Goal: Task Accomplishment & Management: Manage account settings

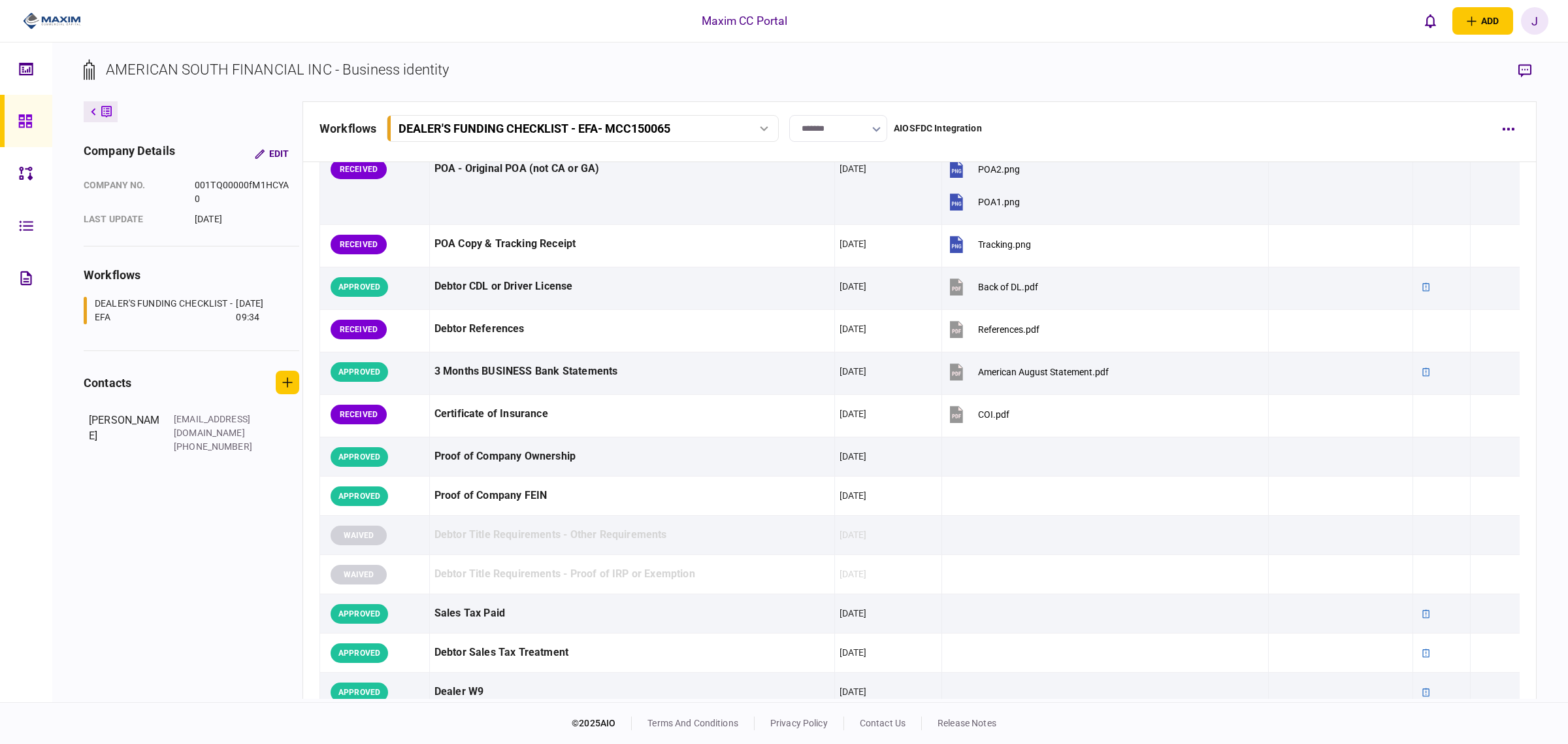
scroll to position [163, 0]
click at [30, 123] on icon at bounding box center [24, 121] width 13 height 13
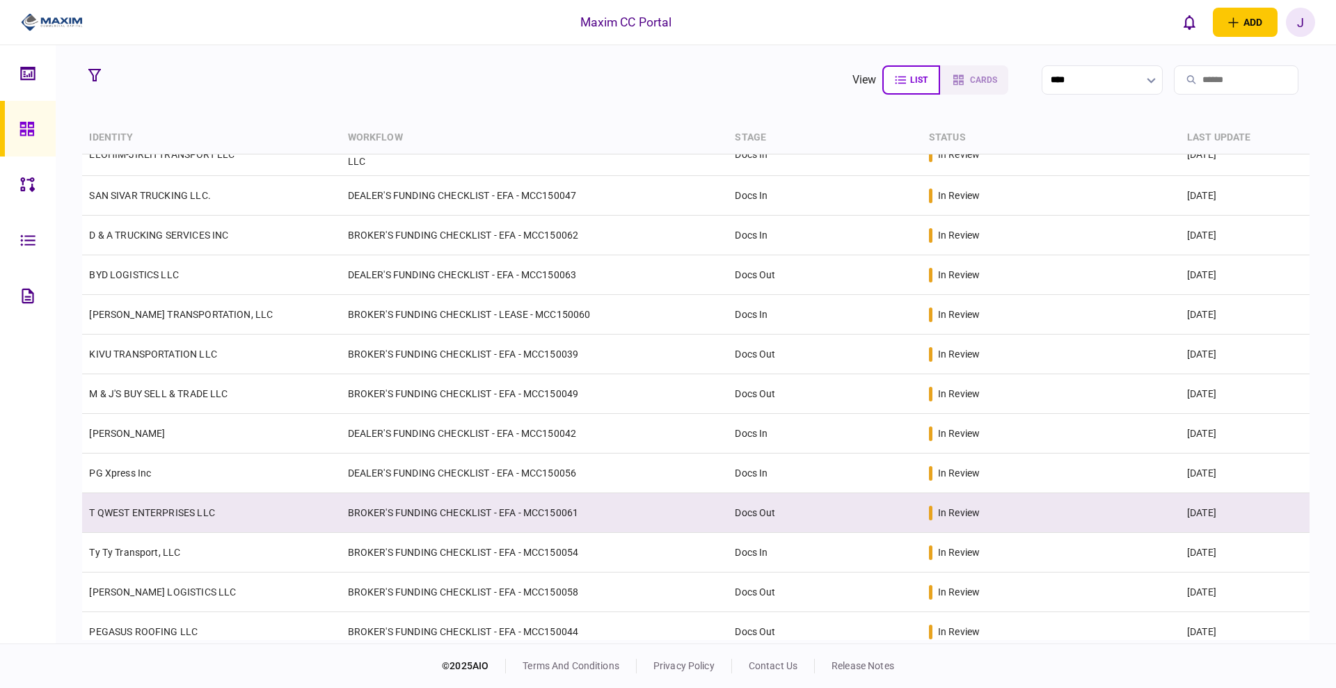
scroll to position [261, 0]
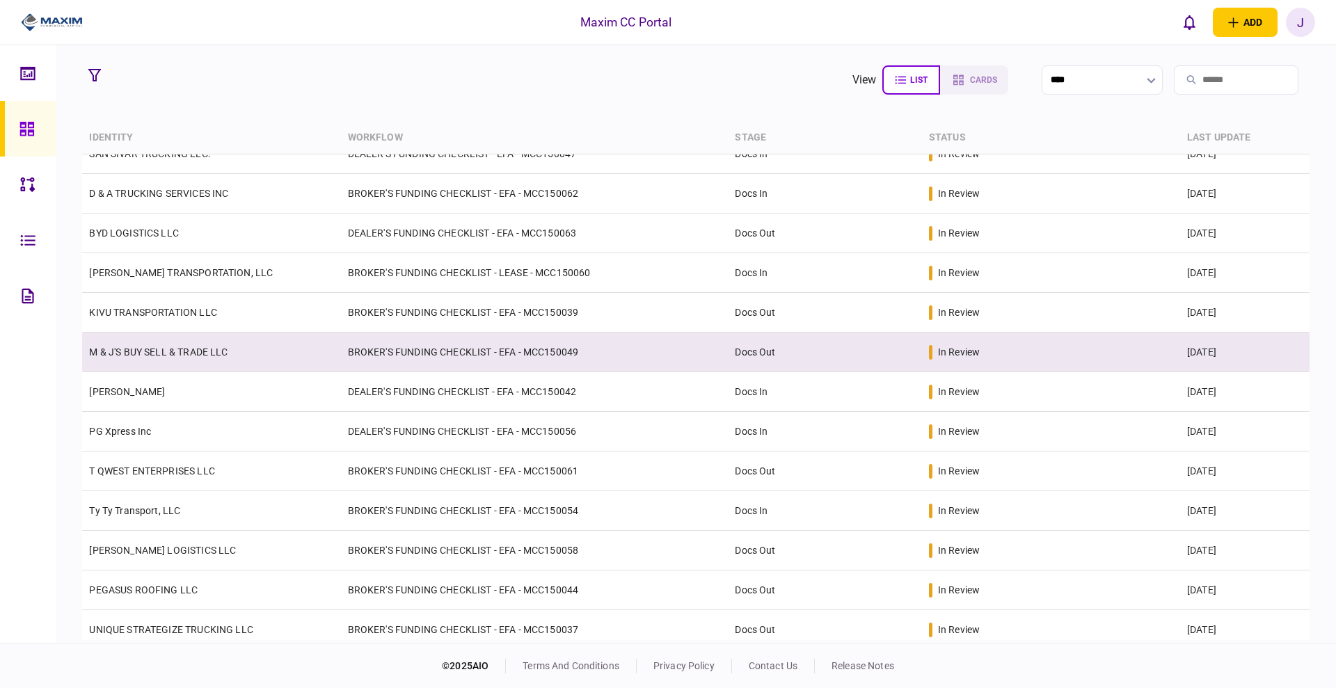
click at [151, 355] on link "M & J'S BUY SELL & TRADE LLC" at bounding box center [158, 352] width 139 height 11
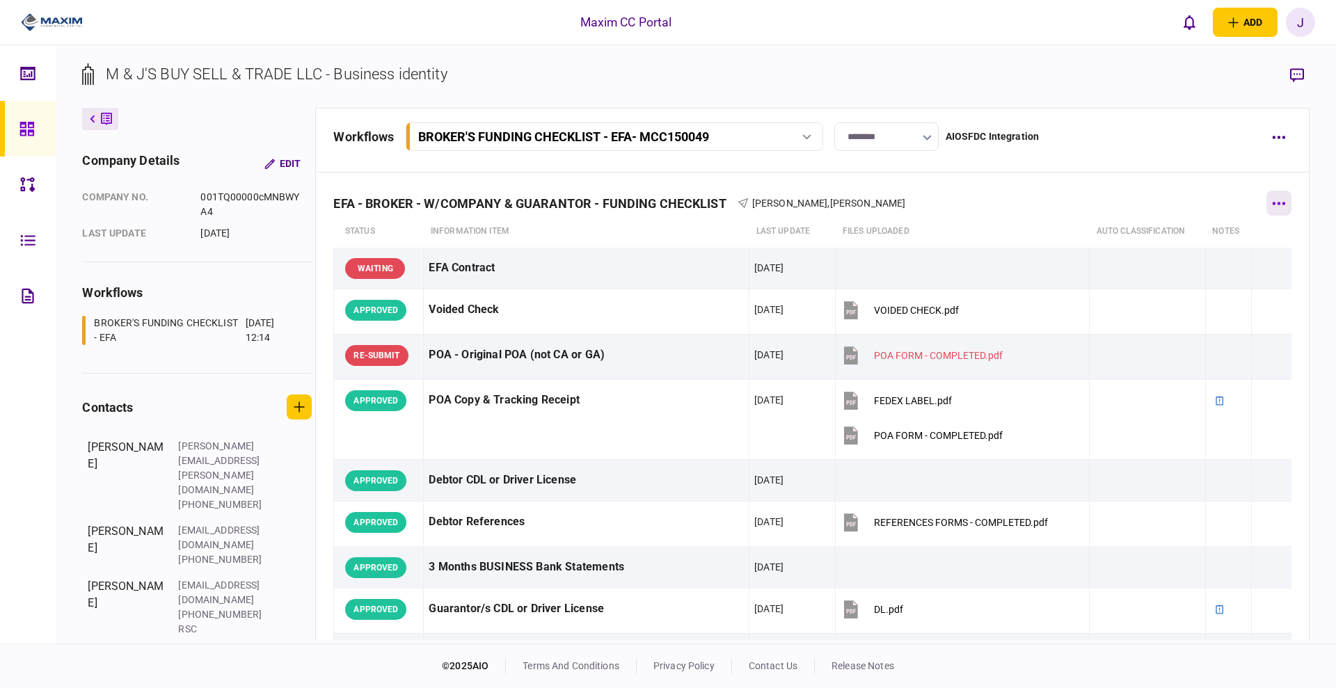
click at [1267, 197] on button "button" at bounding box center [1279, 203] width 25 height 25
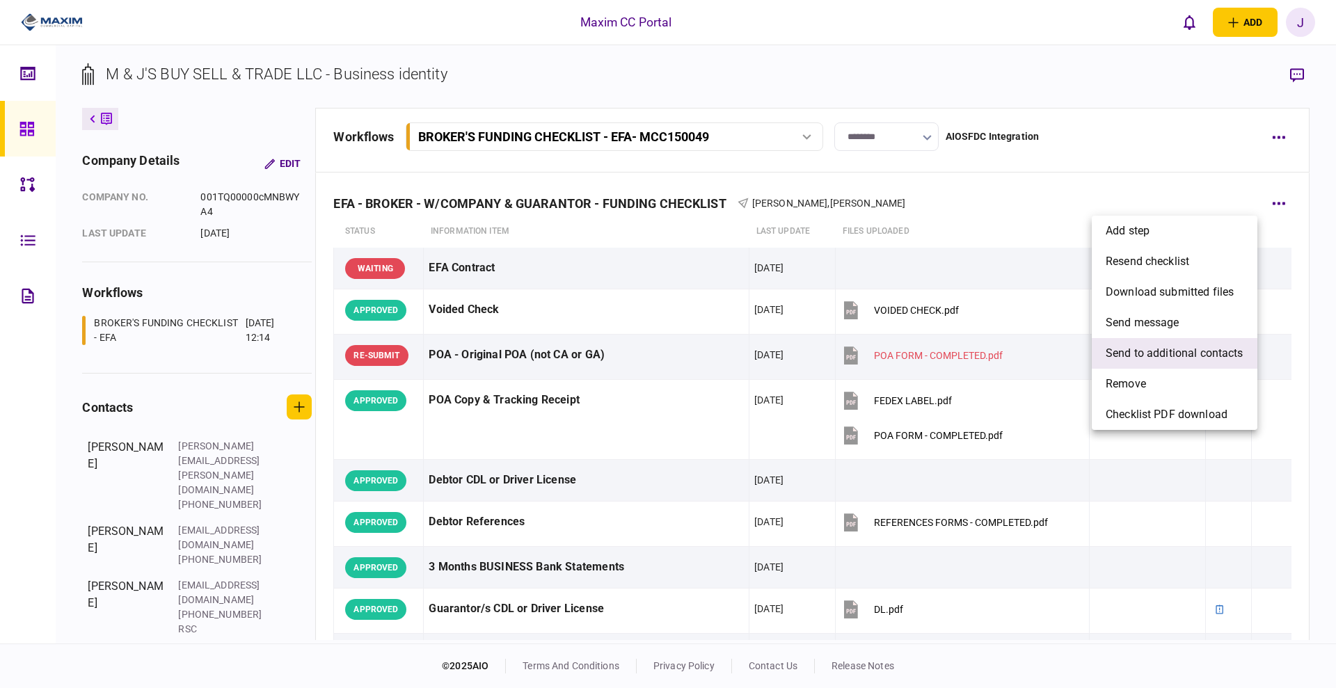
click at [1183, 358] on span "send to additional contacts" at bounding box center [1175, 353] width 138 height 17
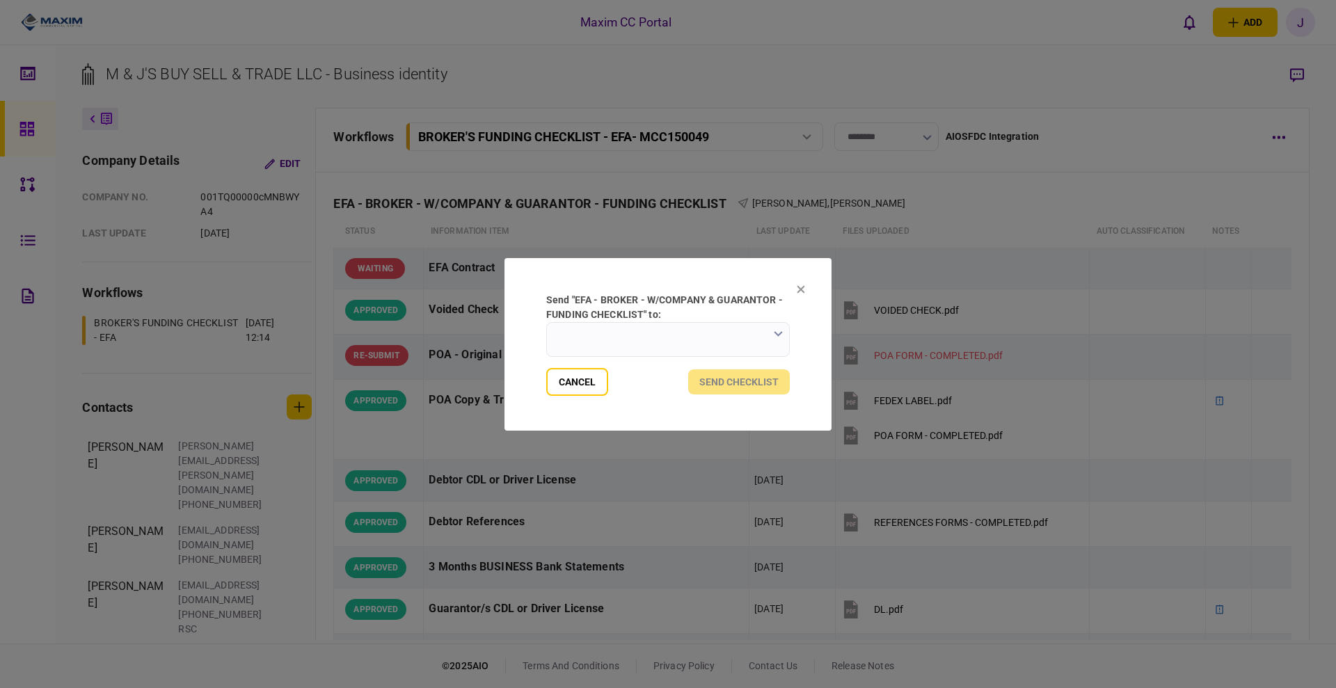
click at [721, 347] on input "send "EFA - BROKER - W/COMPANY & GUARANTOR - FUNDING CHECKLIST" to:" at bounding box center [668, 339] width 244 height 35
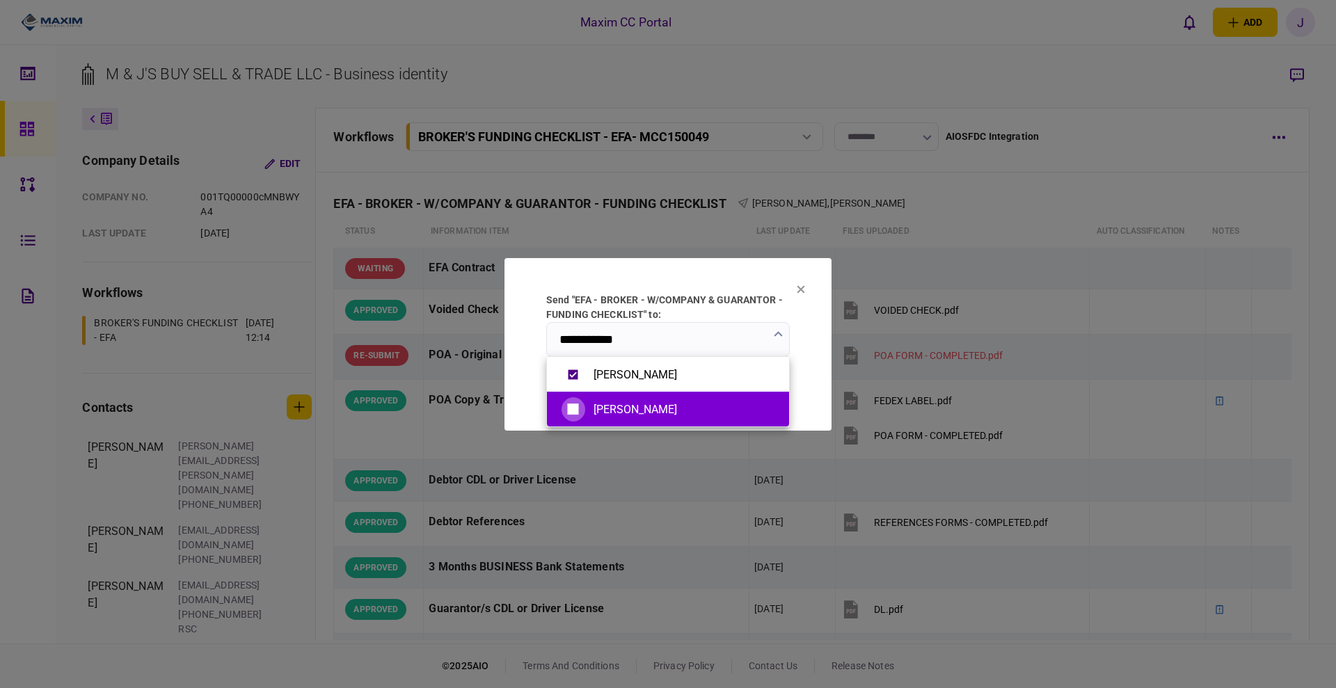
type input "**********"
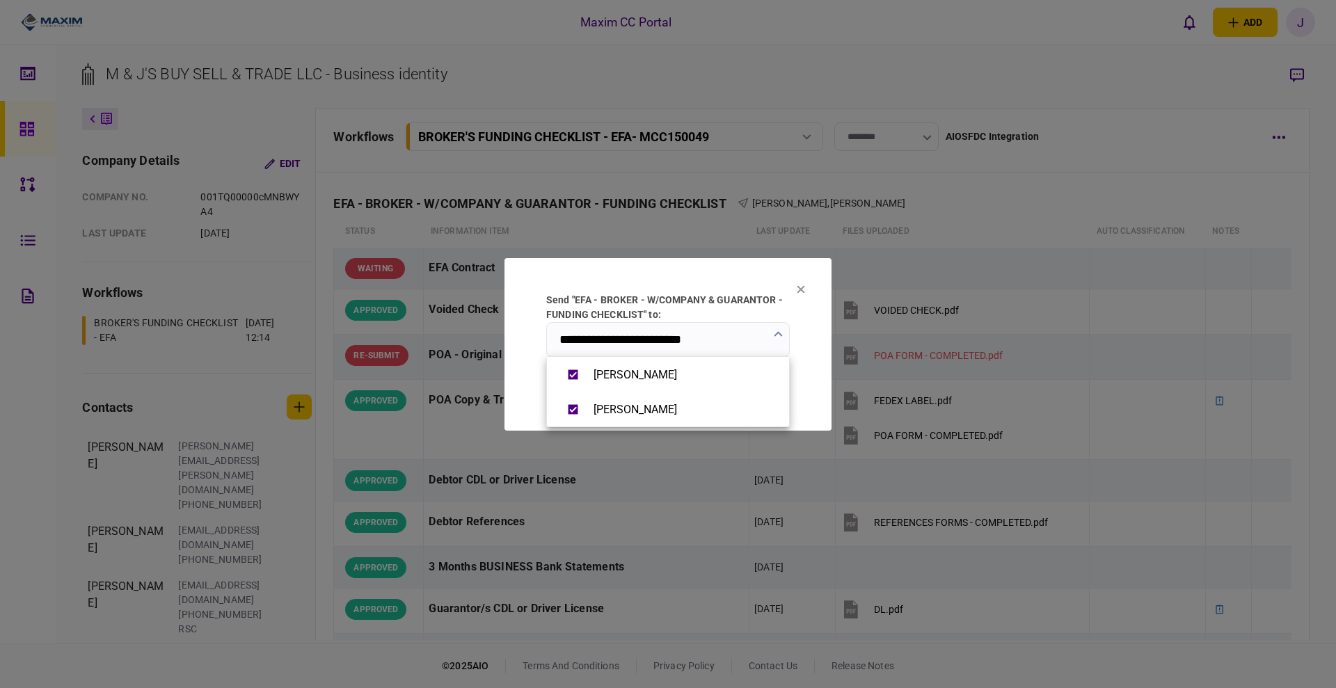
click at [719, 267] on div at bounding box center [668, 344] width 1336 height 688
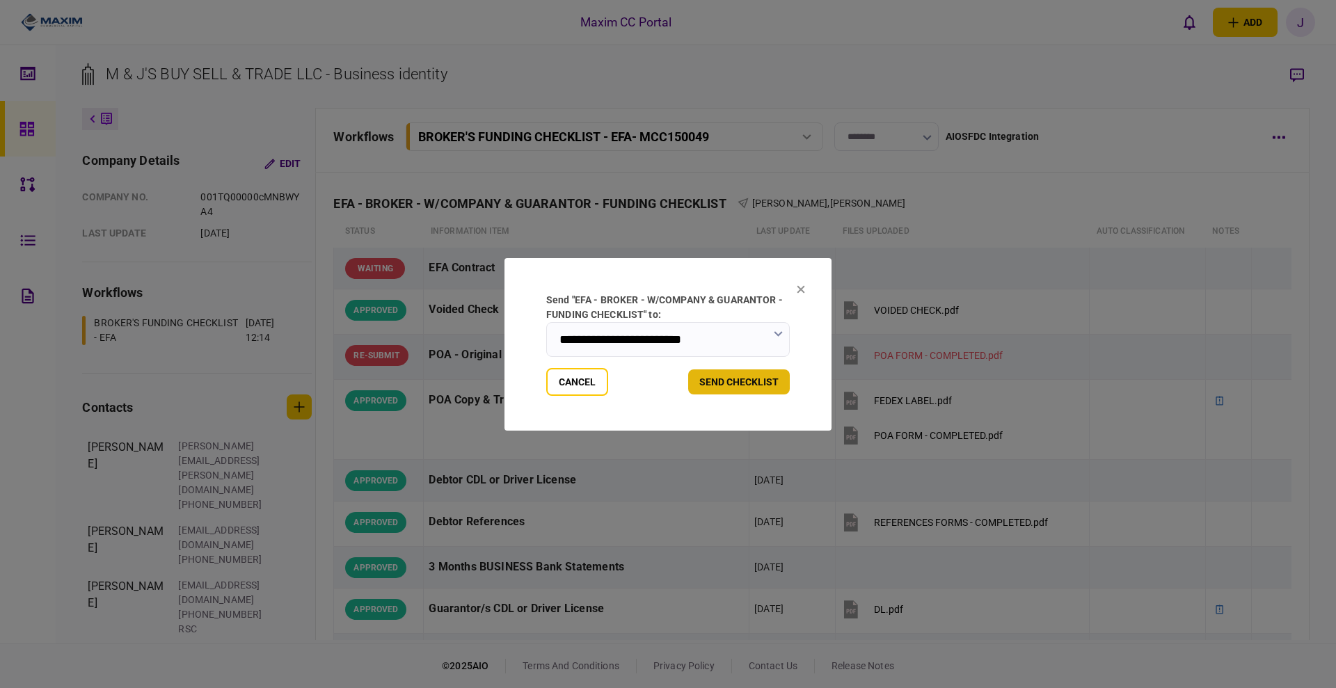
click at [755, 384] on button "send checklist" at bounding box center [739, 382] width 102 height 25
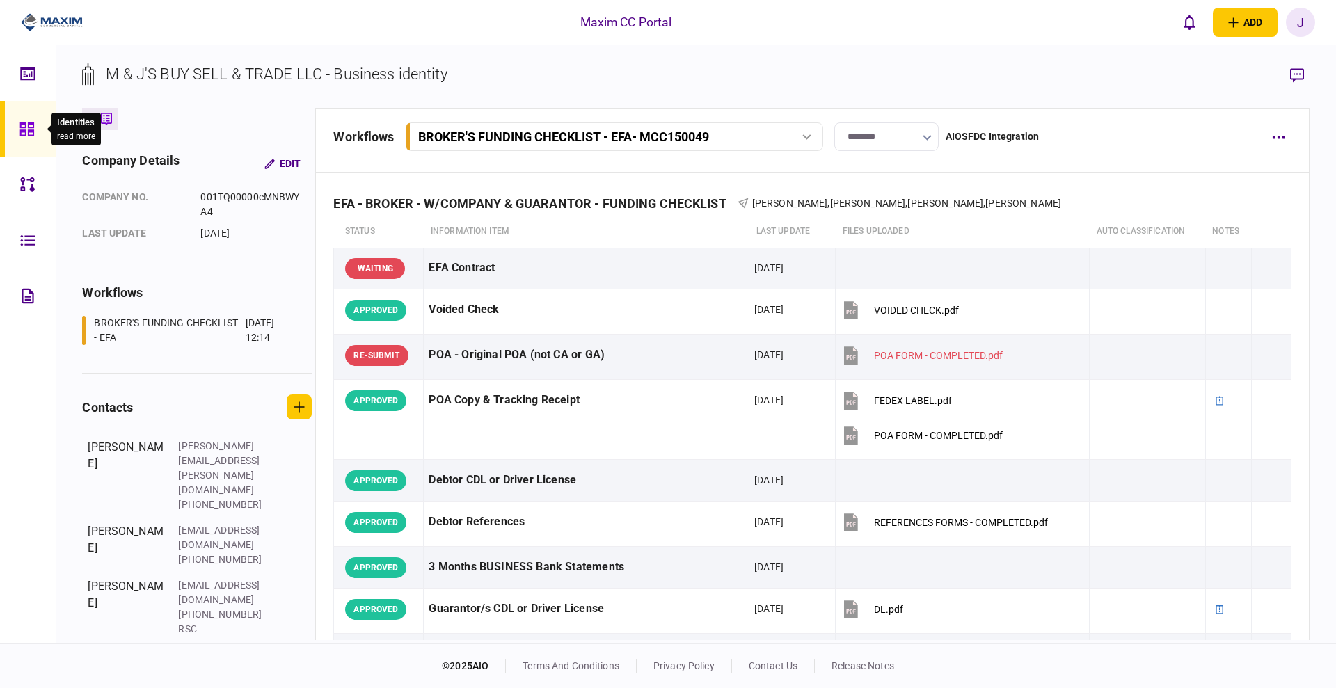
click at [26, 138] on div at bounding box center [30, 129] width 22 height 56
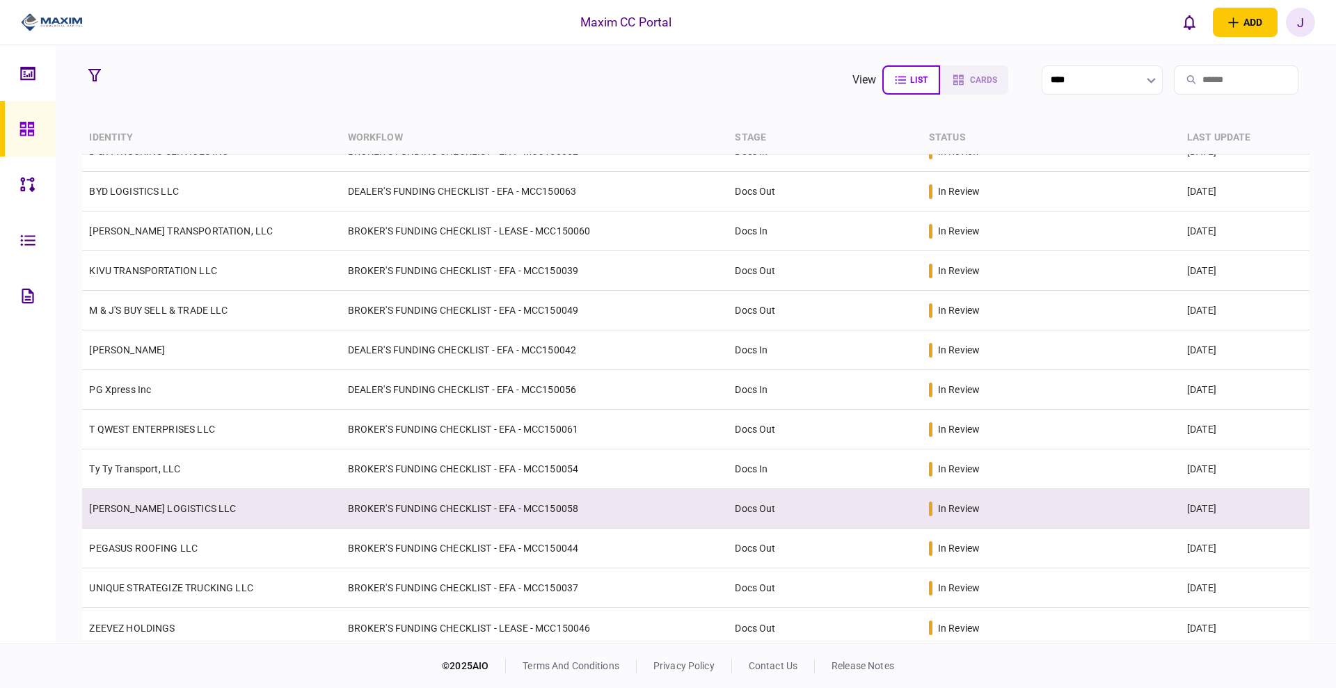
scroll to position [310, 0]
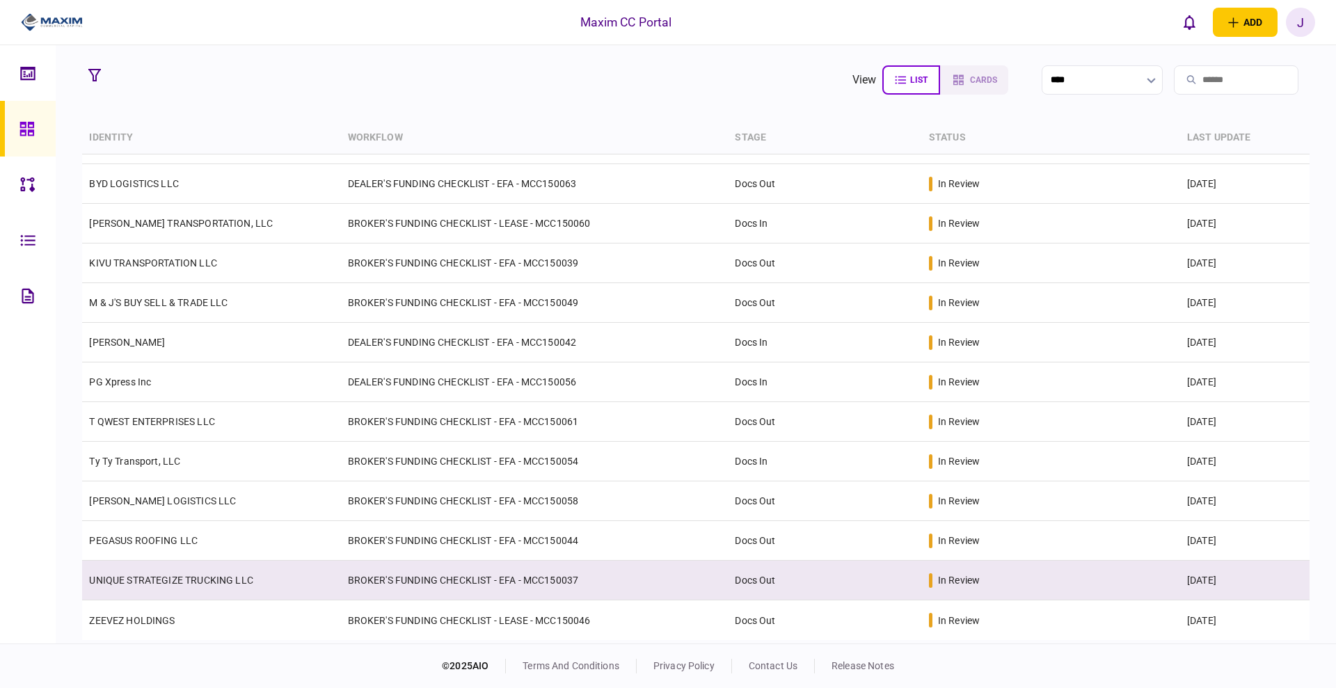
click at [185, 594] on td "UNIQUE STRATEGIZE TRUCKING LLC" at bounding box center [211, 581] width 258 height 40
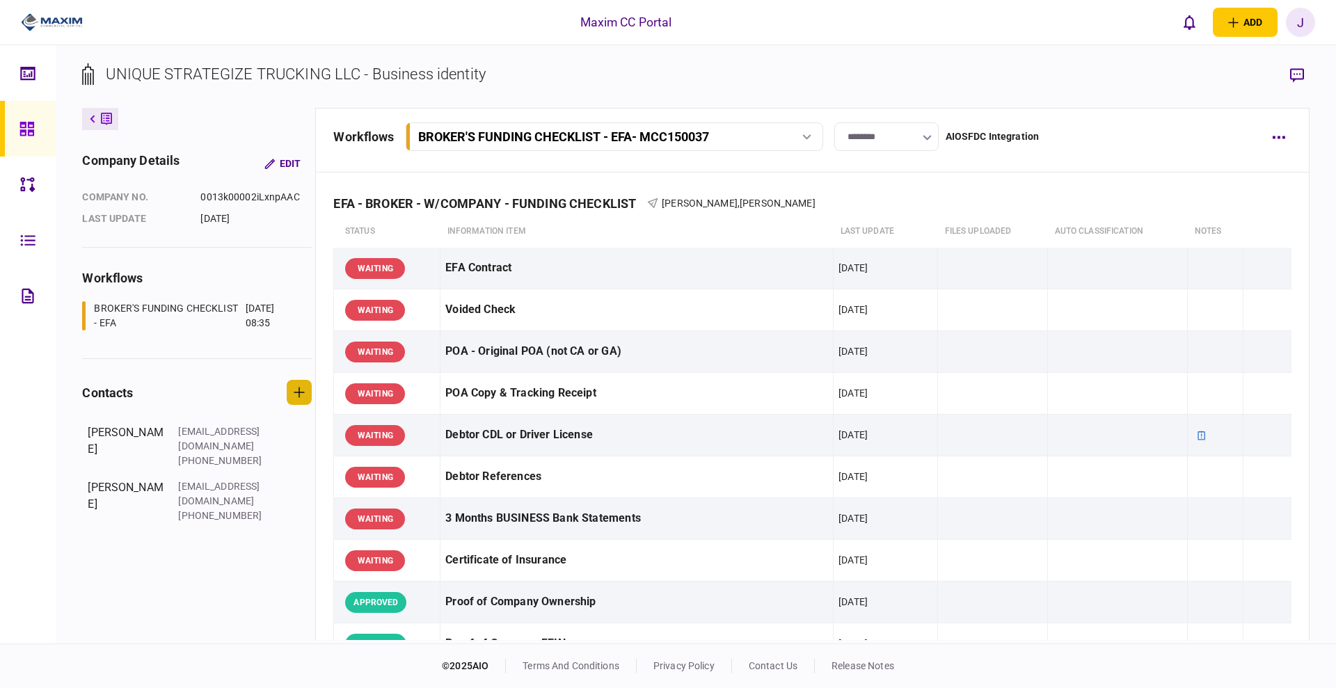
click at [294, 388] on icon "button" at bounding box center [299, 392] width 11 height 11
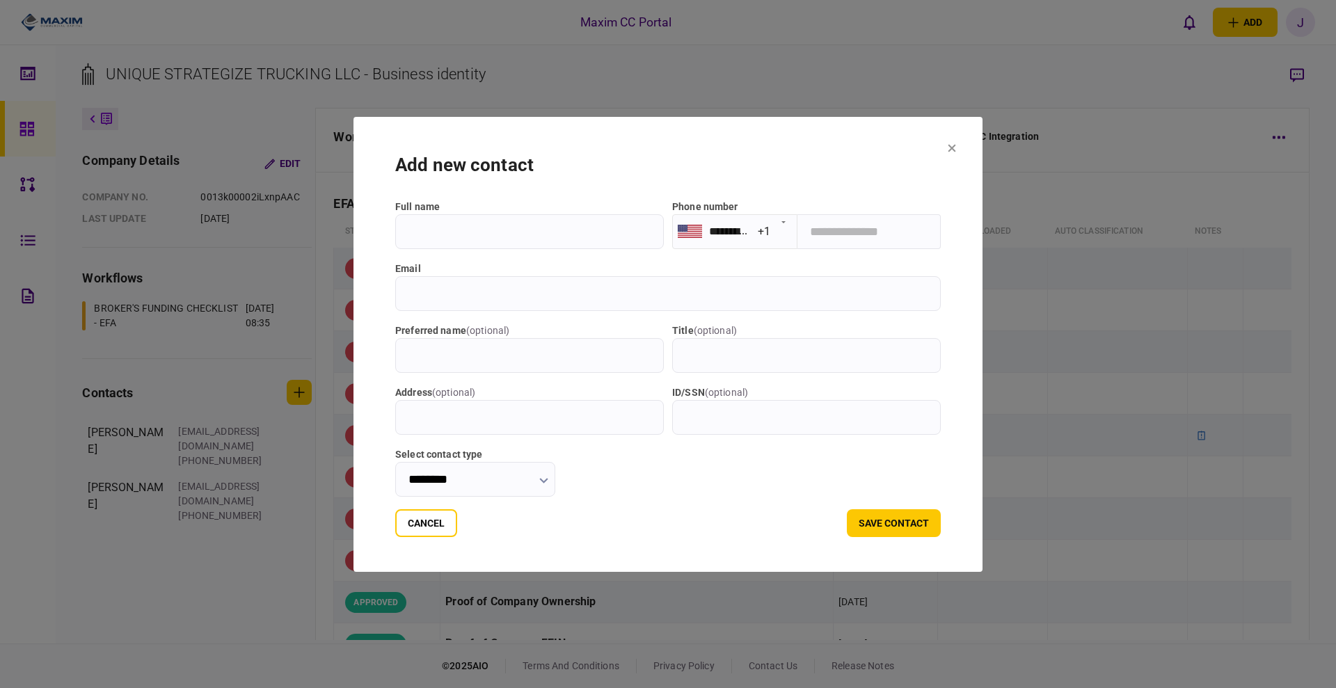
click at [852, 238] on input "tel" at bounding box center [869, 231] width 143 height 35
paste input "**********"
type input "**********"
click at [484, 487] on input "********" at bounding box center [475, 479] width 160 height 35
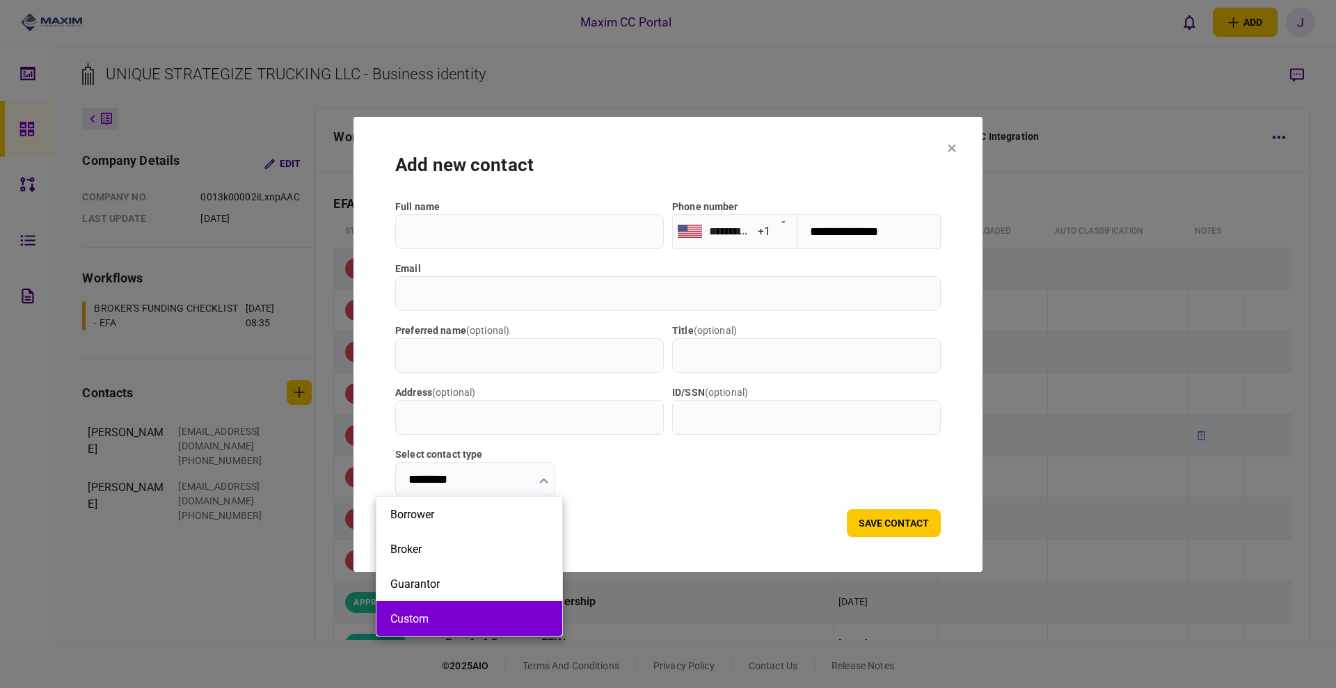
click at [450, 614] on button "Custom" at bounding box center [469, 619] width 158 height 13
type input "******"
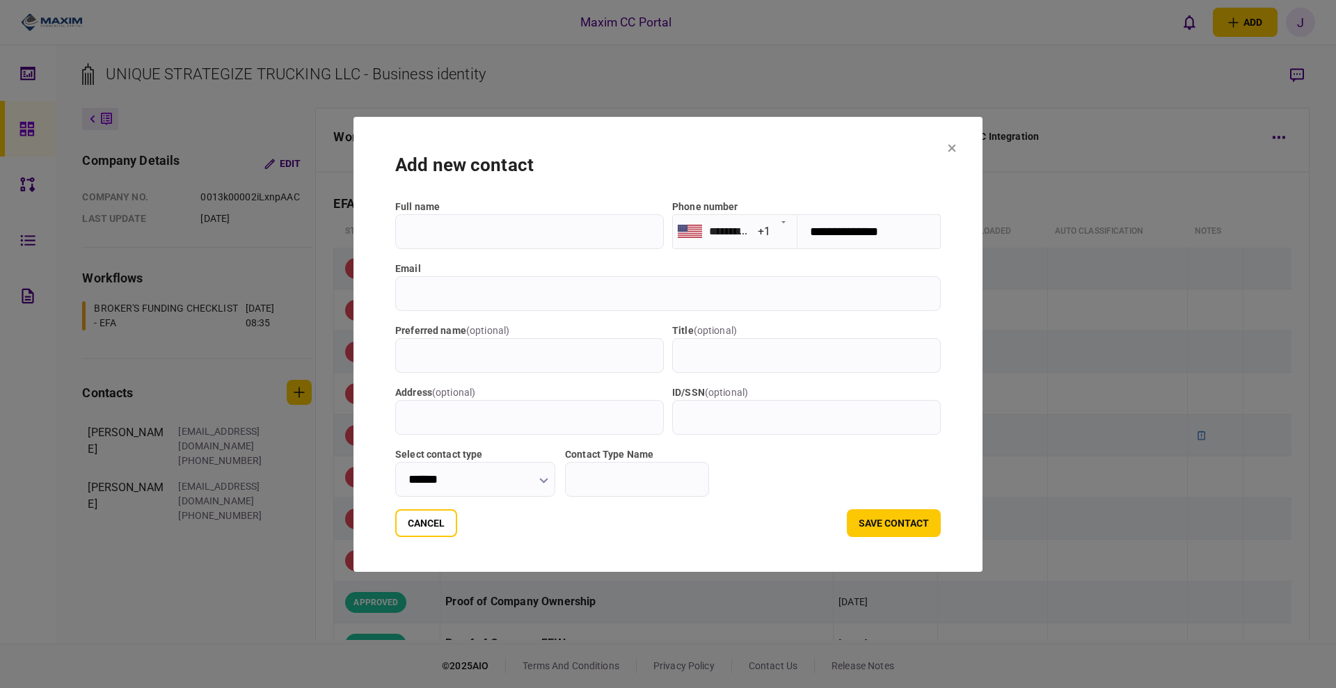
click at [633, 494] on input "Contact Type Name" at bounding box center [637, 479] width 144 height 35
type input "***"
click at [431, 292] on input "email" at bounding box center [668, 293] width 546 height 35
paste input "**********"
type input "**********"
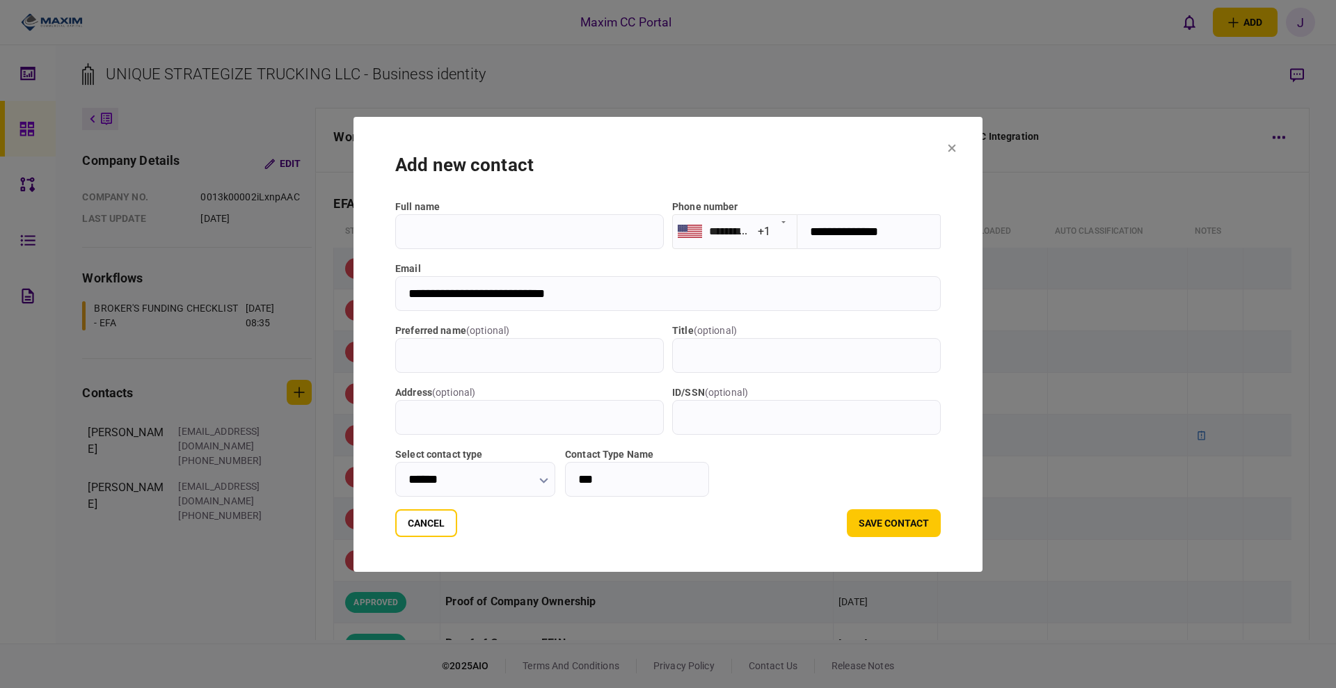
click at [432, 223] on input "full name" at bounding box center [529, 231] width 269 height 35
type input "**********"
click at [915, 528] on button "save contact" at bounding box center [894, 523] width 94 height 28
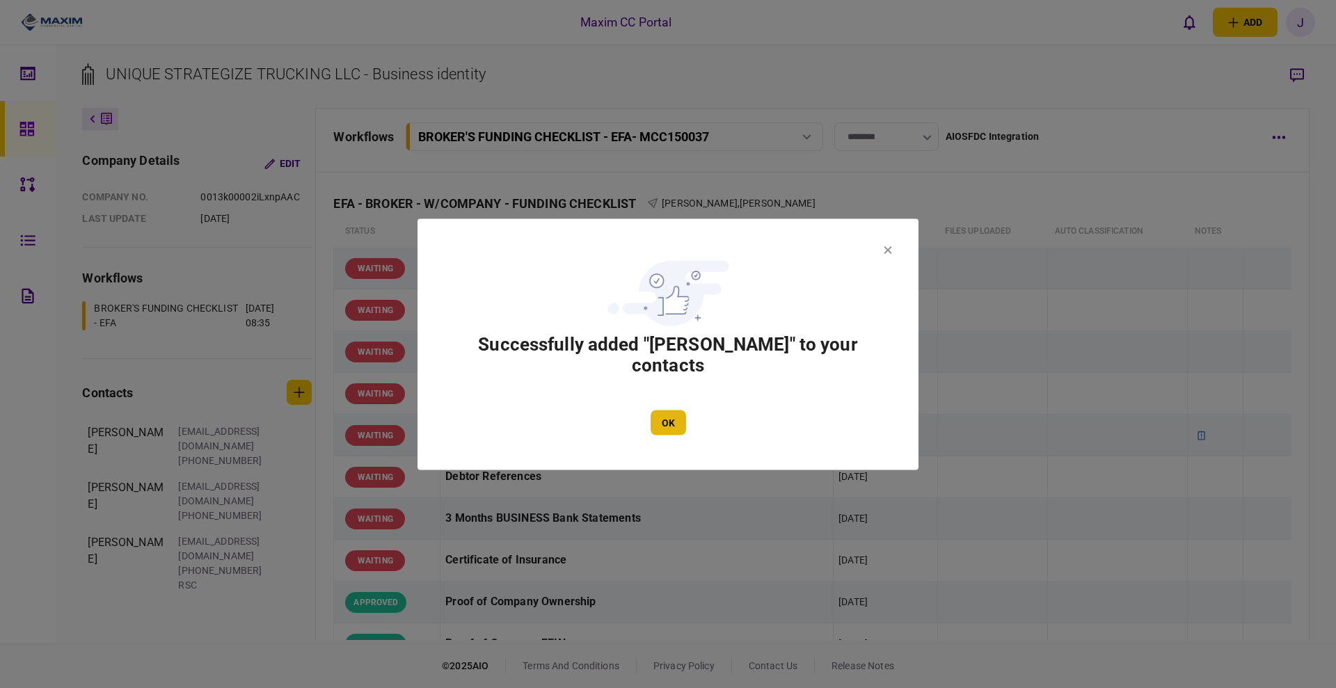
click at [656, 418] on button "OK" at bounding box center [668, 422] width 35 height 25
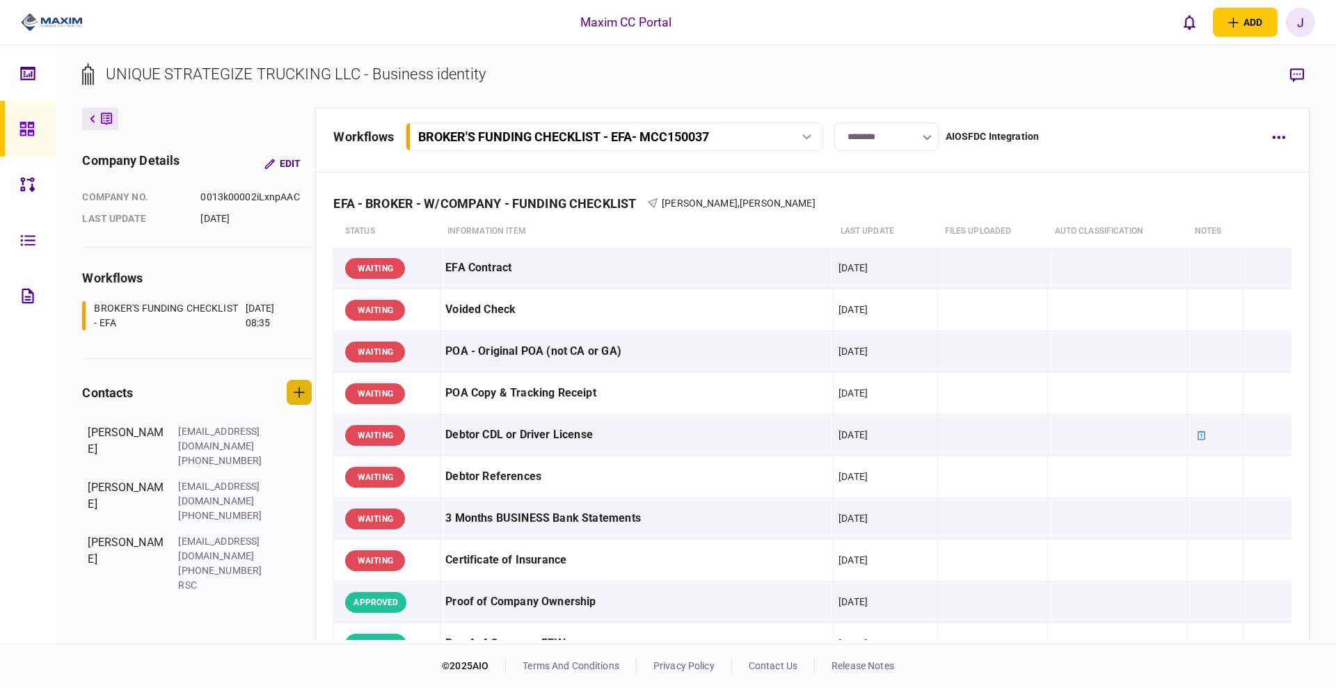
click at [300, 391] on icon "button" at bounding box center [299, 392] width 11 height 11
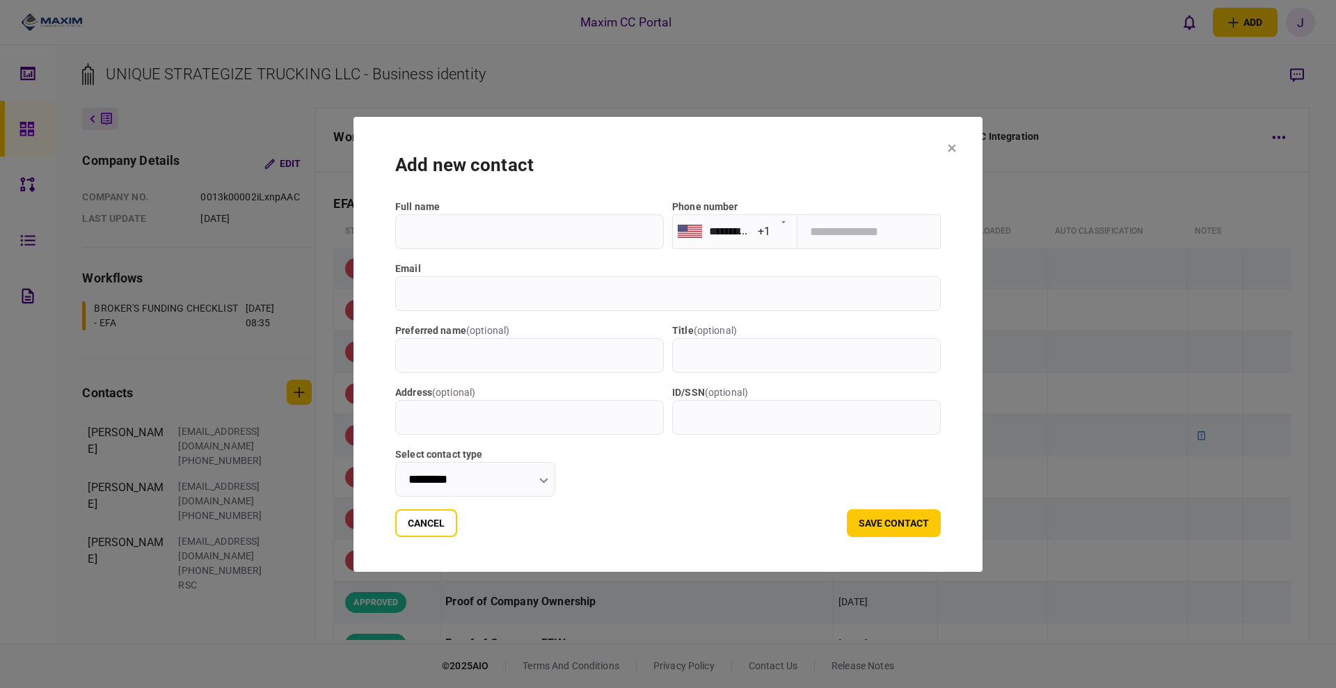
click at [431, 298] on input "email" at bounding box center [668, 293] width 546 height 35
paste input "**********"
type input "**********"
click at [835, 226] on input "tel" at bounding box center [869, 231] width 143 height 35
paste input "**********"
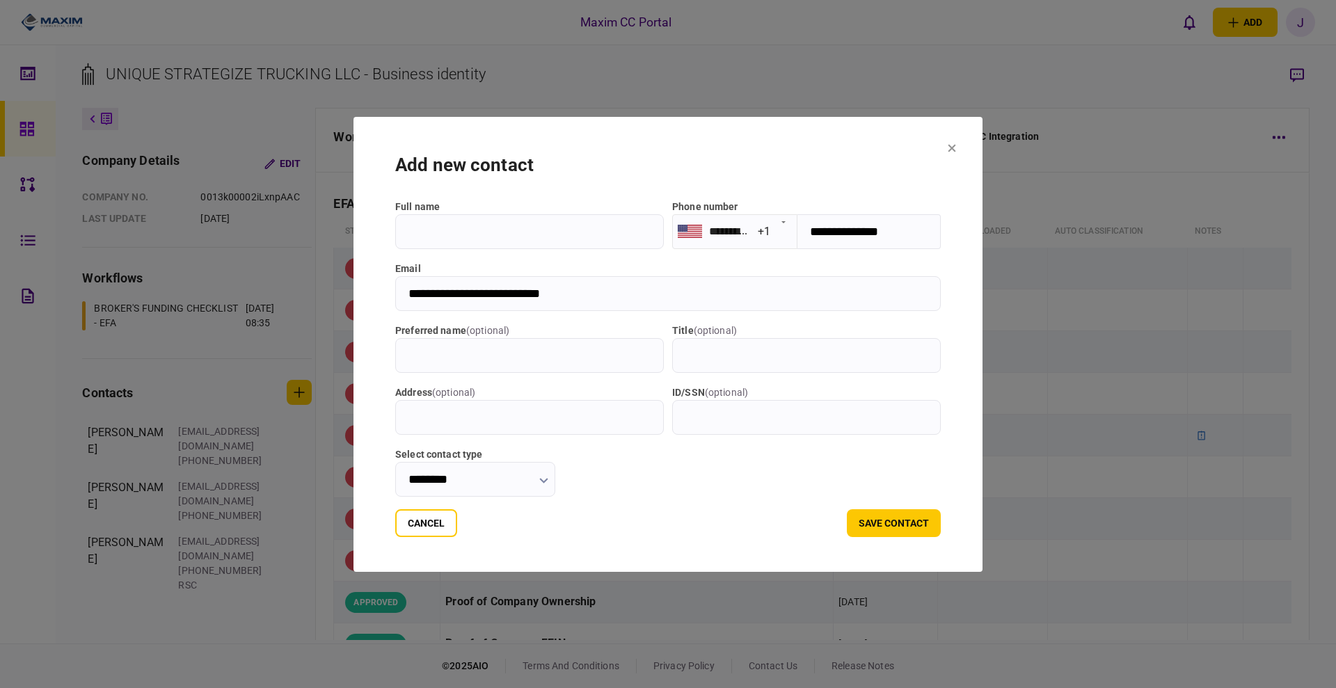
type input "**********"
click at [401, 239] on input "full name" at bounding box center [529, 231] width 269 height 35
paste input "**********"
type input "**********"
click at [510, 477] on input "********" at bounding box center [475, 479] width 160 height 35
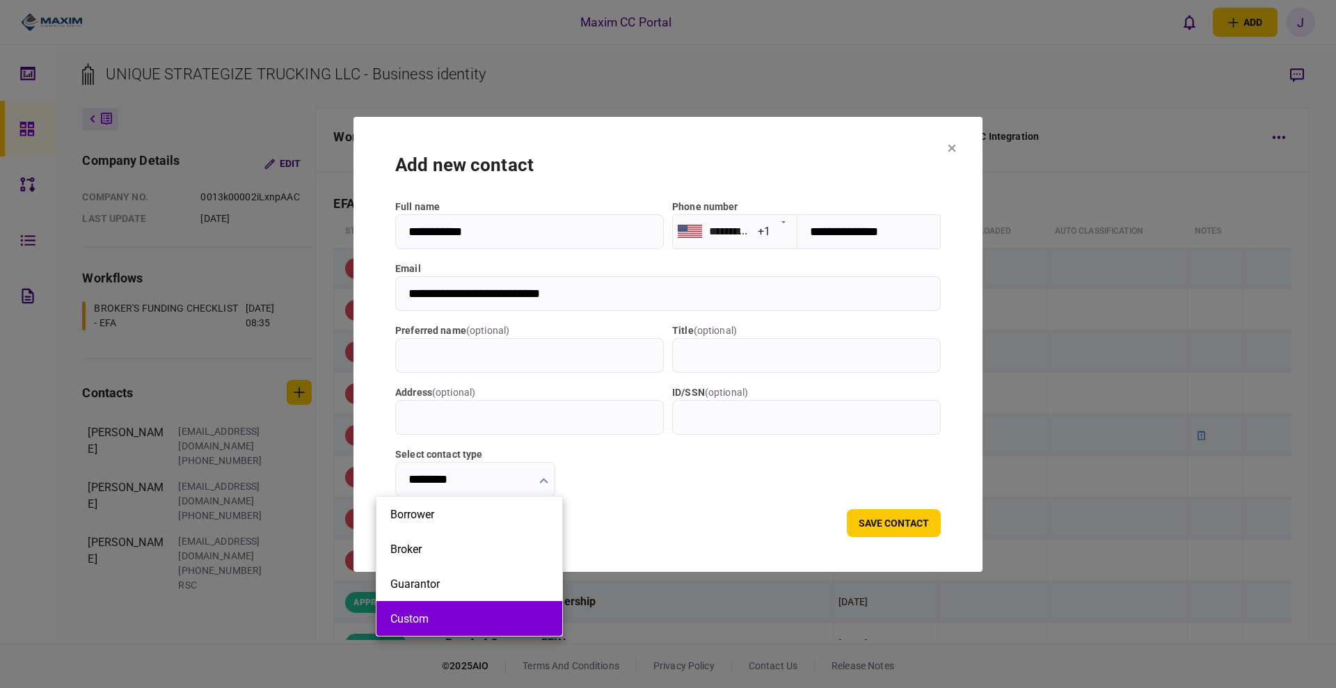
click at [448, 613] on li "Custom" at bounding box center [470, 618] width 186 height 35
type input "******"
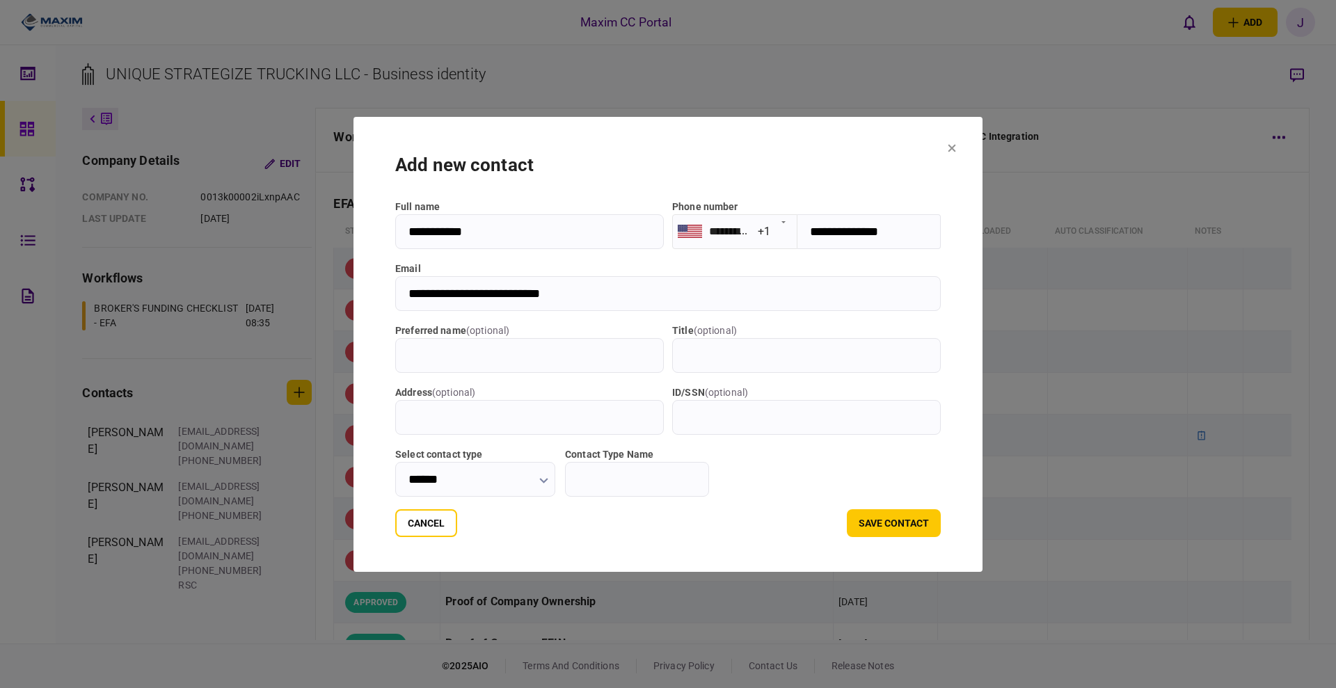
click at [589, 473] on input "Contact Type Name" at bounding box center [637, 479] width 144 height 35
type input "***"
click at [905, 523] on button "save contact" at bounding box center [894, 523] width 94 height 28
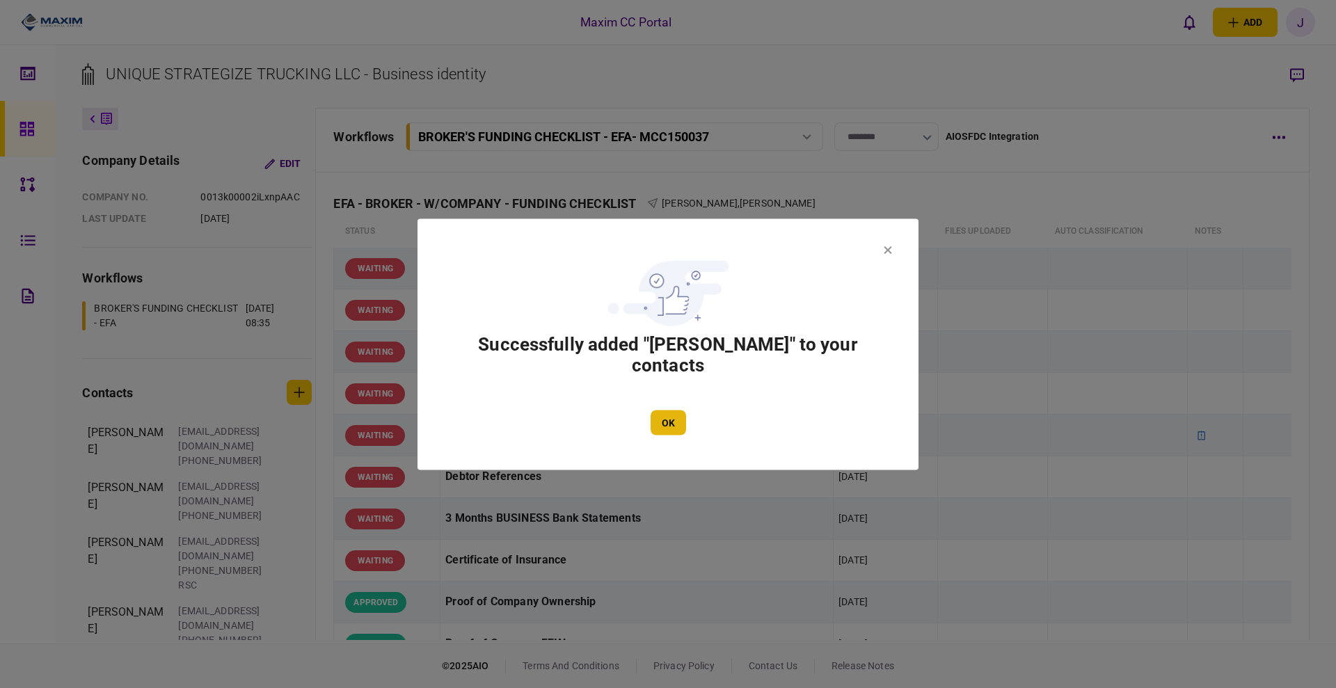
click at [679, 416] on button "OK" at bounding box center [668, 422] width 35 height 25
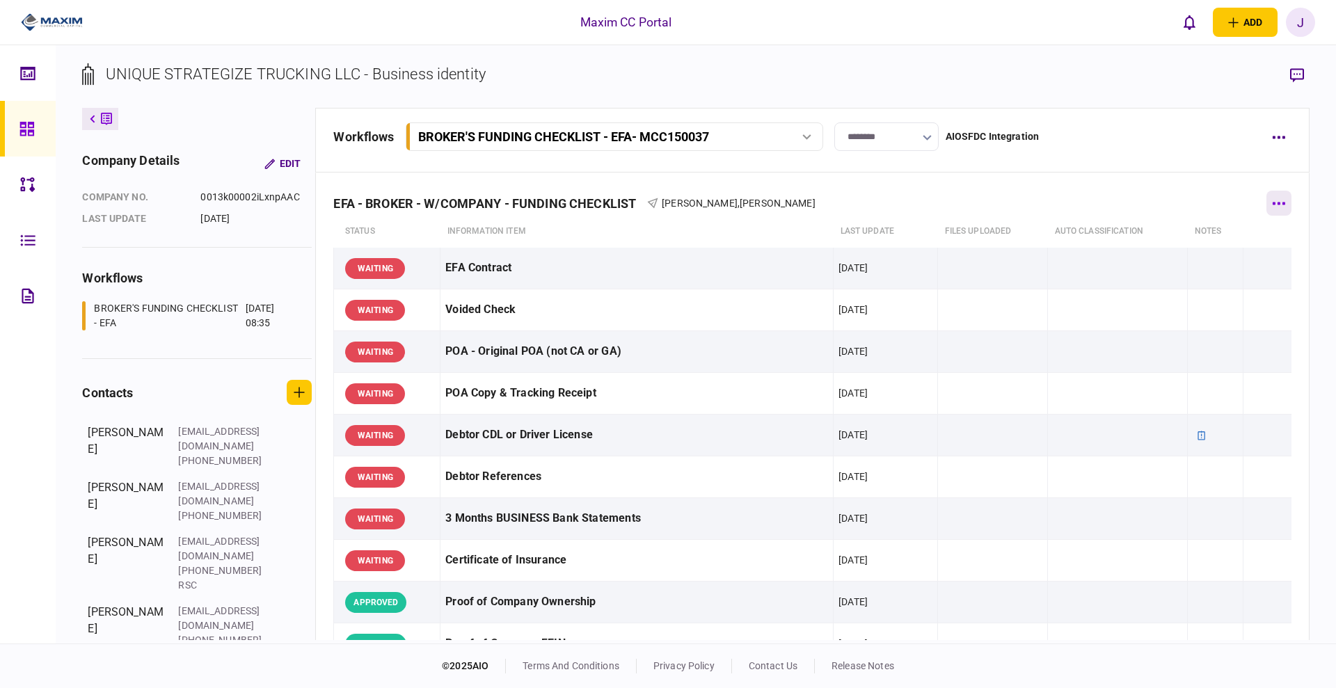
click at [1267, 212] on button "button" at bounding box center [1279, 203] width 25 height 25
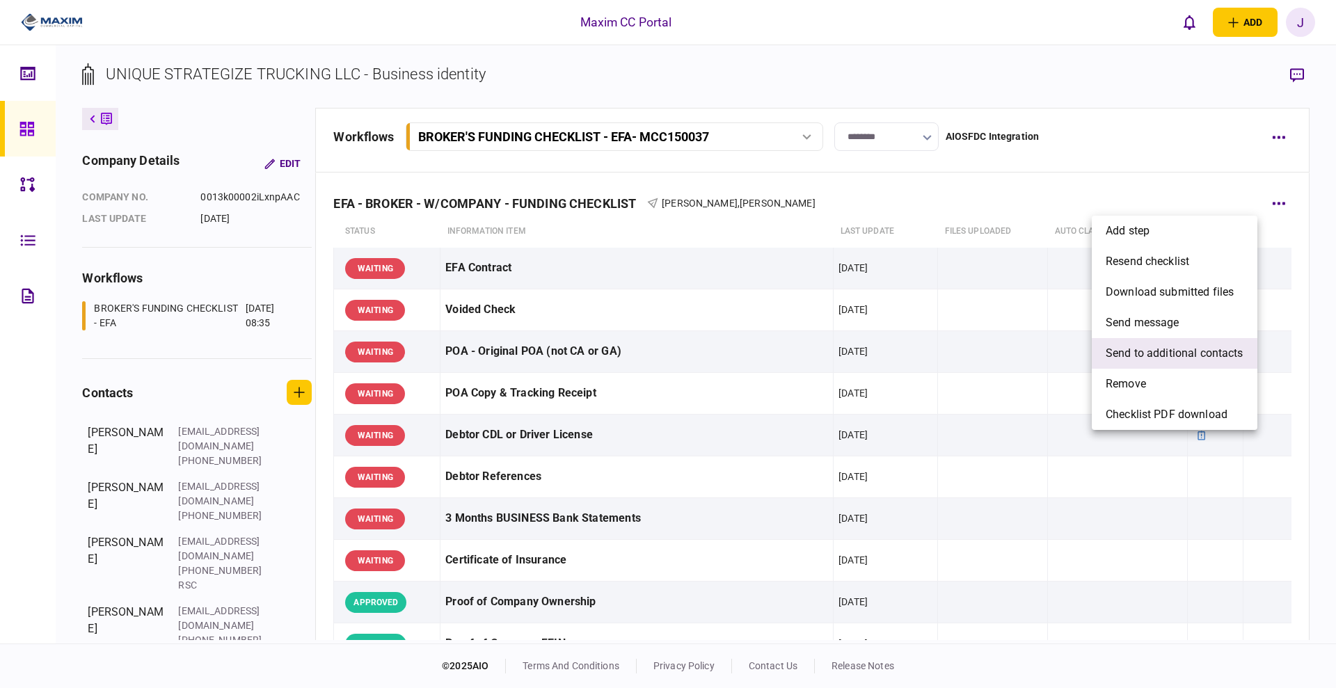
click at [1170, 349] on span "send to additional contacts" at bounding box center [1175, 353] width 138 height 17
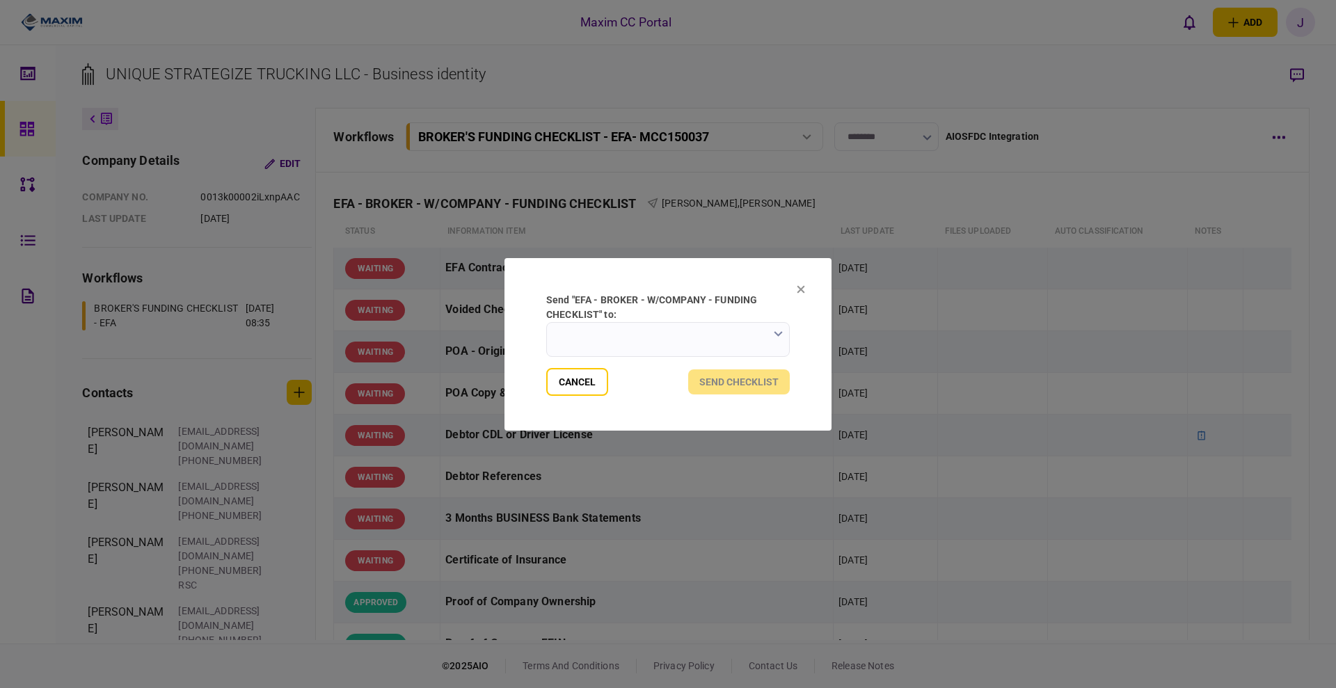
click at [676, 319] on label "send "EFA - BROKER - W/COMPANY - FUNDING CHECKLIST" to:" at bounding box center [668, 307] width 244 height 29
click at [676, 322] on input "send "EFA - BROKER - W/COMPANY - FUNDING CHECKLIST" to:" at bounding box center [668, 339] width 244 height 35
click at [681, 329] on input "send "EFA - BROKER - W/COMPANY - FUNDING CHECKLIST" to:" at bounding box center [668, 339] width 244 height 35
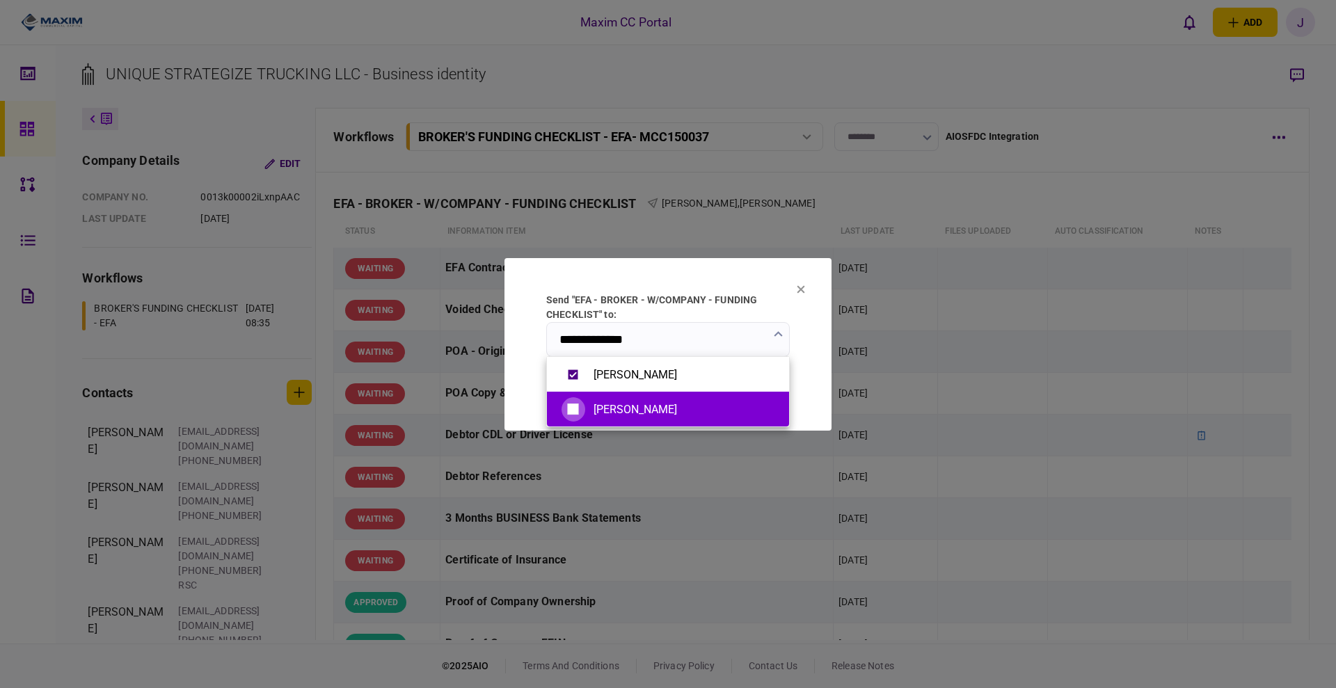
type input "**********"
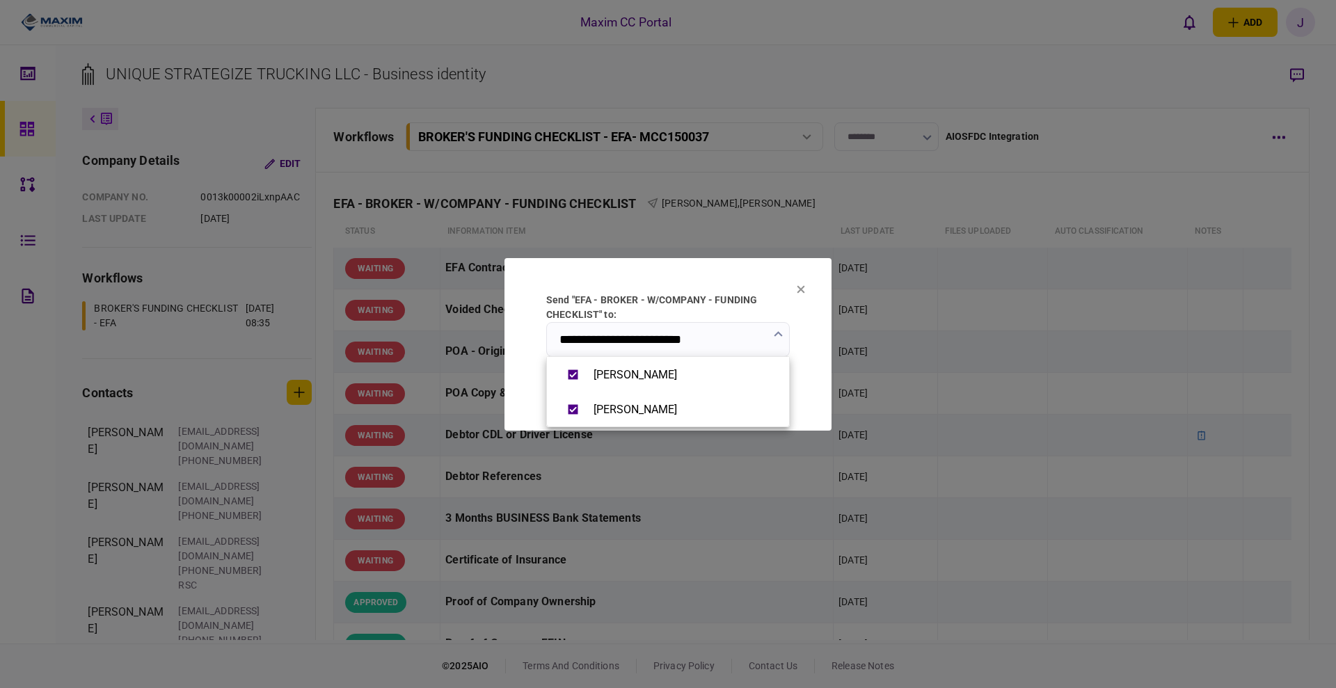
click at [727, 282] on div at bounding box center [668, 344] width 1336 height 688
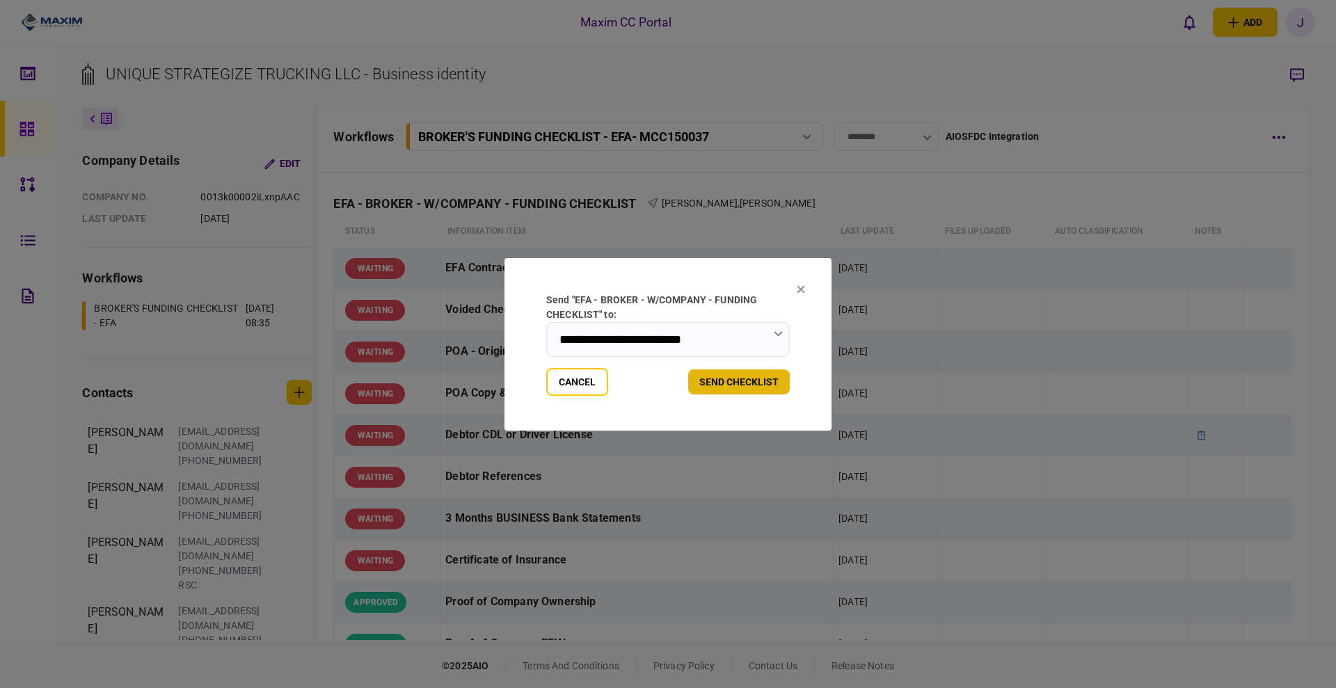
click at [754, 389] on button "send checklist" at bounding box center [739, 382] width 102 height 25
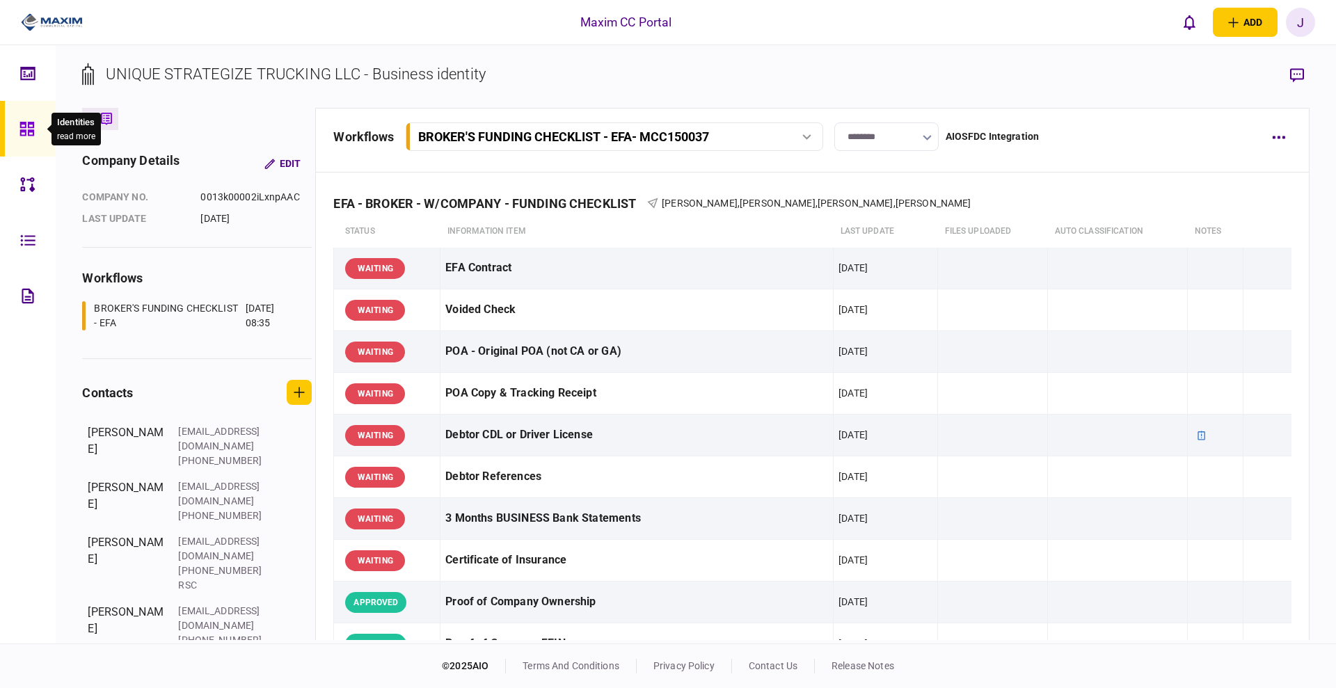
click at [24, 136] on icon at bounding box center [26, 129] width 15 height 16
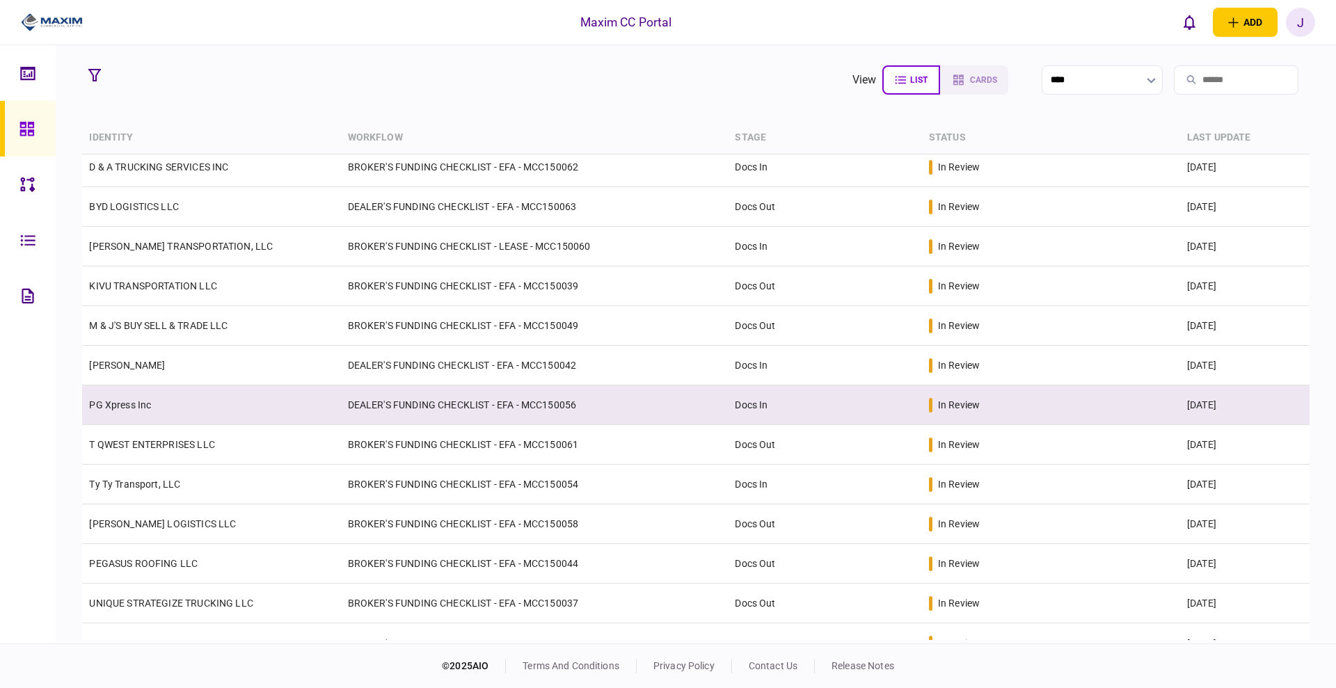
scroll to position [310, 0]
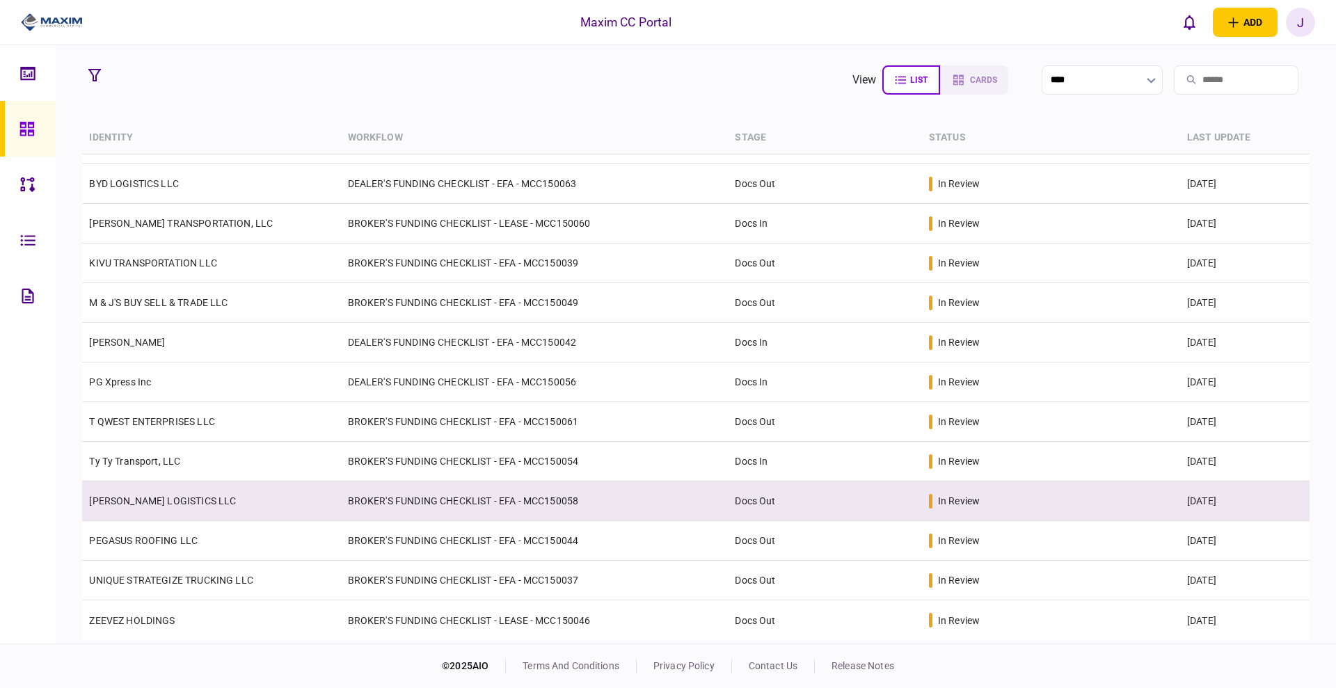
click at [159, 506] on link "[PERSON_NAME] LOGISTICS LLC" at bounding box center [162, 501] width 147 height 11
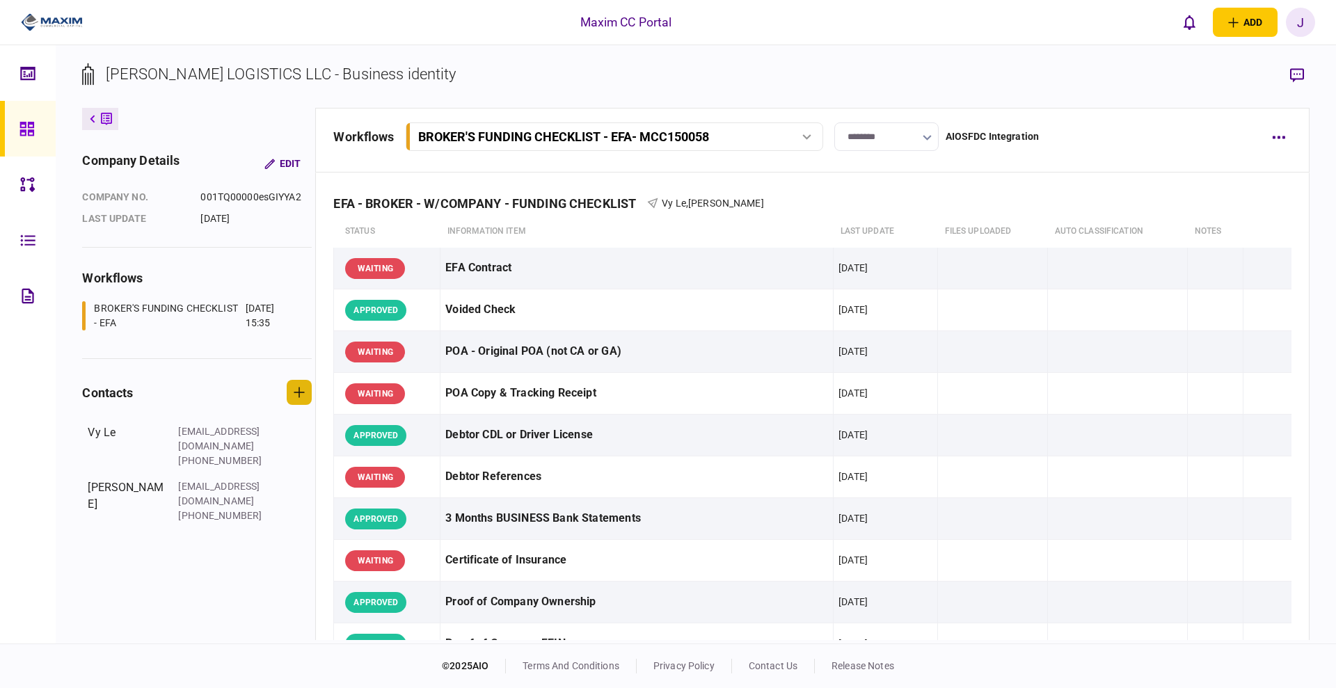
click at [294, 391] on icon "button" at bounding box center [299, 392] width 11 height 11
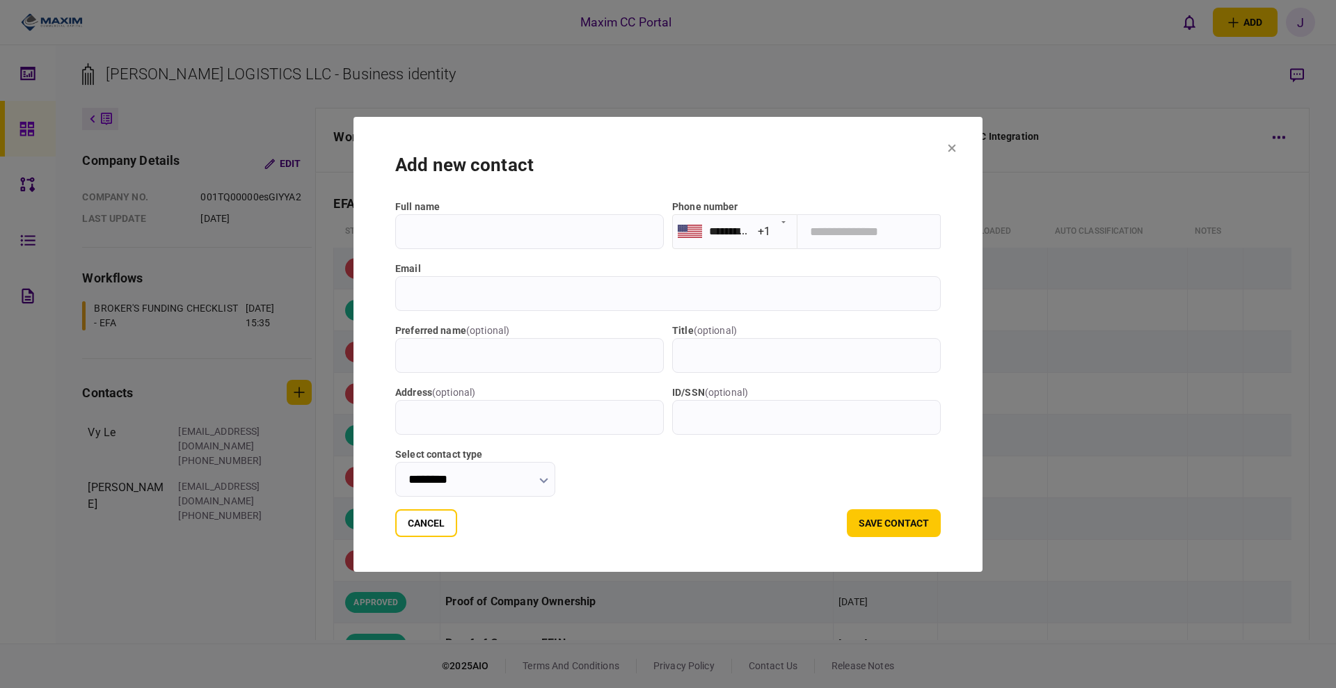
click at [580, 293] on input "email" at bounding box center [668, 293] width 546 height 35
click at [525, 242] on input "full name" at bounding box center [529, 231] width 269 height 35
paste input "**********"
type input "**********"
drag, startPoint x: 855, startPoint y: 259, endPoint x: 824, endPoint y: 247, distance: 32.8
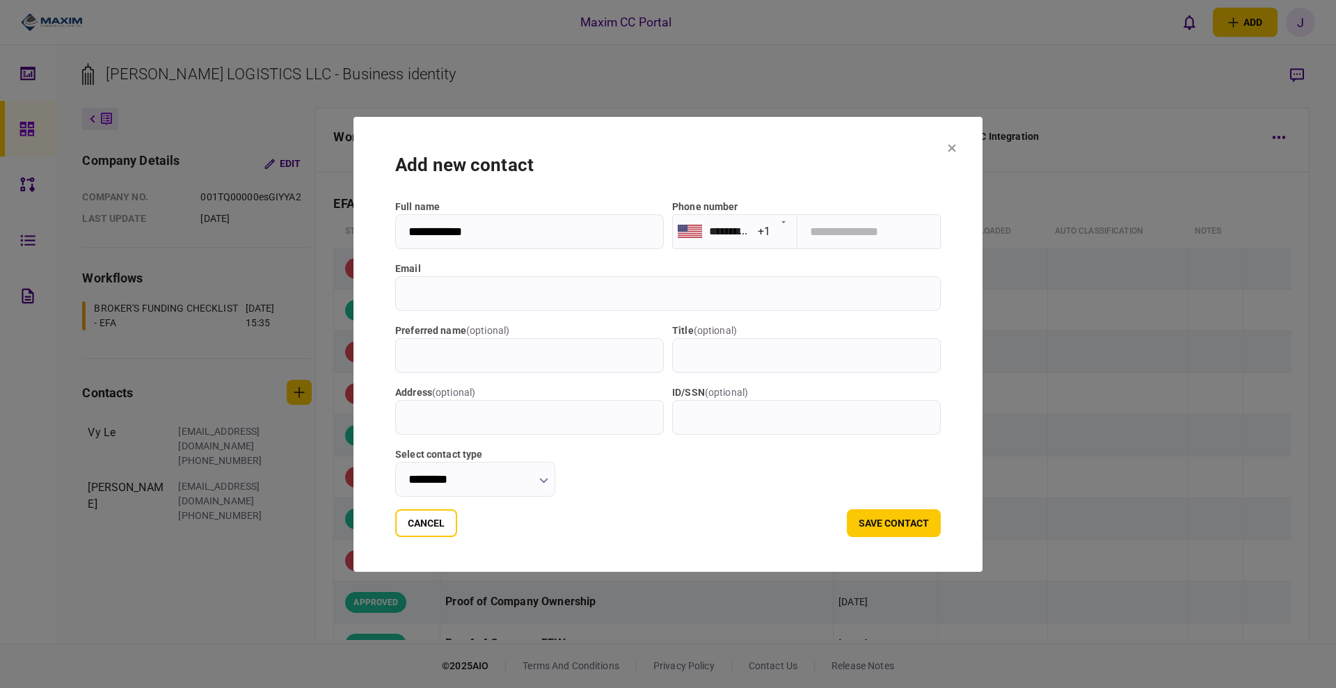
click at [855, 261] on div "**********" at bounding box center [668, 348] width 546 height 297
click at [823, 244] on input "tel" at bounding box center [869, 231] width 143 height 35
paste input "**********"
type input "**********"
click at [432, 303] on input "email" at bounding box center [668, 293] width 546 height 35
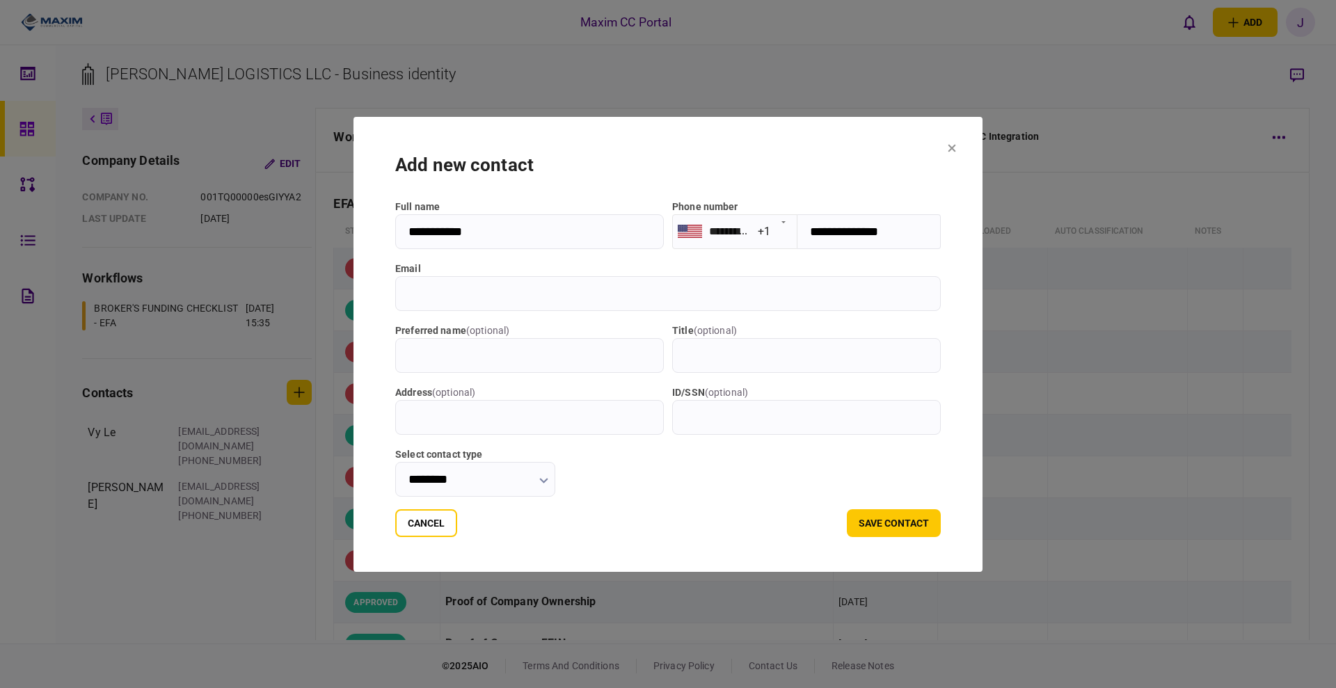
paste input "**********"
type input "**********"
click at [443, 487] on input "********" at bounding box center [475, 479] width 160 height 35
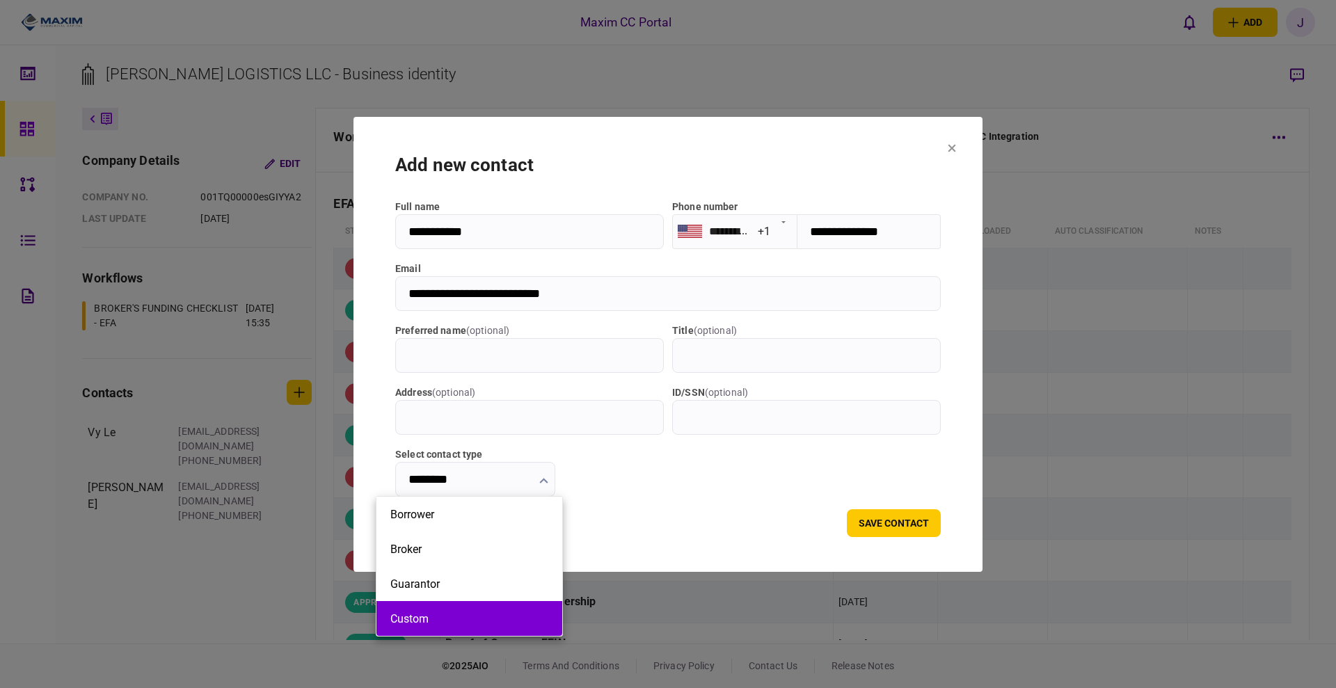
click at [436, 615] on button "Custom" at bounding box center [469, 619] width 158 height 13
type input "******"
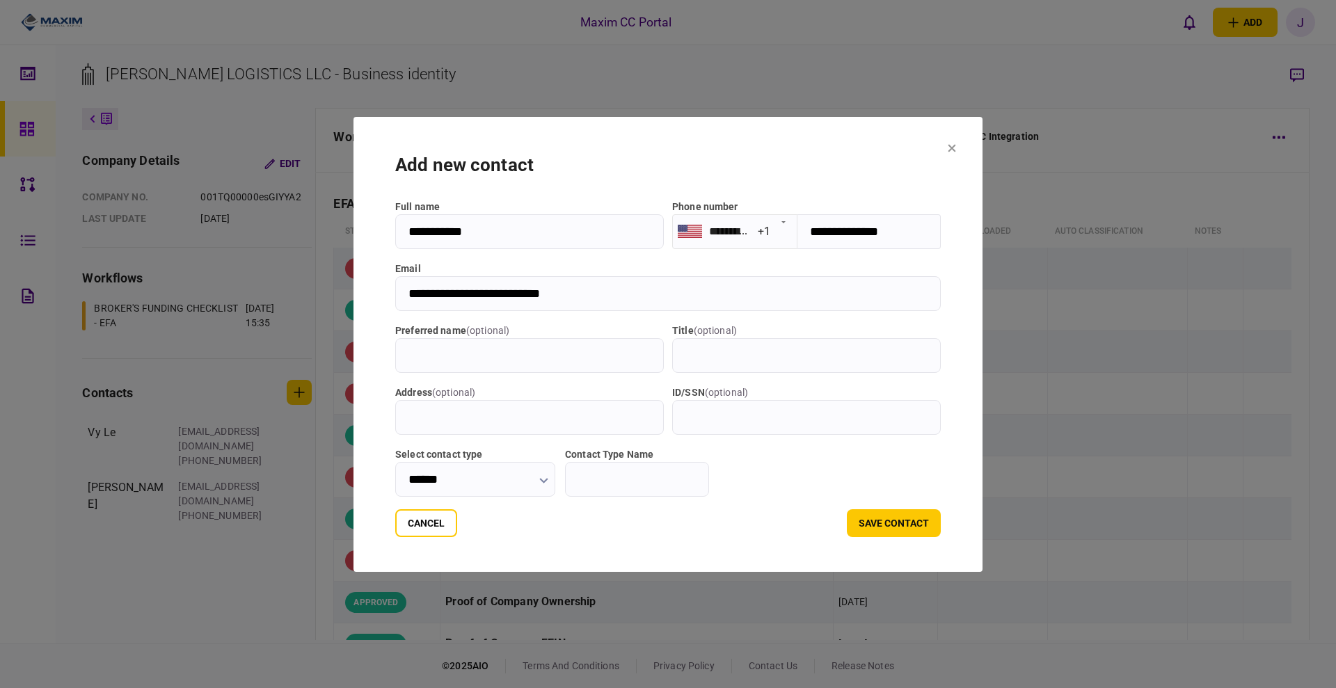
click at [651, 468] on input "Contact Type Name" at bounding box center [637, 479] width 144 height 35
type input "***"
click at [941, 527] on button "save contact" at bounding box center [894, 523] width 94 height 28
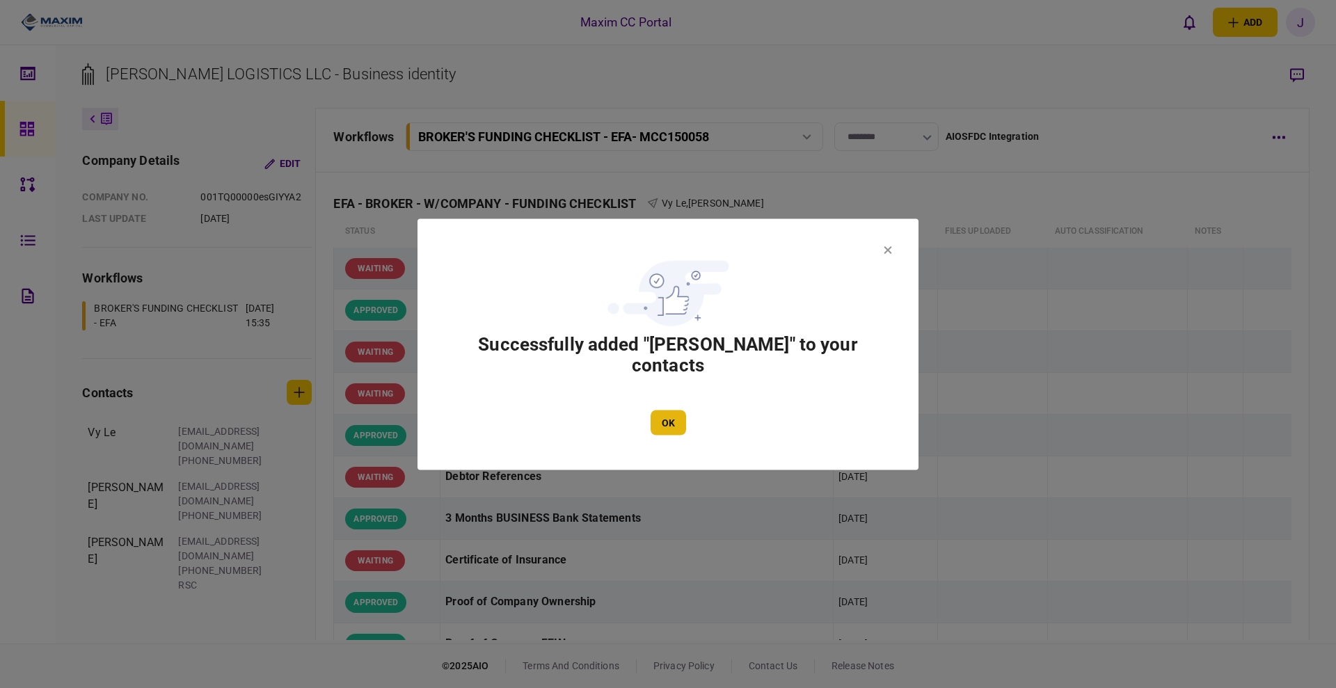
click at [657, 415] on button "OK" at bounding box center [668, 422] width 35 height 25
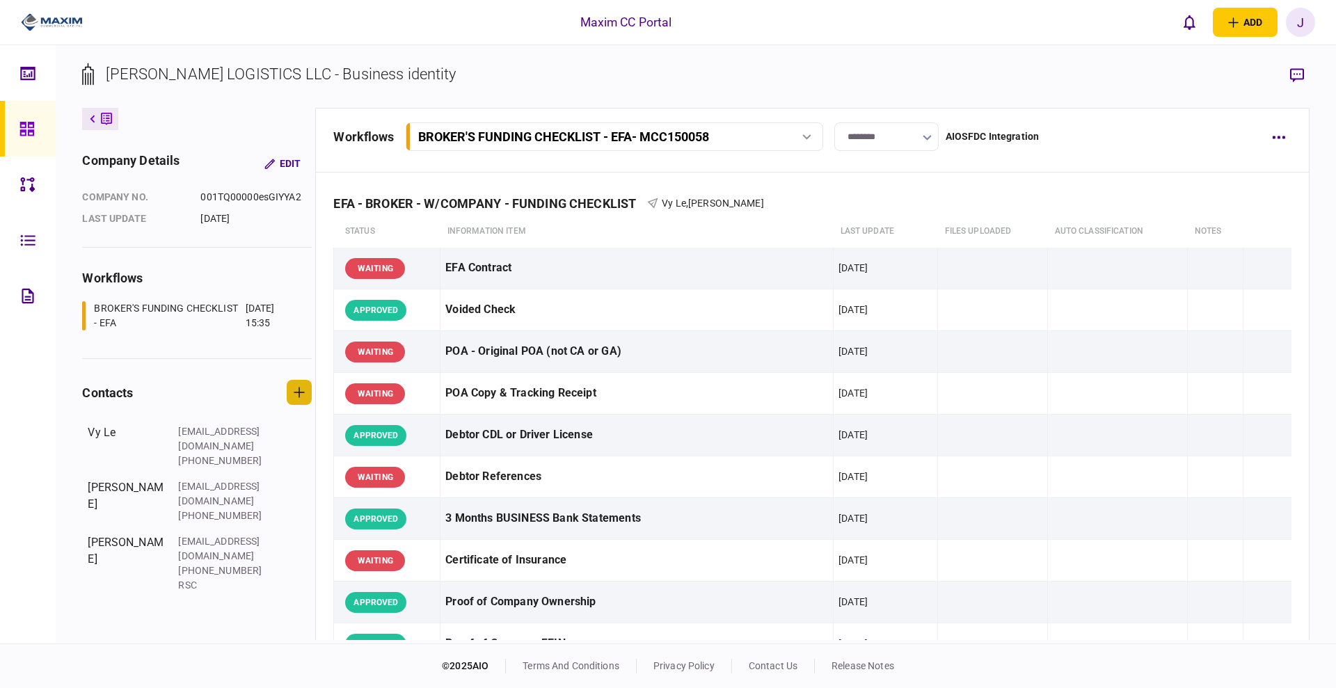
click at [303, 400] on button "button" at bounding box center [299, 392] width 25 height 25
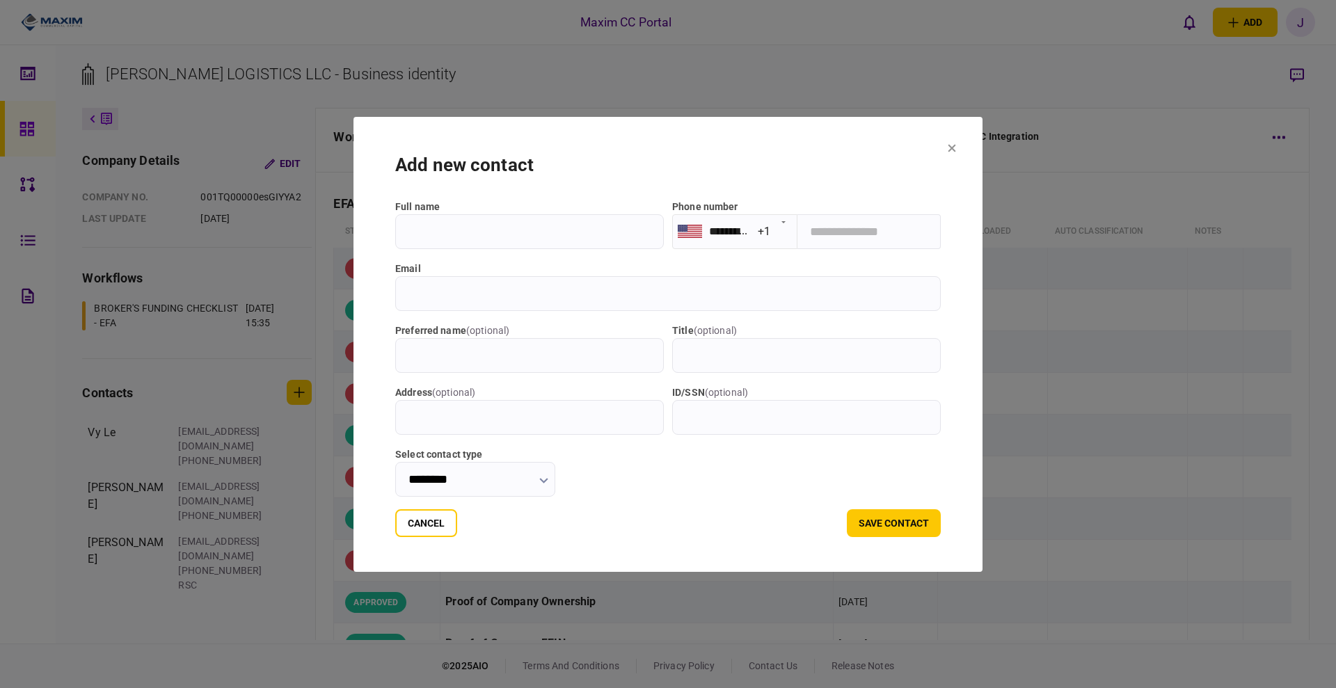
click at [406, 293] on input "email" at bounding box center [668, 293] width 546 height 35
paste input "**********"
type input "**********"
click at [434, 232] on input "full name" at bounding box center [529, 231] width 269 height 35
paste input "**********"
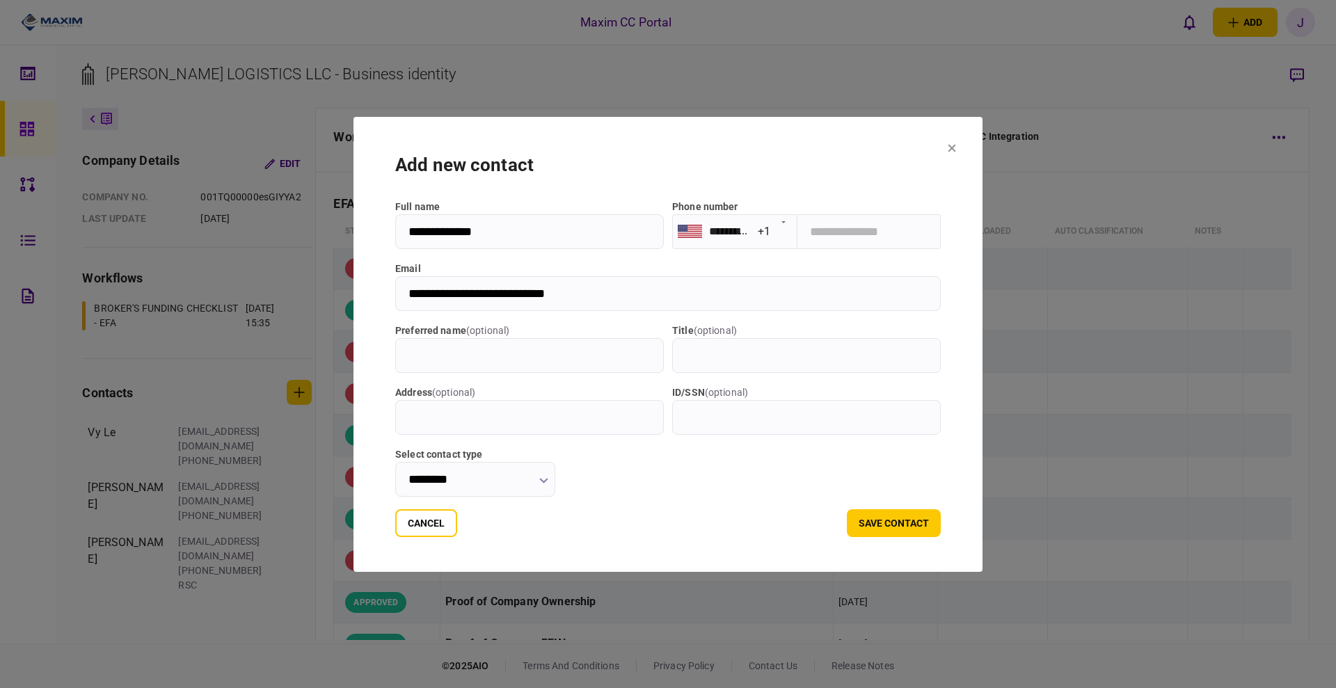
type input "**********"
click at [854, 241] on input "tel" at bounding box center [869, 231] width 143 height 35
paste input "**********"
type input "**********"
click at [935, 524] on button "save contact" at bounding box center [894, 523] width 94 height 28
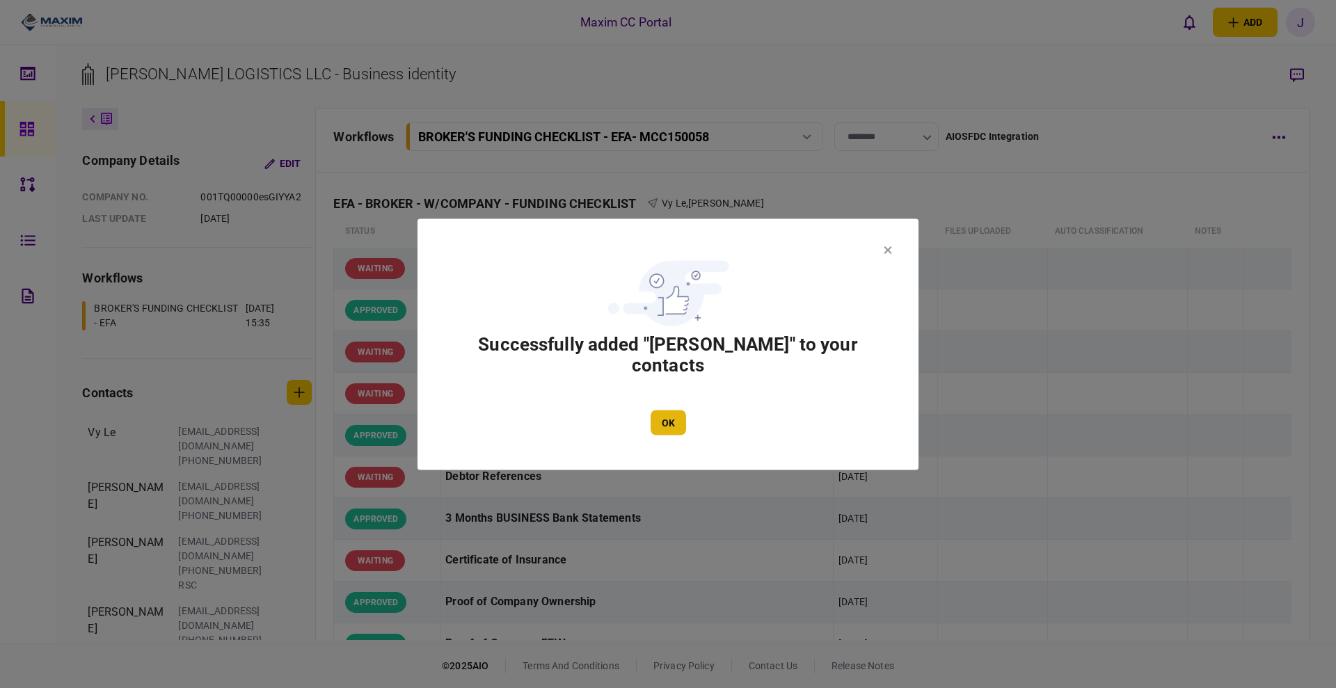
click at [661, 431] on button "OK" at bounding box center [668, 422] width 35 height 25
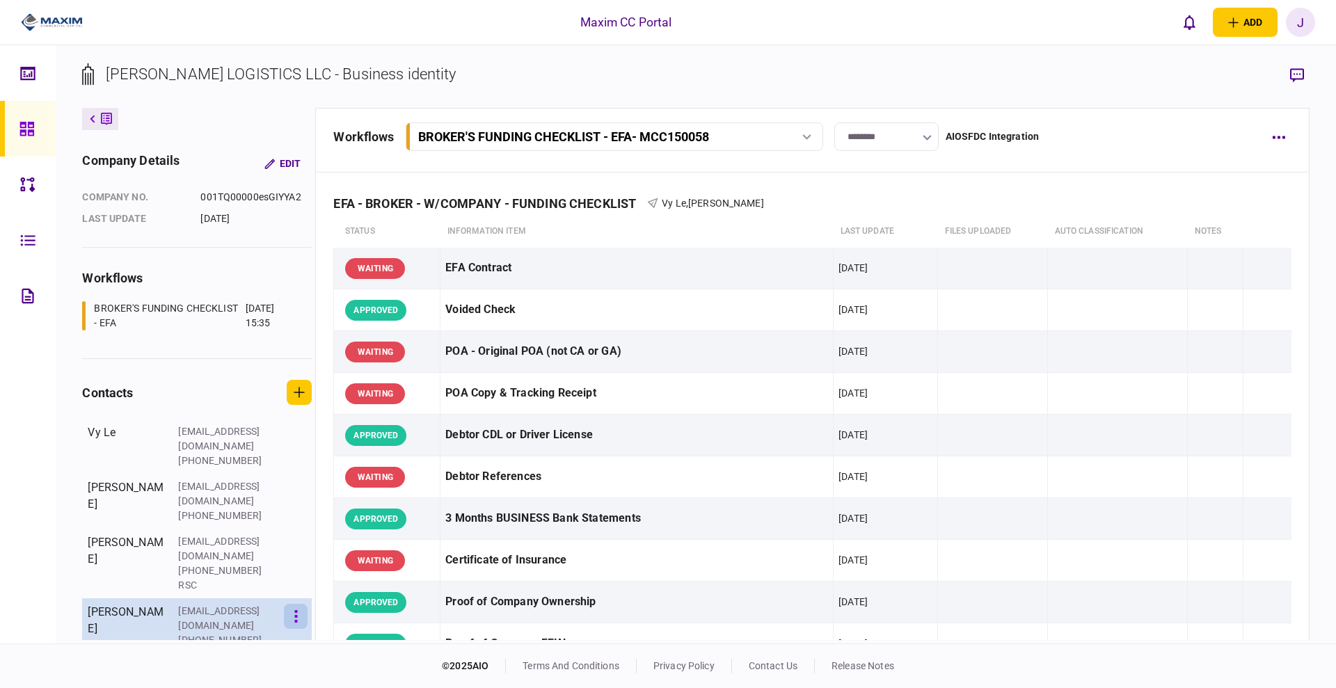
click at [294, 610] on icon "button" at bounding box center [295, 616] width 3 height 13
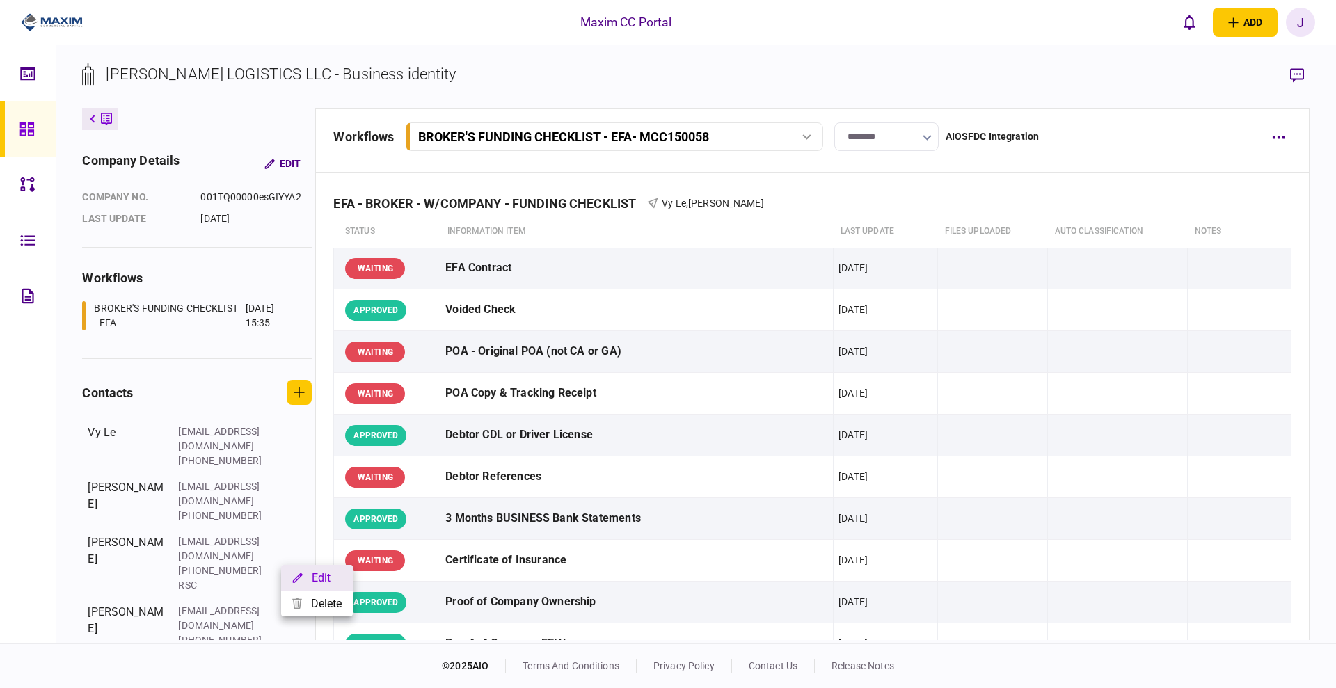
click at [336, 577] on button "Edit" at bounding box center [317, 578] width 72 height 26
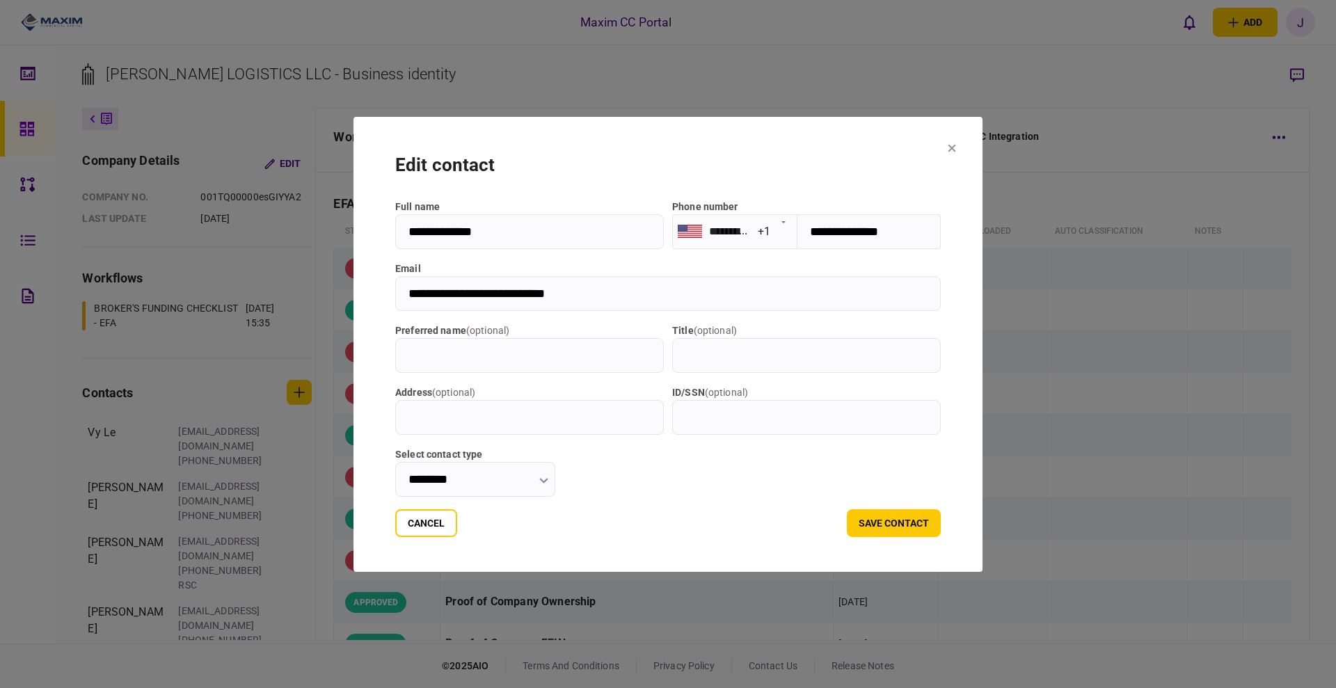
click at [493, 488] on input "********" at bounding box center [475, 479] width 160 height 35
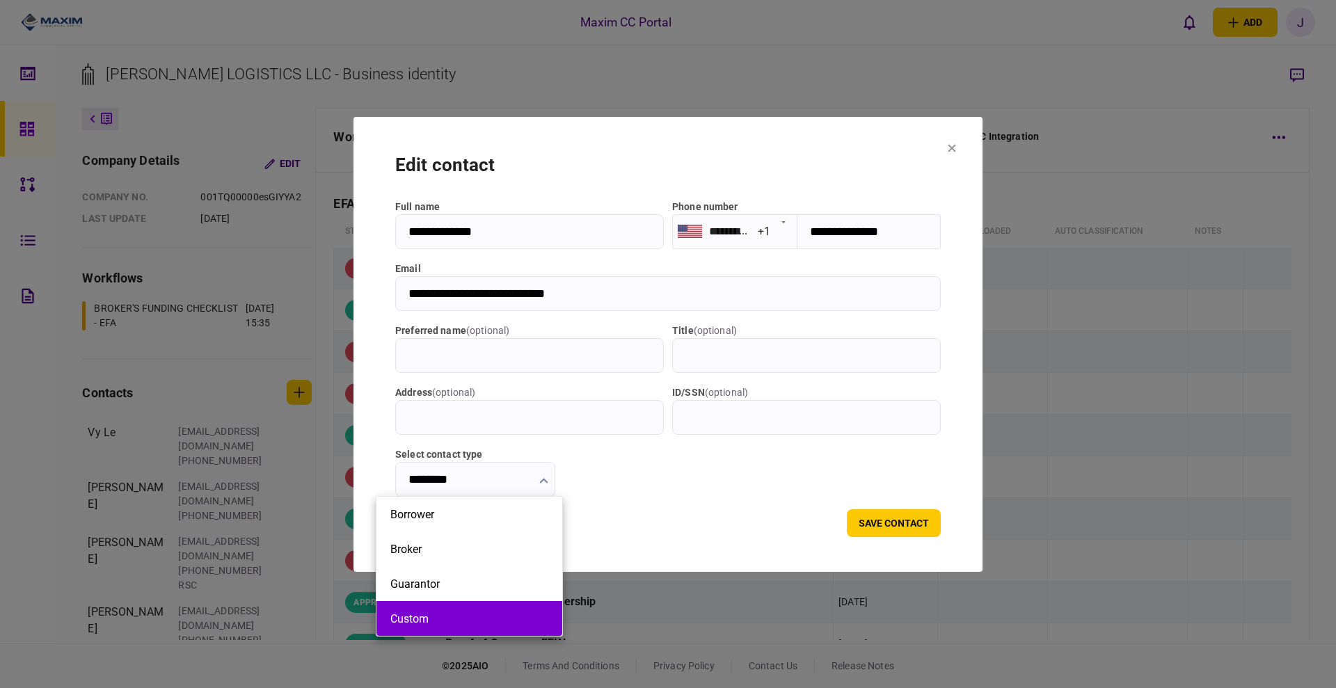
click at [455, 605] on li "Custom" at bounding box center [470, 618] width 186 height 35
type input "******"
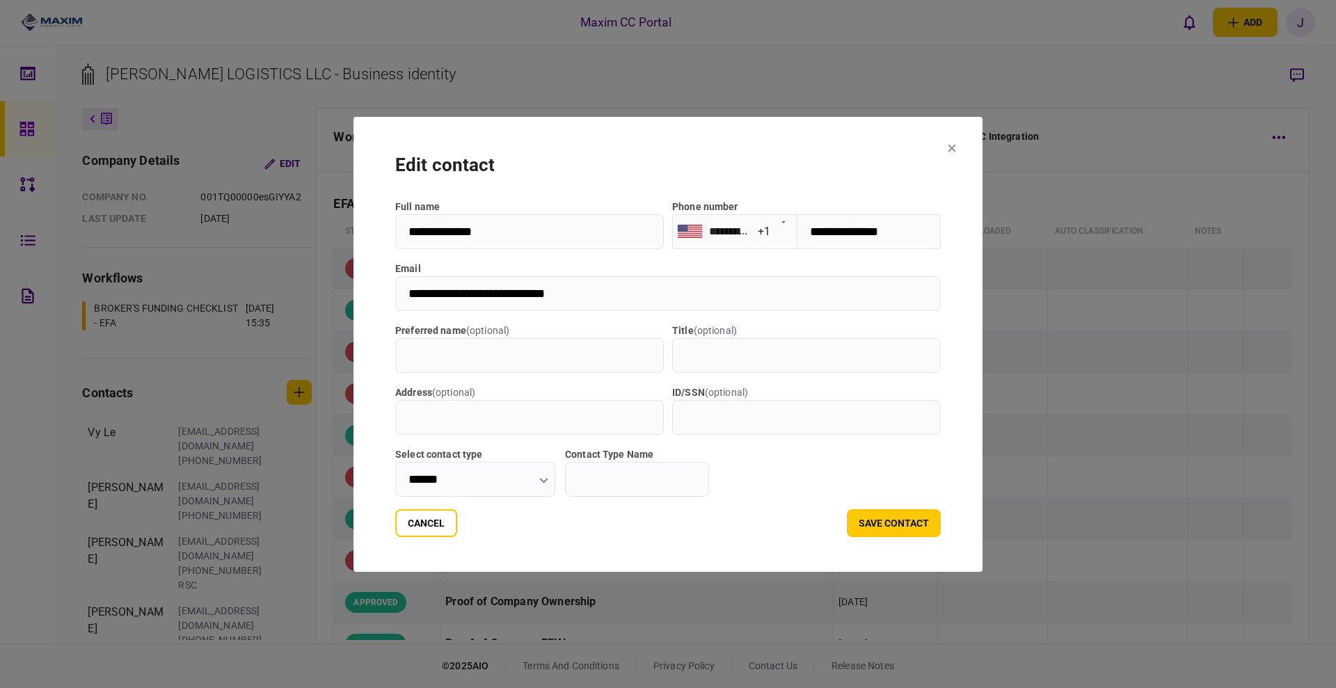
click at [622, 476] on input "Contact Type Name" at bounding box center [637, 479] width 144 height 35
type input "***"
click at [941, 526] on button "save contact" at bounding box center [894, 523] width 94 height 28
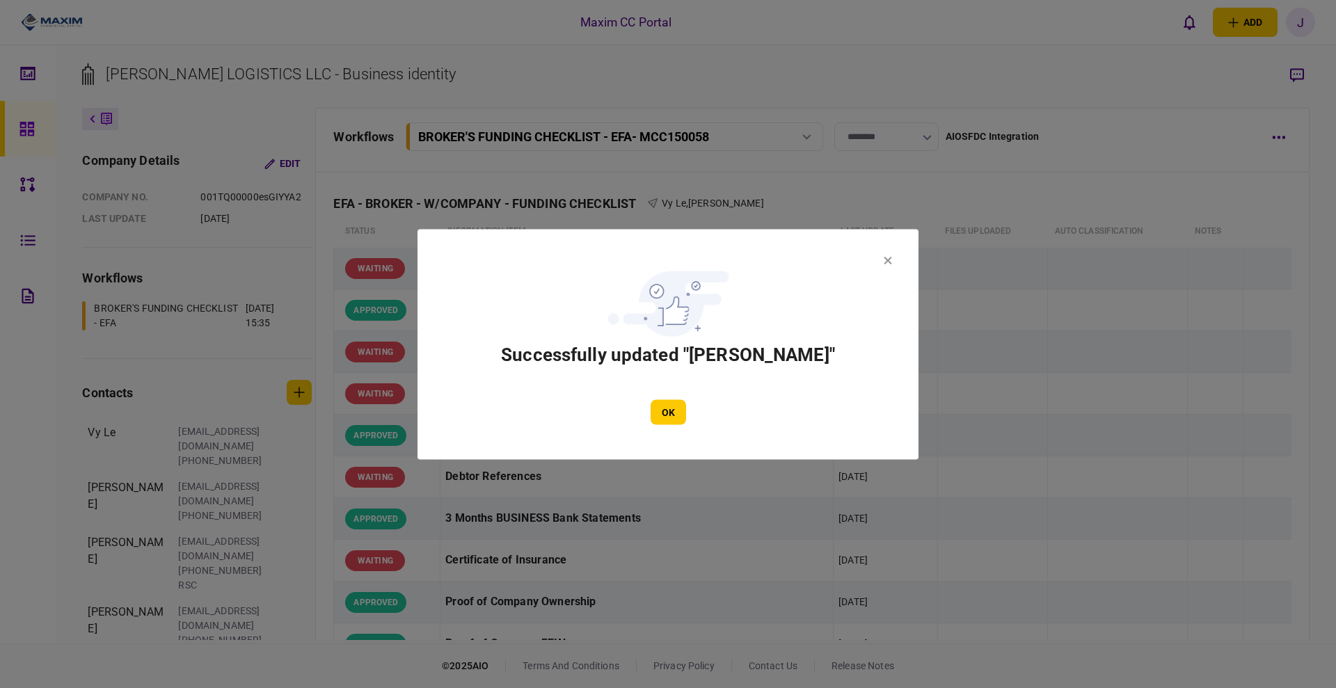
drag, startPoint x: 695, startPoint y: 428, endPoint x: 672, endPoint y: 420, distance: 23.8
click at [690, 428] on section "Successfully updated "[PERSON_NAME]" OK" at bounding box center [668, 344] width 501 height 230
click at [670, 418] on button "OK" at bounding box center [668, 412] width 35 height 25
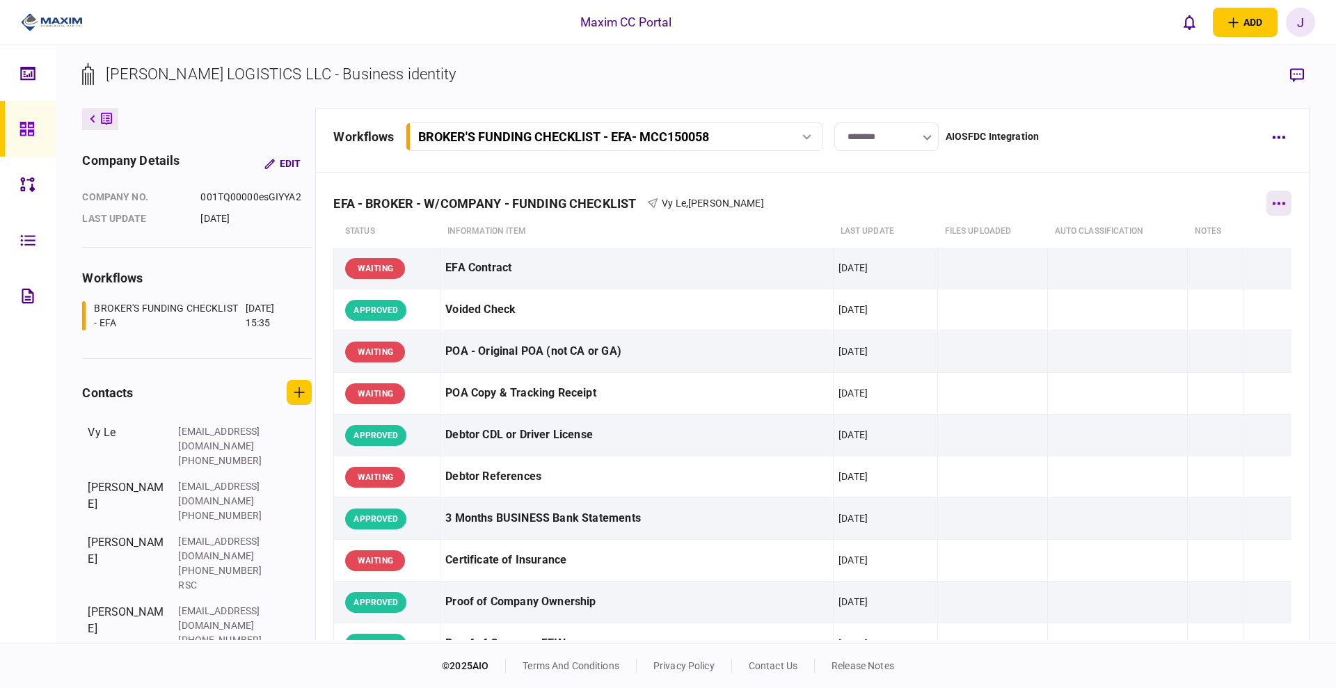
click at [1267, 199] on button "button" at bounding box center [1279, 203] width 25 height 25
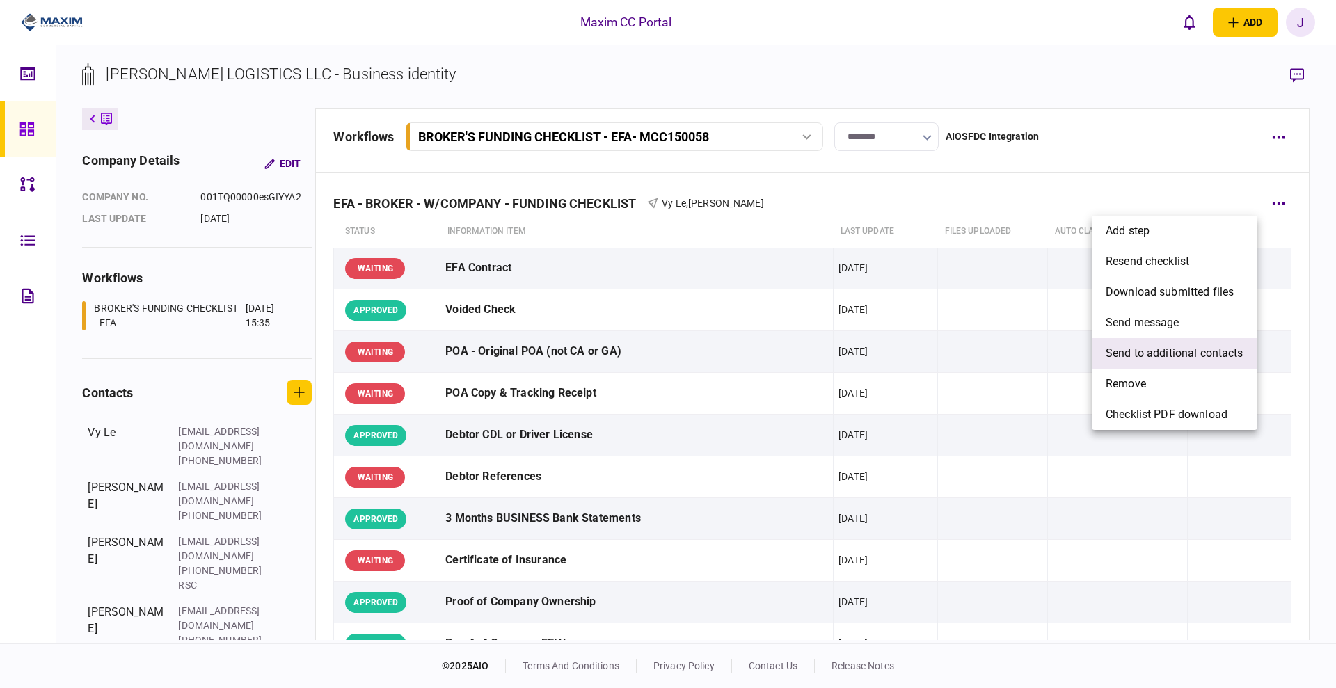
click at [1193, 354] on span "send to additional contacts" at bounding box center [1175, 353] width 138 height 17
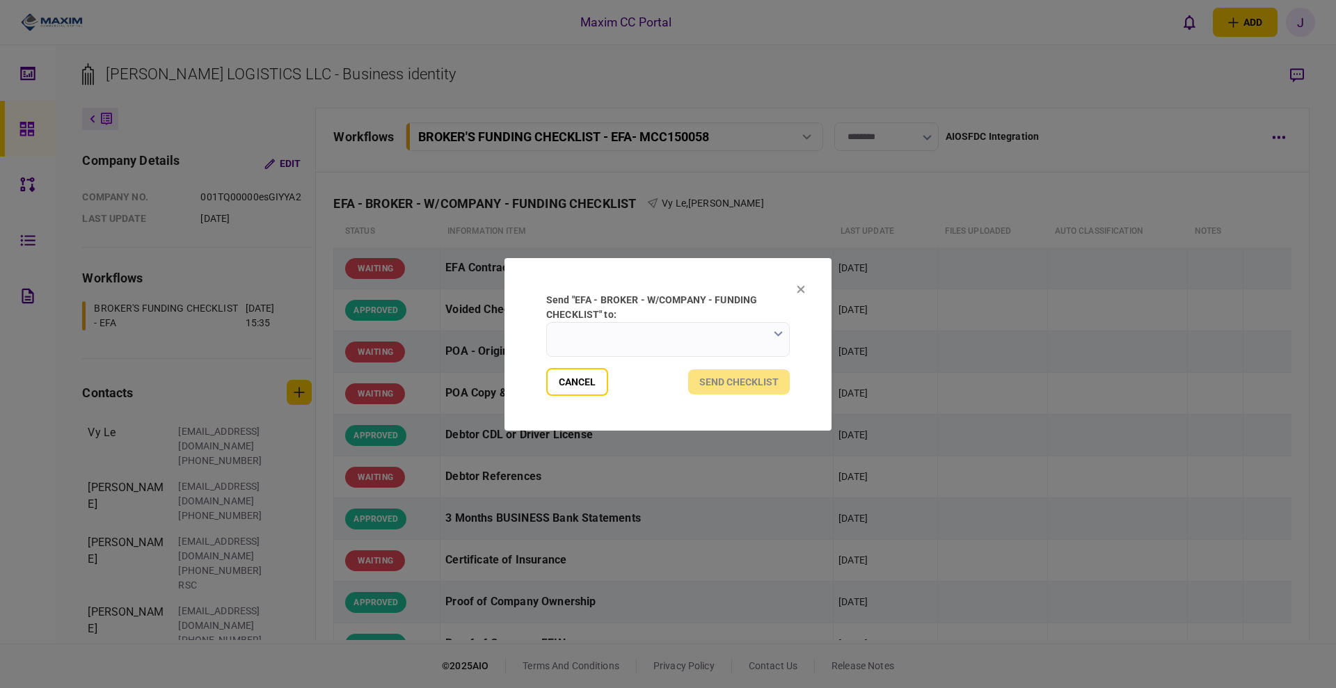
click at [723, 349] on input "send "EFA - BROKER - W/COMPANY - FUNDING CHECKLIST" to:" at bounding box center [668, 339] width 244 height 35
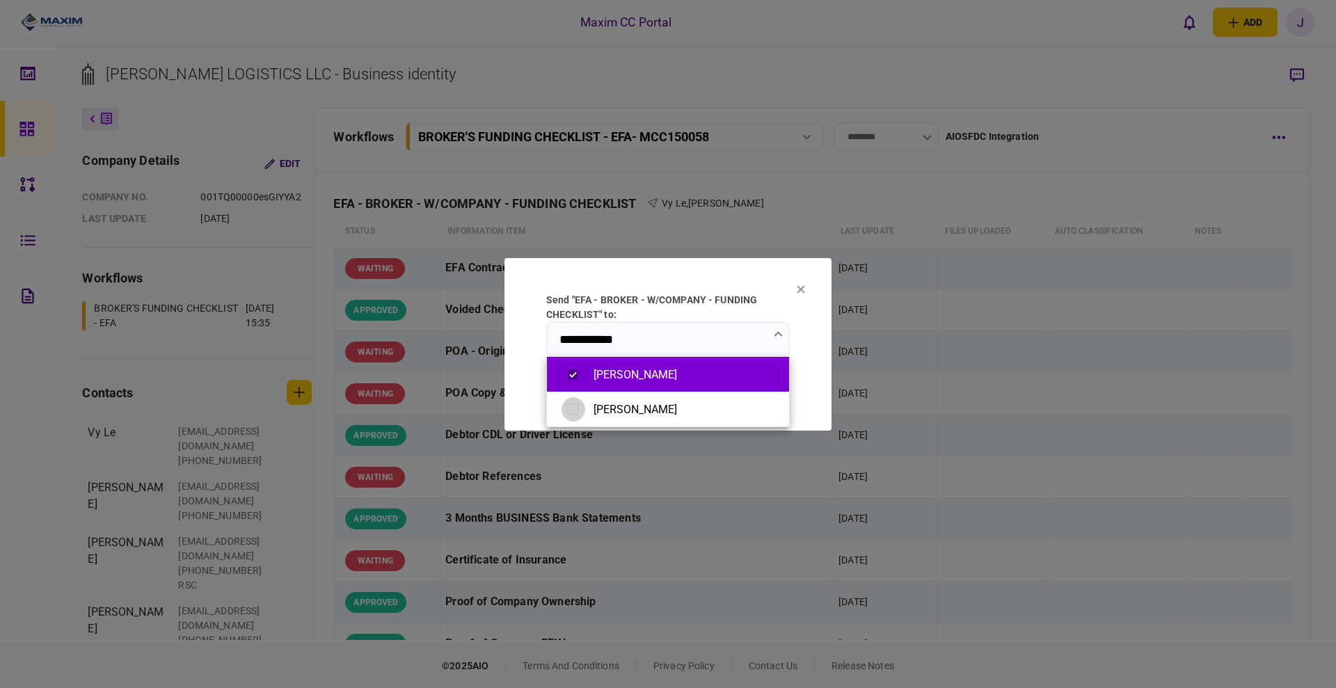
type input "**********"
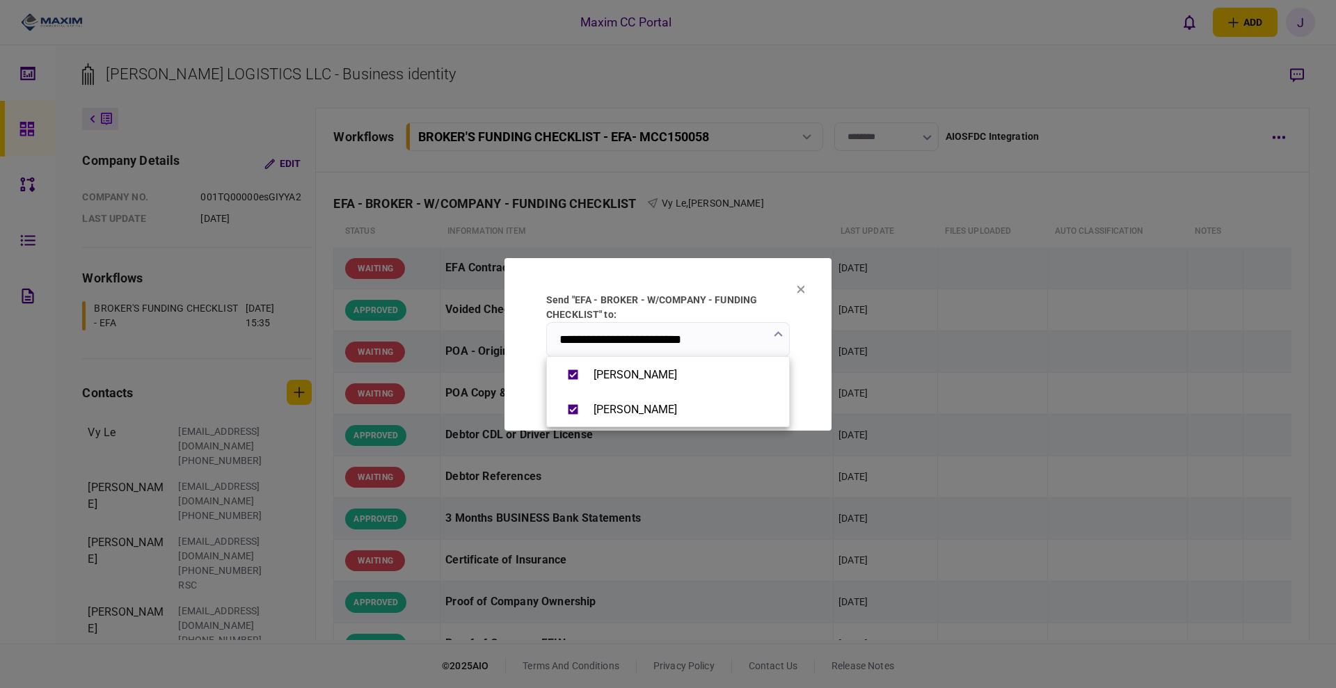
click at [751, 273] on div at bounding box center [668, 344] width 1336 height 688
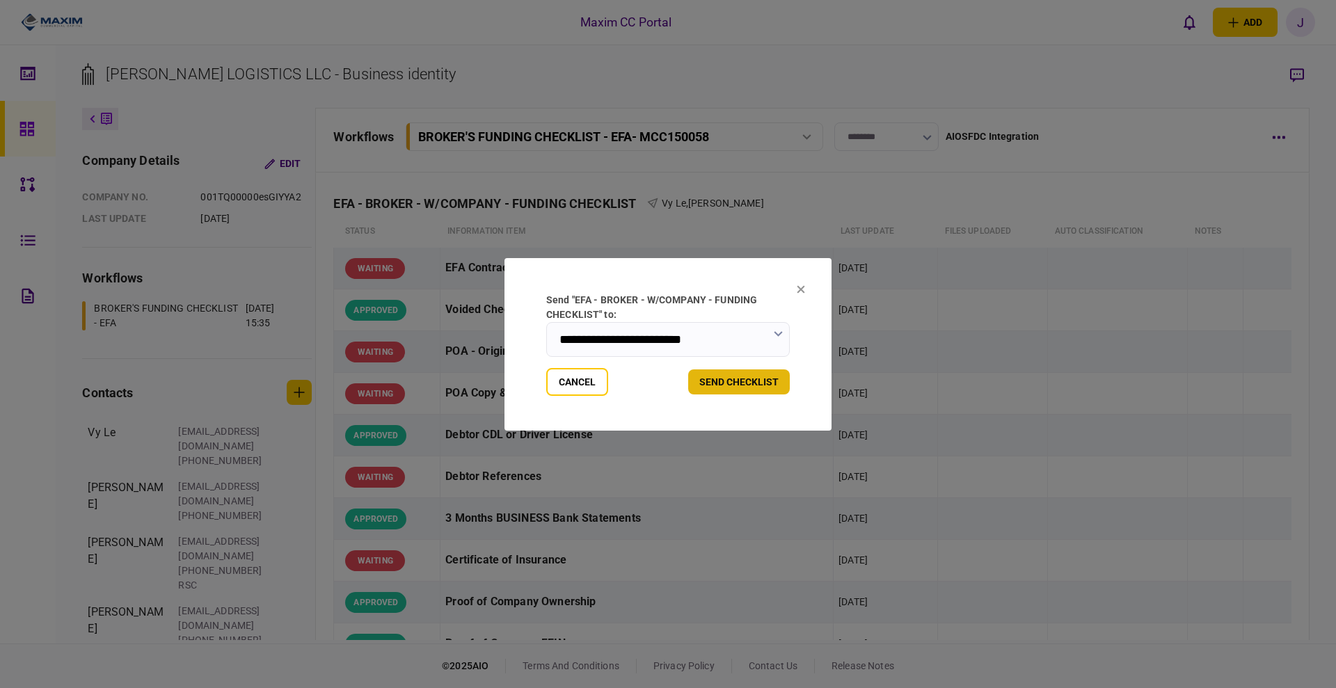
click at [763, 389] on button "send checklist" at bounding box center [739, 382] width 102 height 25
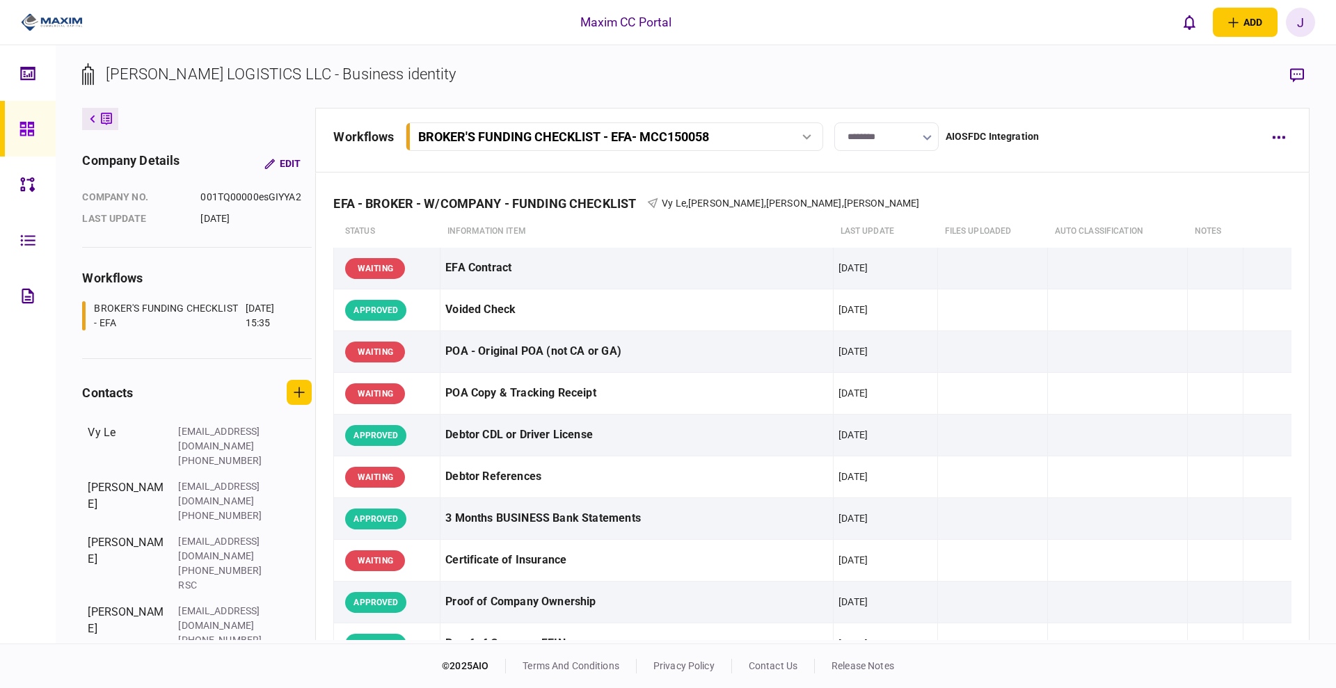
drag, startPoint x: 30, startPoint y: 124, endPoint x: 40, endPoint y: 123, distance: 10.5
click at [30, 124] on icon at bounding box center [26, 129] width 15 height 16
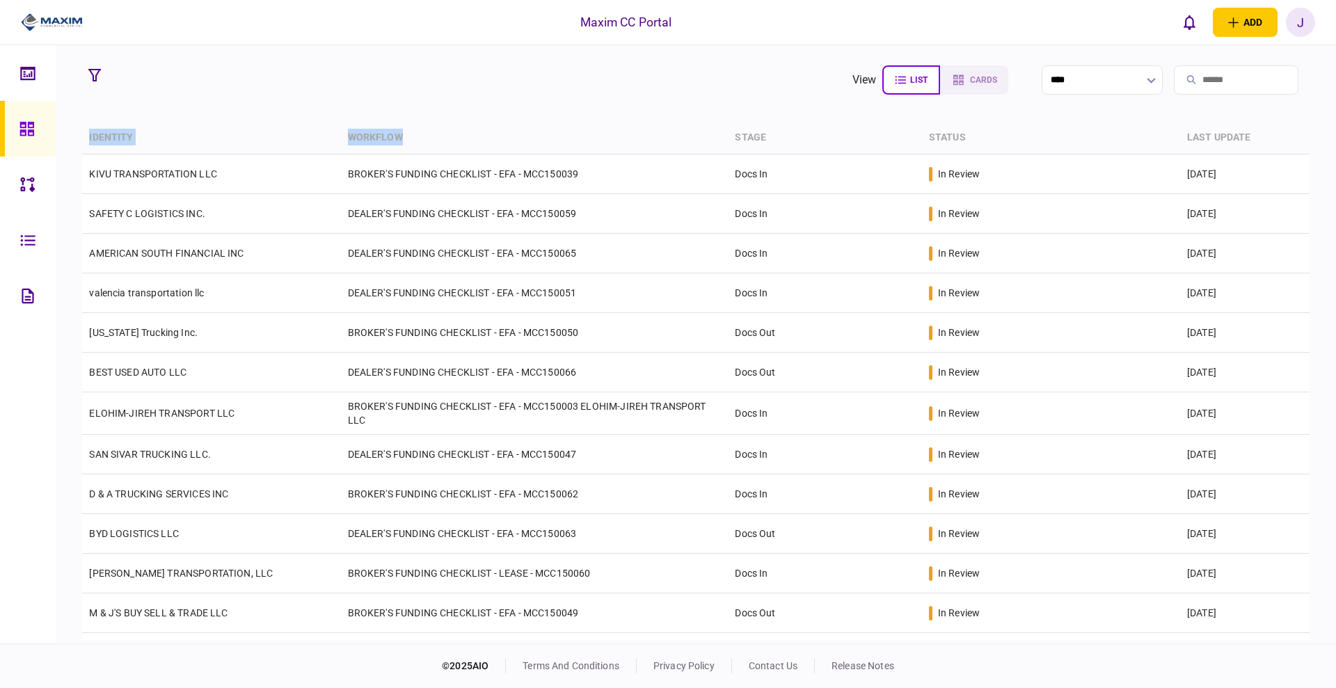
drag, startPoint x: 410, startPoint y: 133, endPoint x: 74, endPoint y: 136, distance: 336.2
click at [74, 136] on section "view list cards **** Type clear Business Individual documents status clear wait…" at bounding box center [696, 344] width 1281 height 599
click at [256, 116] on section "view list cards **** Type clear Business Individual documents status clear wait…" at bounding box center [696, 344] width 1281 height 599
drag, startPoint x: 432, startPoint y: 134, endPoint x: 97, endPoint y: 137, distance: 334.1
click at [97, 137] on tr "identity workflow stage status last update" at bounding box center [695, 138] width 1227 height 33
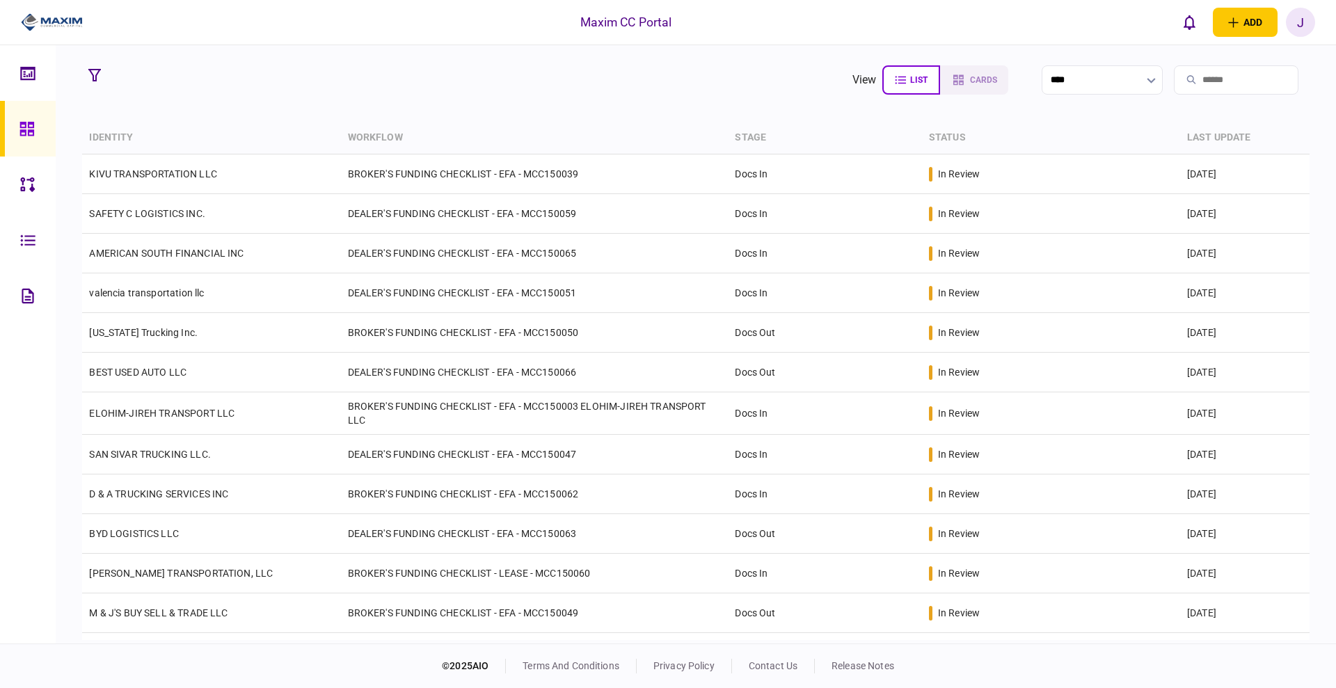
click at [232, 116] on section "view list cards **** Type clear Business Individual documents status clear wait…" at bounding box center [696, 344] width 1281 height 599
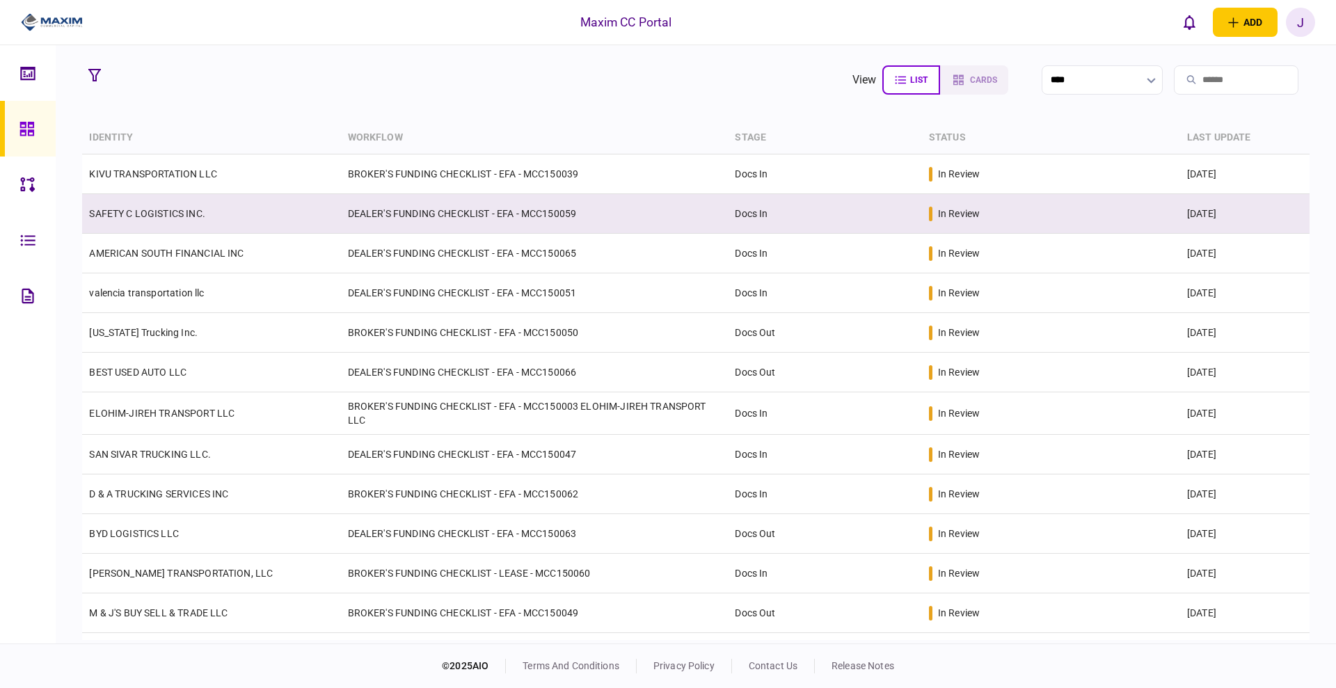
click at [180, 219] on link "SAFETY C LOGISTICS INC." at bounding box center [147, 213] width 116 height 11
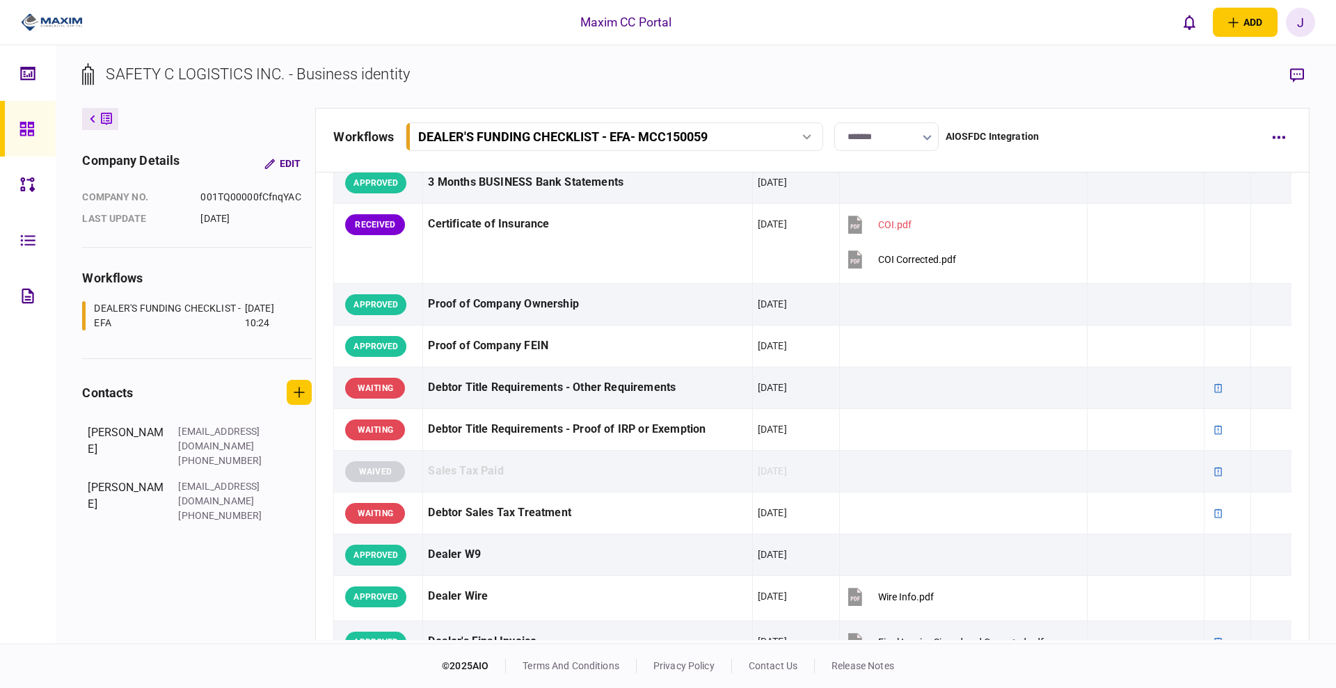
scroll to position [522, 0]
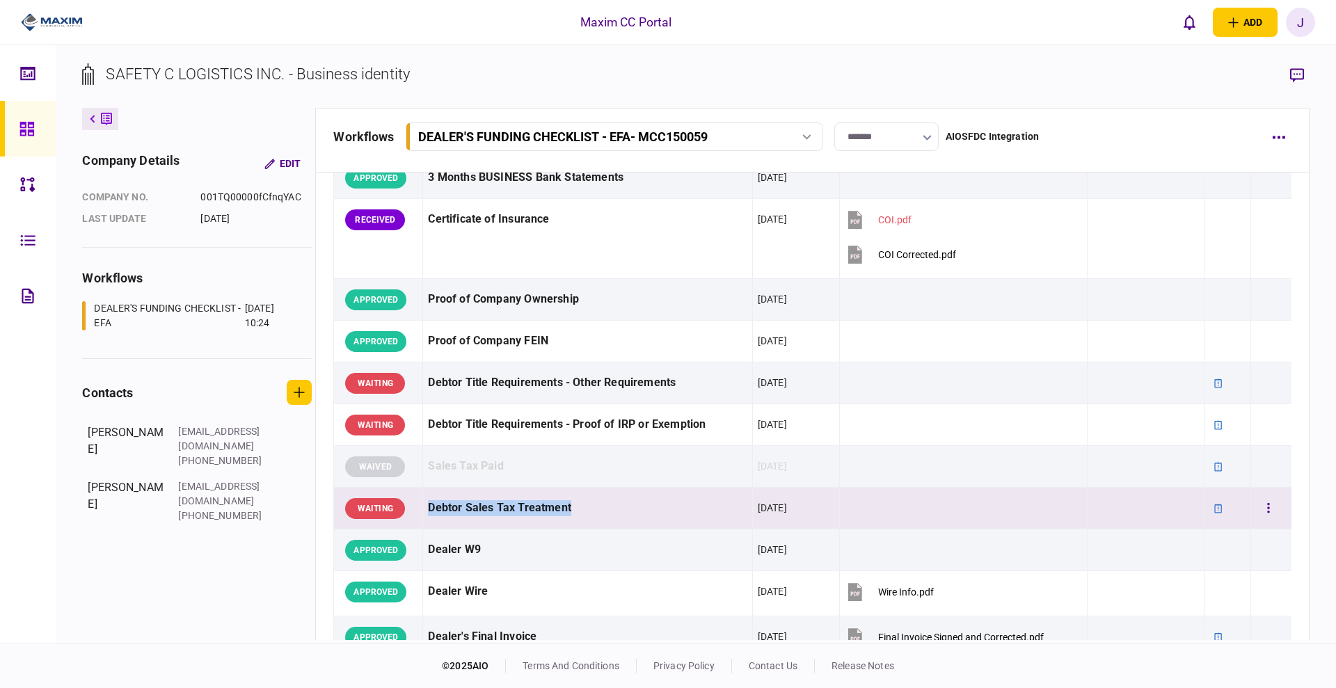
drag, startPoint x: 416, startPoint y: 512, endPoint x: 645, endPoint y: 502, distance: 228.5
click at [645, 502] on tr "WAITING Debtor Sales Tax Treatment [DATE]" at bounding box center [813, 509] width 958 height 42
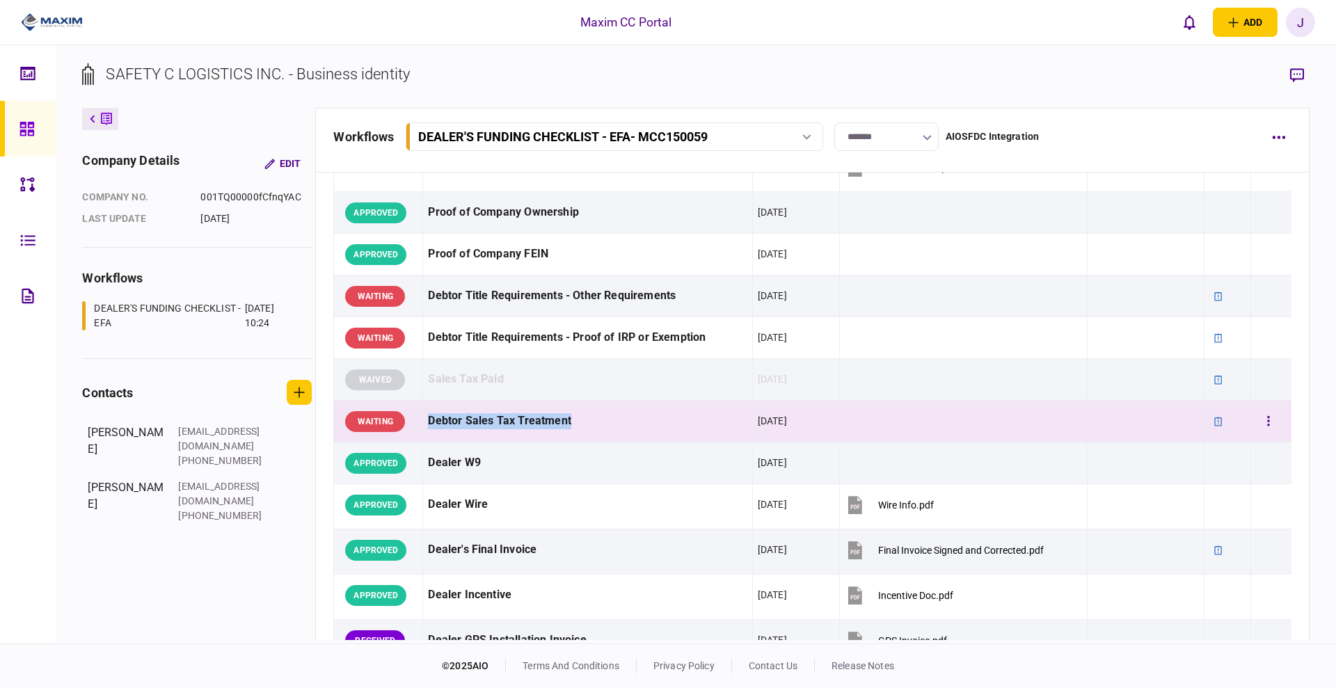
click at [634, 429] on div "Debtor Sales Tax Treatment" at bounding box center [587, 421] width 319 height 31
click at [1256, 418] on button "button" at bounding box center [1268, 421] width 25 height 25
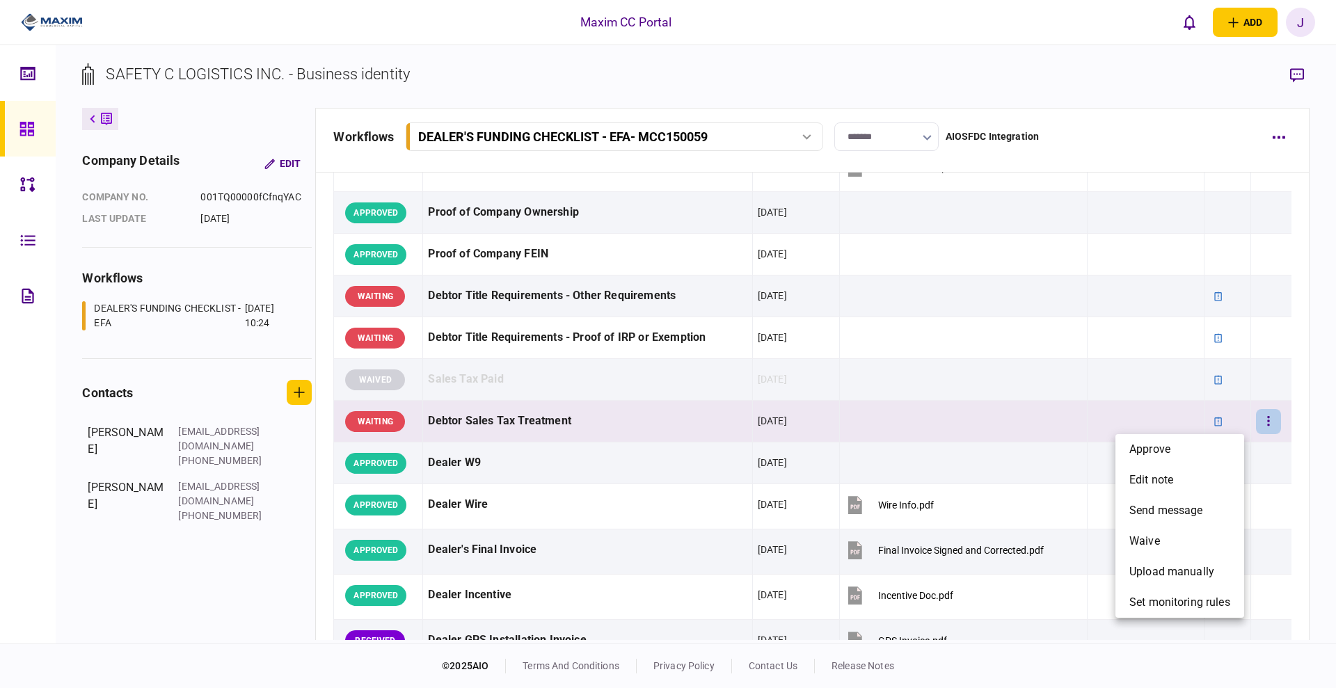
click at [1073, 377] on div at bounding box center [668, 344] width 1336 height 688
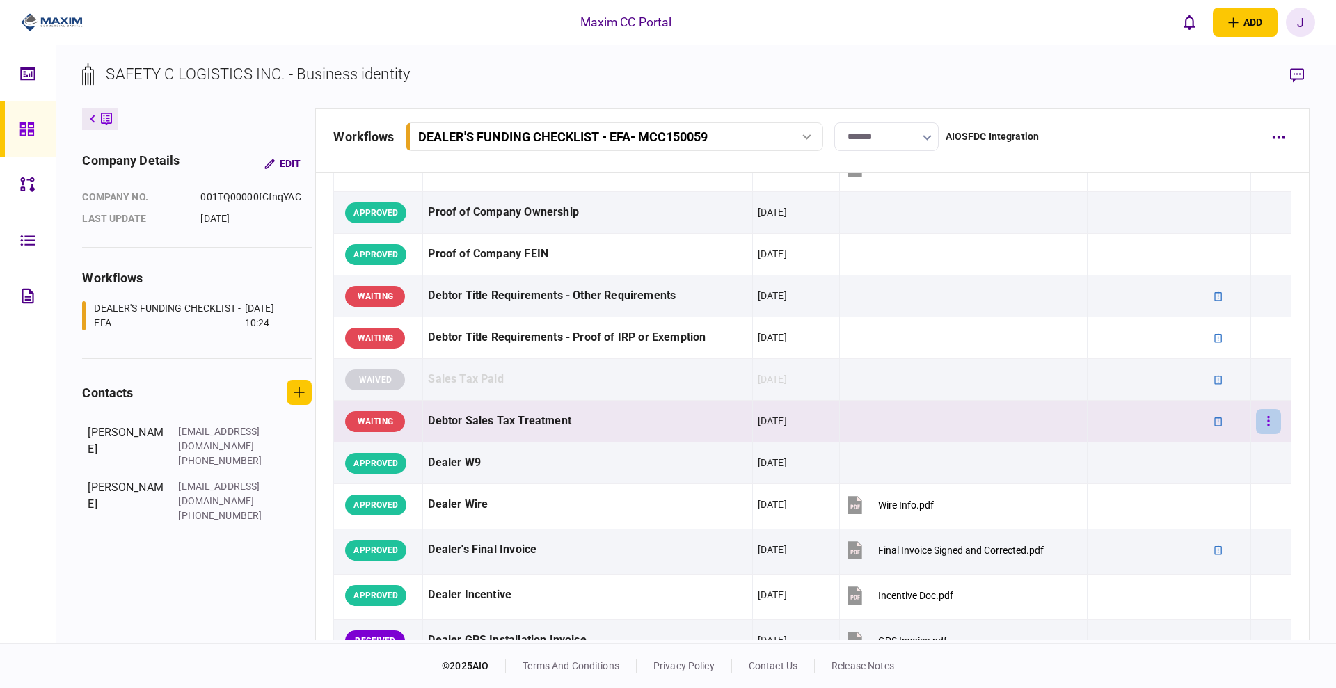
click at [1256, 424] on button "button" at bounding box center [1268, 421] width 25 height 25
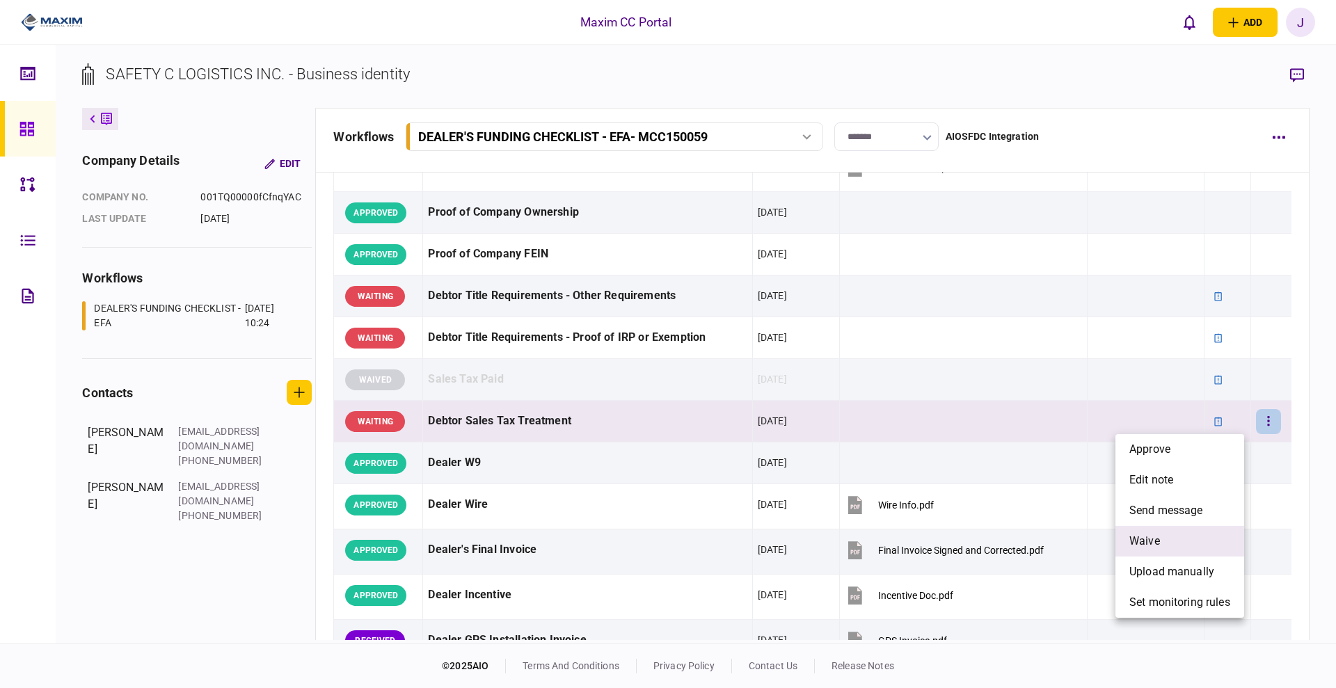
click at [1160, 547] on li "waive" at bounding box center [1180, 541] width 129 height 31
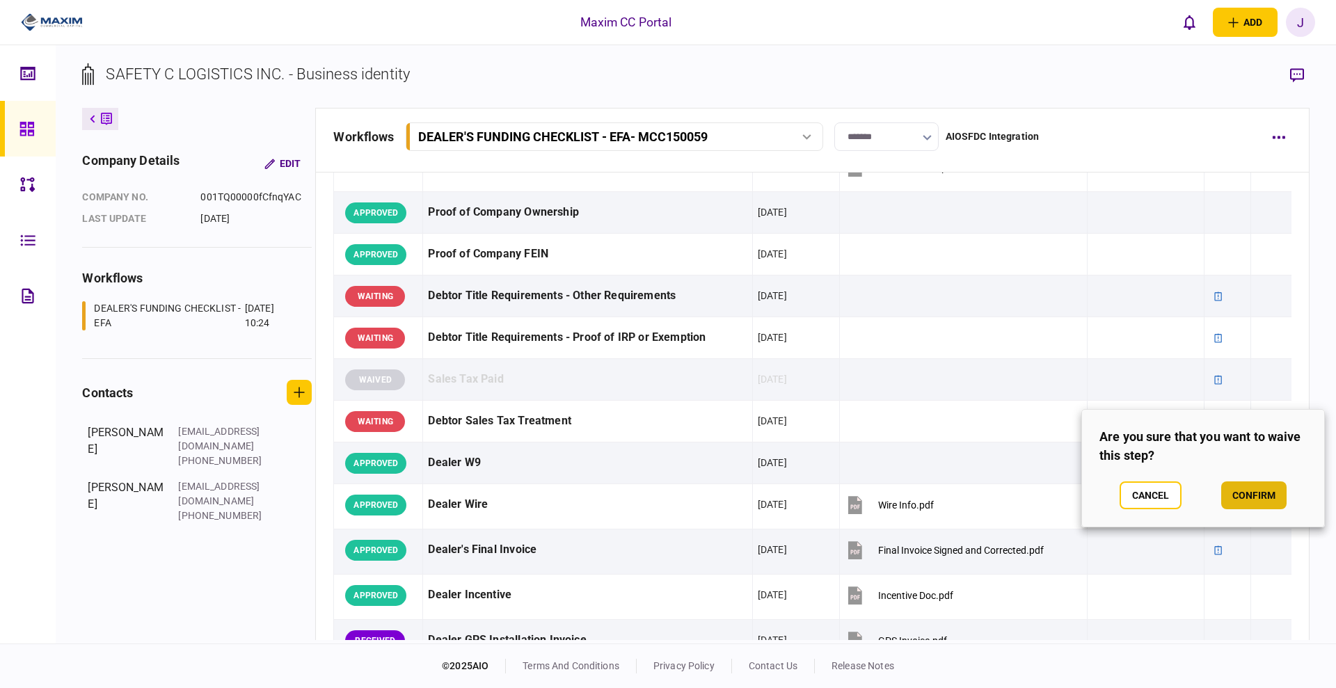
click at [1243, 493] on button "confirm" at bounding box center [1254, 496] width 65 height 28
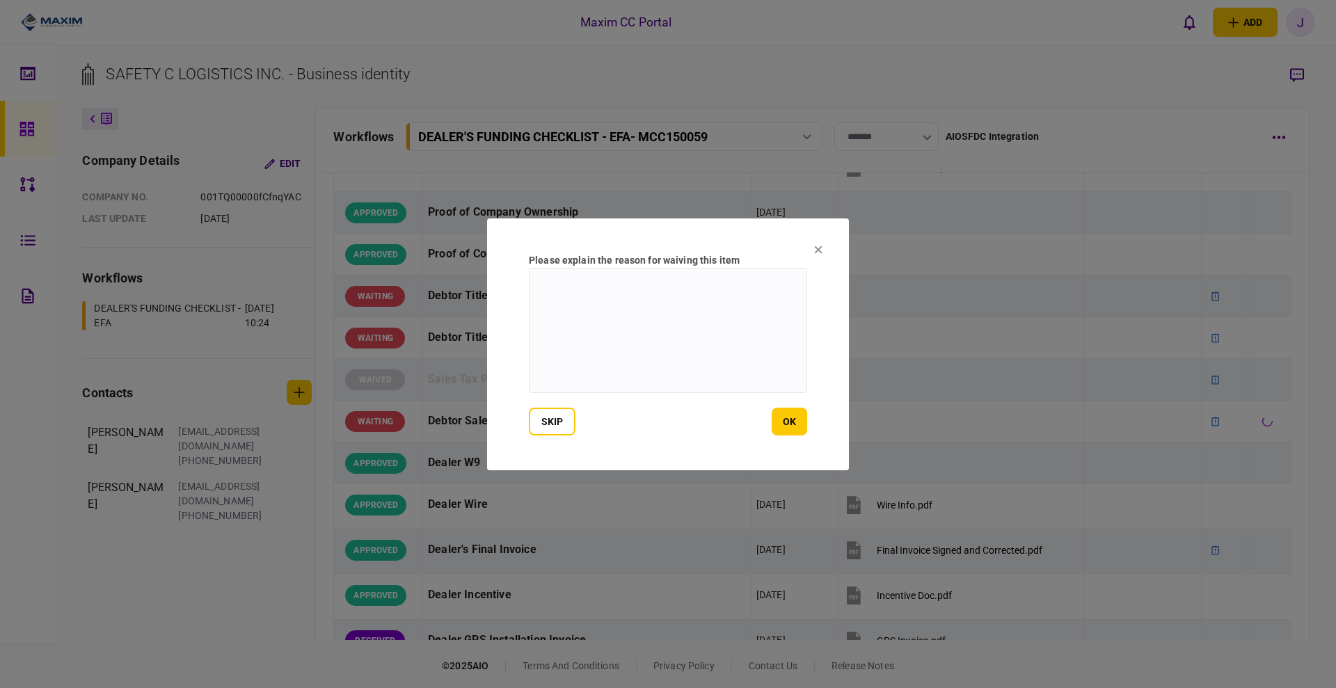
click at [643, 375] on textarea at bounding box center [668, 330] width 278 height 125
type textarea "*"
type textarea "***"
click at [798, 434] on button "ok" at bounding box center [789, 422] width 35 height 28
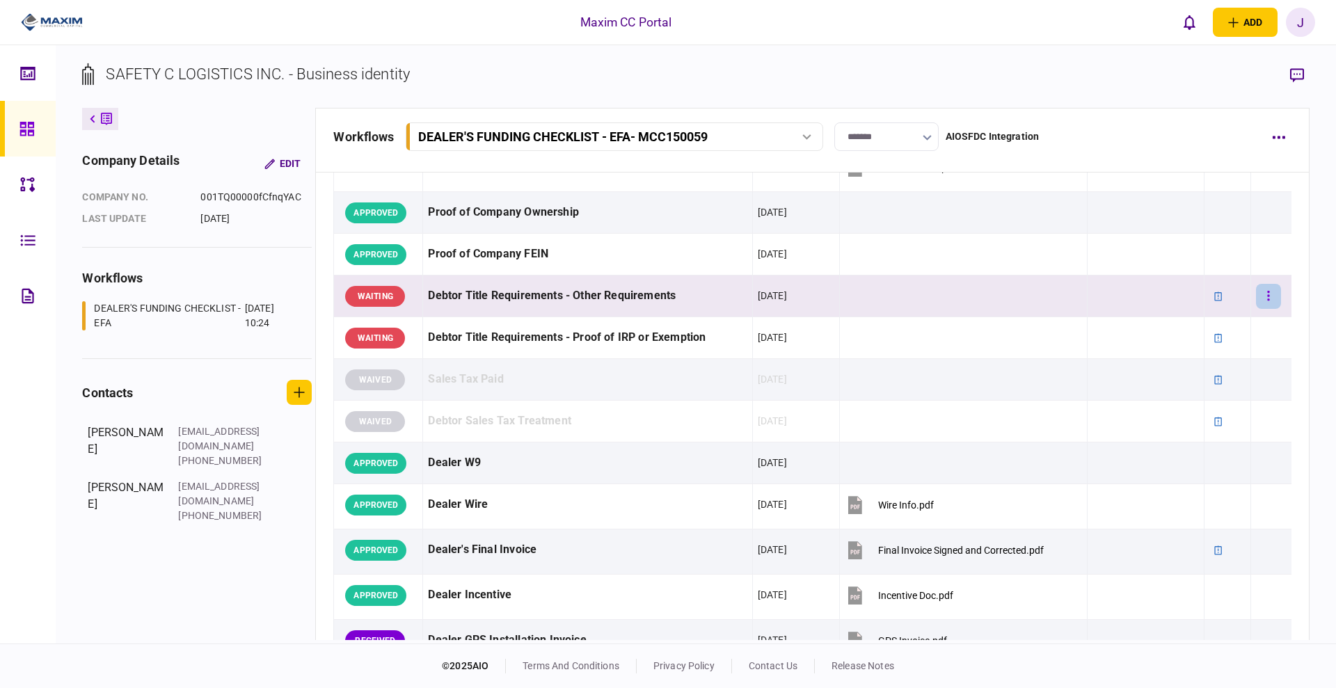
click at [1256, 300] on button "button" at bounding box center [1268, 296] width 25 height 25
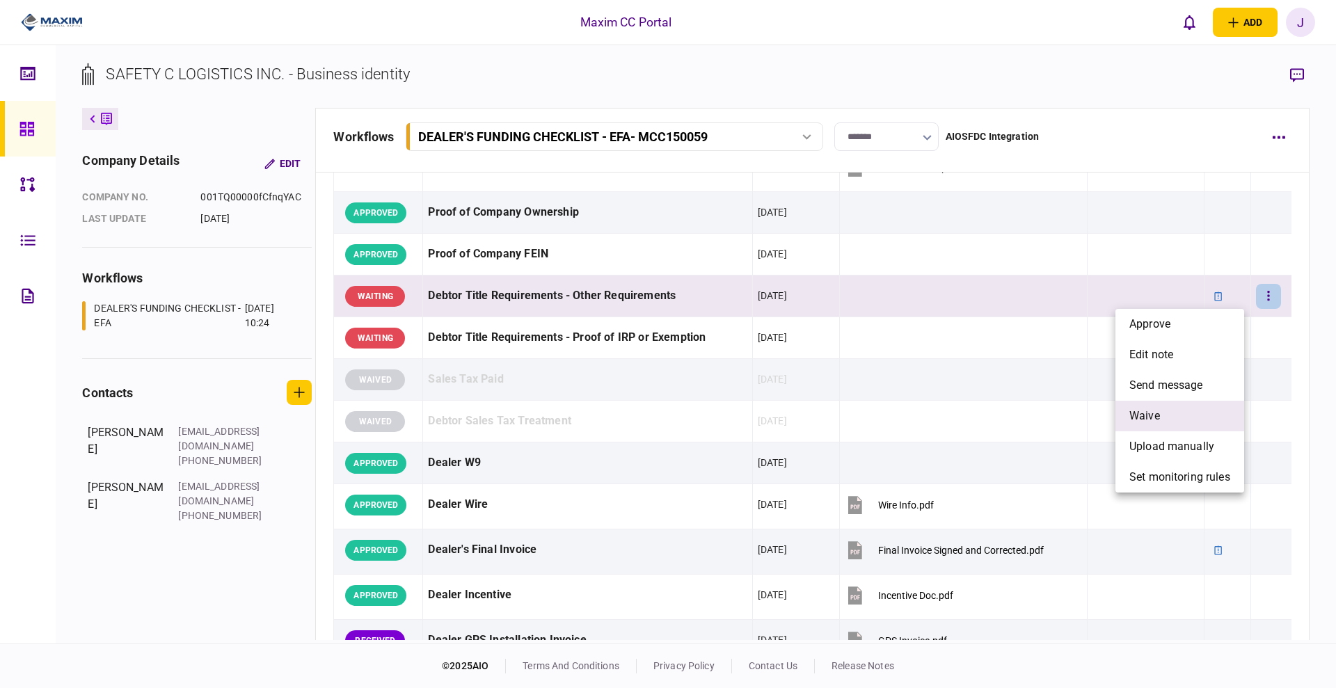
click at [1160, 410] on span "waive" at bounding box center [1145, 416] width 31 height 17
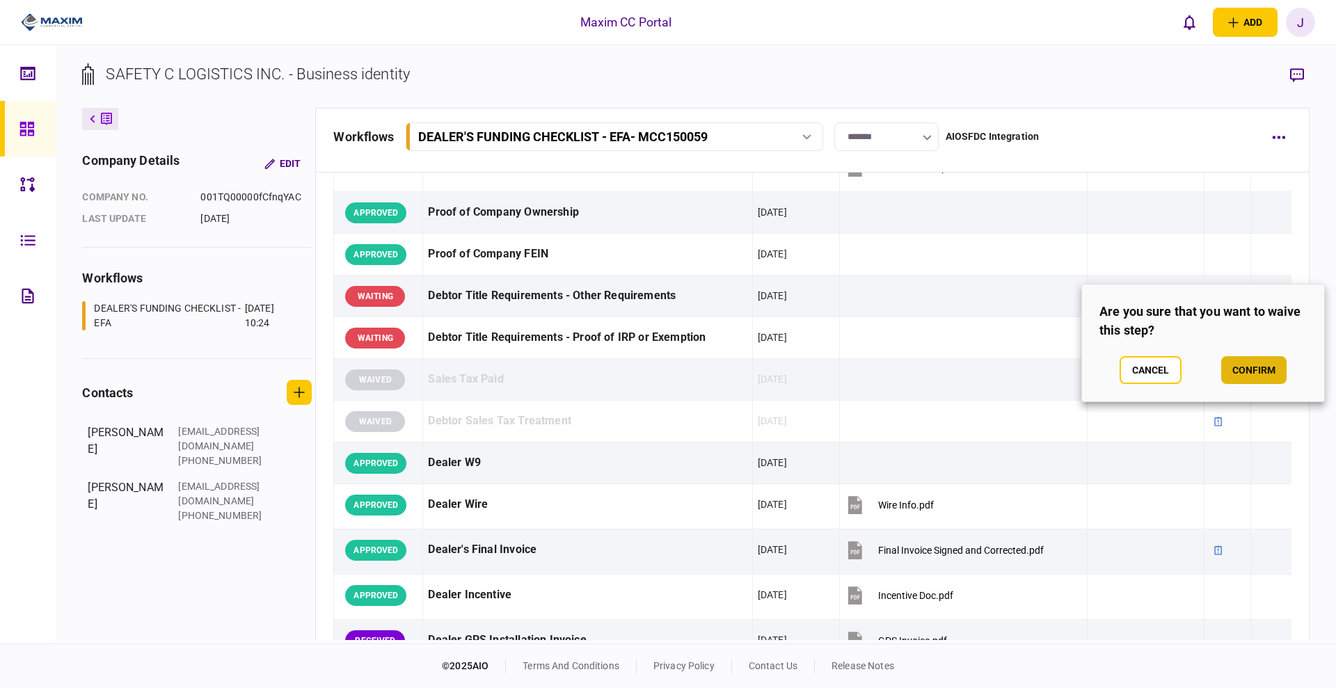
click at [1245, 368] on button "confirm" at bounding box center [1254, 370] width 65 height 28
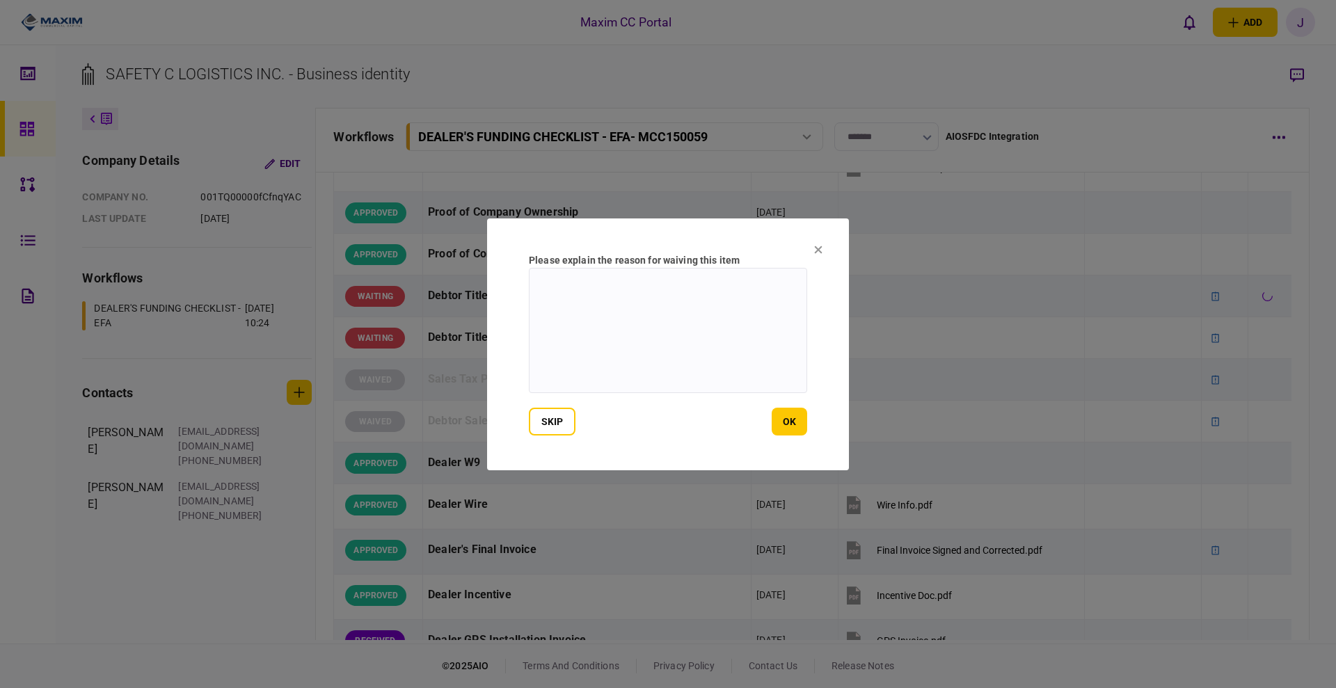
click at [564, 337] on textarea at bounding box center [668, 330] width 278 height 125
type textarea "***"
click at [771, 425] on div "skip ok" at bounding box center [668, 422] width 278 height 28
click at [789, 426] on button "ok" at bounding box center [789, 422] width 35 height 28
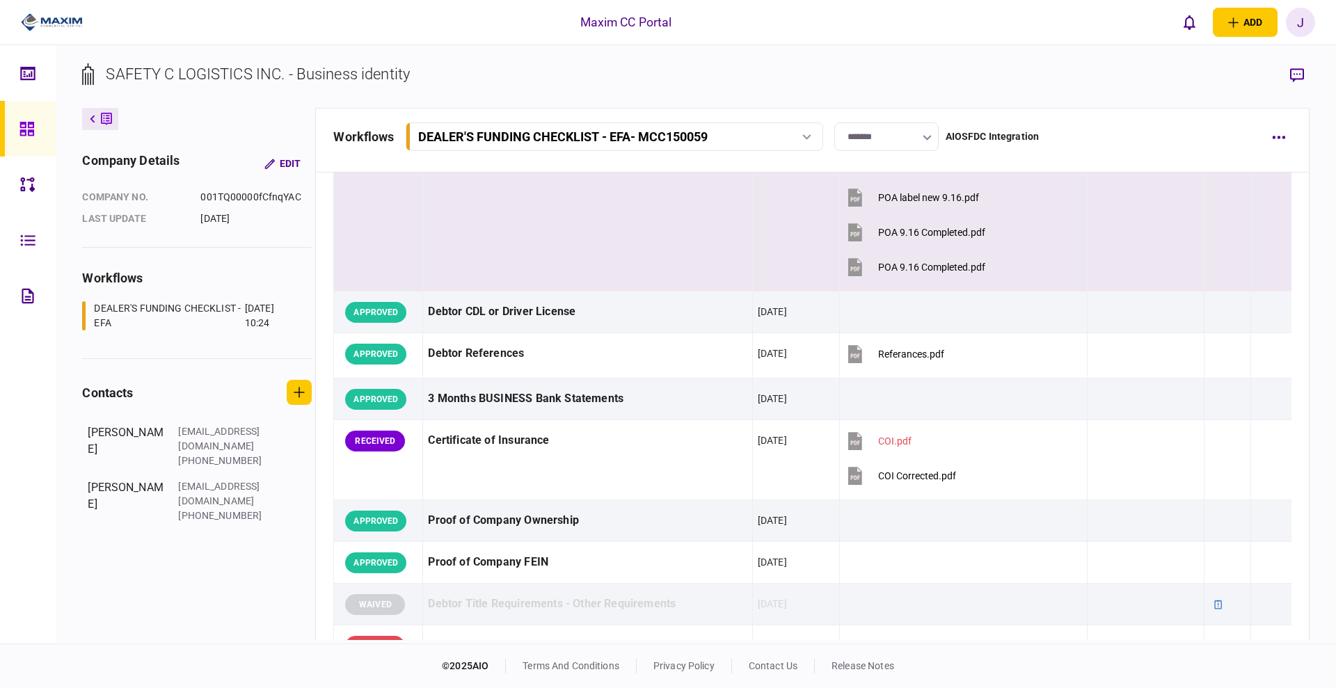
scroll to position [348, 0]
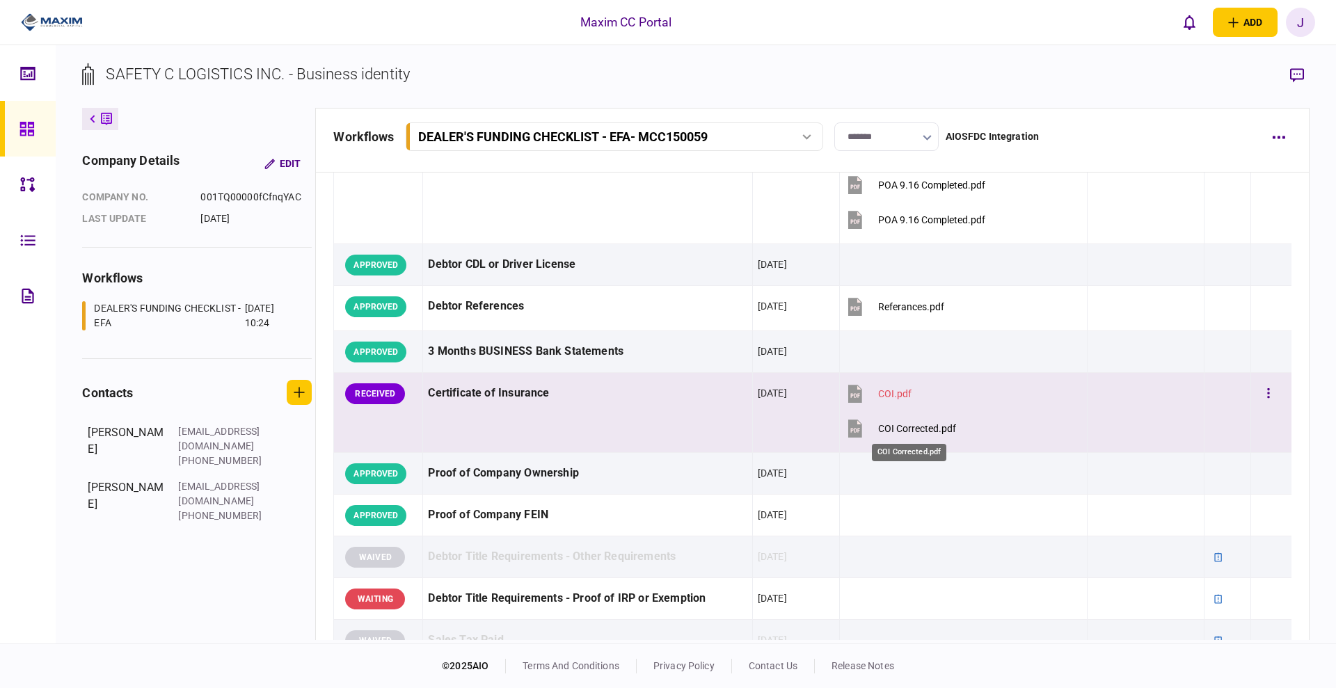
click at [924, 425] on div "COI Corrected.pdf" at bounding box center [917, 428] width 78 height 11
click at [1260, 390] on button "button" at bounding box center [1268, 393] width 25 height 25
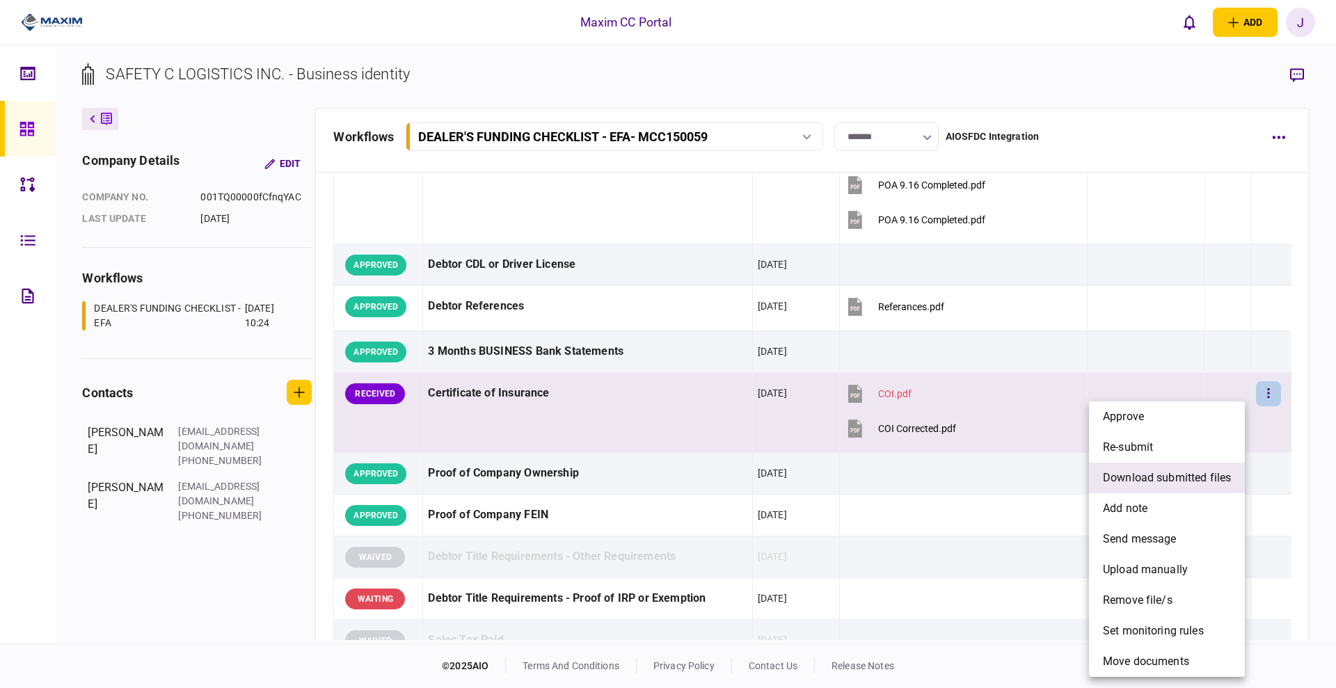
click at [1180, 483] on span "download submitted files" at bounding box center [1167, 478] width 128 height 17
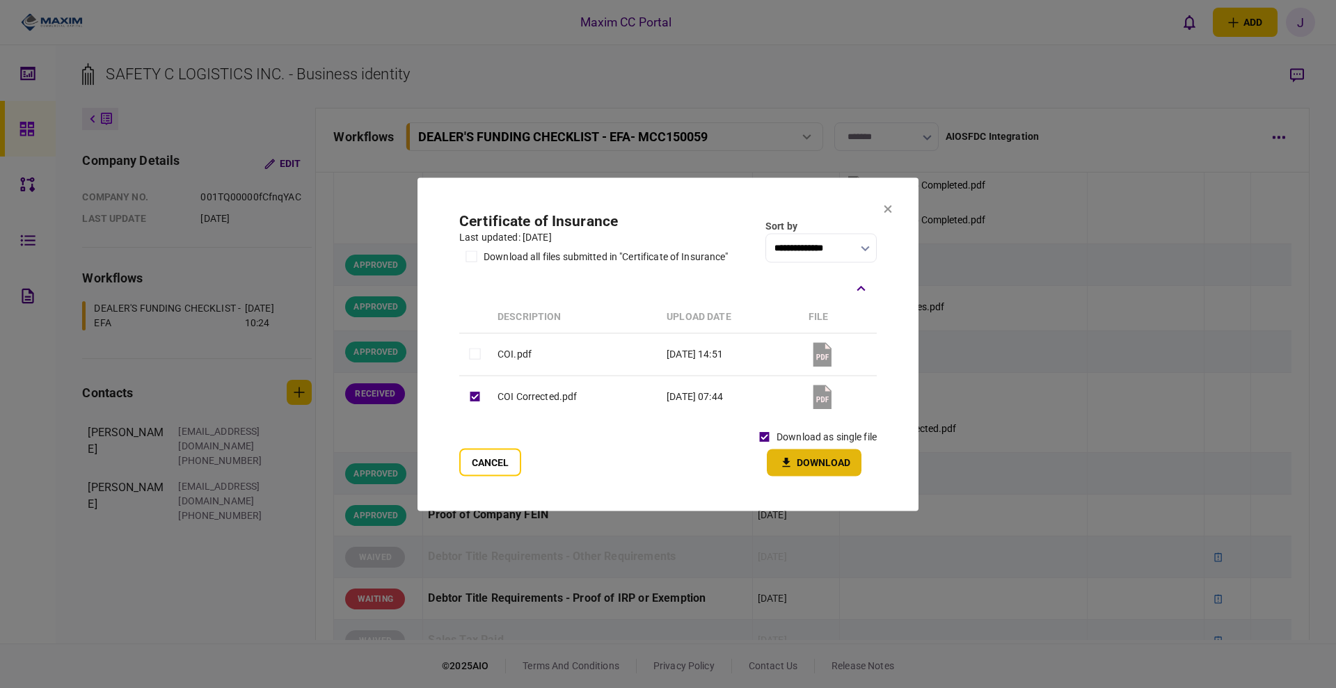
click at [829, 464] on button "Download" at bounding box center [814, 462] width 95 height 27
click at [886, 207] on icon at bounding box center [889, 209] width 8 height 8
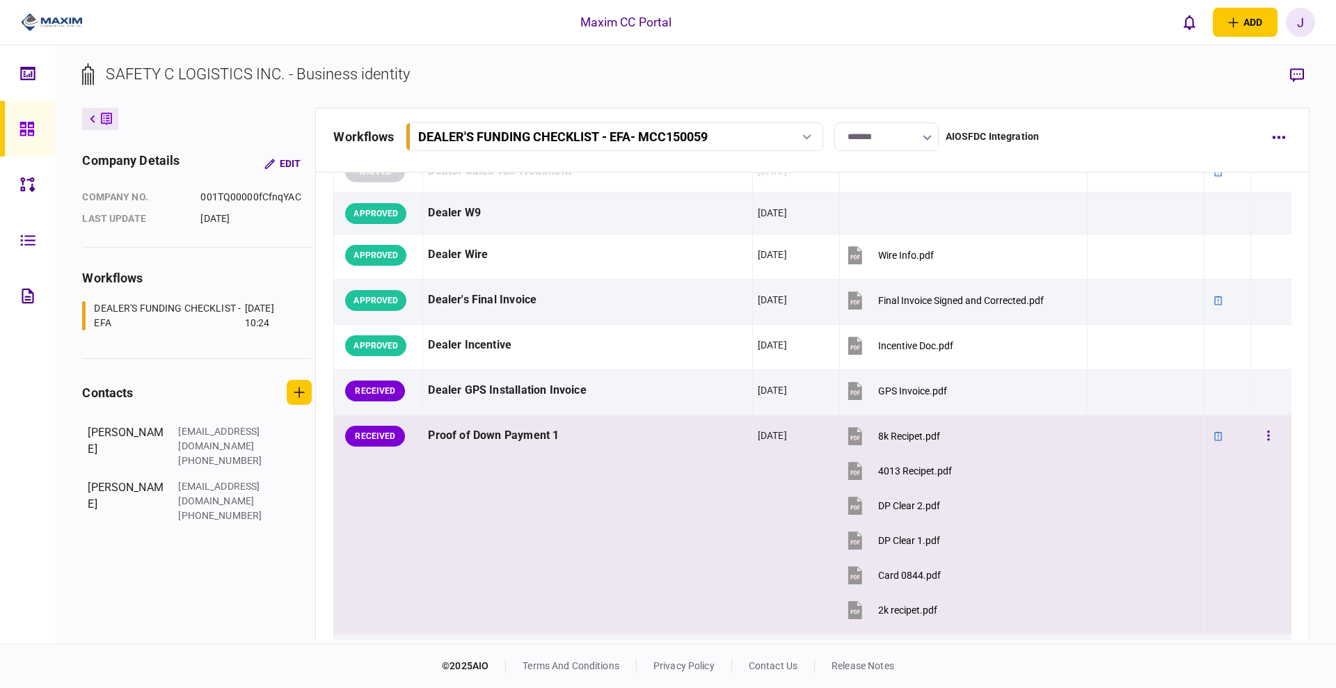
scroll to position [870, 0]
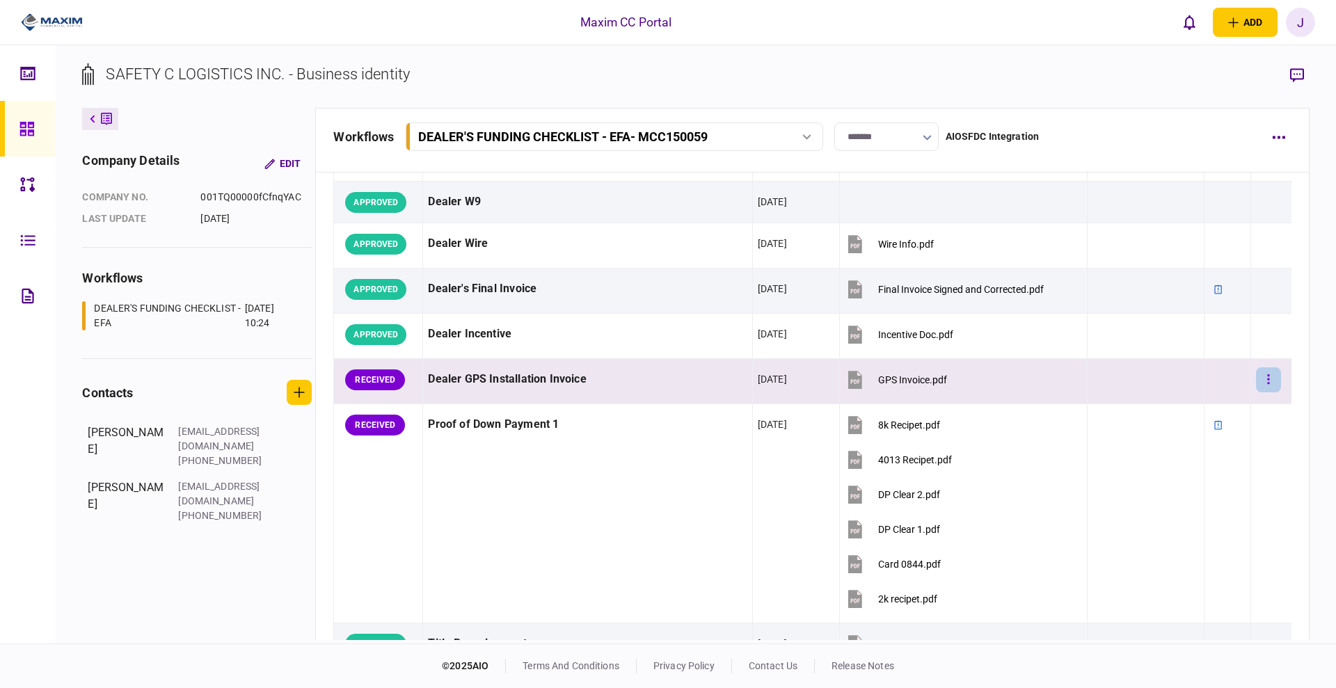
click at [1256, 374] on button "button" at bounding box center [1268, 380] width 25 height 25
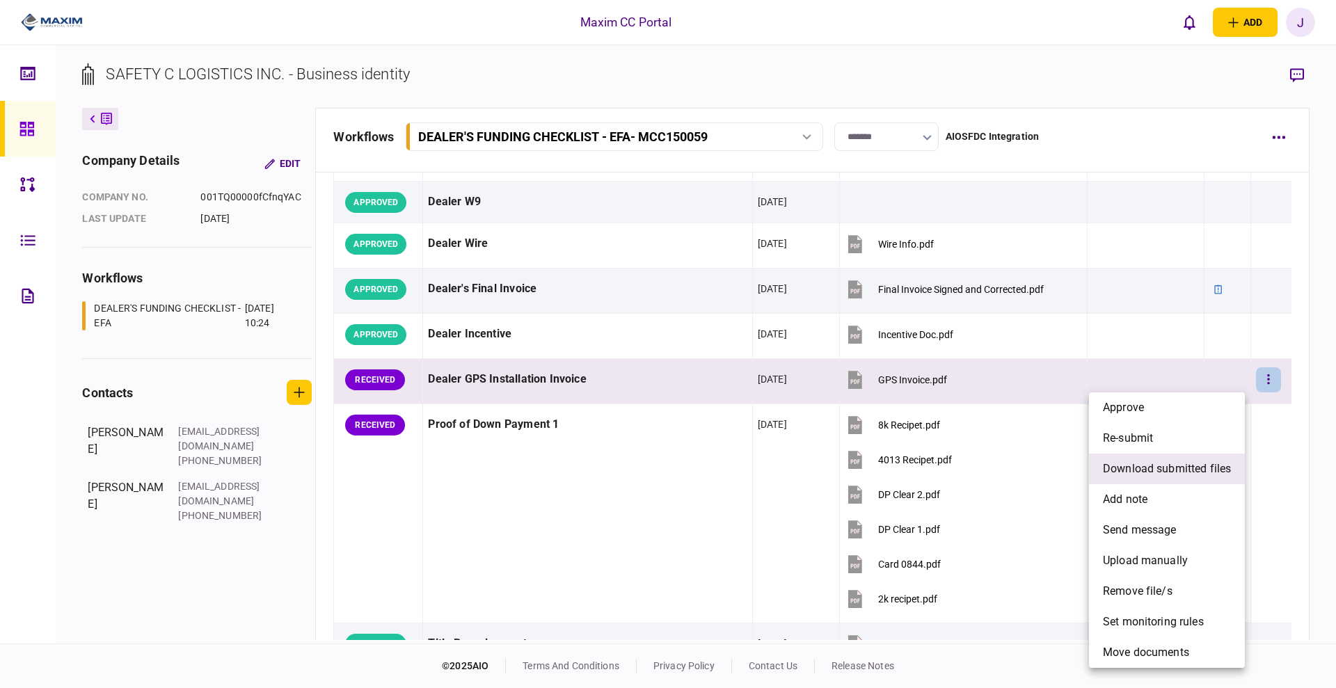
click at [1187, 473] on span "download submitted files" at bounding box center [1167, 469] width 128 height 17
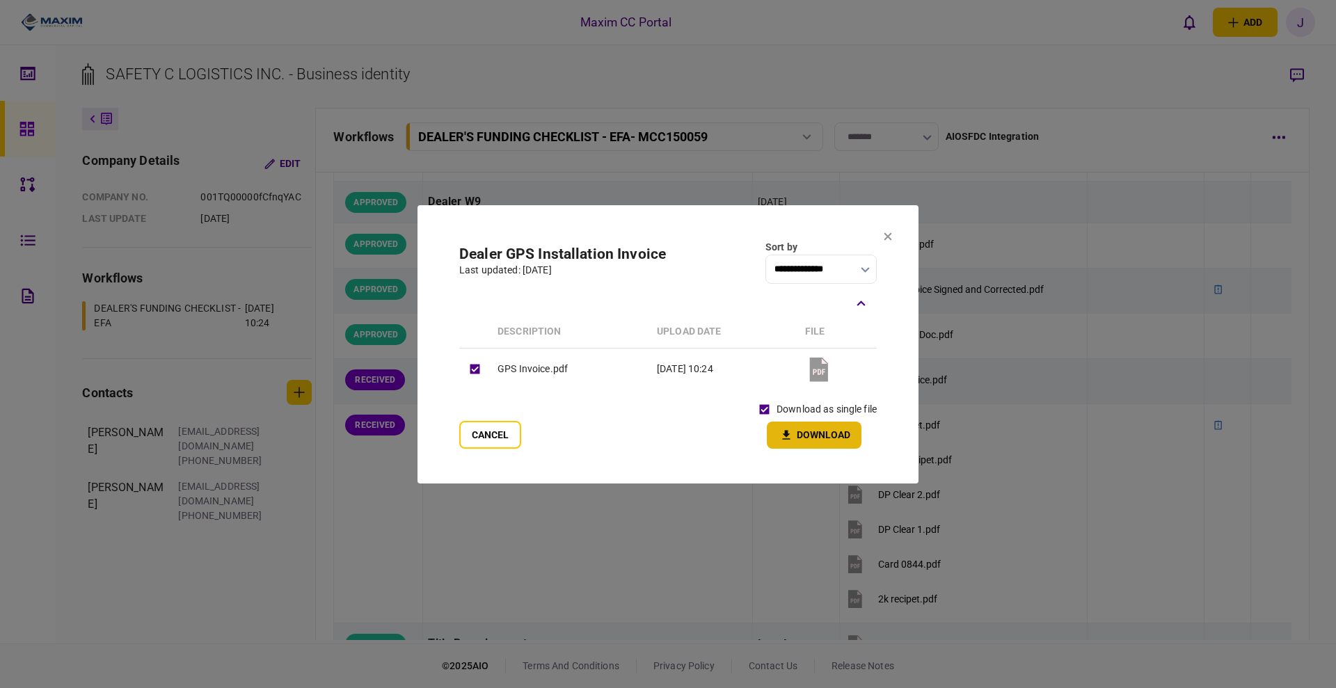
click at [814, 438] on button "Download" at bounding box center [814, 435] width 95 height 27
click at [890, 232] on icon at bounding box center [888, 236] width 8 height 8
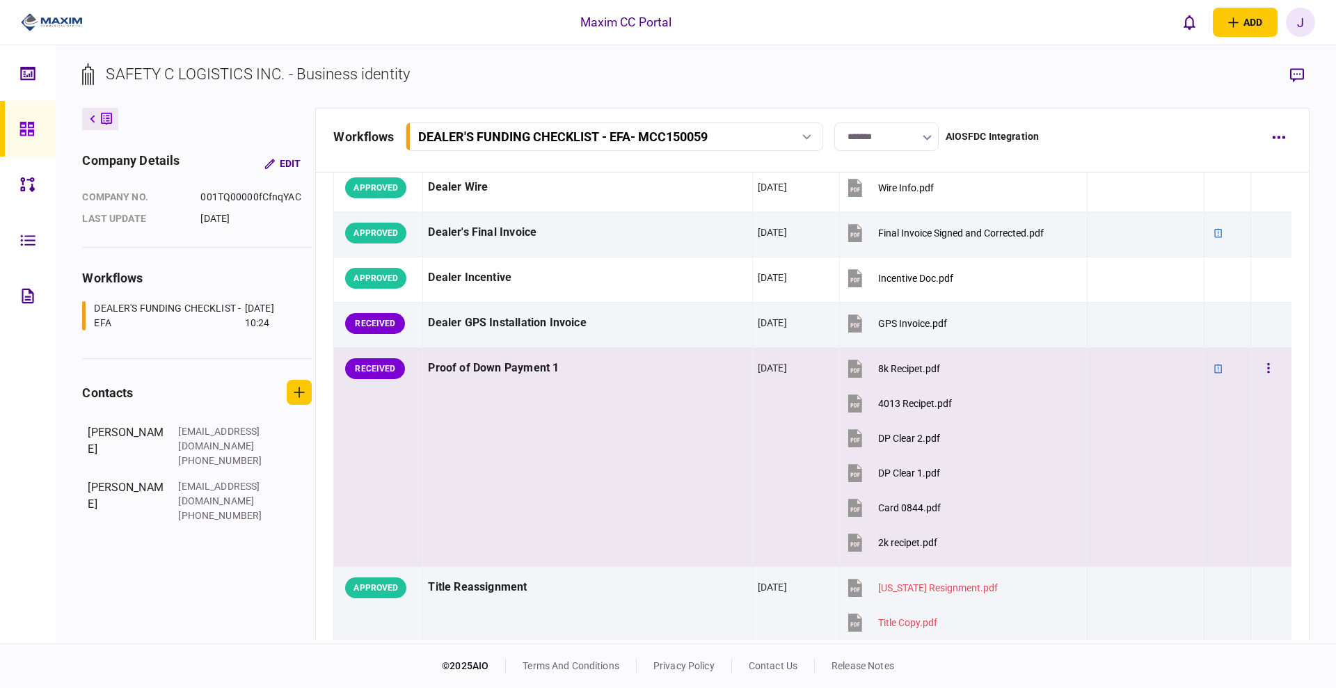
scroll to position [957, 0]
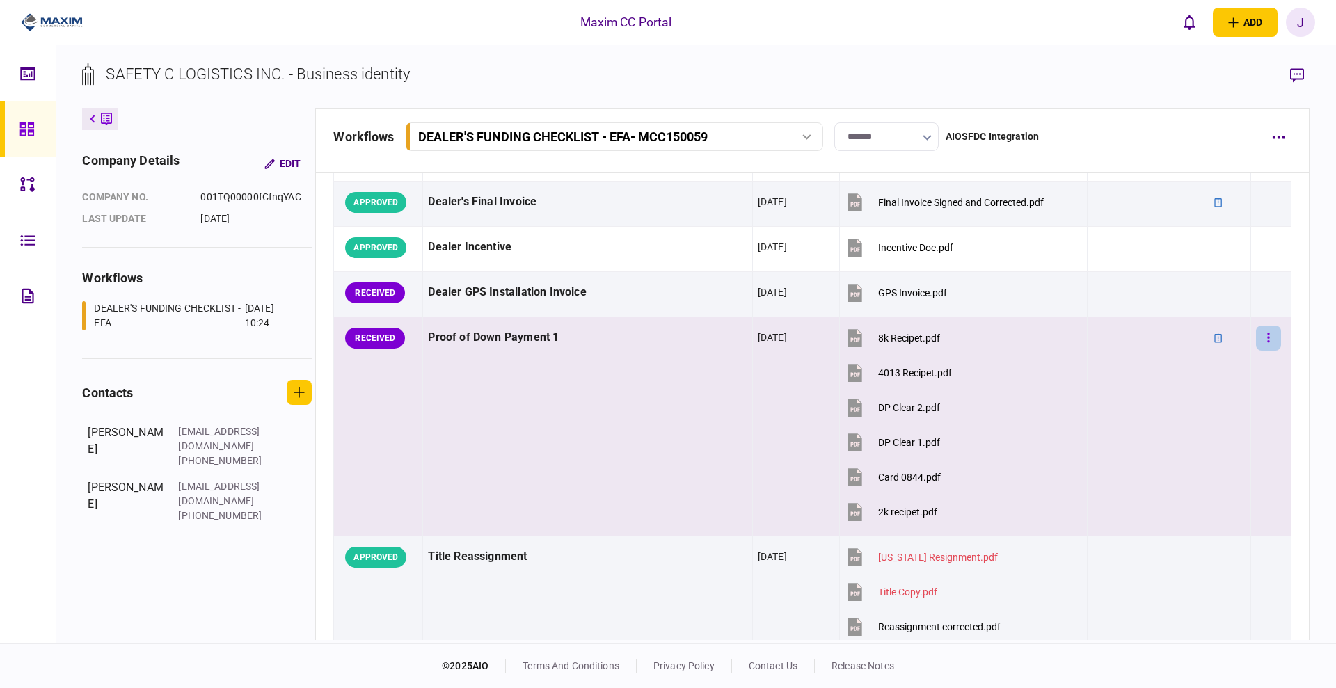
click at [1256, 339] on button "button" at bounding box center [1268, 338] width 25 height 25
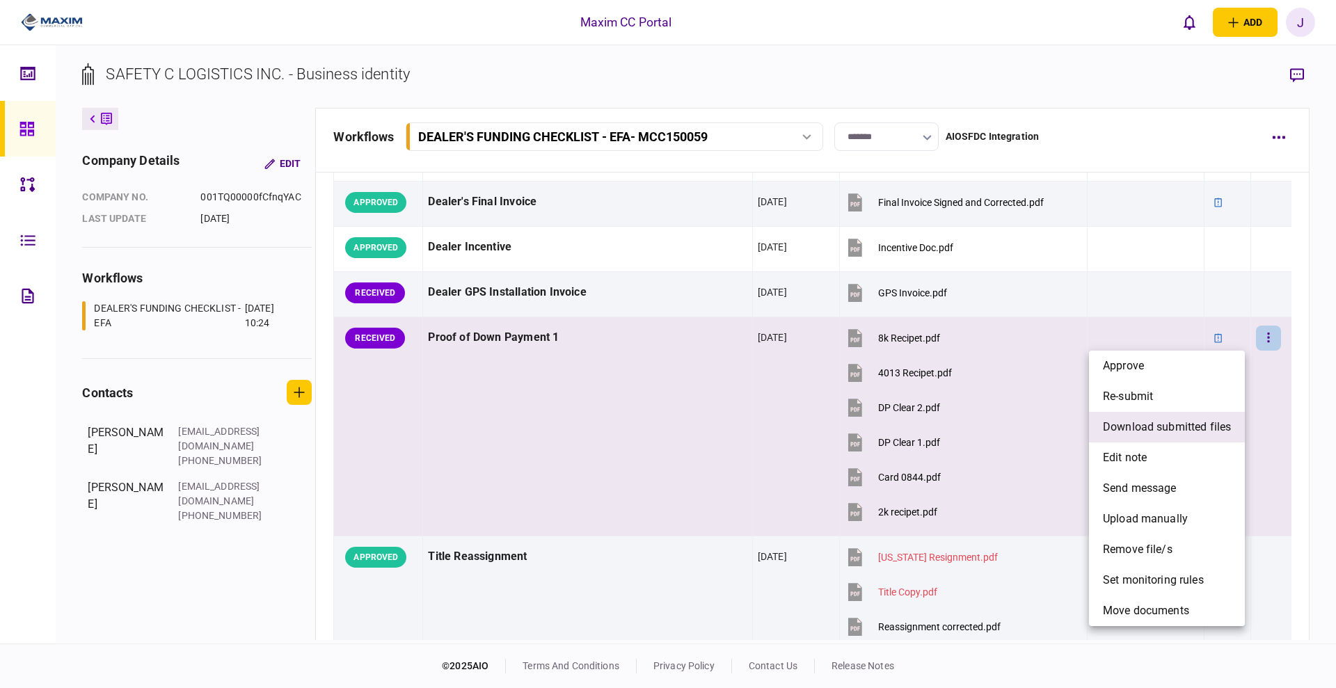
click at [1168, 436] on li "download submitted files" at bounding box center [1167, 427] width 156 height 31
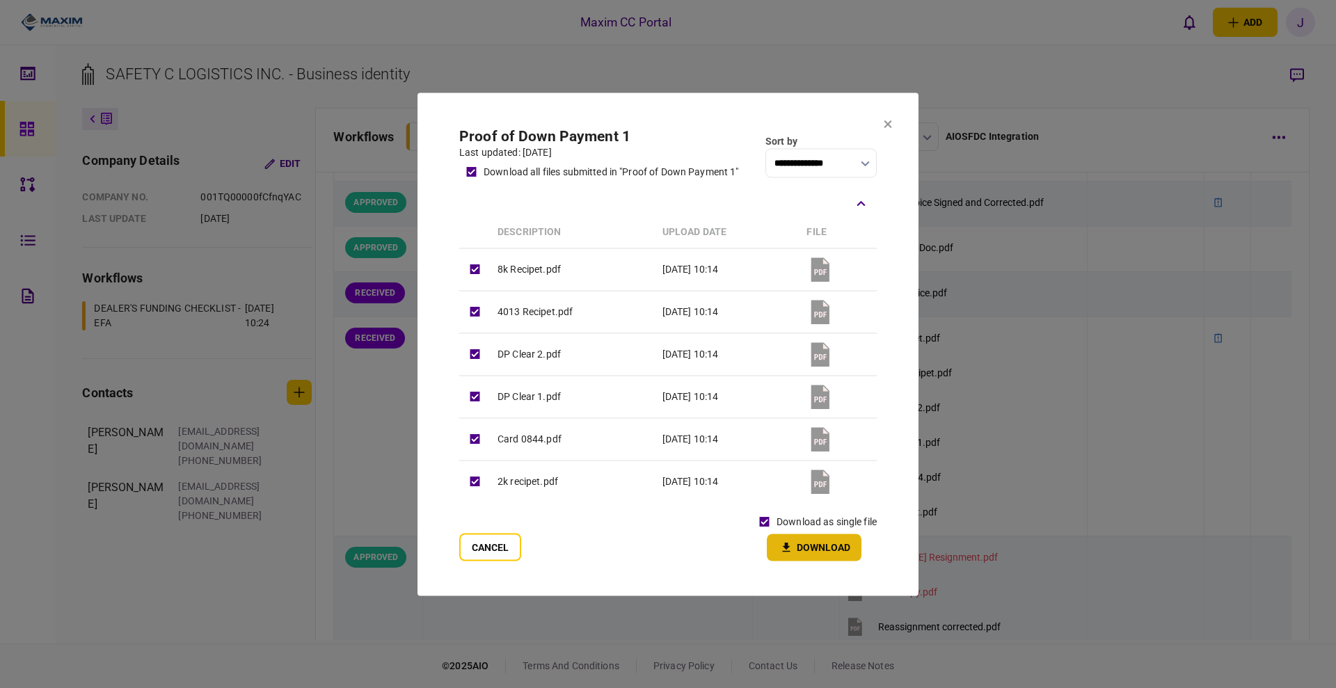
click at [808, 554] on button "Download" at bounding box center [814, 547] width 95 height 27
click at [885, 121] on icon at bounding box center [889, 124] width 8 height 8
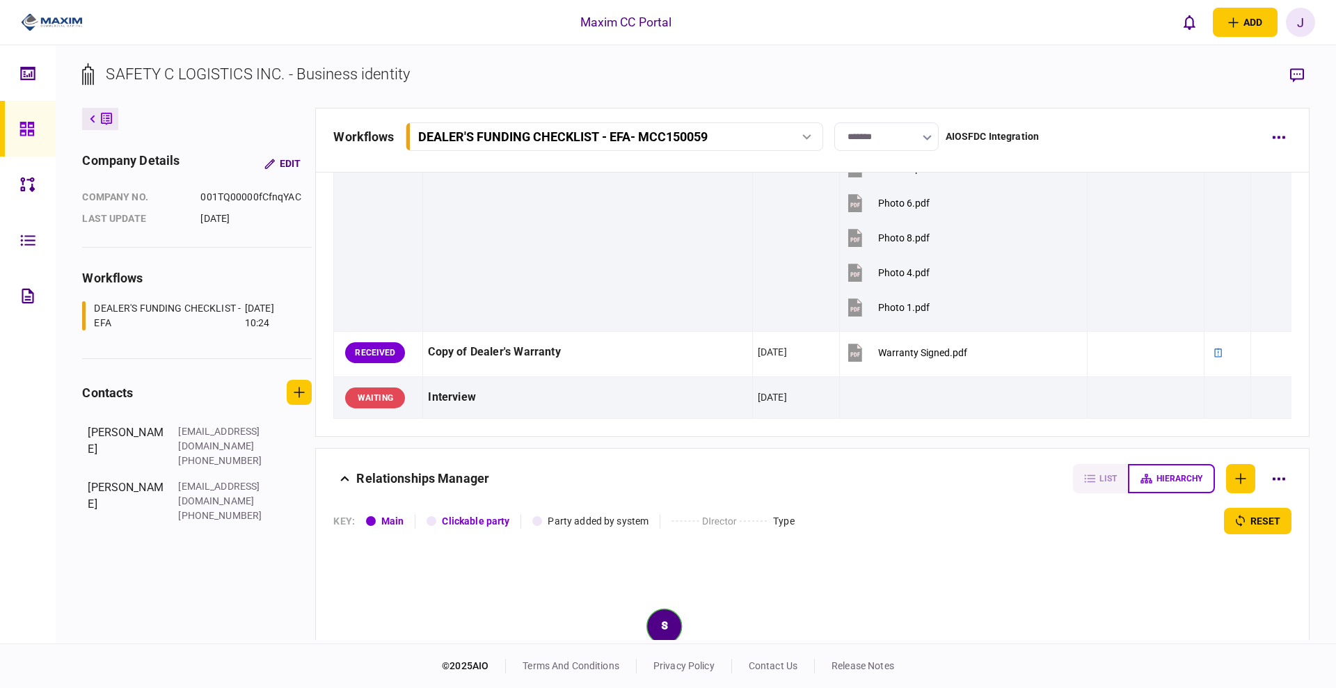
scroll to position [2088, 0]
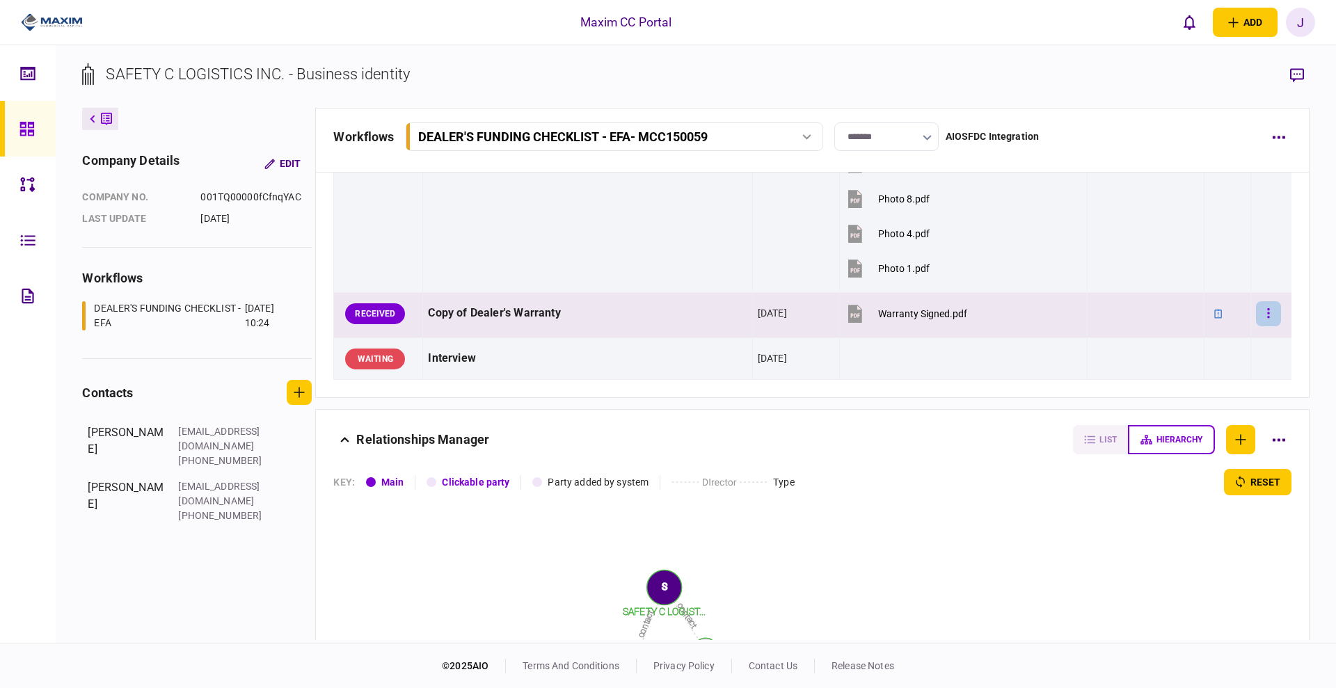
click at [1263, 313] on button "button" at bounding box center [1268, 313] width 25 height 25
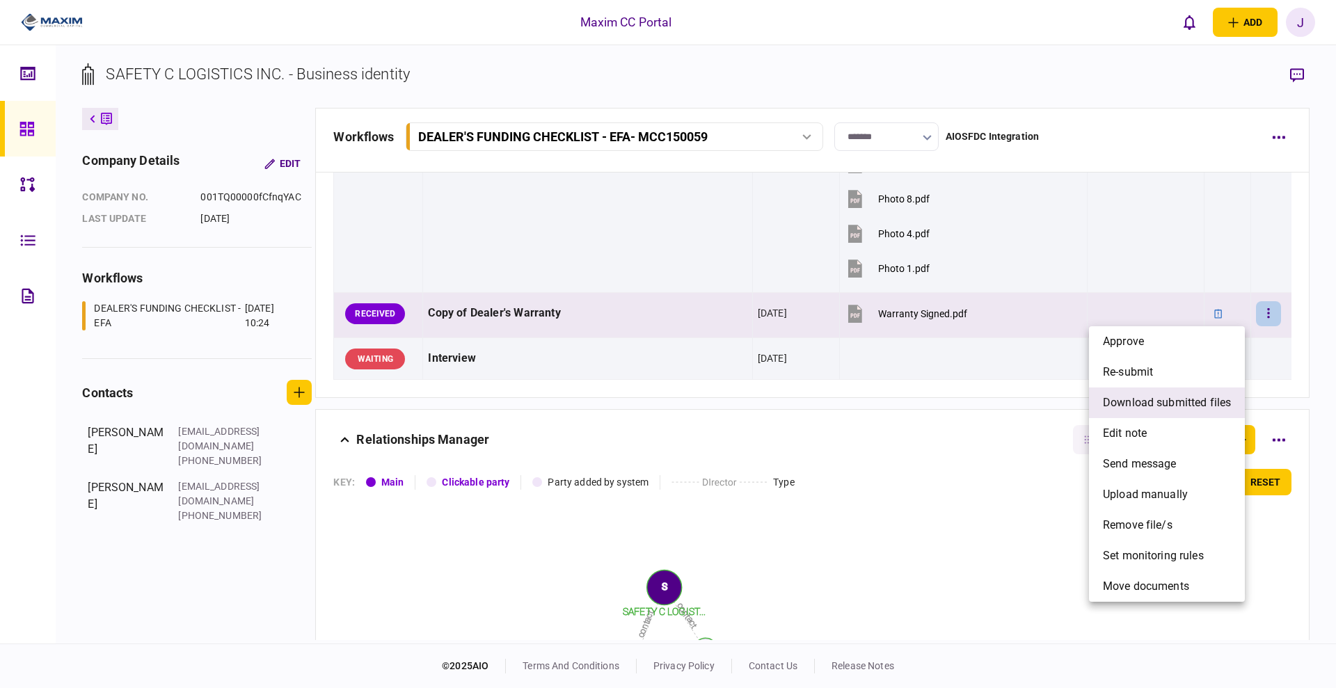
click at [1164, 397] on span "download submitted files" at bounding box center [1167, 403] width 128 height 17
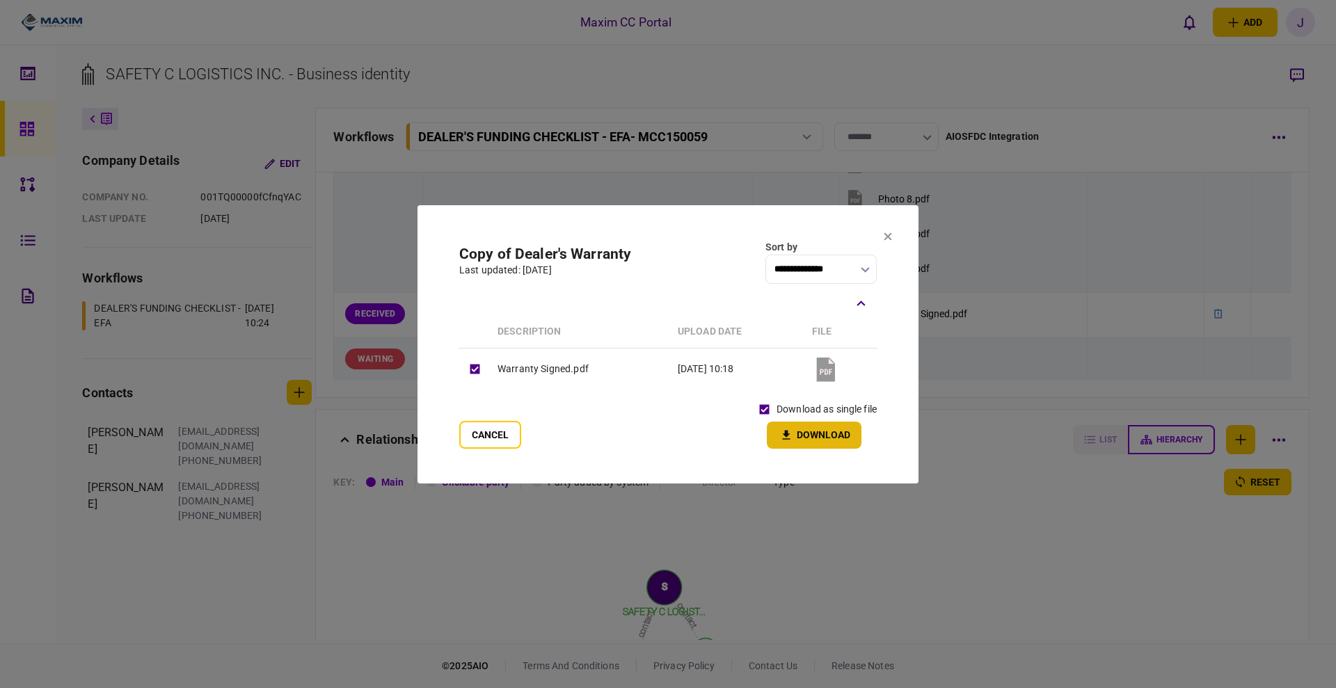
click at [806, 437] on button "Download" at bounding box center [814, 435] width 95 height 27
click at [885, 242] on button at bounding box center [888, 237] width 8 height 11
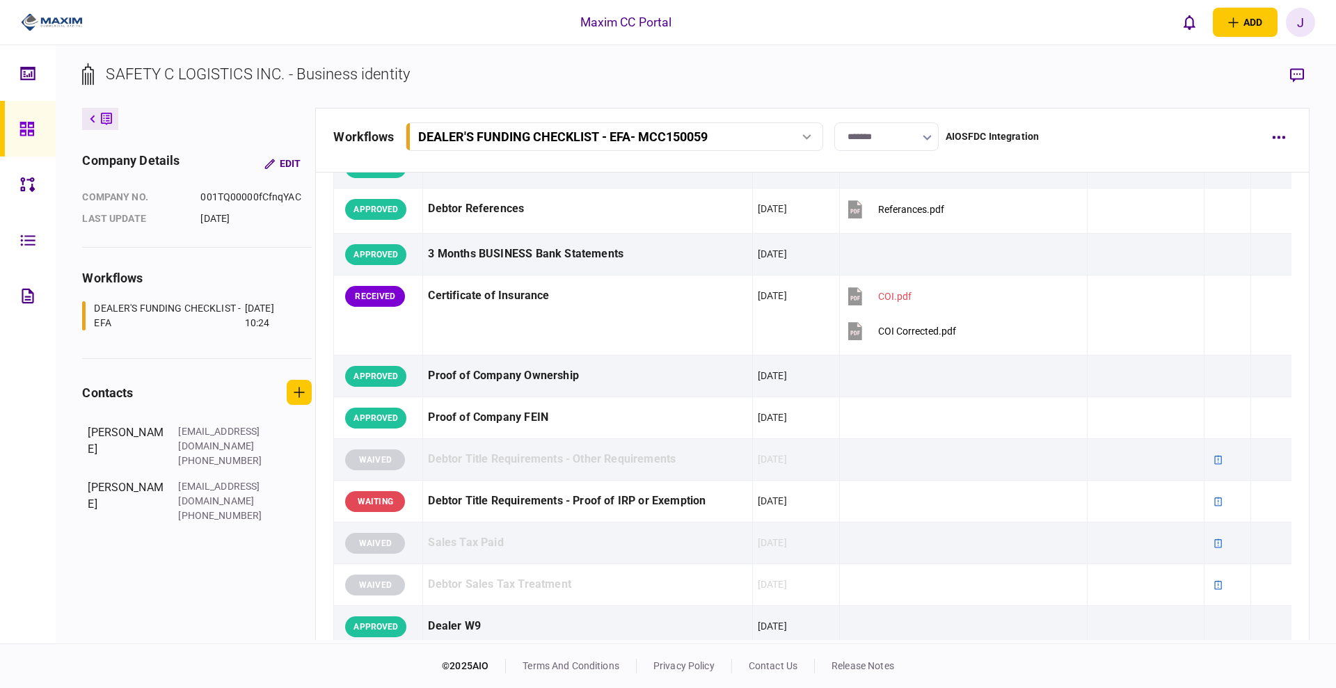
scroll to position [435, 0]
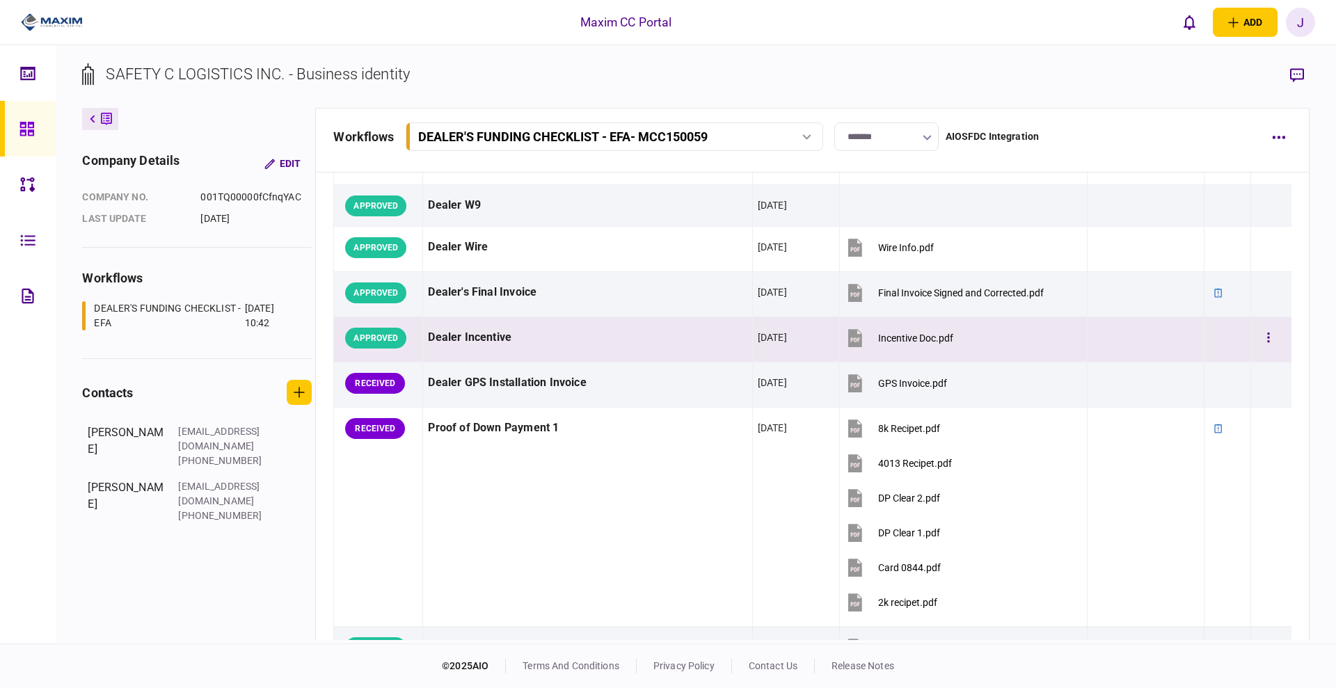
scroll to position [696, 0]
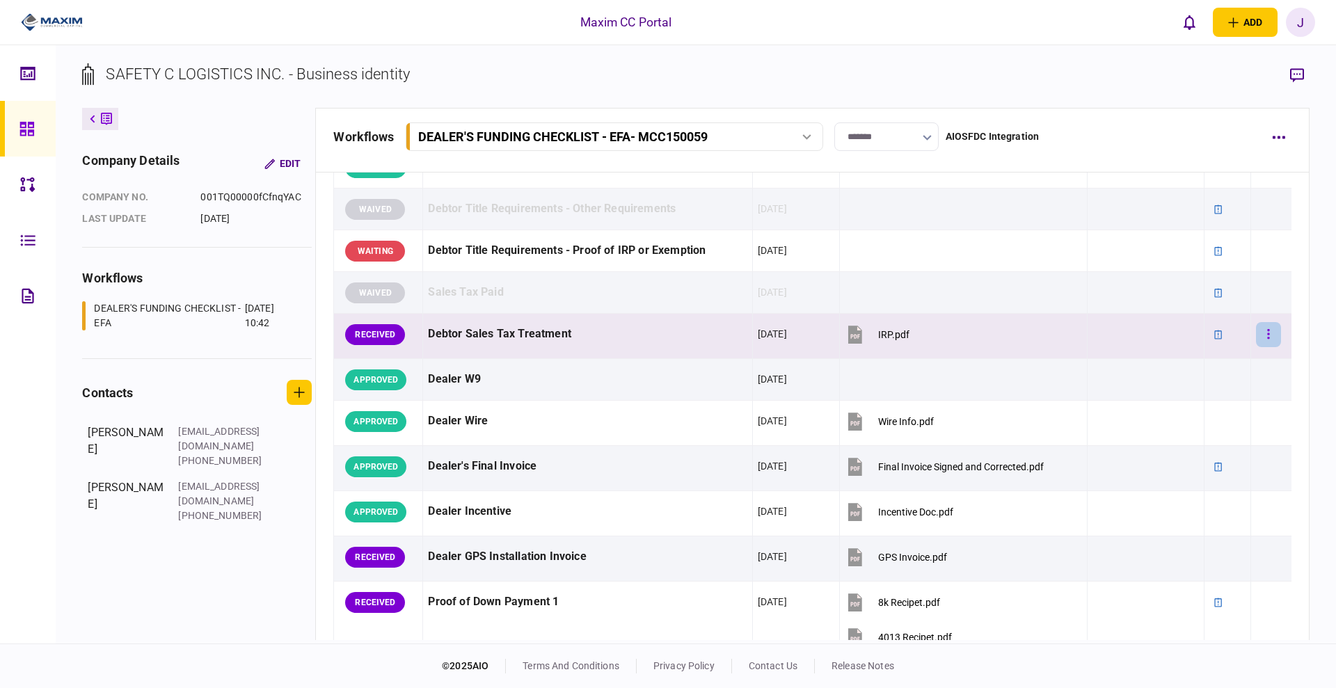
click at [1267, 335] on icon "button" at bounding box center [1268, 334] width 3 height 13
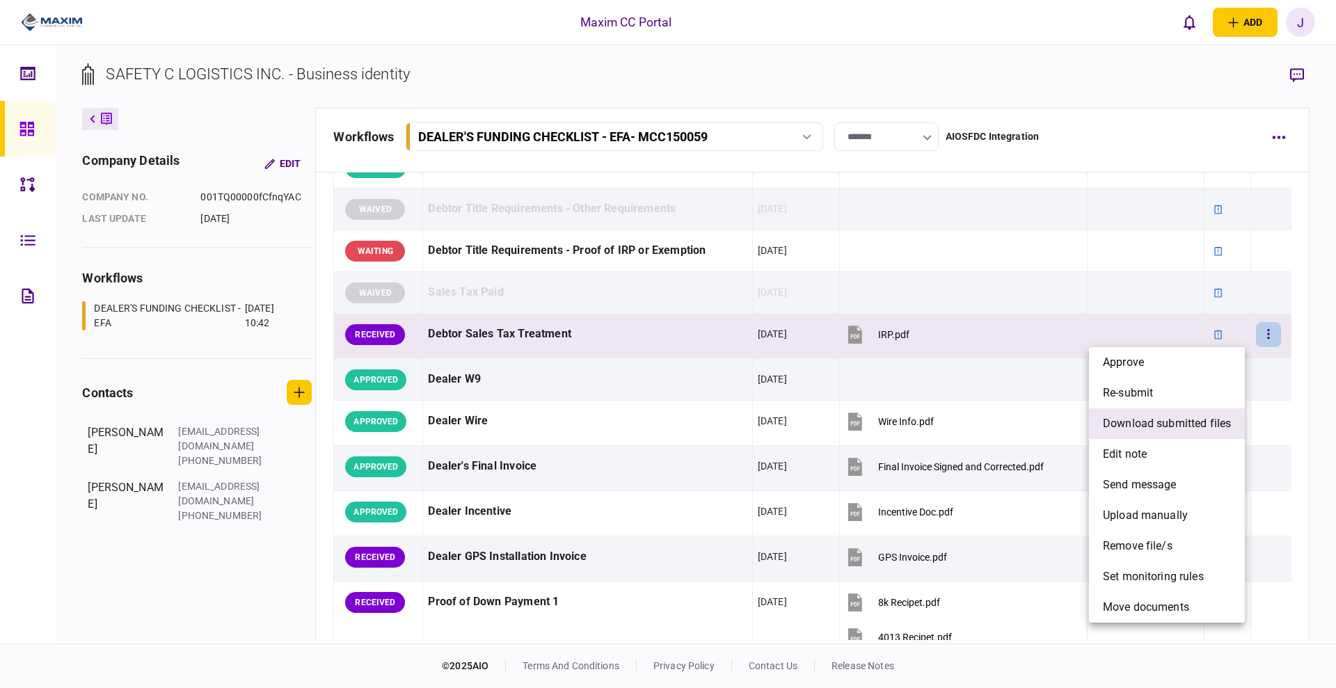
click at [1158, 425] on span "download submitted files" at bounding box center [1167, 424] width 128 height 17
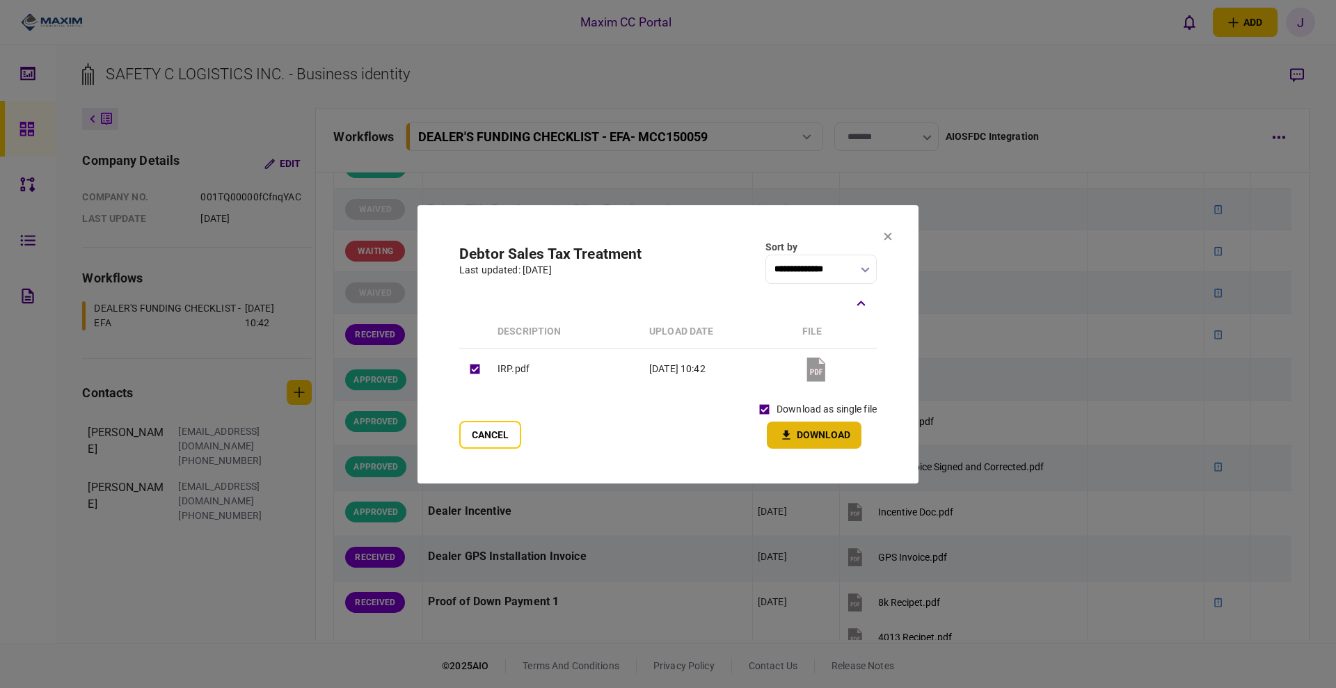
click at [815, 434] on button "Download" at bounding box center [814, 435] width 95 height 27
click at [895, 237] on section "**********" at bounding box center [668, 344] width 501 height 278
click at [873, 237] on section "**********" at bounding box center [668, 344] width 501 height 278
click at [892, 235] on icon at bounding box center [888, 236] width 8 height 8
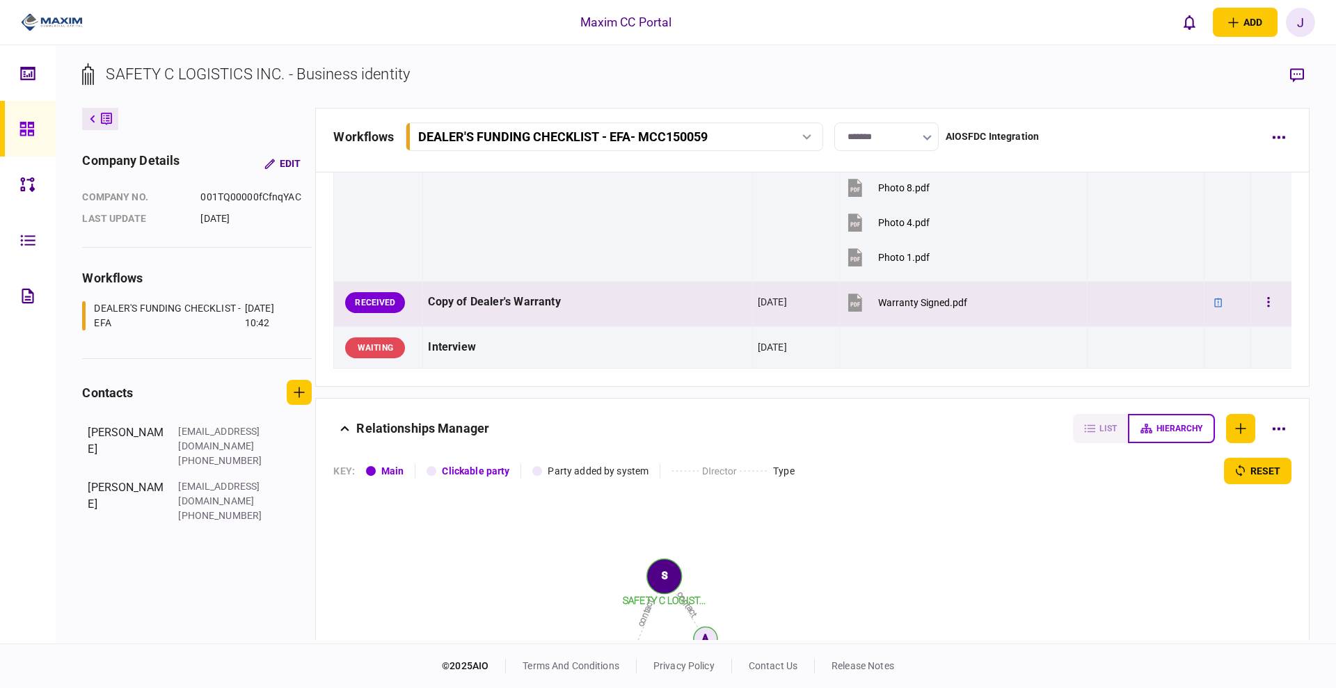
scroll to position [2001, 0]
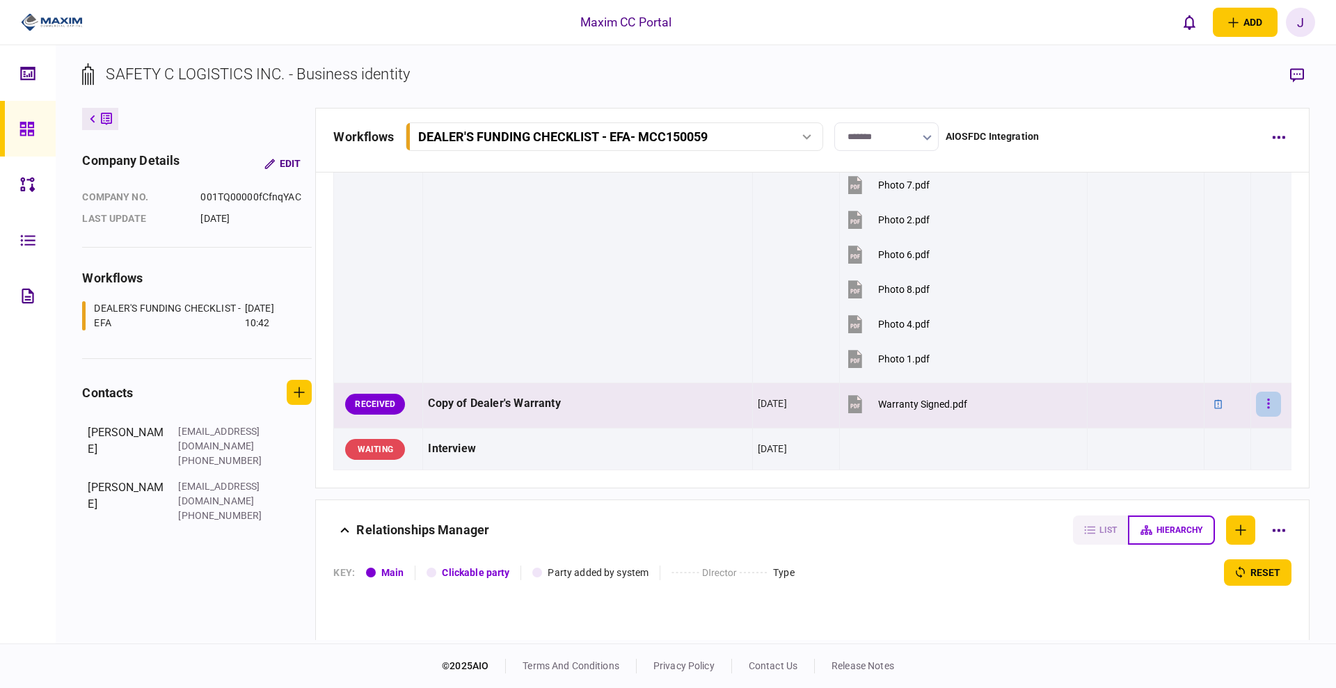
click at [1258, 411] on button "button" at bounding box center [1268, 404] width 25 height 25
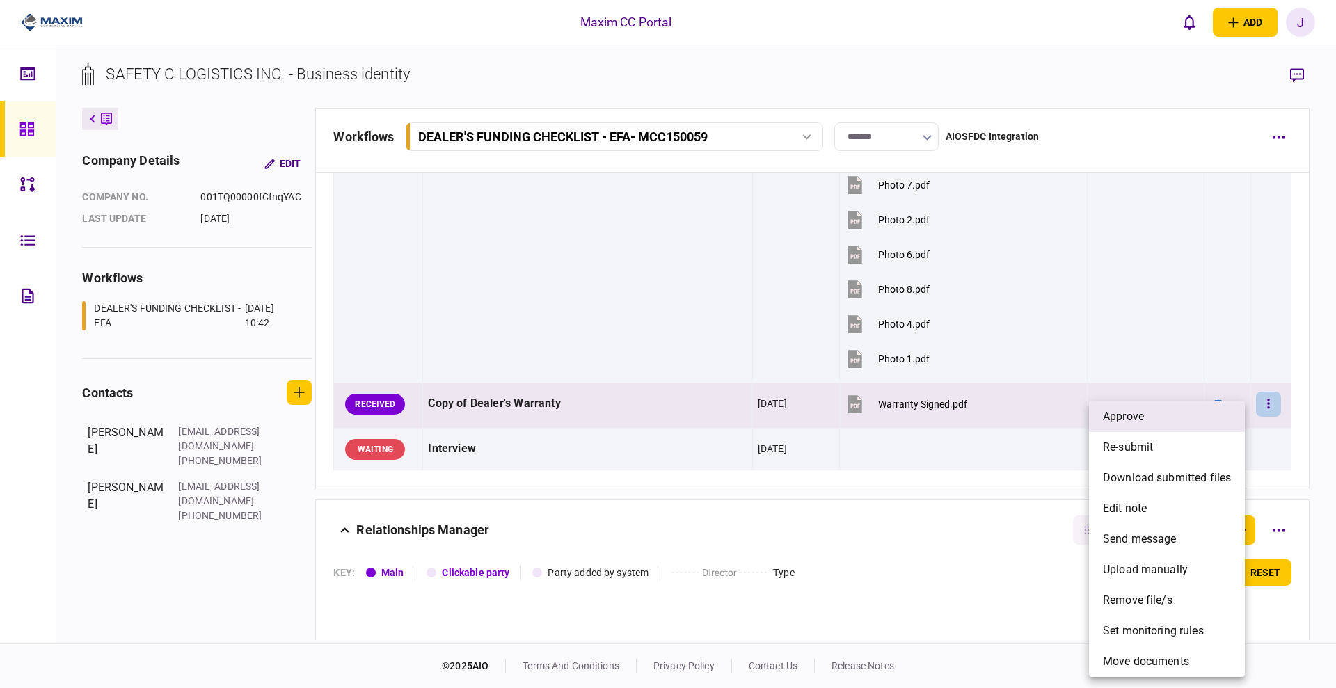
click at [1178, 424] on li "approve" at bounding box center [1167, 417] width 156 height 31
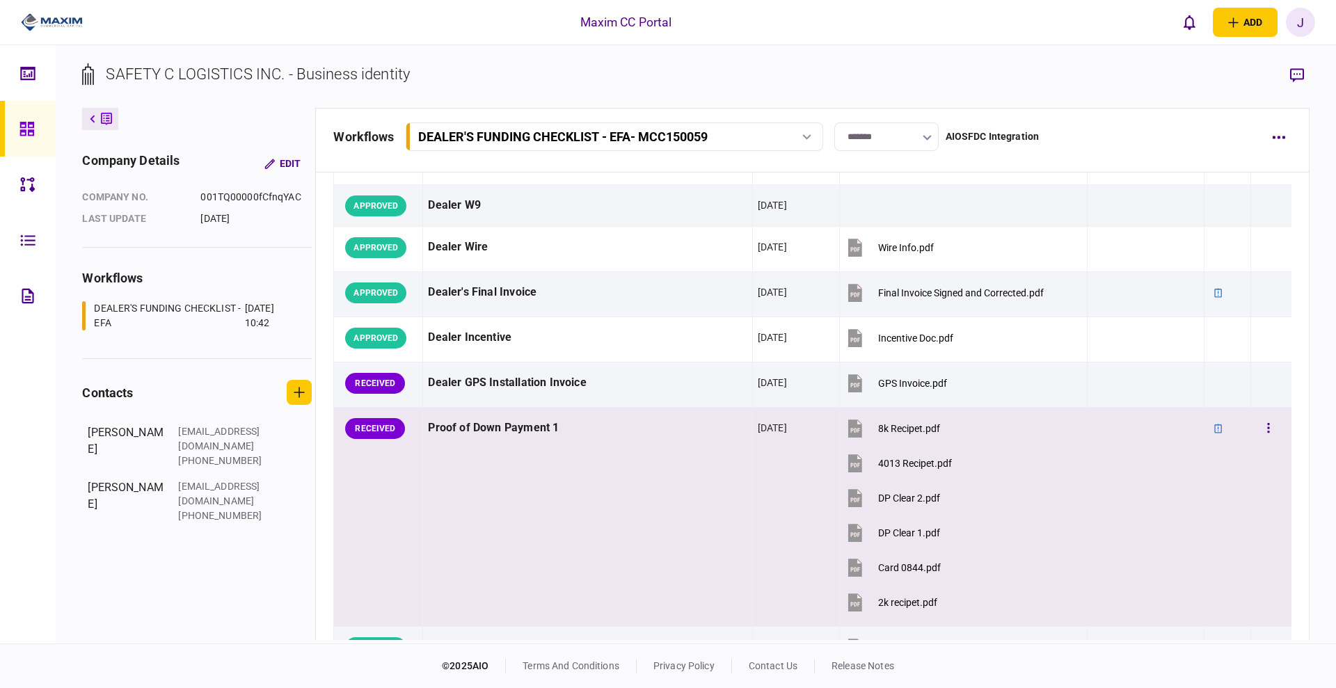
scroll to position [522, 0]
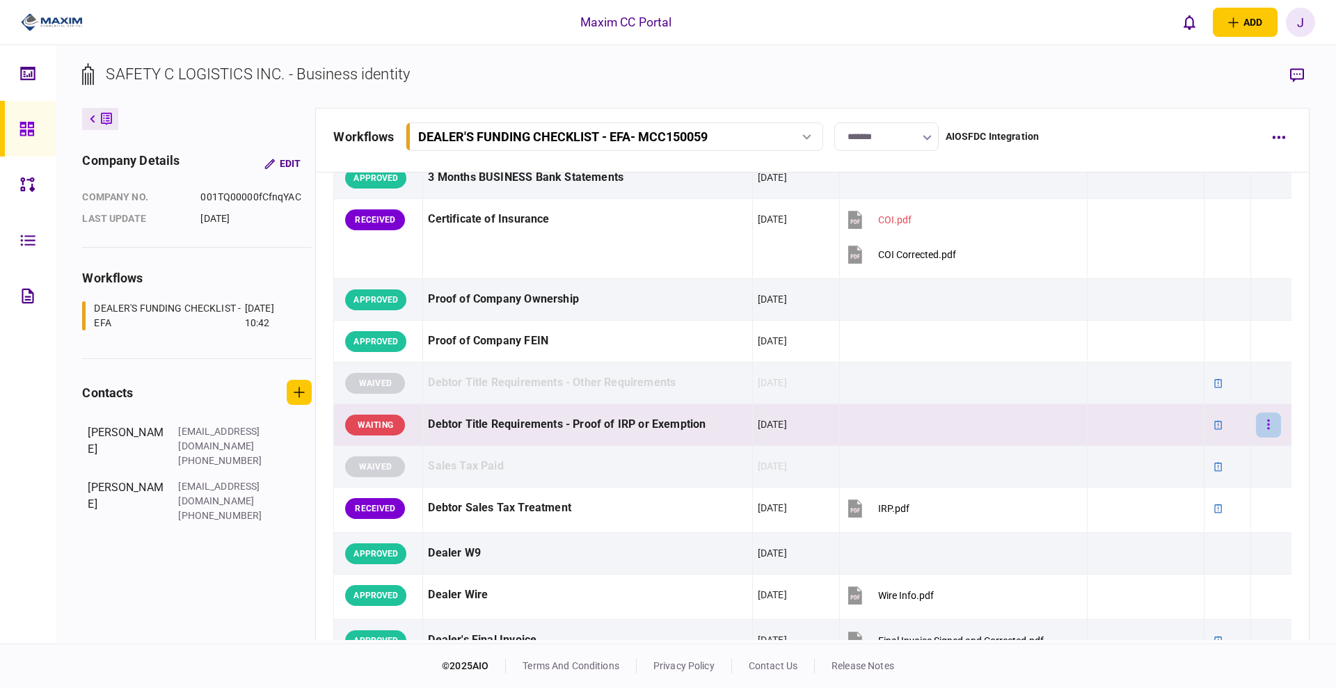
click at [1260, 425] on button "button" at bounding box center [1268, 425] width 25 height 25
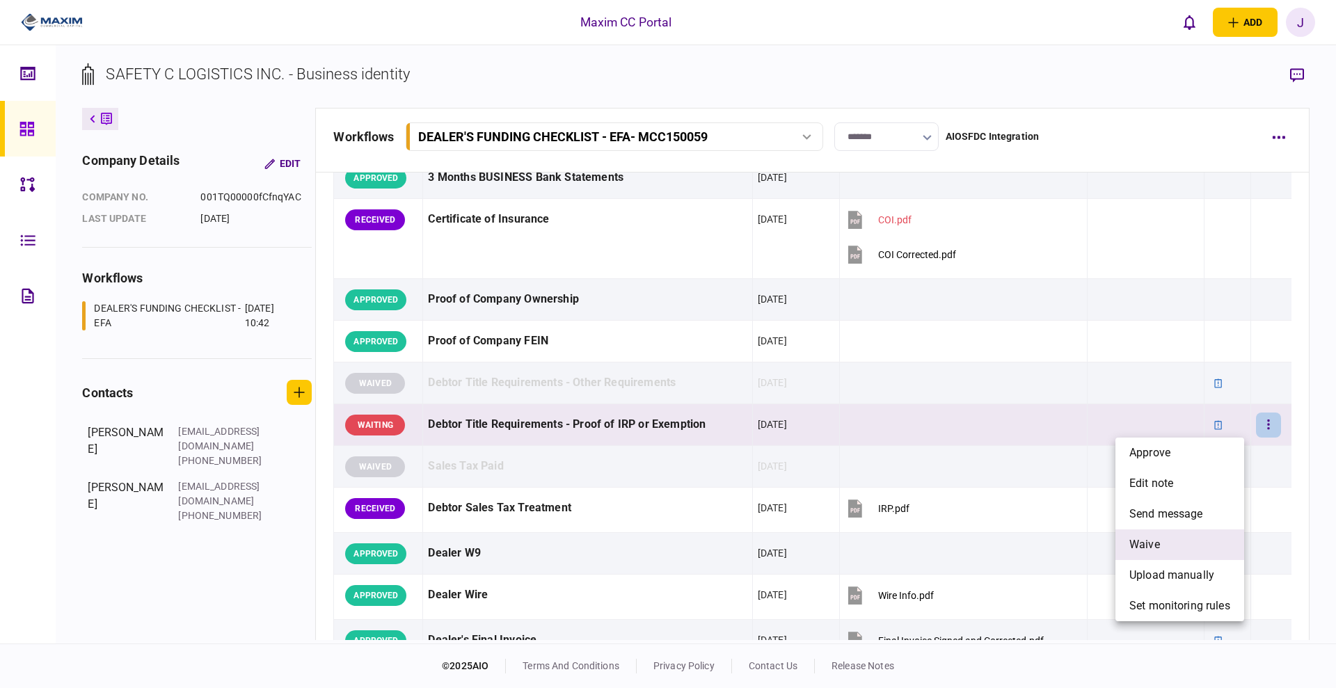
click at [1161, 547] on li "waive" at bounding box center [1180, 545] width 129 height 31
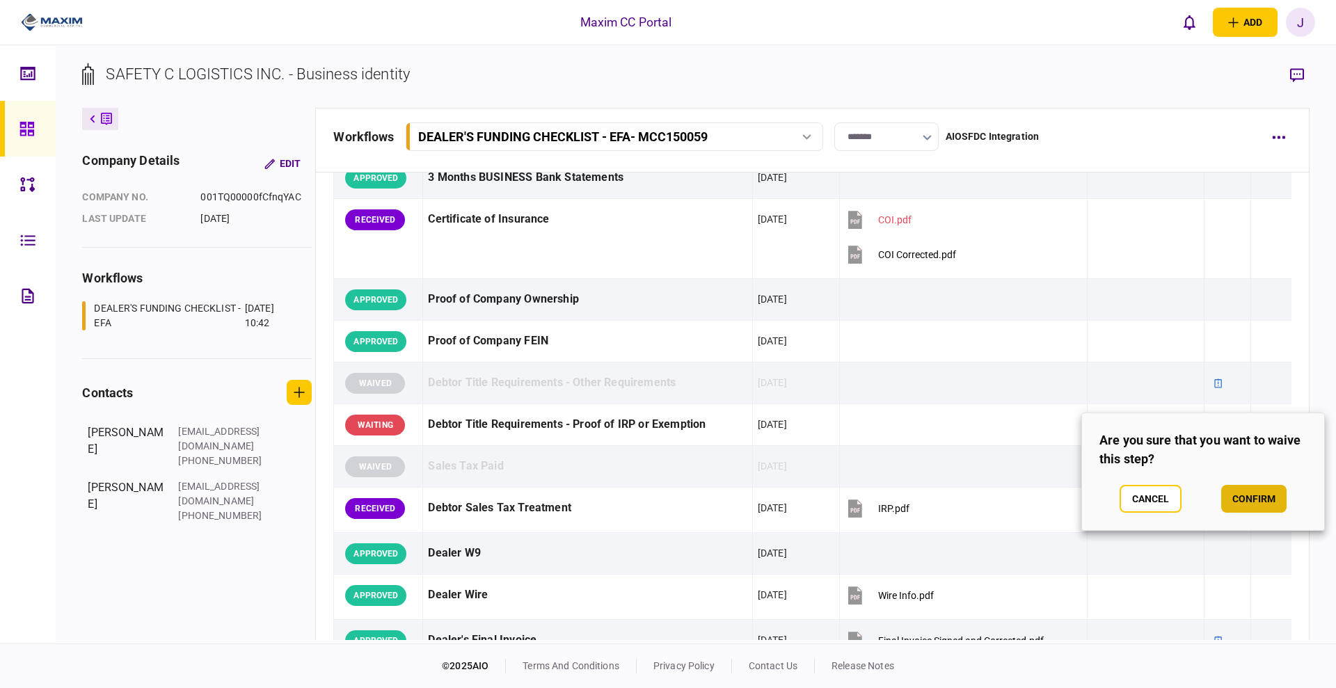
click at [1247, 503] on button "confirm" at bounding box center [1254, 499] width 65 height 28
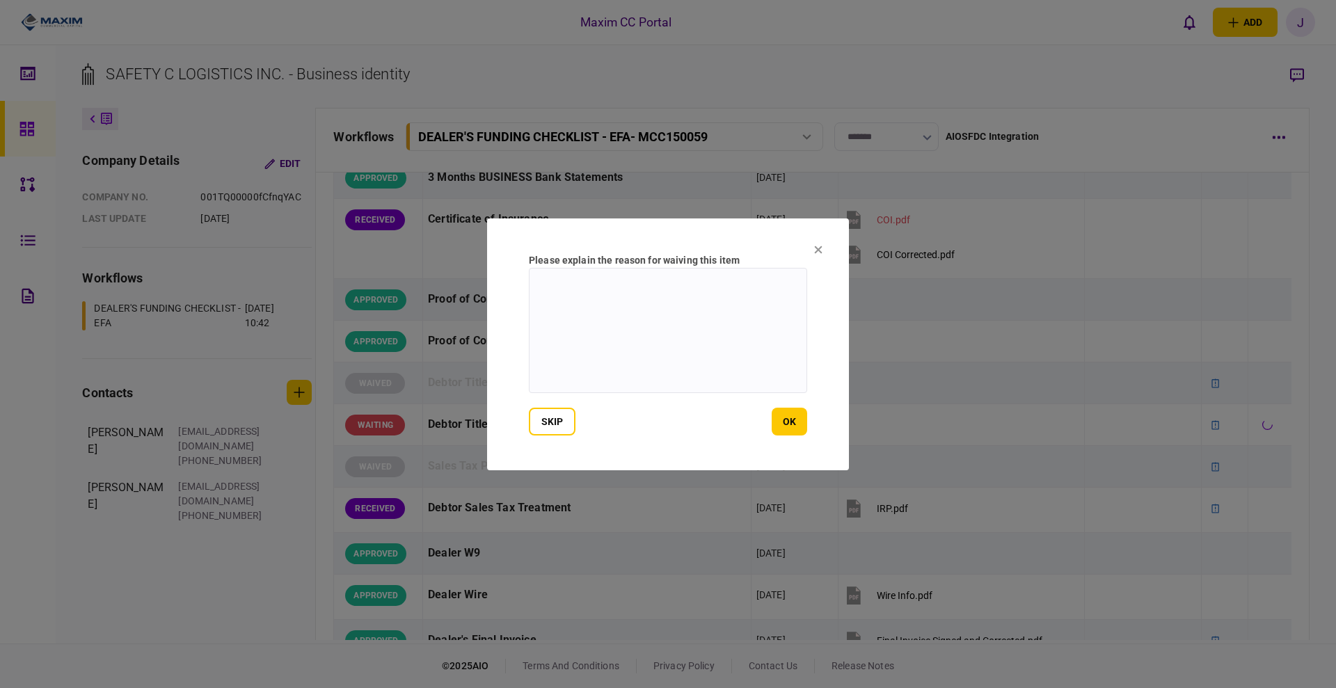
click at [689, 354] on textarea at bounding box center [668, 330] width 278 height 125
type textarea "***"
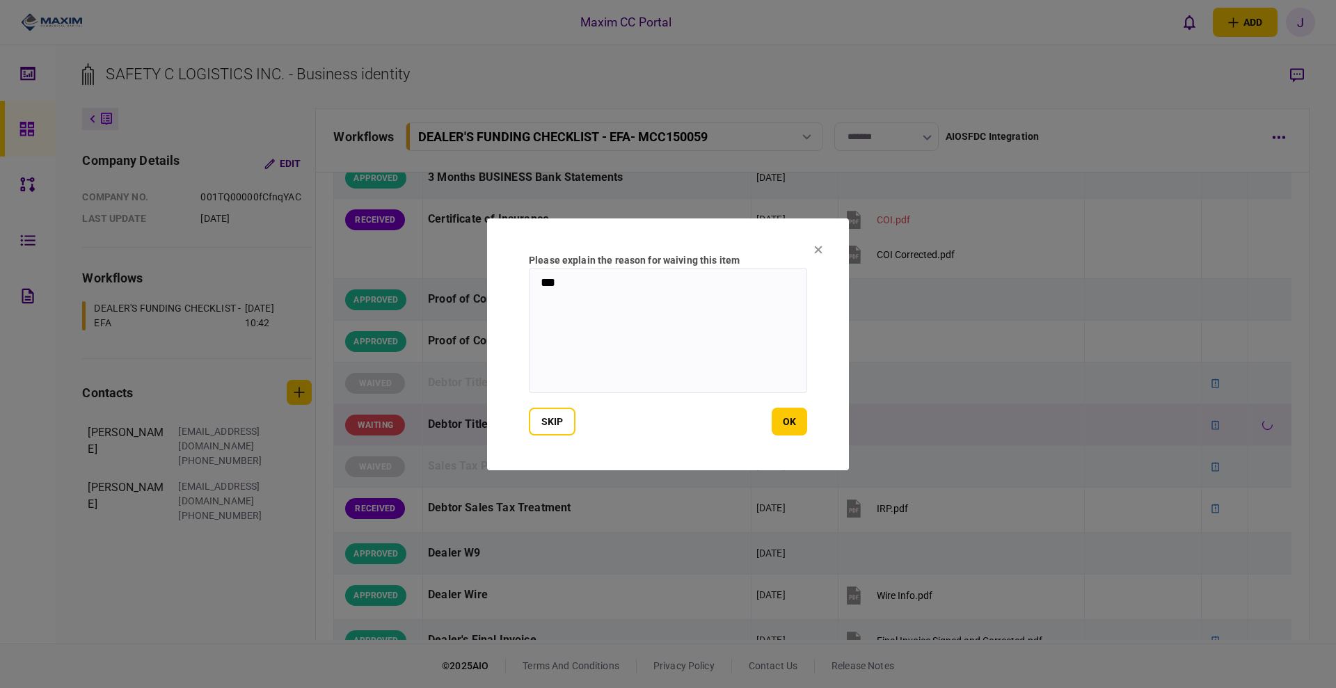
click at [801, 428] on button "ok" at bounding box center [789, 422] width 35 height 28
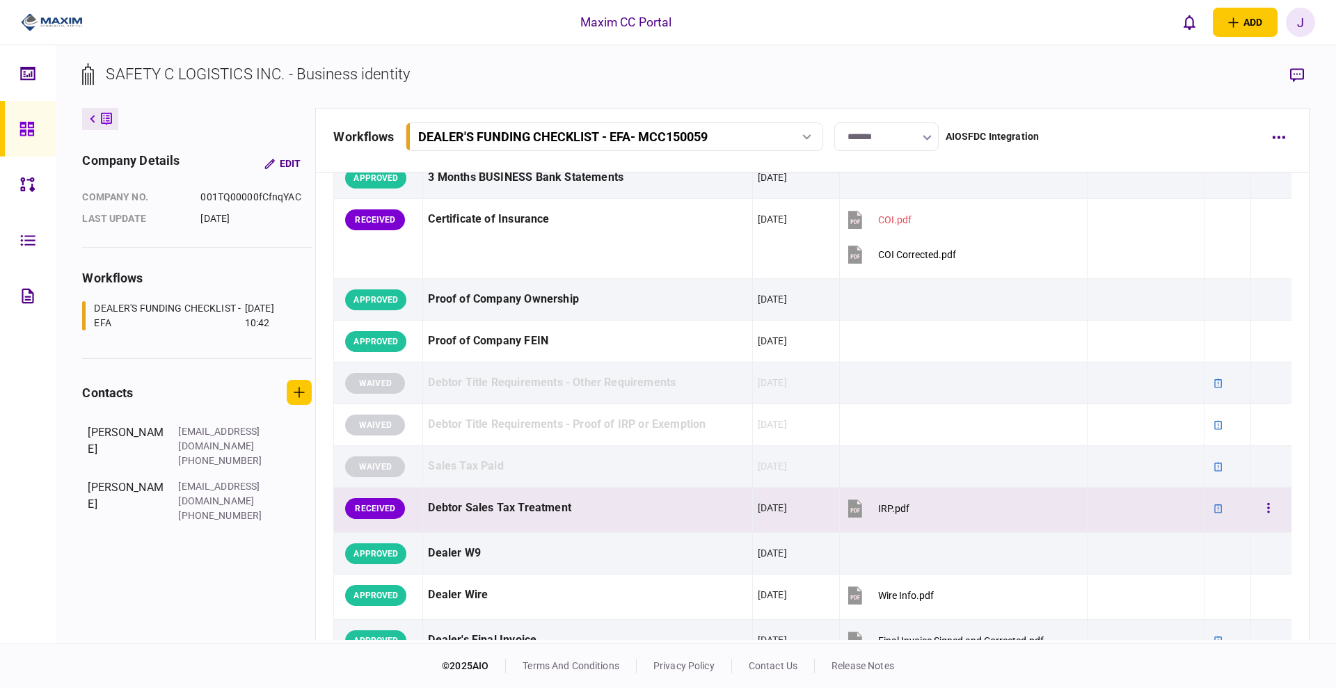
drag, startPoint x: 1279, startPoint y: 496, endPoint x: 1269, endPoint y: 496, distance: 9.8
click at [1276, 496] on td at bounding box center [1271, 510] width 40 height 45
click at [1256, 509] on button "button" at bounding box center [1268, 508] width 25 height 25
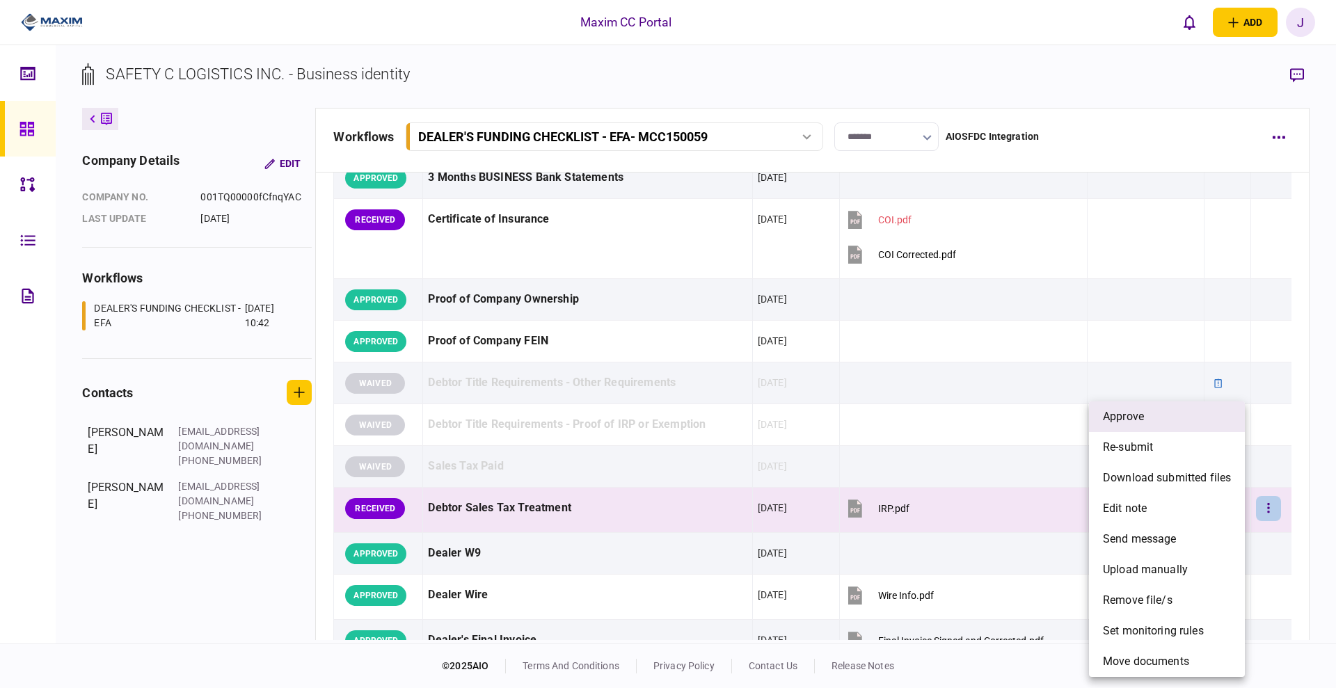
click at [1125, 413] on span "approve" at bounding box center [1123, 417] width 41 height 17
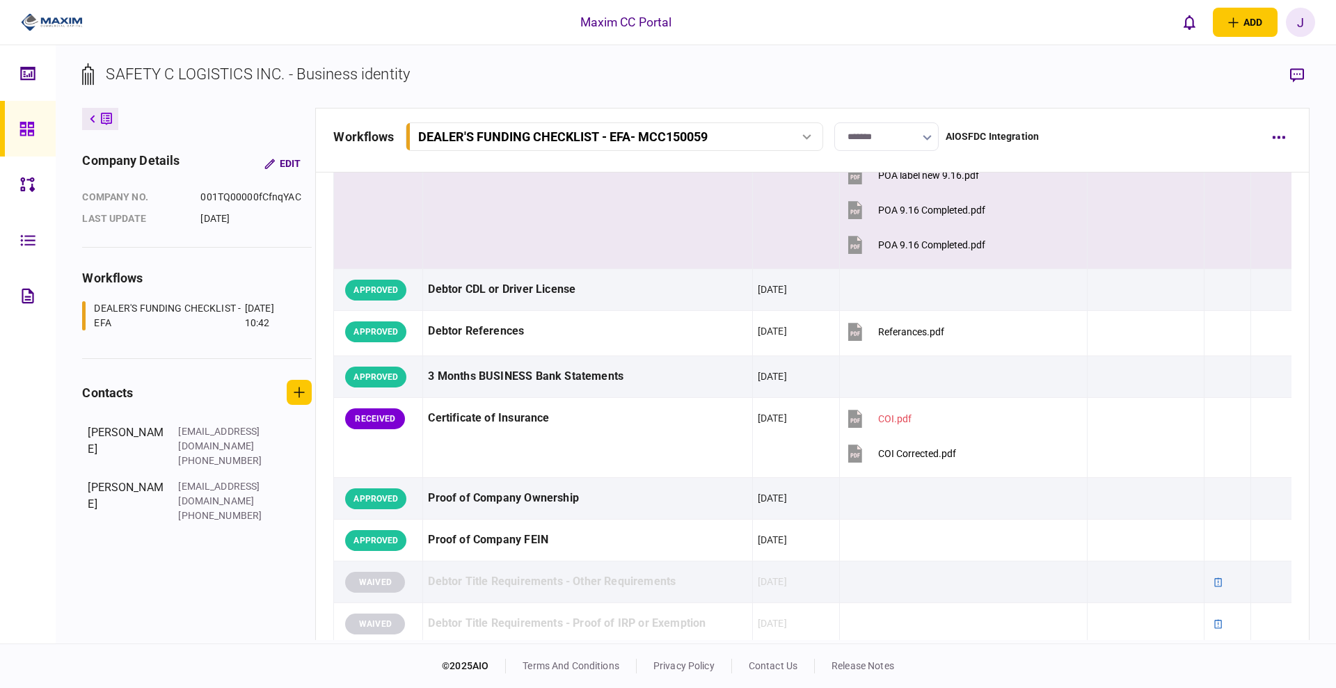
scroll to position [174, 0]
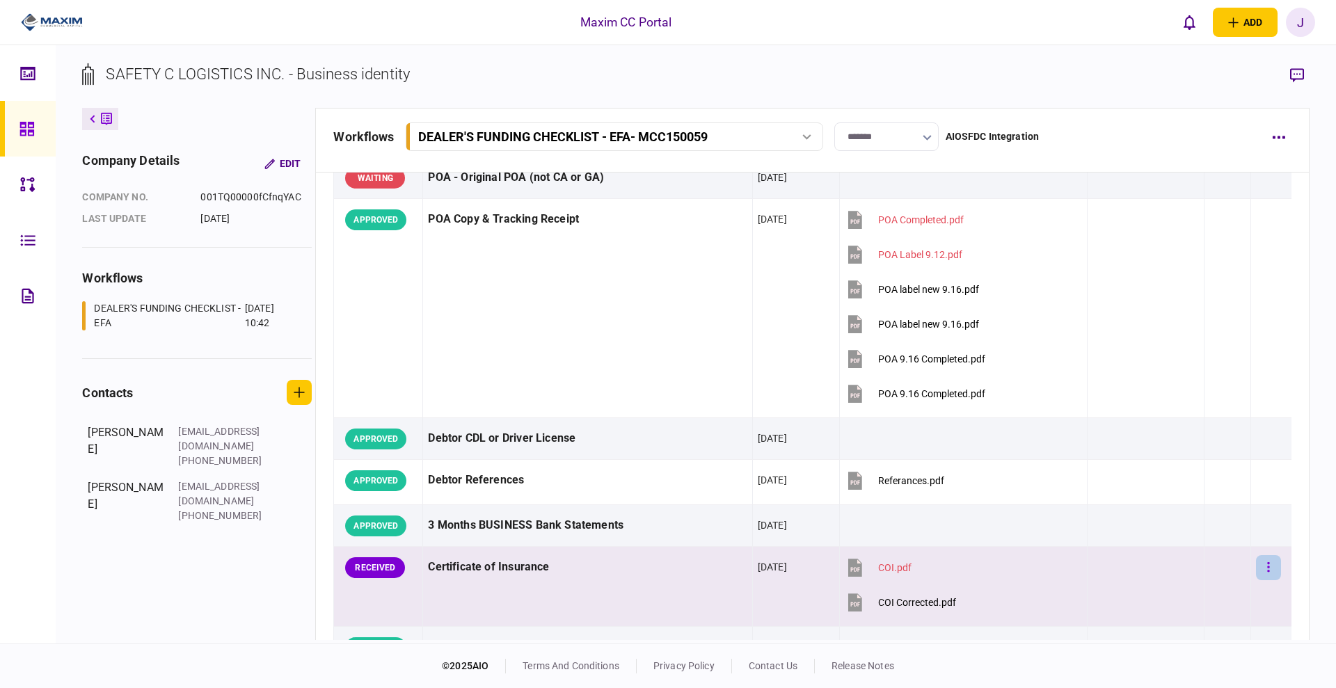
click at [1256, 564] on button "button" at bounding box center [1268, 567] width 25 height 25
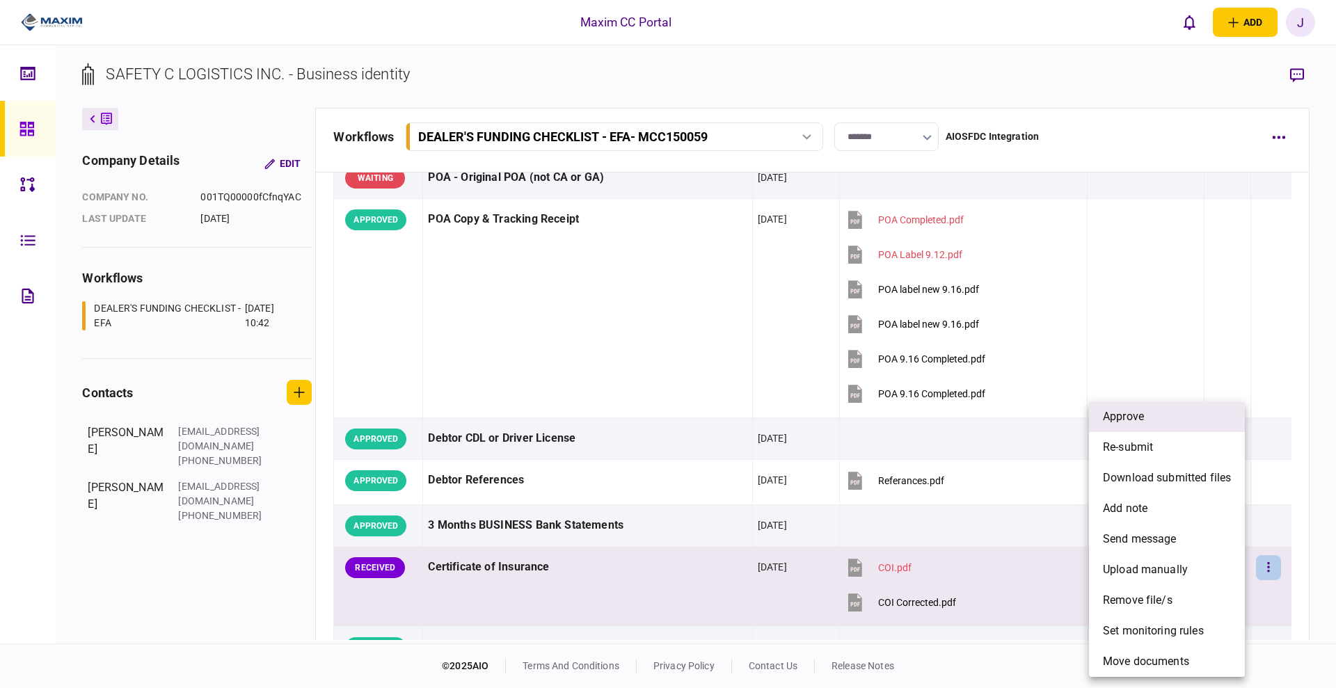
click at [1156, 425] on li "approve" at bounding box center [1167, 417] width 156 height 31
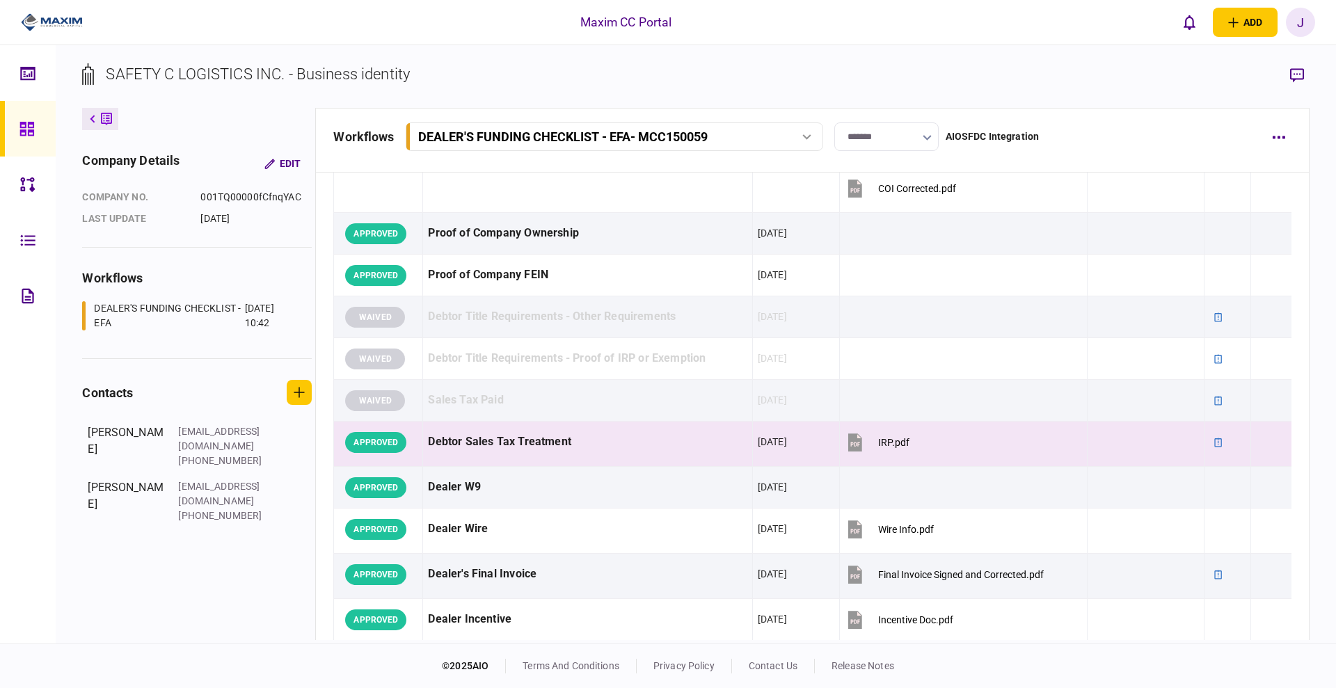
scroll to position [870, 0]
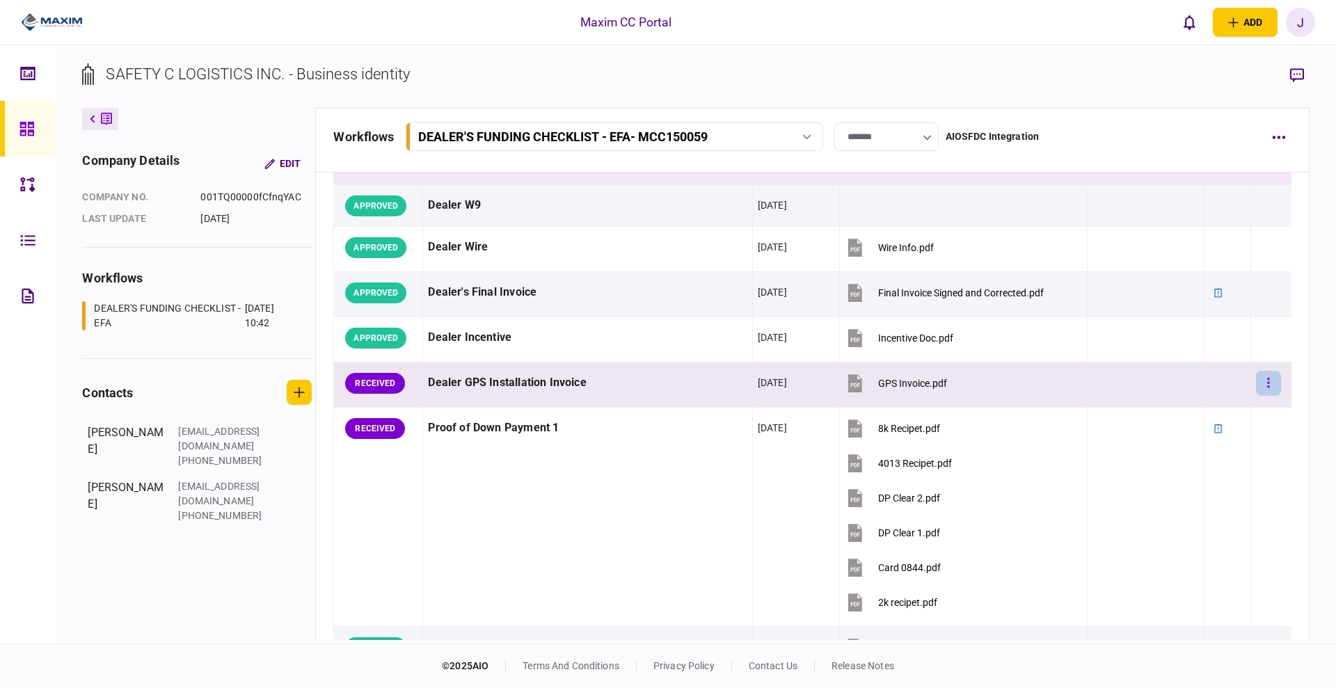
click at [1256, 381] on button "button" at bounding box center [1268, 383] width 25 height 25
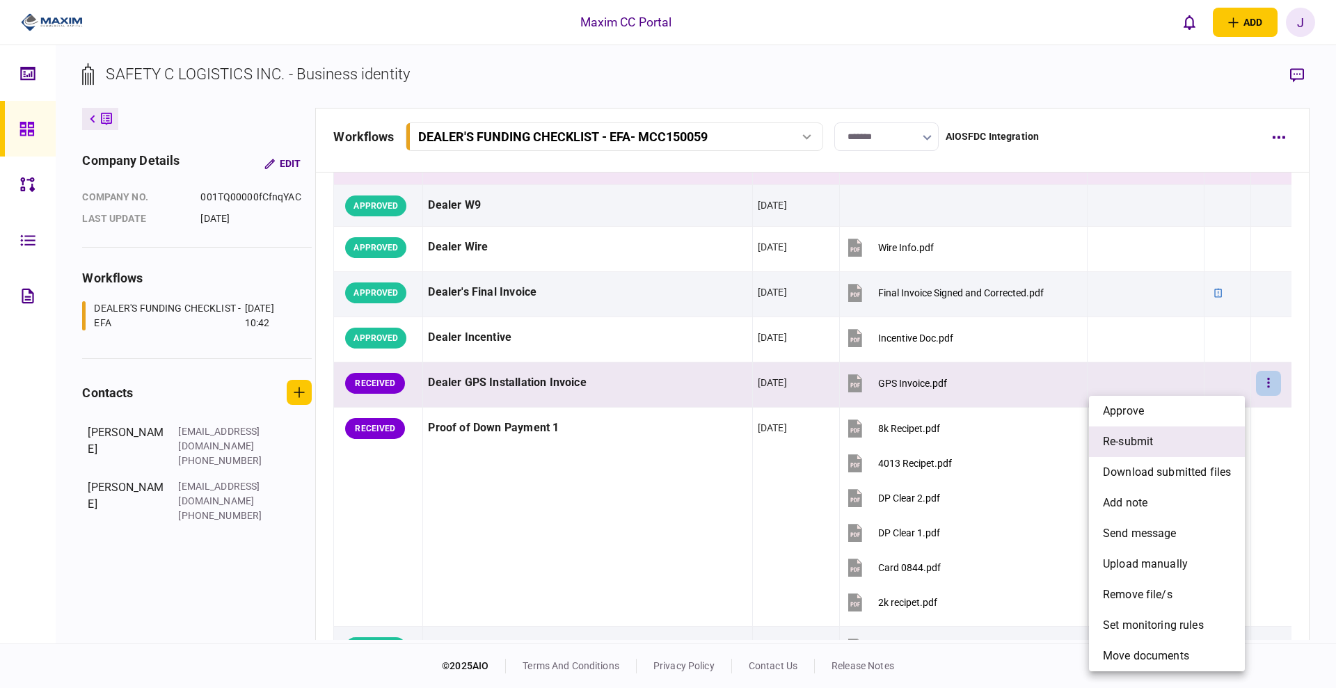
click at [1169, 438] on li "re-submit" at bounding box center [1167, 442] width 156 height 31
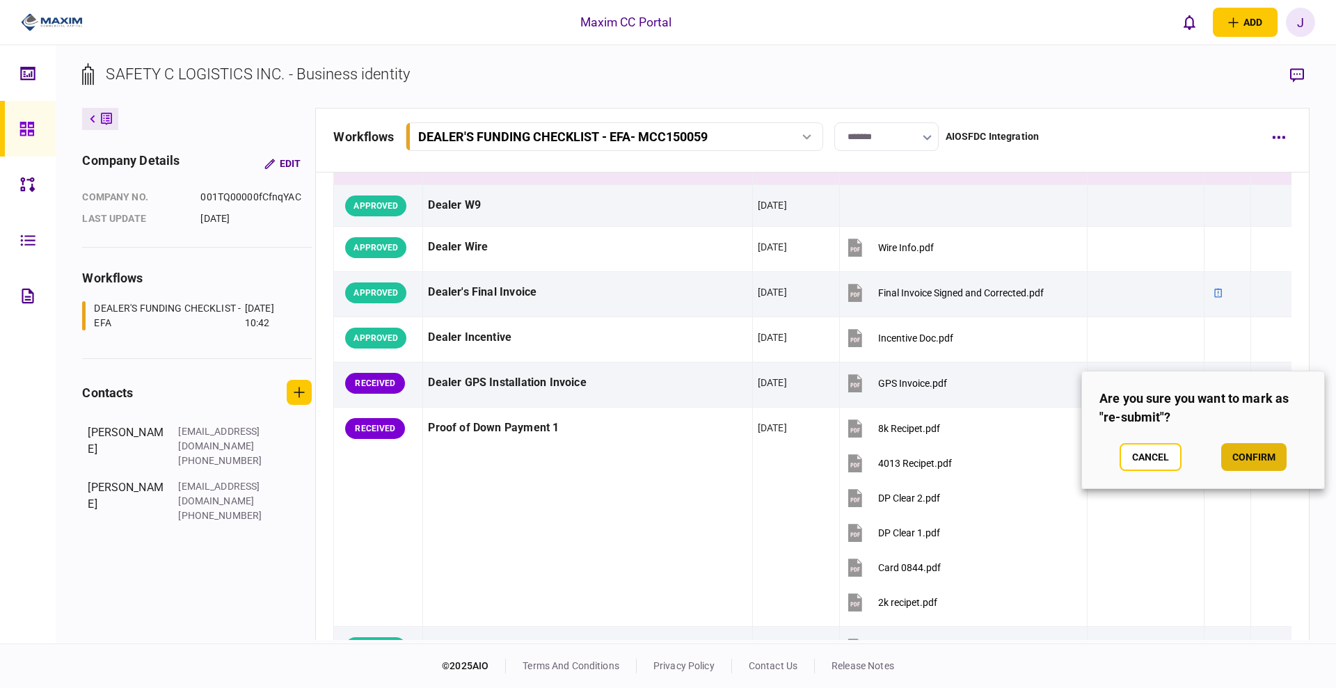
click at [1240, 462] on button "confirm" at bounding box center [1254, 457] width 65 height 28
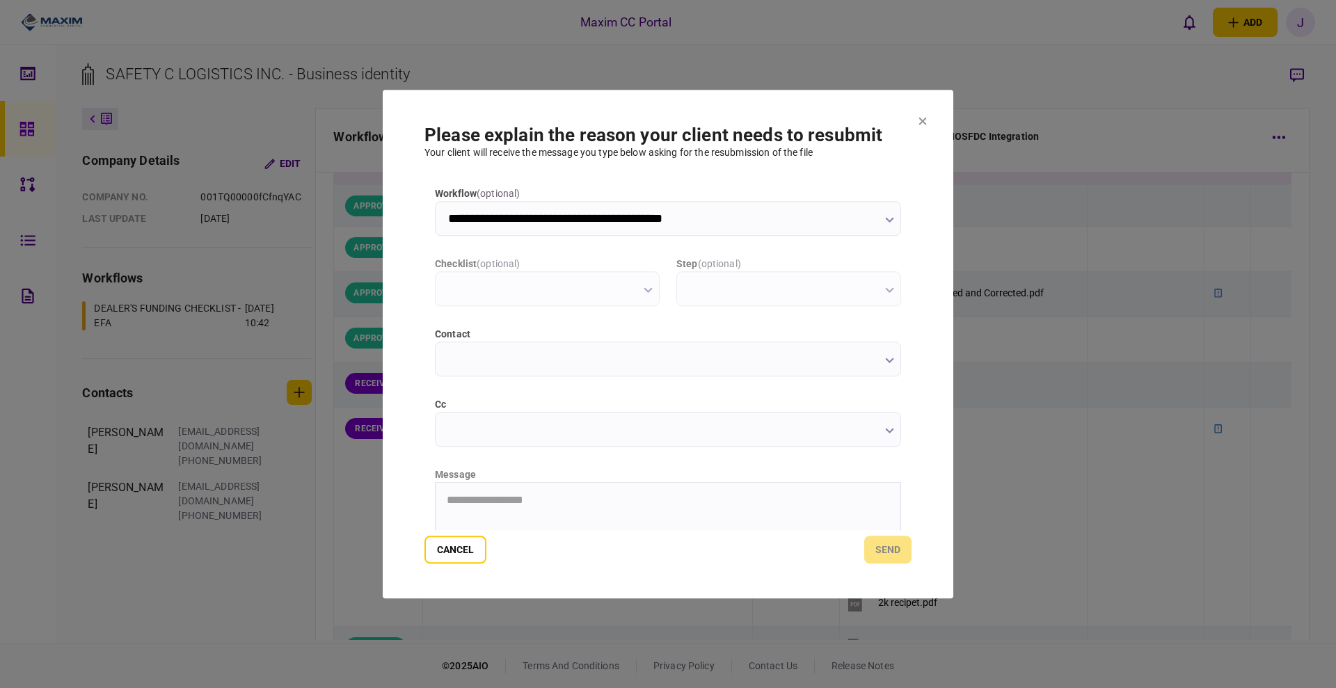
scroll to position [0, 0]
type input "**********"
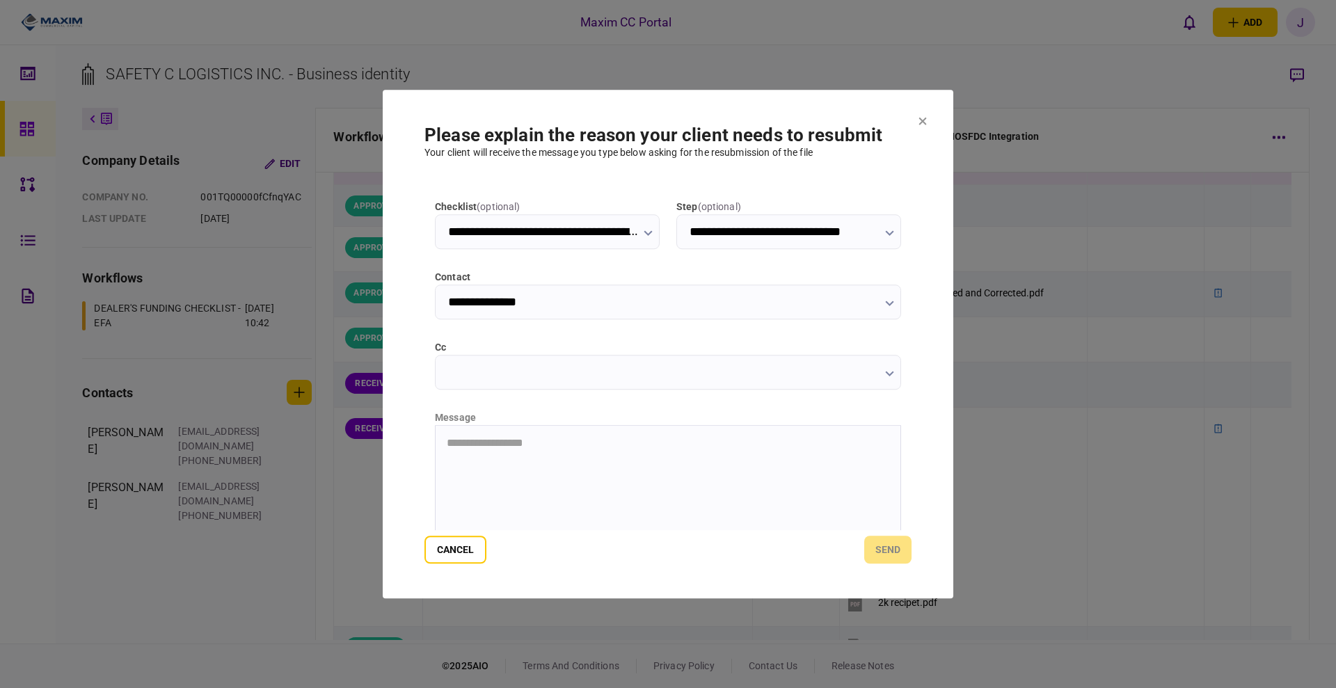
scroll to position [87, 0]
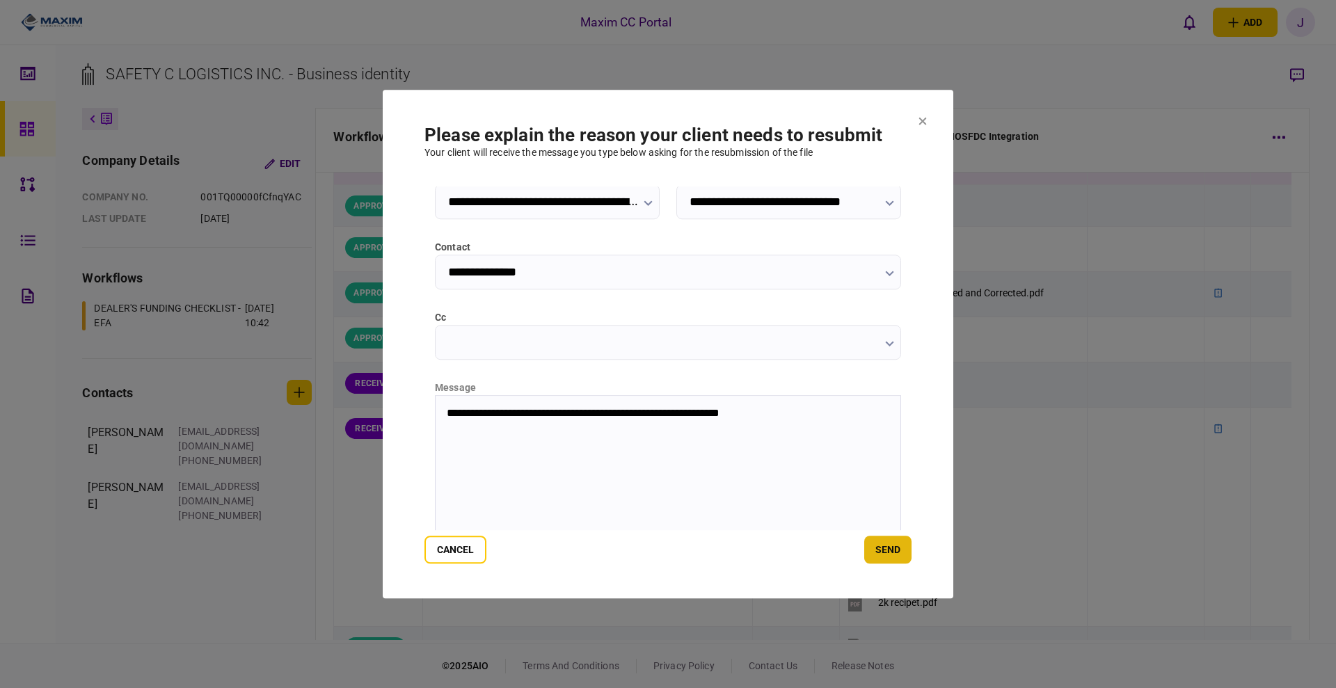
click at [881, 563] on button "send" at bounding box center [887, 550] width 47 height 28
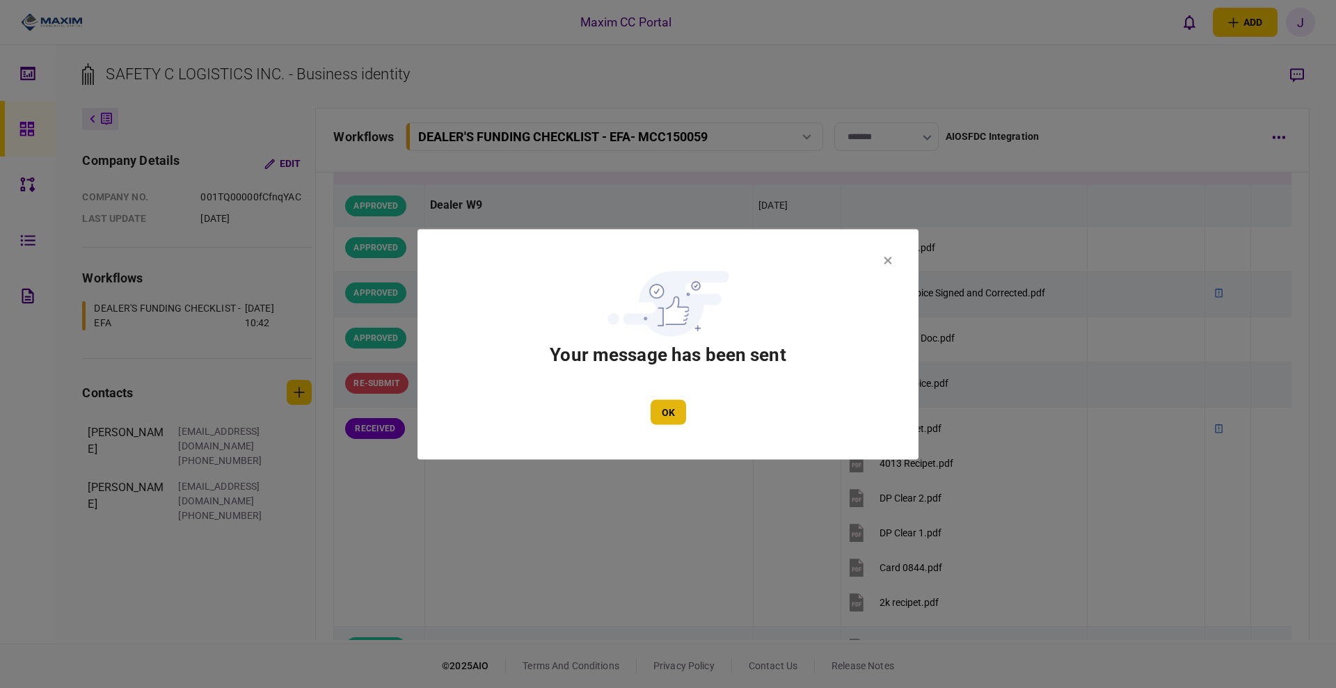
click at [670, 413] on button "OK" at bounding box center [668, 412] width 35 height 25
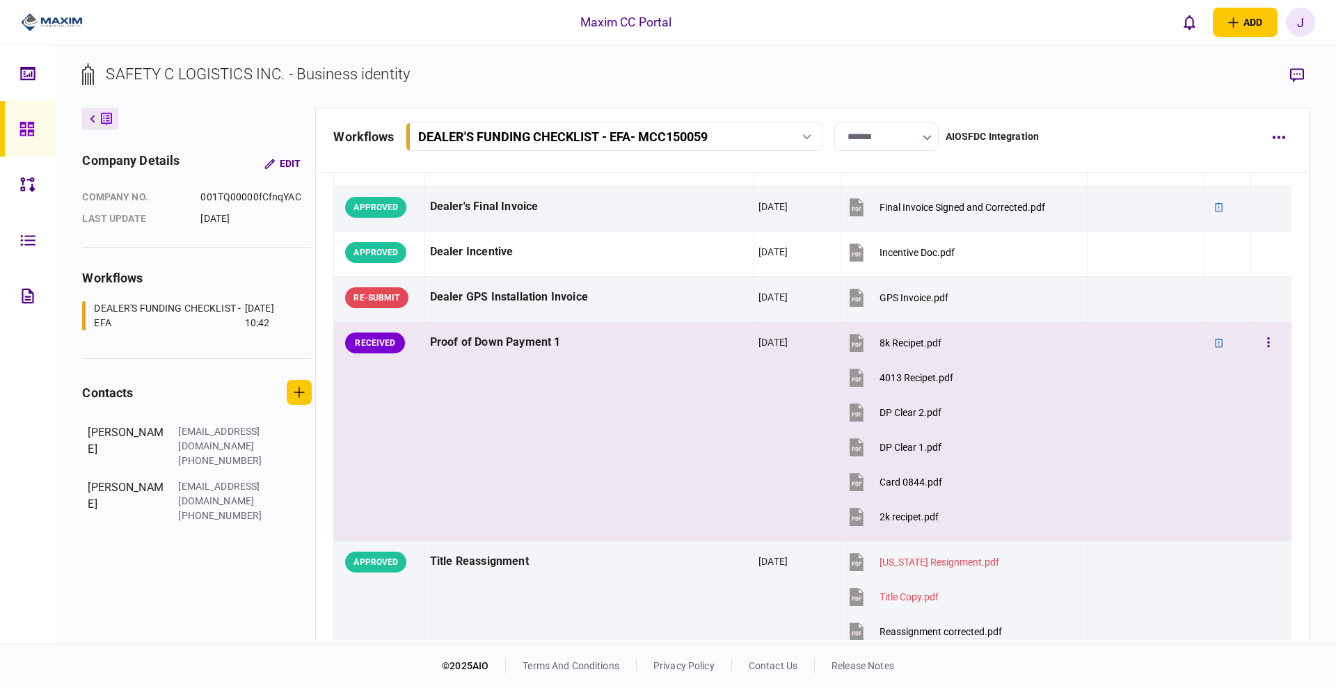
scroll to position [957, 0]
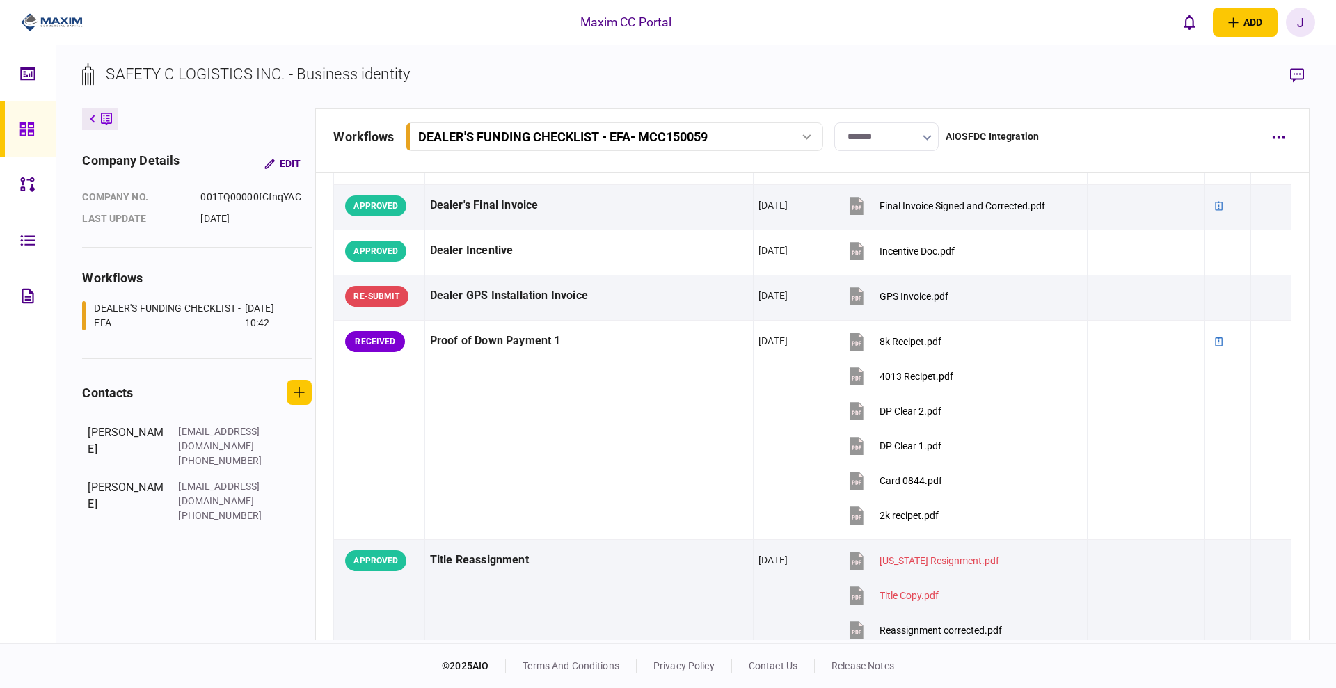
click at [17, 132] on link at bounding box center [28, 129] width 56 height 56
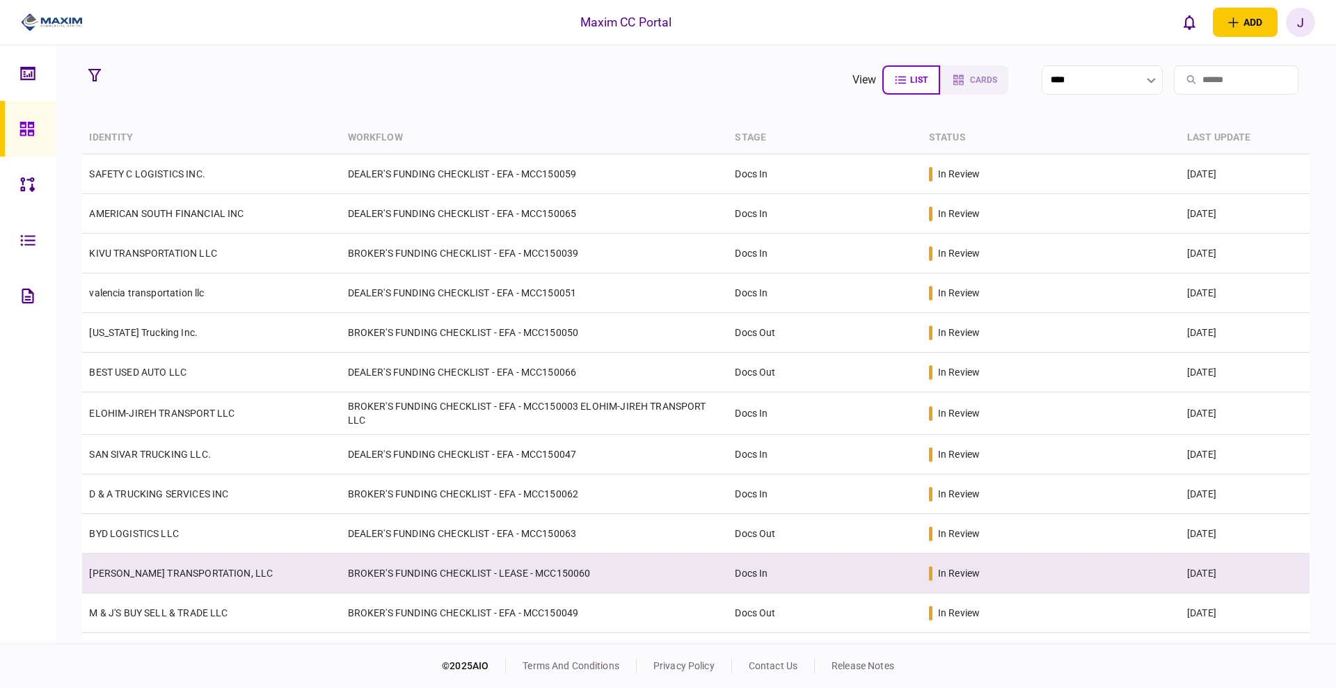
click at [196, 568] on link "[PERSON_NAME] TRANSPORTATION, LLC" at bounding box center [181, 573] width 184 height 11
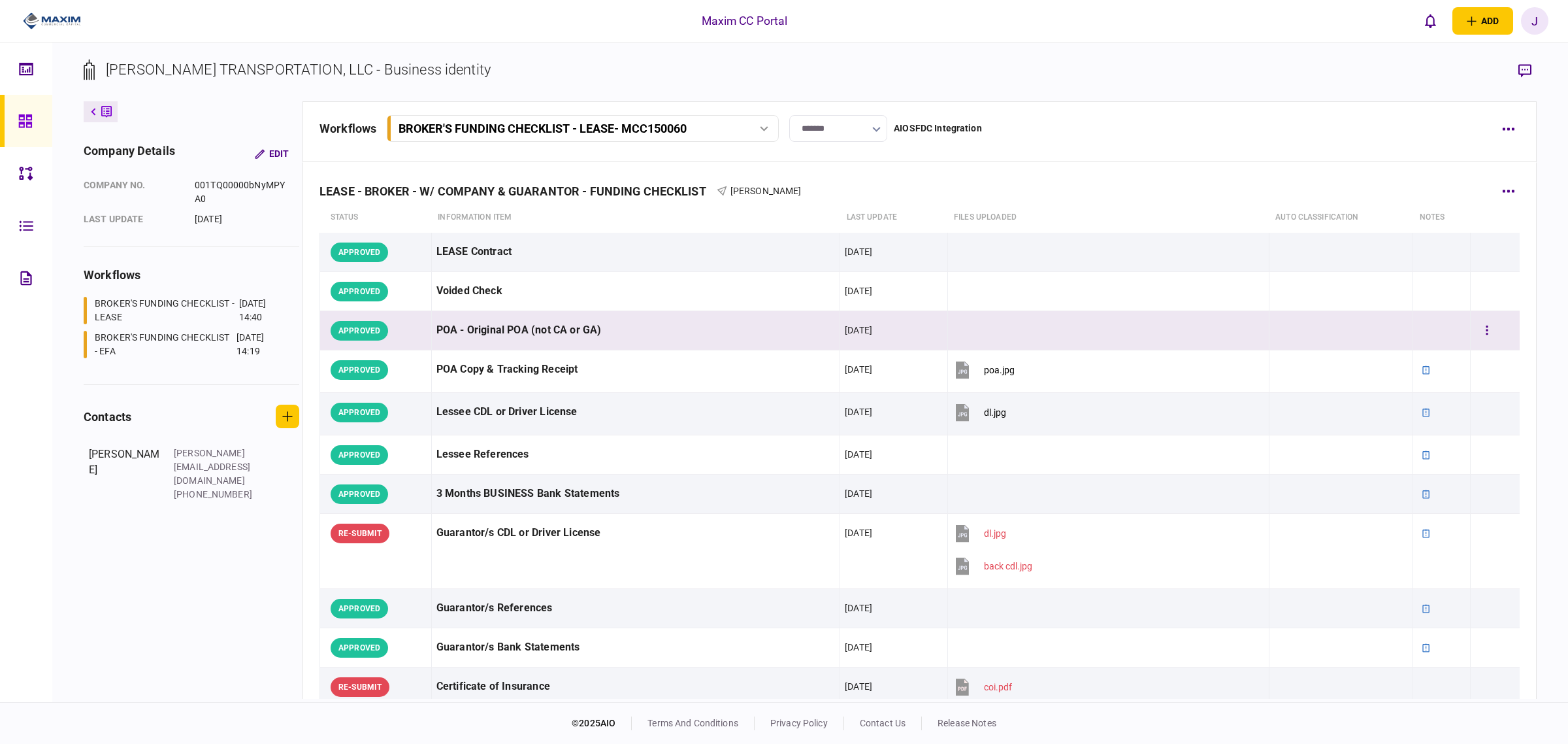
click at [674, 334] on div "POA - Original POA (not CA or GA)" at bounding box center [636, 330] width 399 height 29
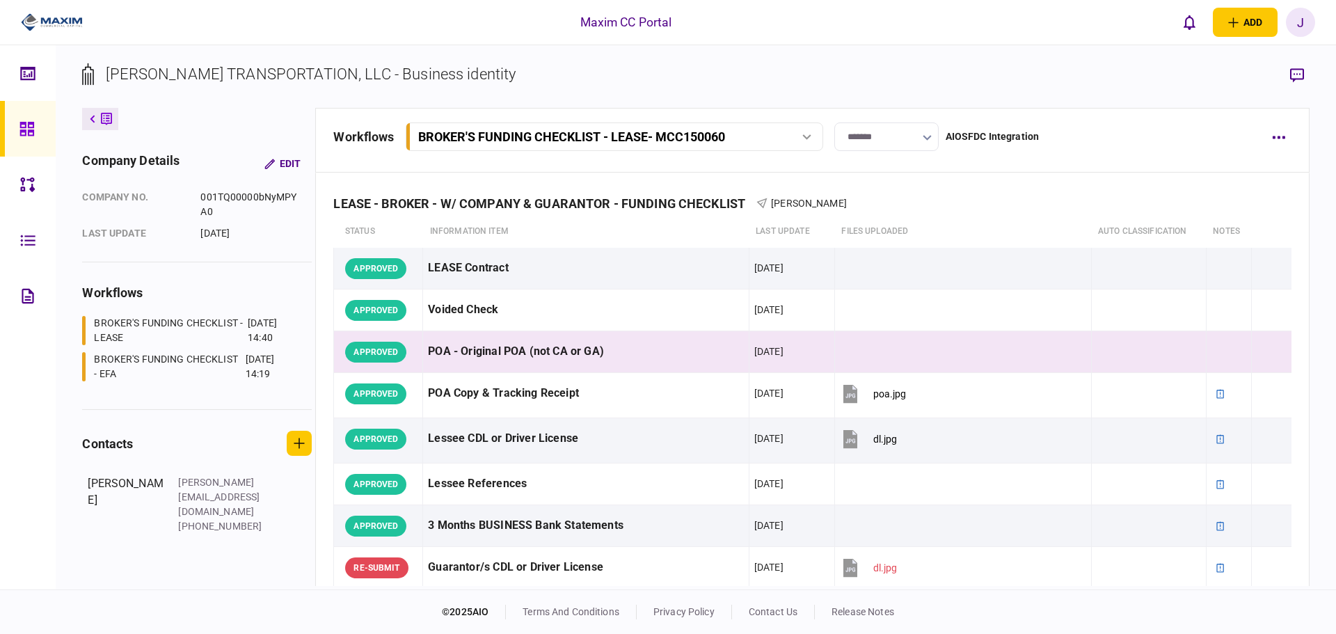
click at [165, 380] on div "BROKER'S FUNDING CHECKLIST - EFA" at bounding box center [168, 366] width 148 height 29
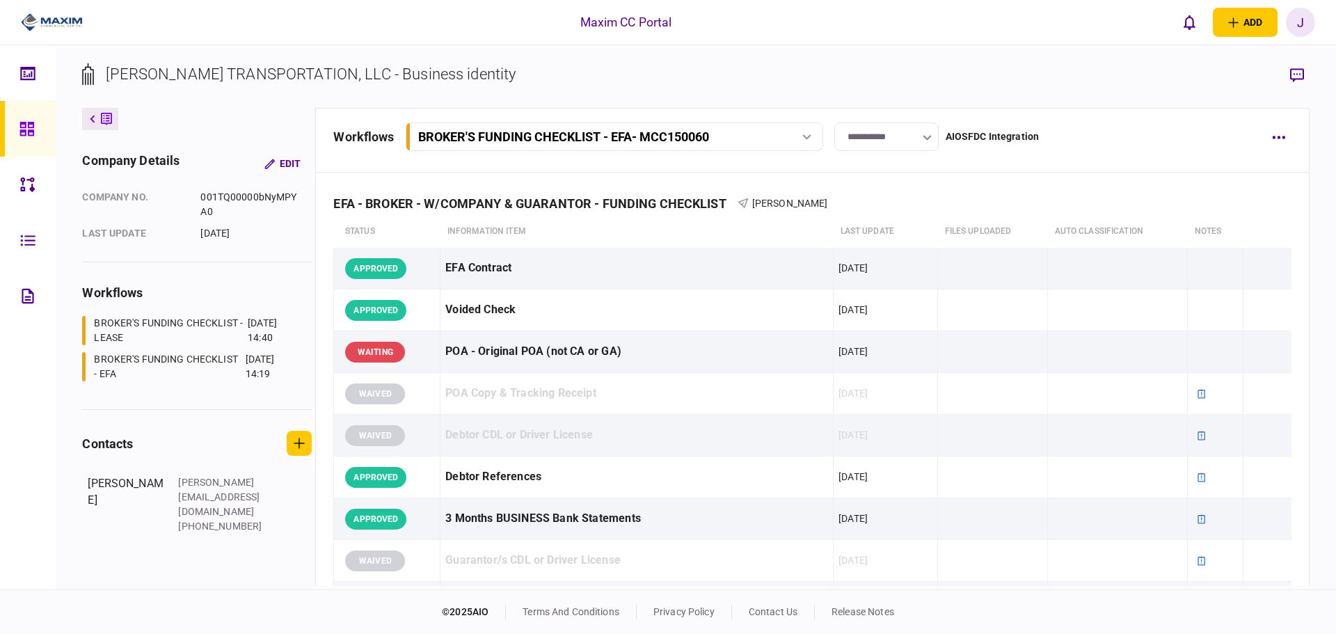
click at [172, 322] on div "BROKER'S FUNDING CHECKLIST - LEASE" at bounding box center [169, 330] width 150 height 29
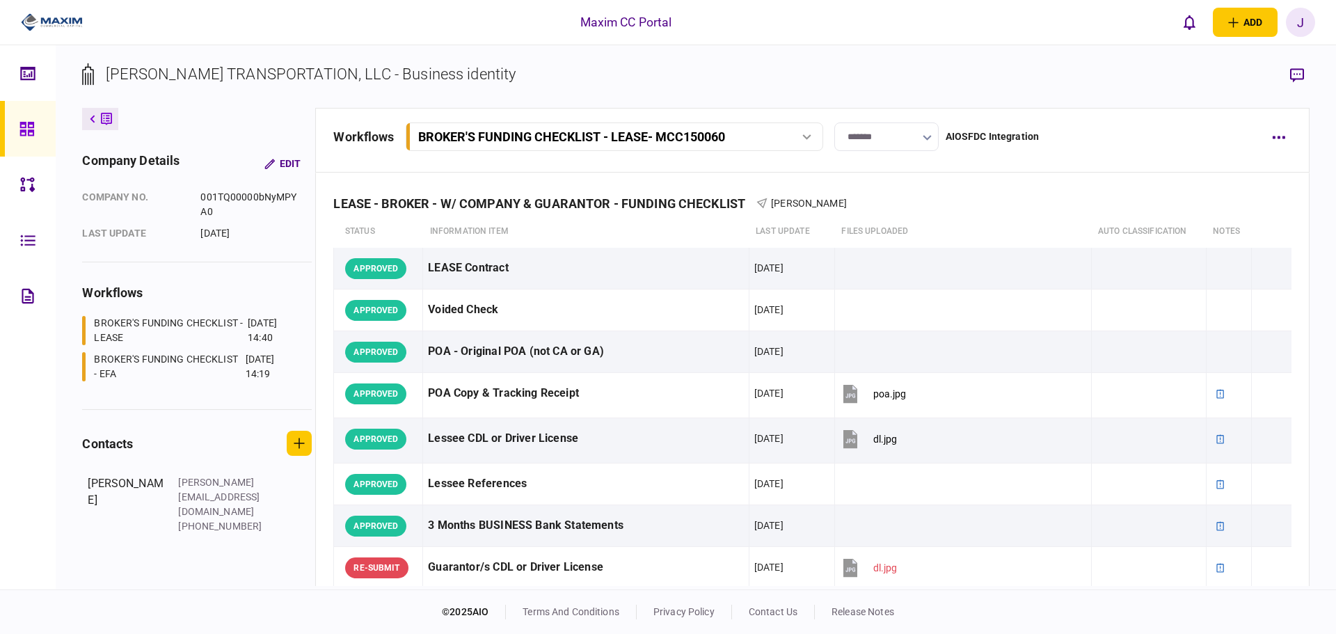
click at [860, 66] on section "KNIGHTEN TRANSPORTATION, LLC - Business identity" at bounding box center [695, 85] width 1227 height 45
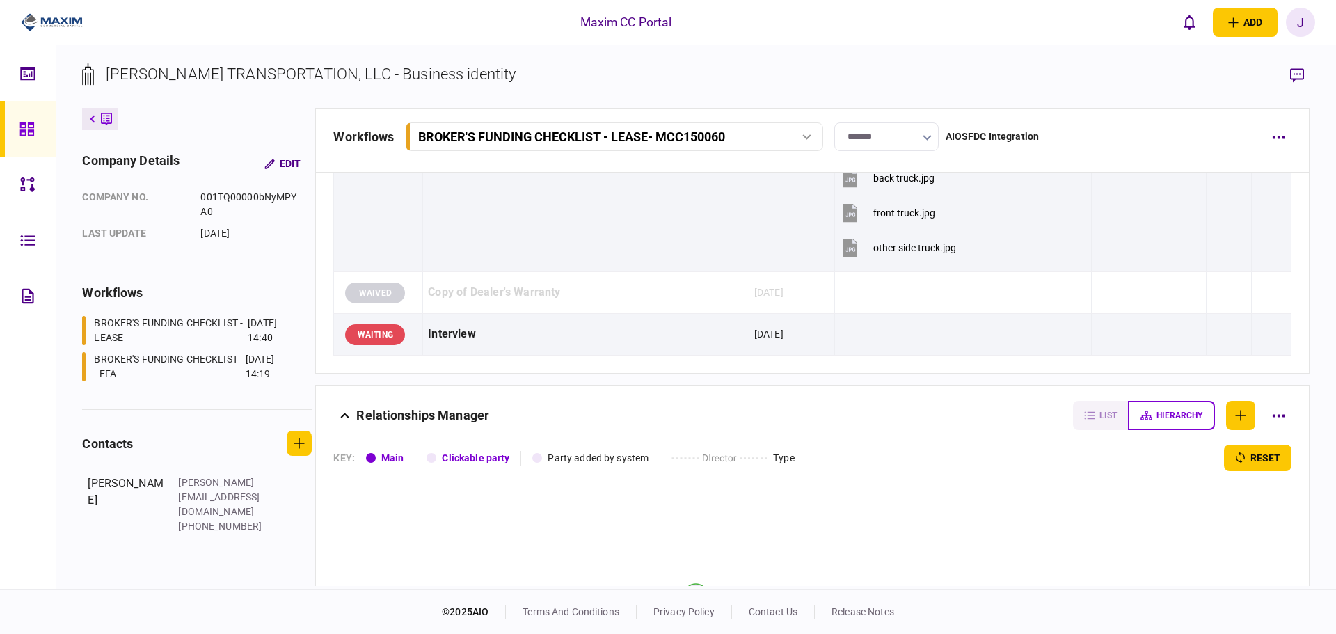
scroll to position [1785, 0]
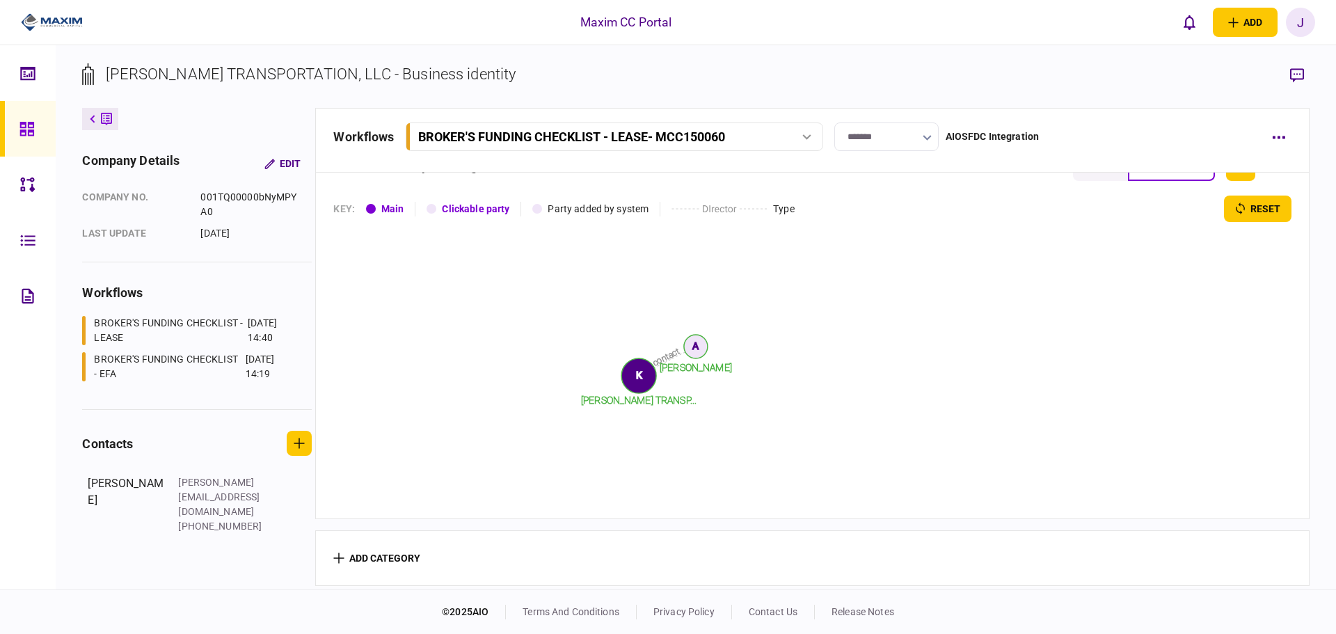
click at [29, 125] on icon at bounding box center [26, 129] width 14 height 14
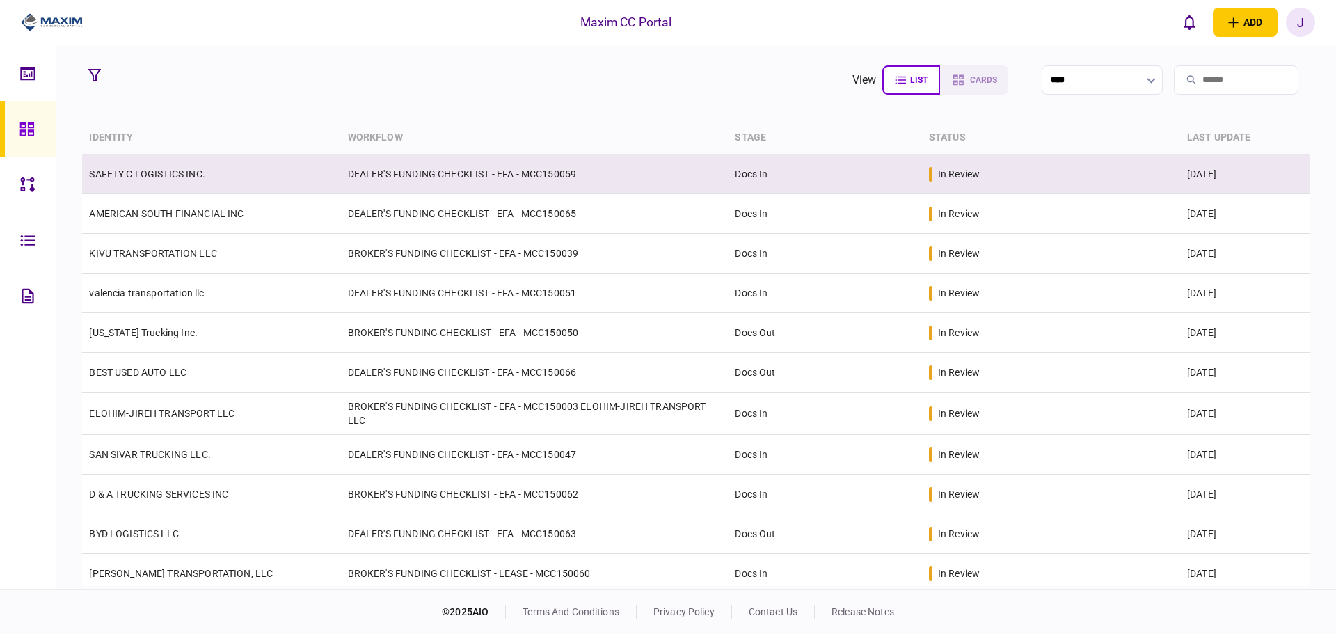
click at [141, 172] on link "SAFETY C LOGISTICS INC." at bounding box center [147, 173] width 116 height 11
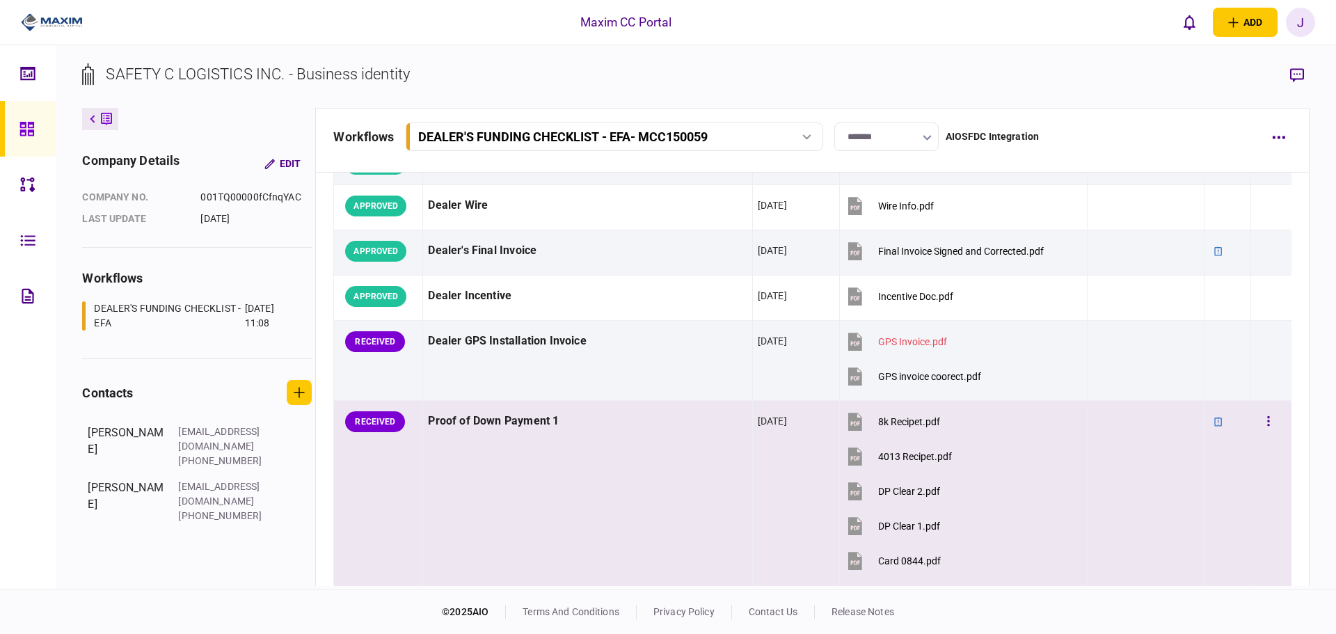
scroll to position [905, 0]
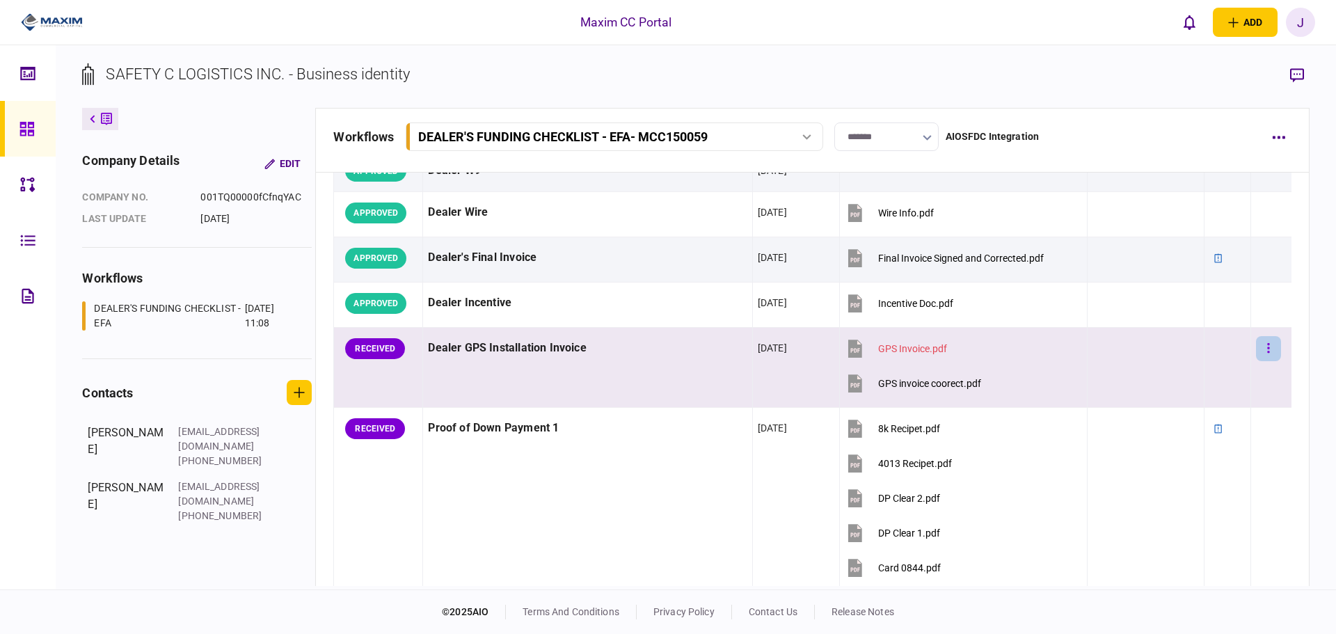
click at [1256, 352] on button "button" at bounding box center [1268, 348] width 25 height 25
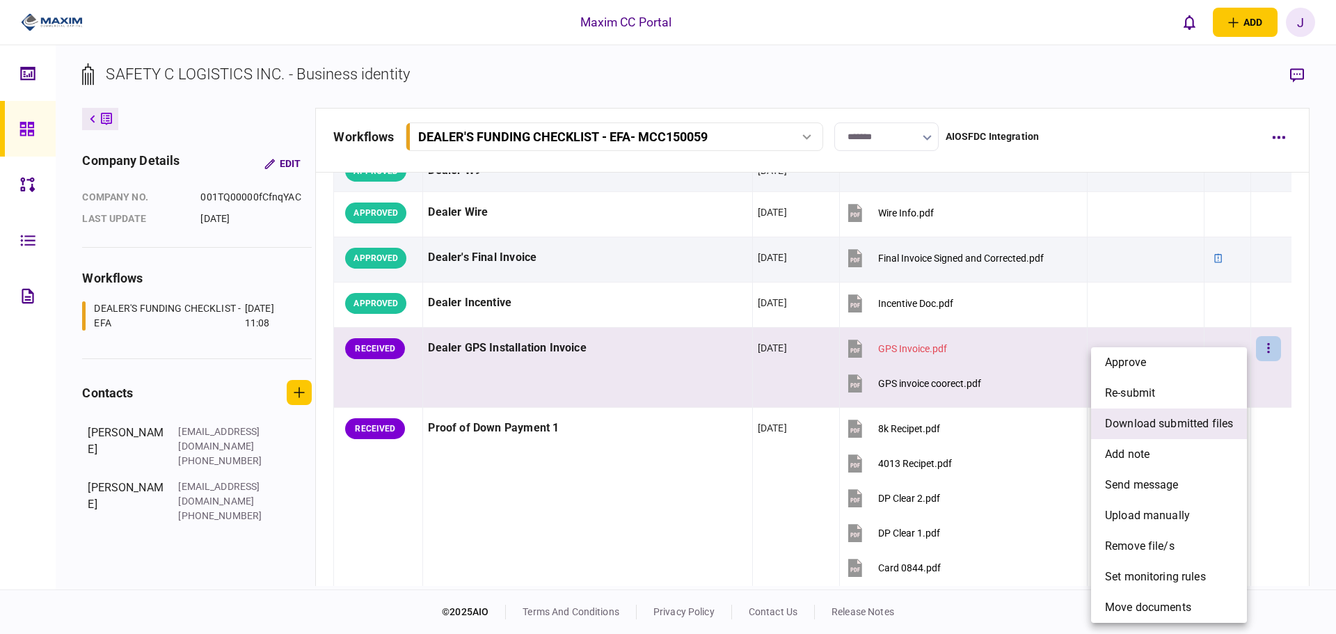
click at [1180, 425] on span "download submitted files" at bounding box center [1169, 424] width 128 height 17
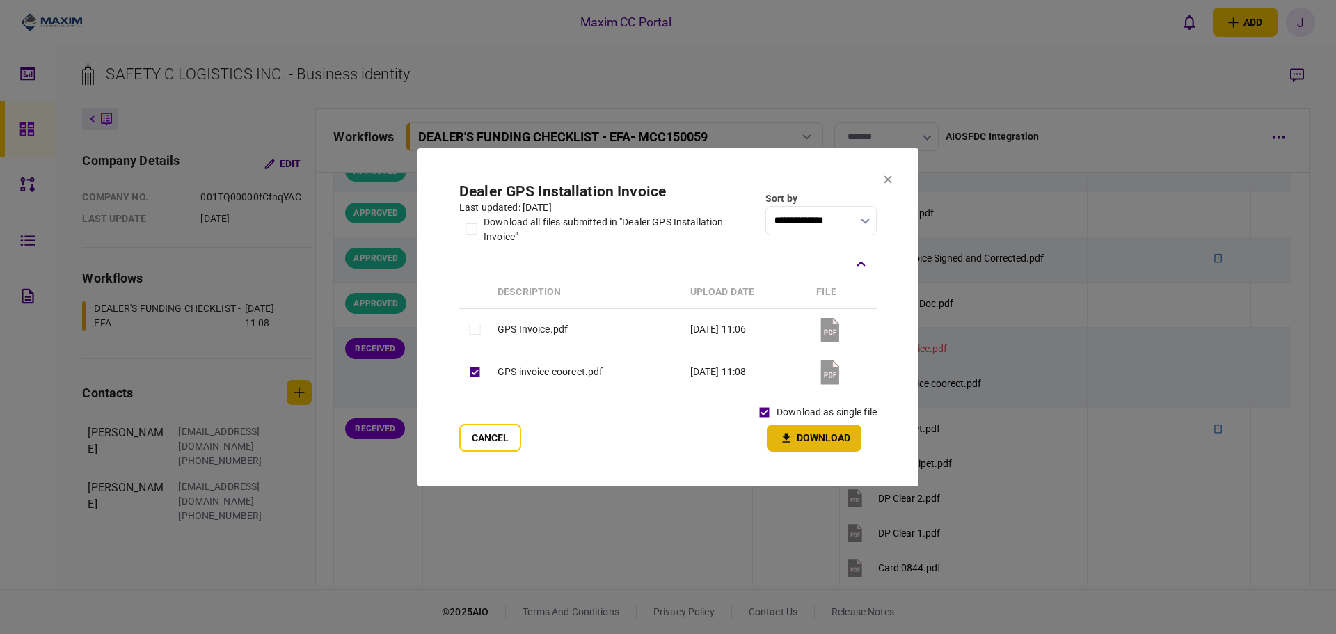
click at [810, 429] on button "Download" at bounding box center [814, 438] width 95 height 27
click at [880, 177] on section "**********" at bounding box center [668, 317] width 501 height 338
click at [887, 177] on icon at bounding box center [889, 179] width 8 height 8
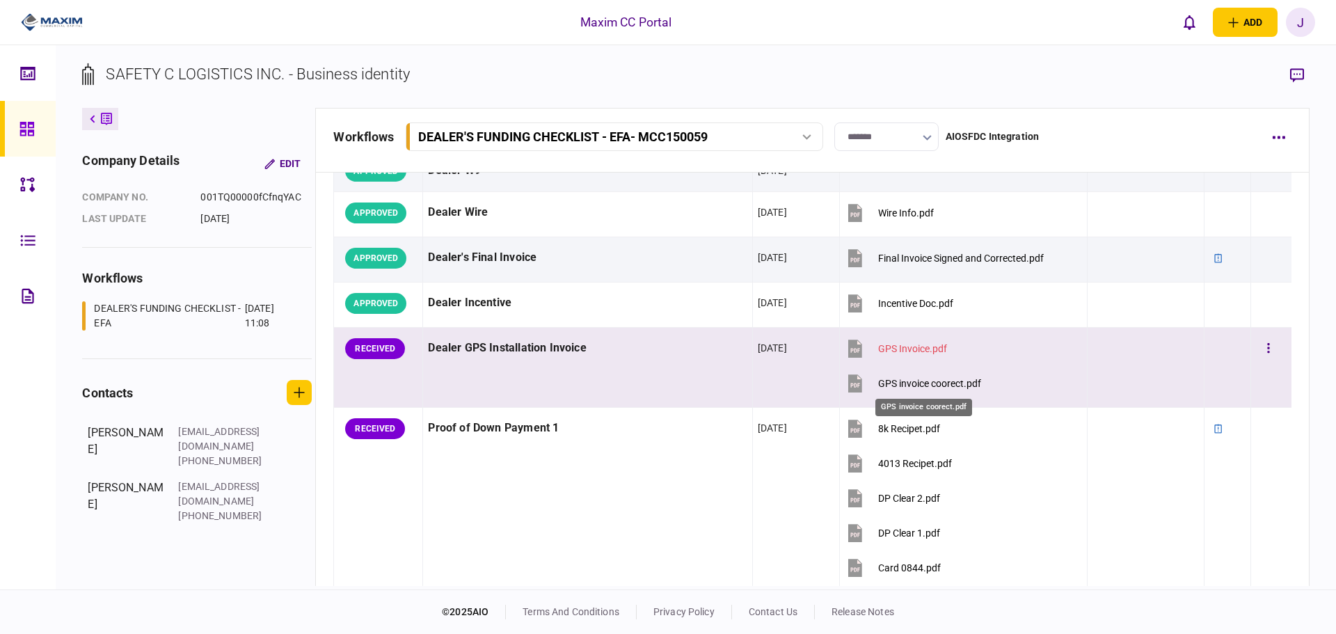
click at [905, 381] on div "GPS invoice coorect.pdf" at bounding box center [929, 383] width 103 height 11
click at [1268, 348] on icon "button" at bounding box center [1269, 348] width 2 height 10
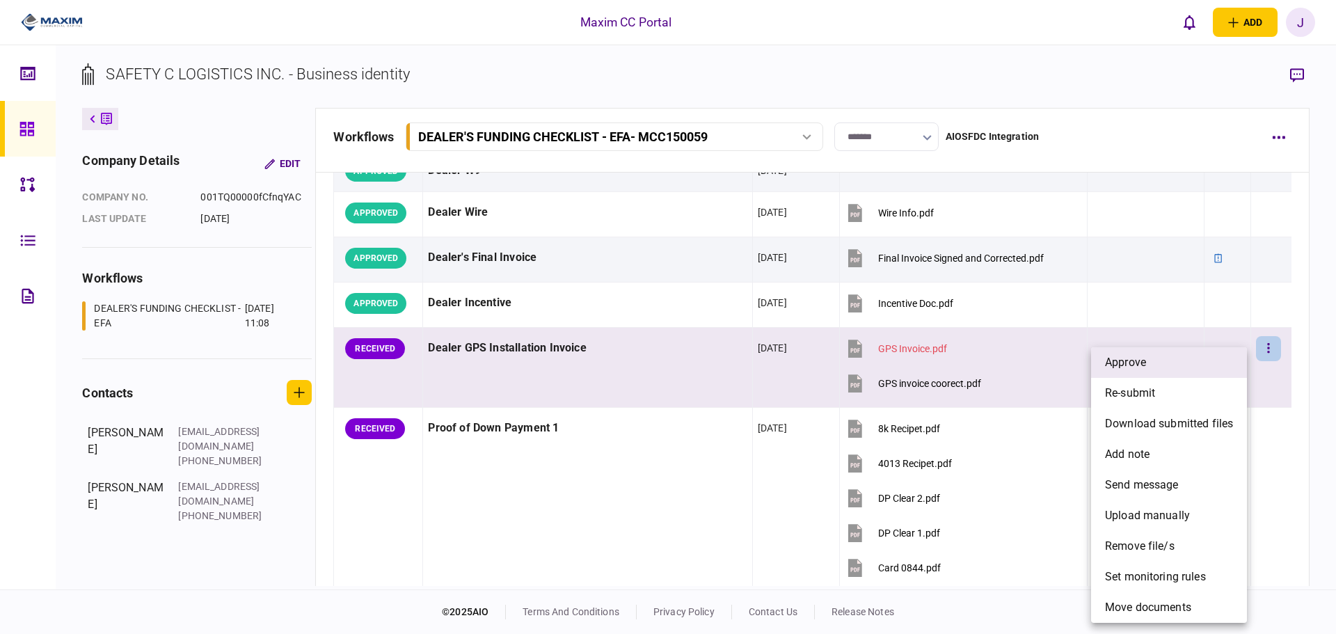
click at [1167, 368] on li "approve" at bounding box center [1169, 362] width 156 height 31
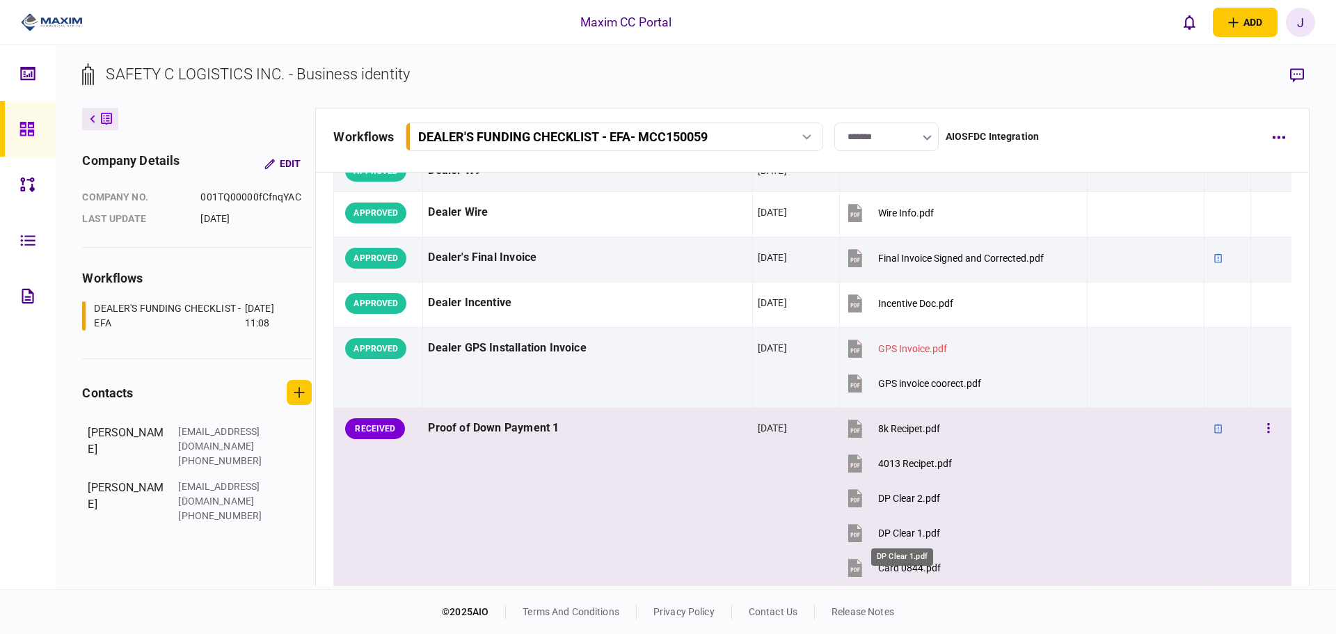
click at [907, 533] on div "DP Clear 1.pdf" at bounding box center [909, 533] width 62 height 11
click at [888, 498] on div "DP Clear 2.pdf" at bounding box center [909, 498] width 62 height 11
click at [1267, 422] on button "button" at bounding box center [1268, 428] width 25 height 25
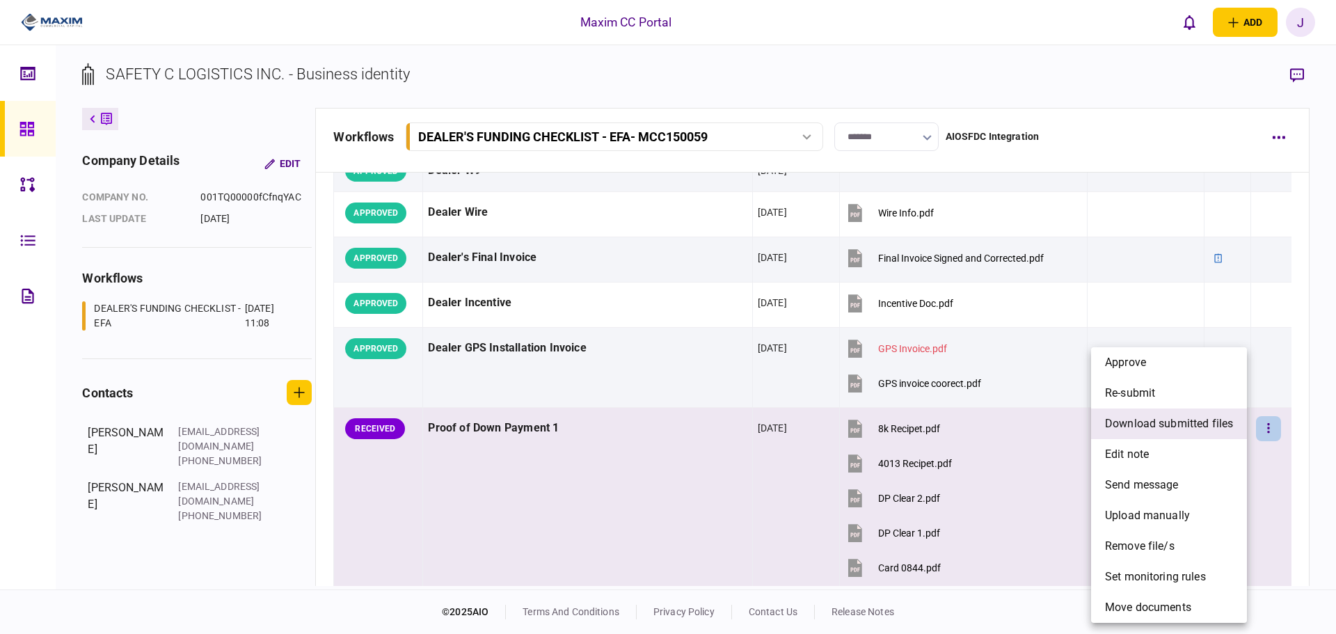
click at [1157, 416] on span "download submitted files" at bounding box center [1169, 424] width 128 height 17
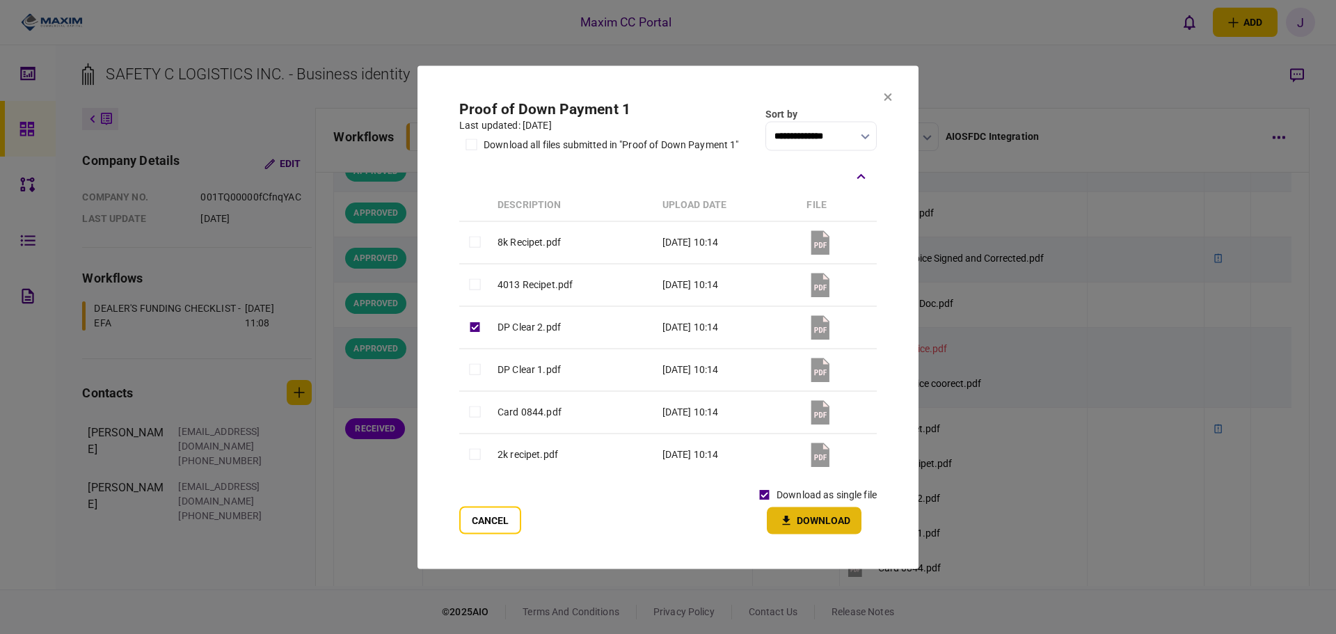
click at [808, 524] on button "Download" at bounding box center [814, 520] width 95 height 27
click at [822, 521] on button "Download" at bounding box center [814, 520] width 95 height 27
click at [844, 514] on button "Download" at bounding box center [814, 520] width 95 height 27
drag, startPoint x: 804, startPoint y: 525, endPoint x: 807, endPoint y: 533, distance: 9.0
click at [806, 528] on button "Download" at bounding box center [814, 520] width 95 height 27
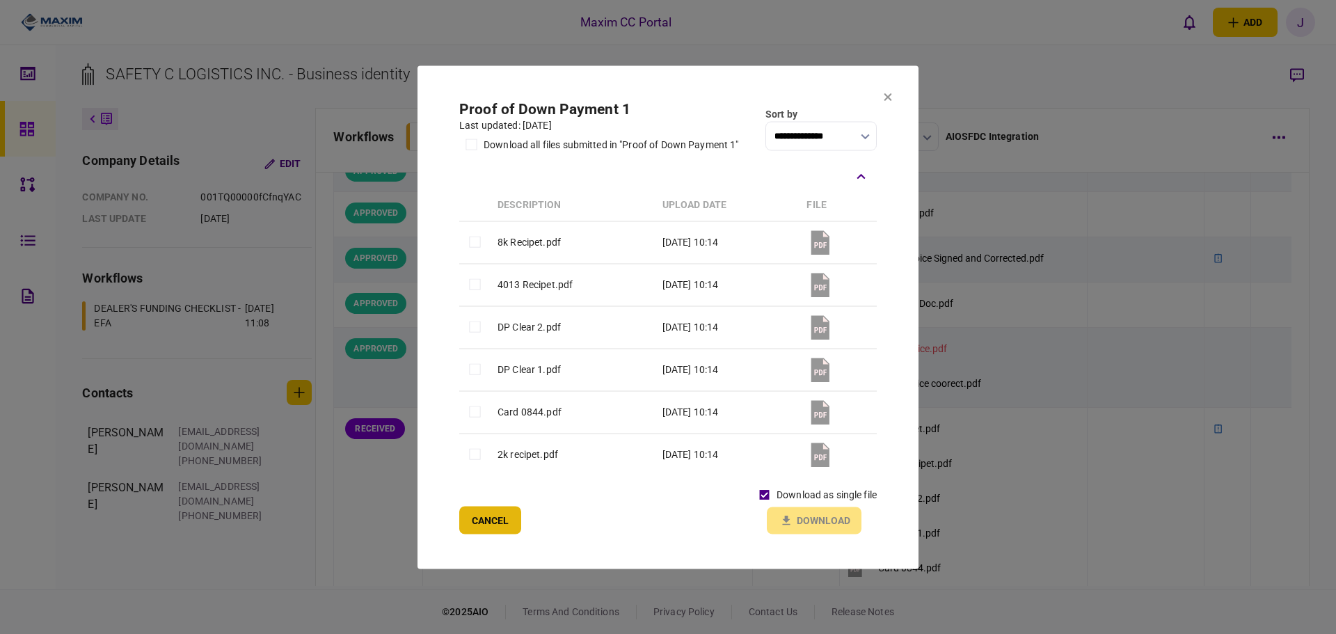
click at [483, 530] on button "Cancel" at bounding box center [490, 520] width 62 height 28
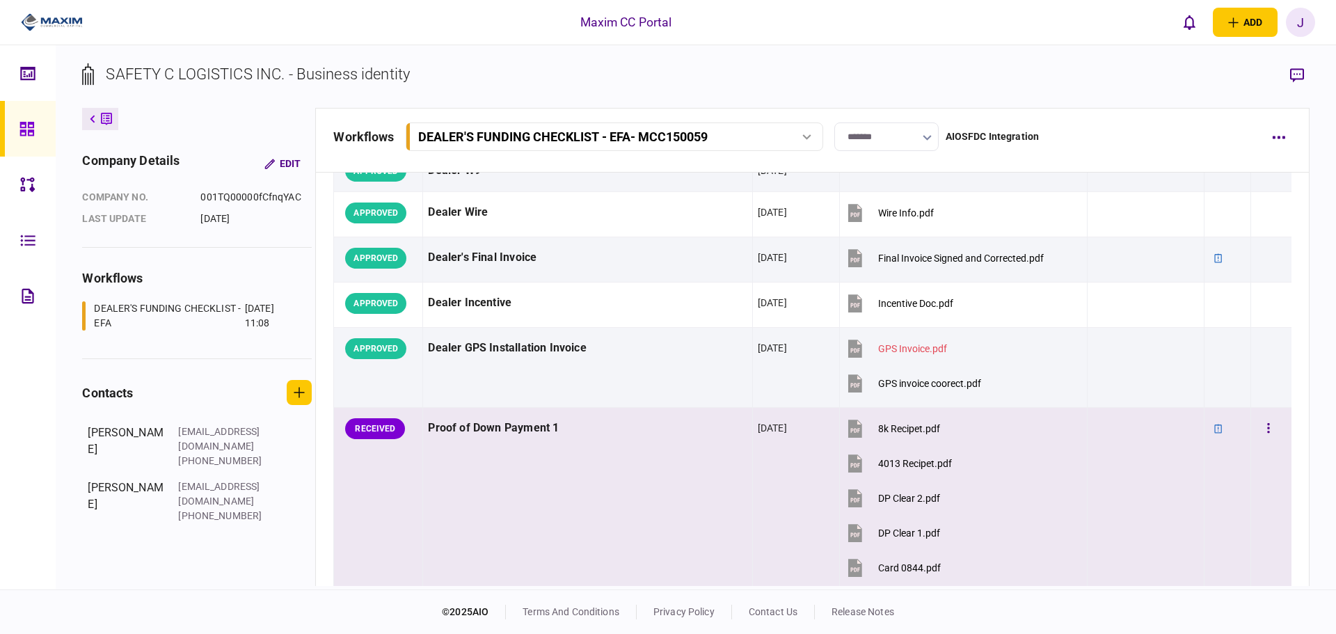
click at [676, 468] on td "Proof of Down Payment 1" at bounding box center [587, 517] width 329 height 219
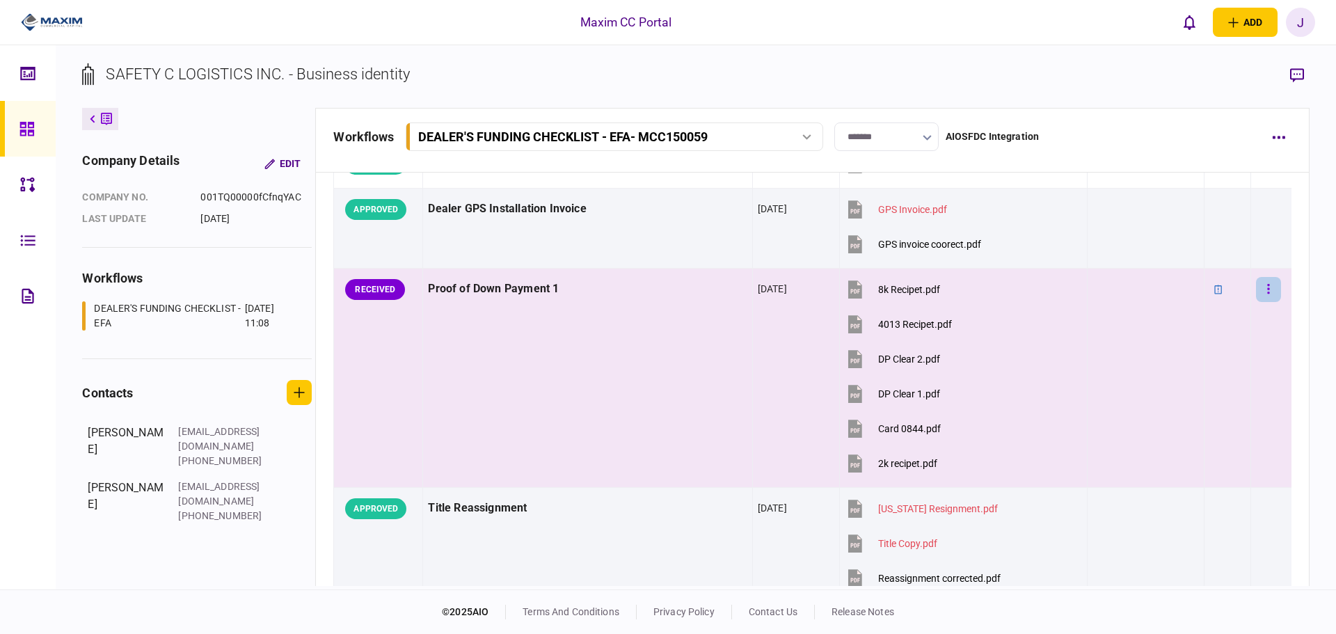
click at [1265, 296] on button "button" at bounding box center [1268, 289] width 25 height 25
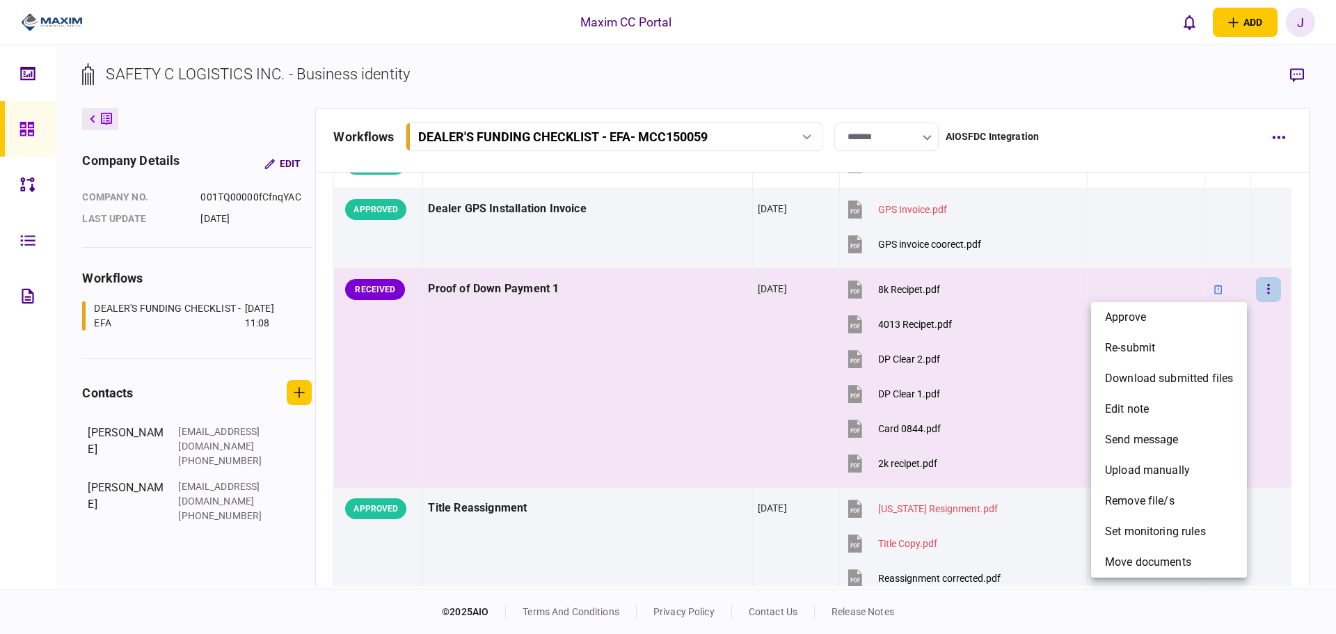
click at [665, 65] on div at bounding box center [668, 317] width 1336 height 634
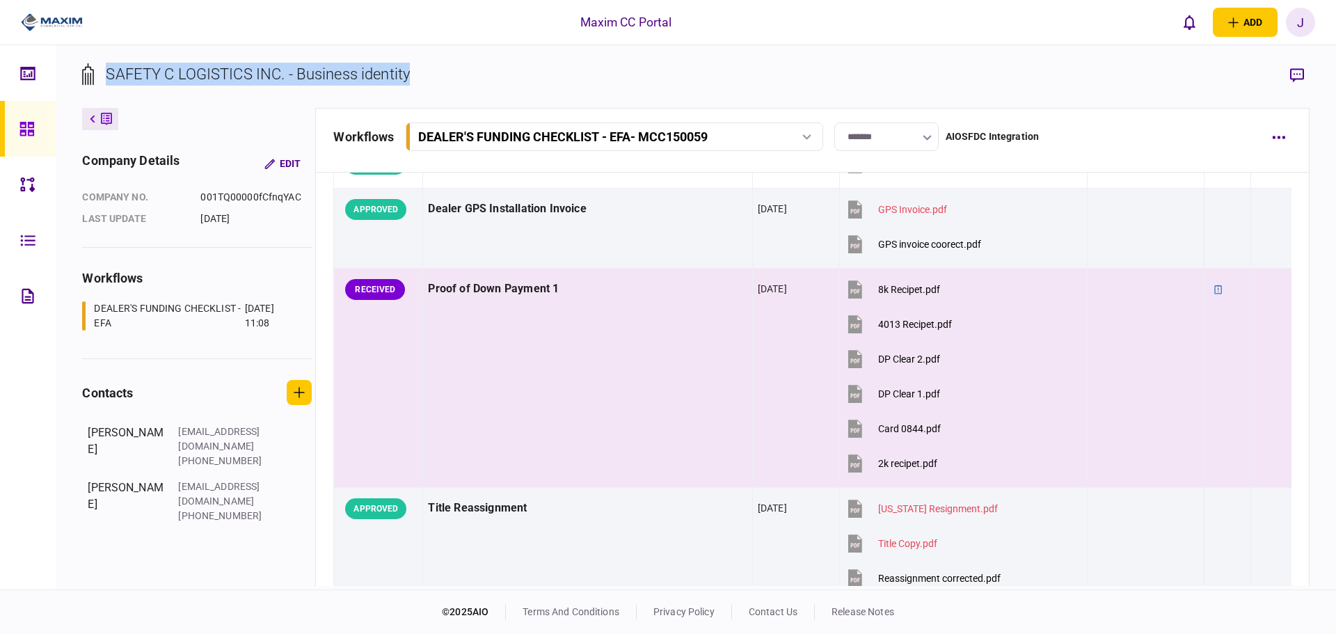
drag, startPoint x: 463, startPoint y: 80, endPoint x: 101, endPoint y: 66, distance: 362.2
click at [101, 66] on section "SAFETY C LOGISTICS INC. - Business identity" at bounding box center [695, 85] width 1227 height 45
click at [436, 81] on section "SAFETY C LOGISTICS INC. - Business identity" at bounding box center [695, 85] width 1227 height 45
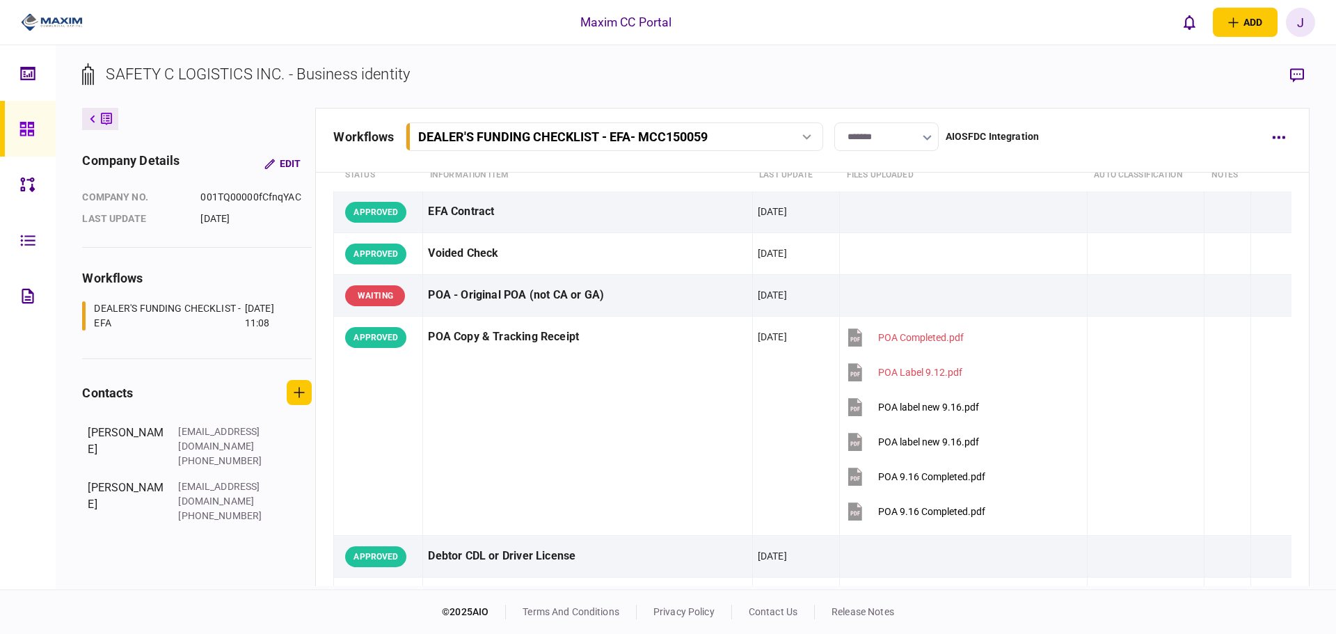
scroll to position [0, 0]
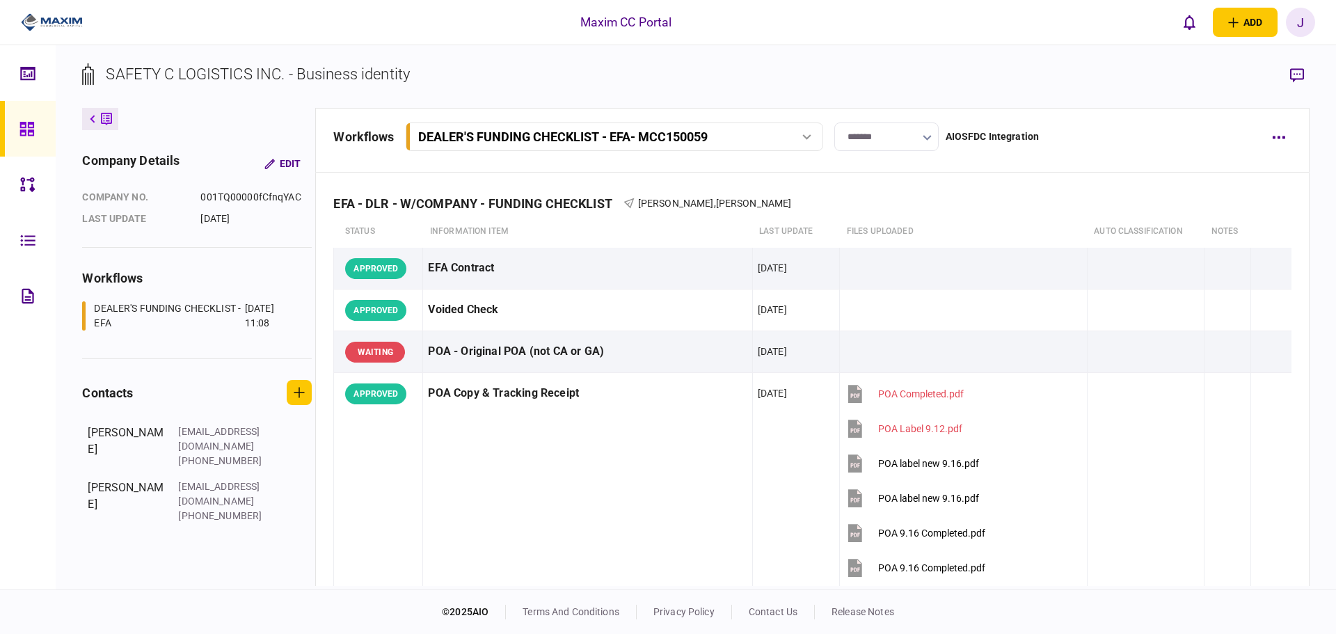
click at [14, 131] on link at bounding box center [28, 129] width 56 height 56
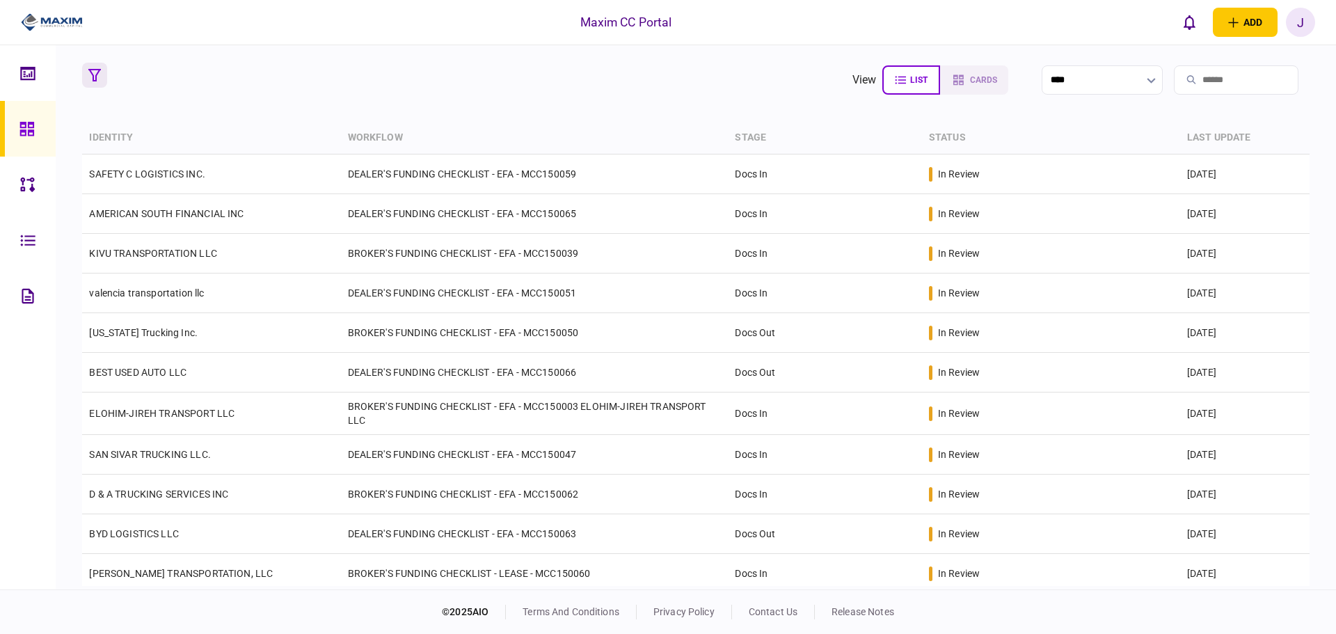
click at [92, 83] on button "button" at bounding box center [94, 75] width 25 height 25
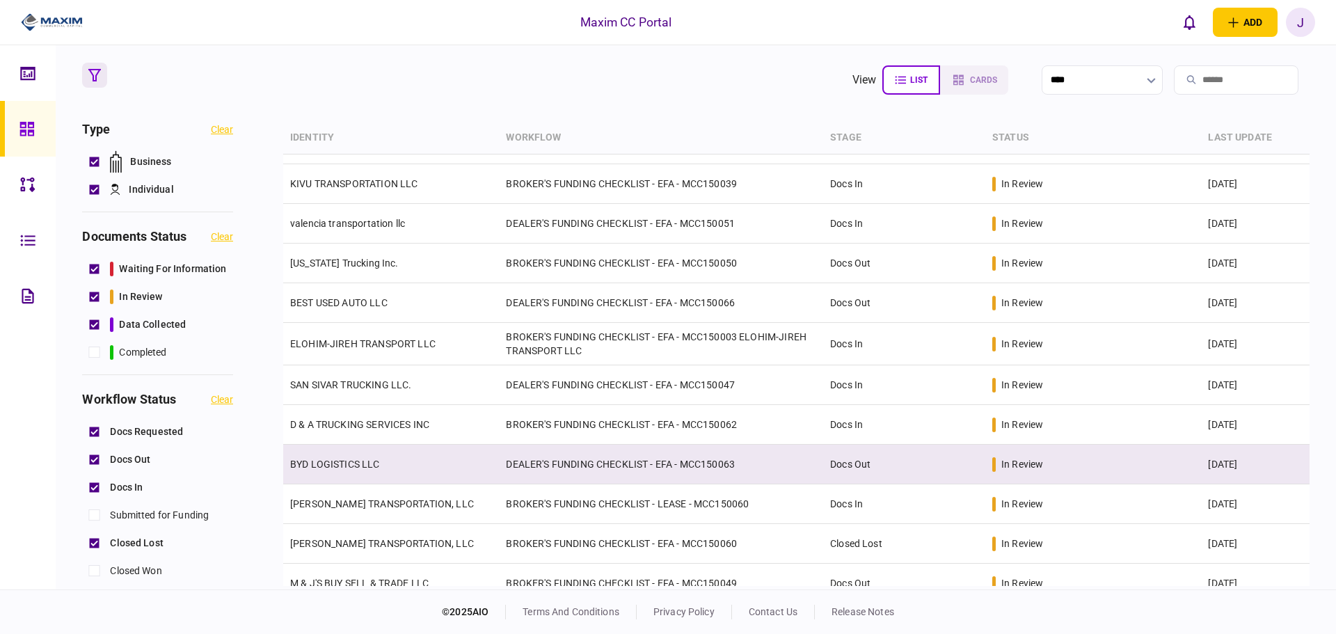
scroll to position [139, 0]
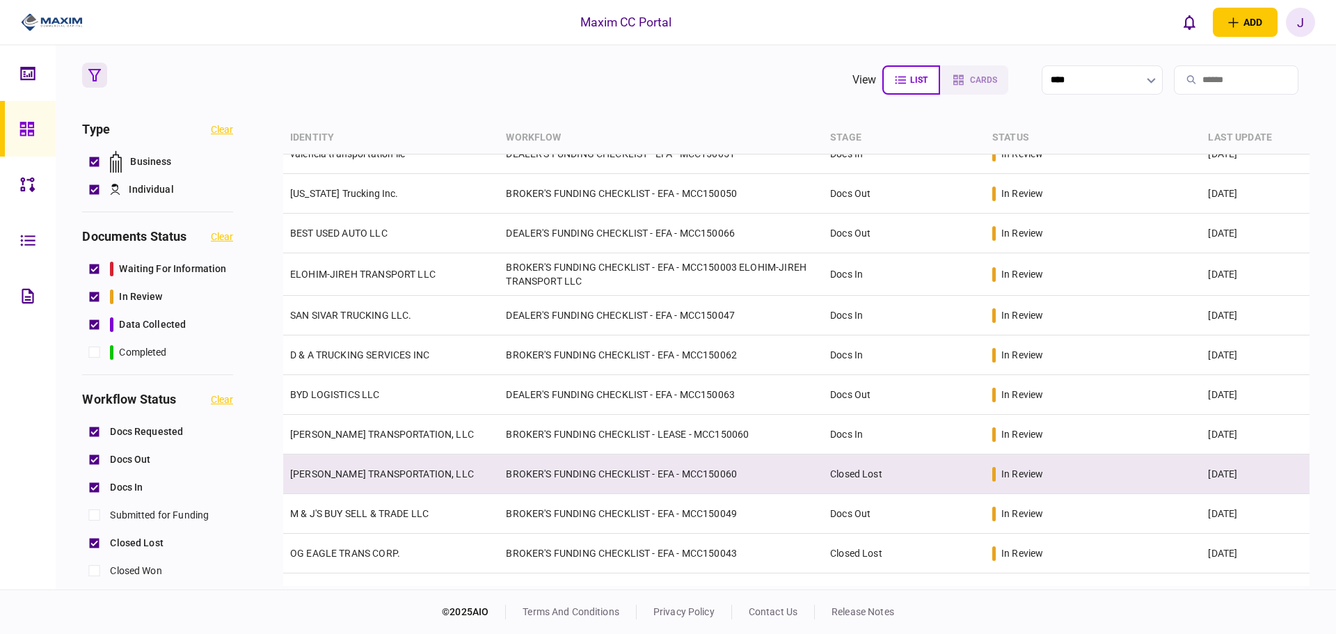
click at [339, 477] on link "[PERSON_NAME] TRANSPORTATION, LLC" at bounding box center [382, 473] width 184 height 11
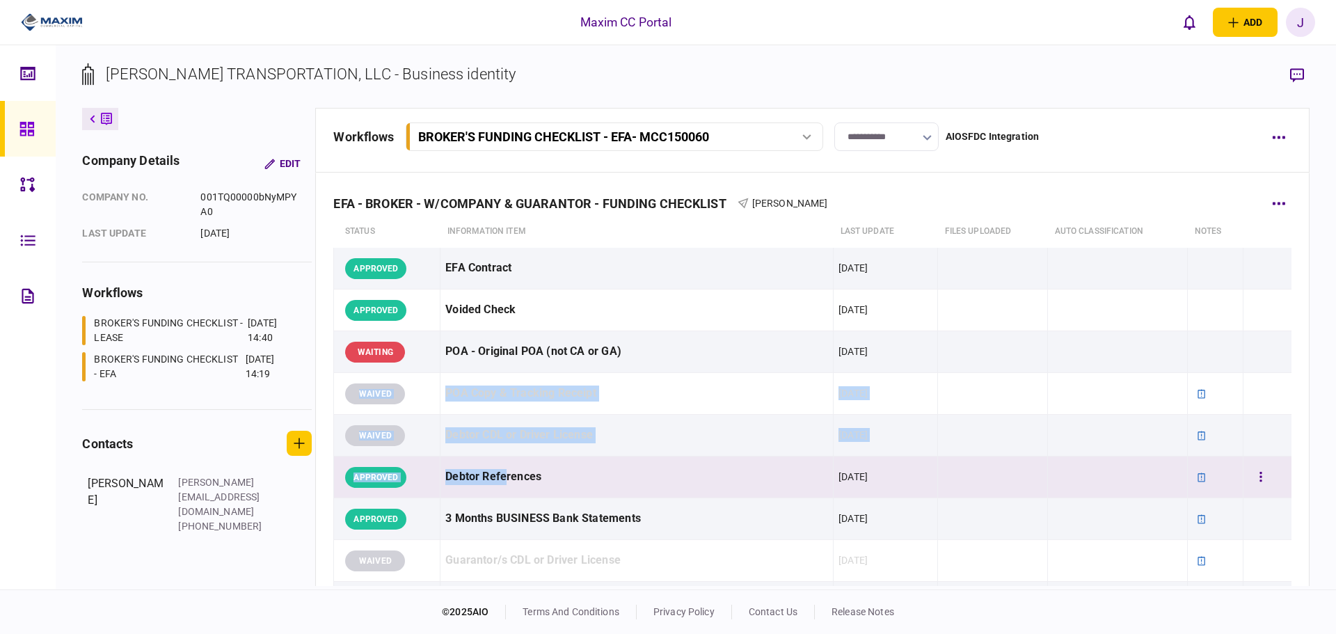
drag, startPoint x: 335, startPoint y: 381, endPoint x: 501, endPoint y: 458, distance: 182.8
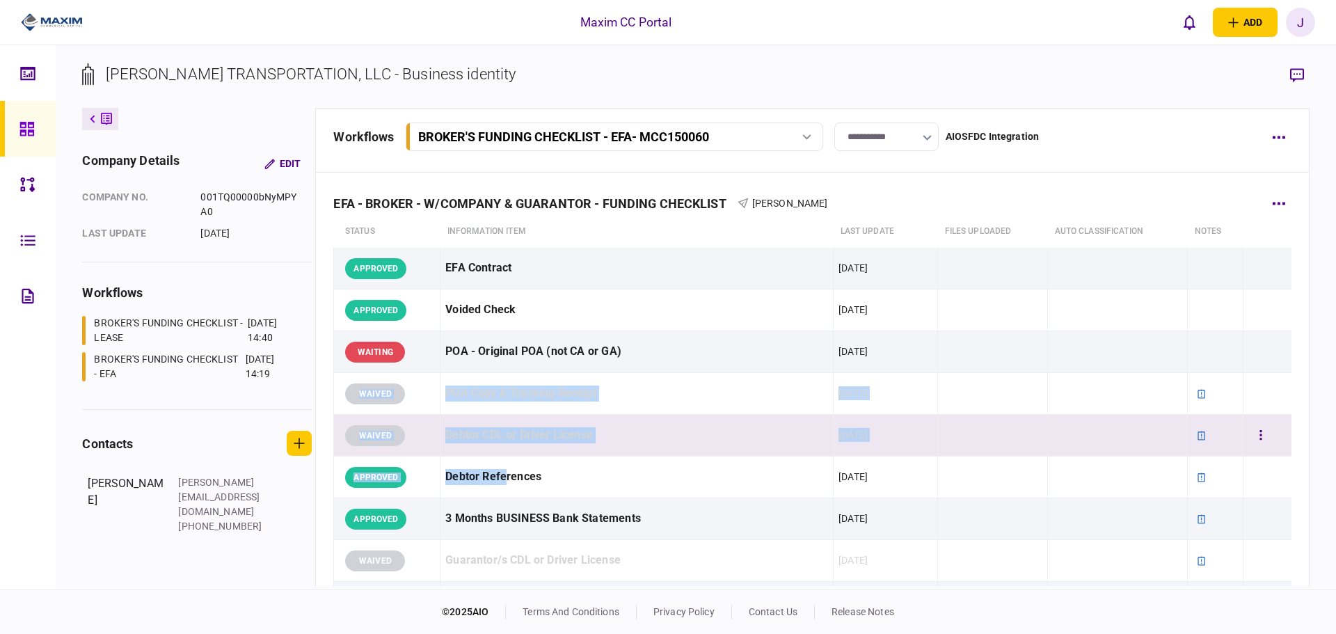
click at [542, 442] on div "Debtor CDL or Driver License" at bounding box center [636, 435] width 383 height 31
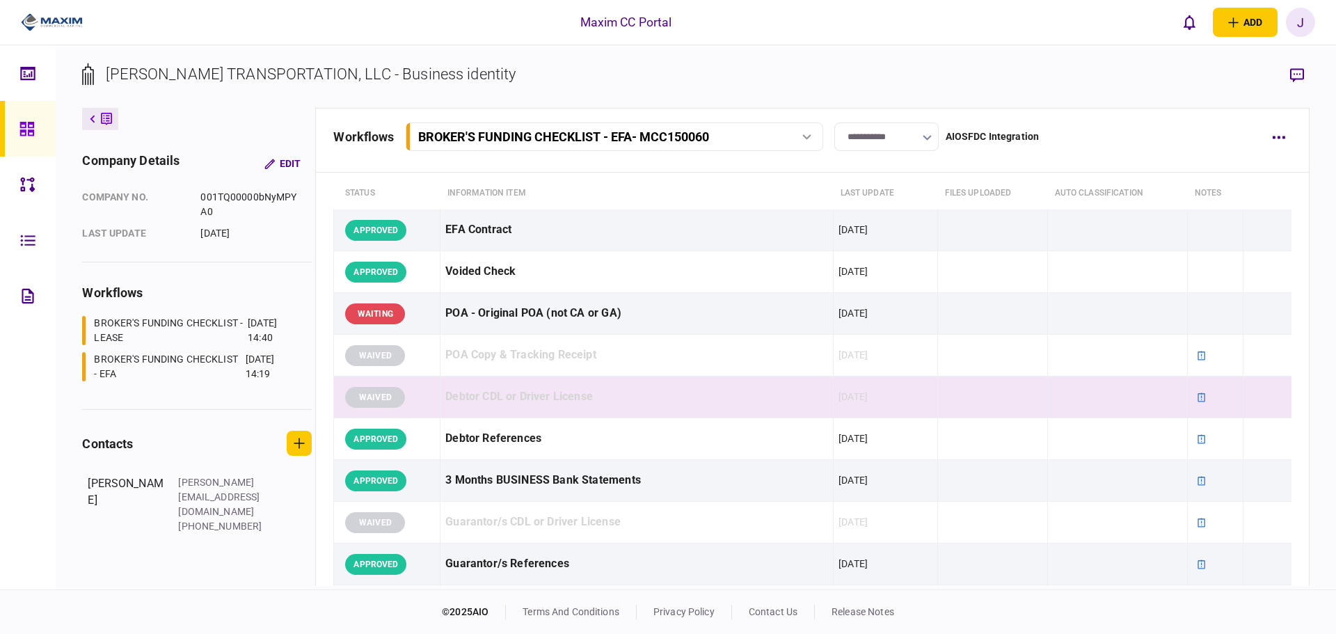
scroll to position [70, 0]
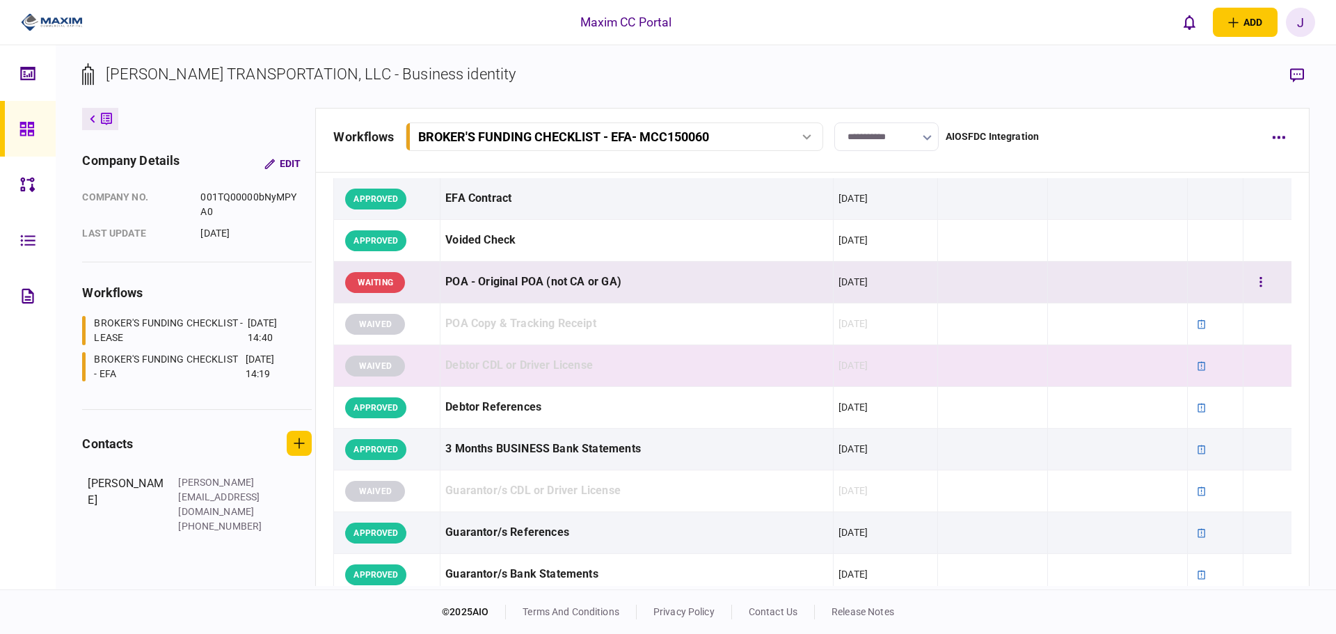
click at [1268, 292] on div at bounding box center [1268, 282] width 38 height 31
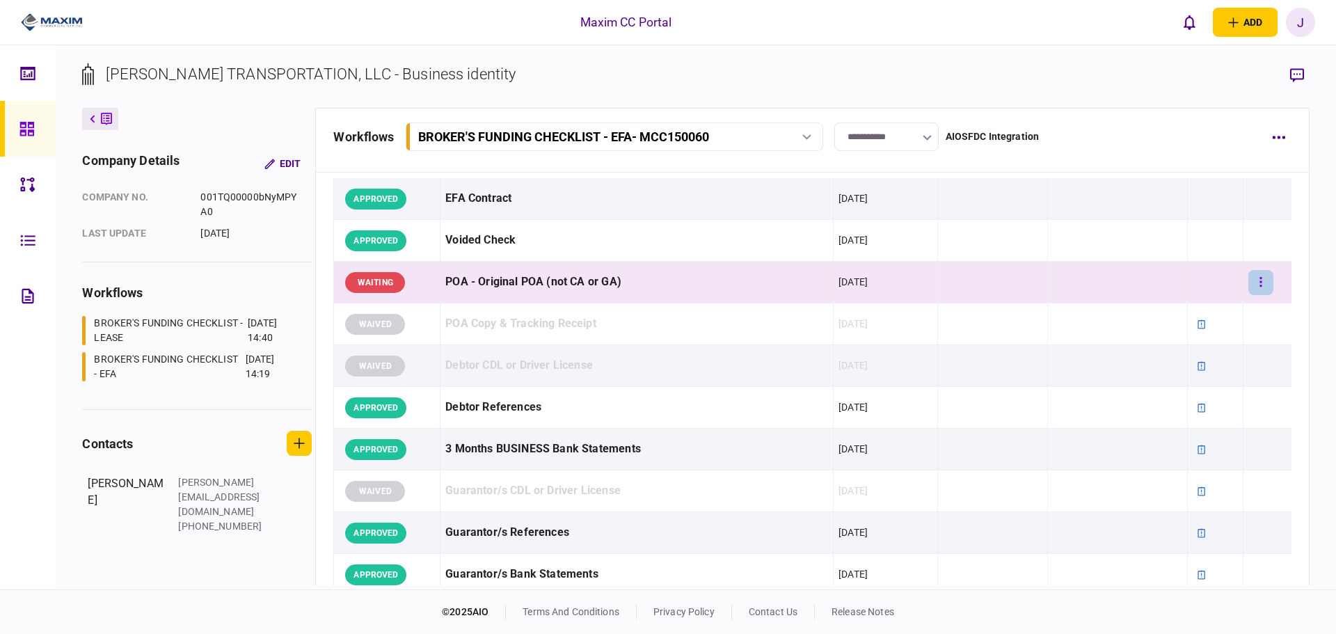
click at [1261, 286] on button "button" at bounding box center [1261, 282] width 25 height 25
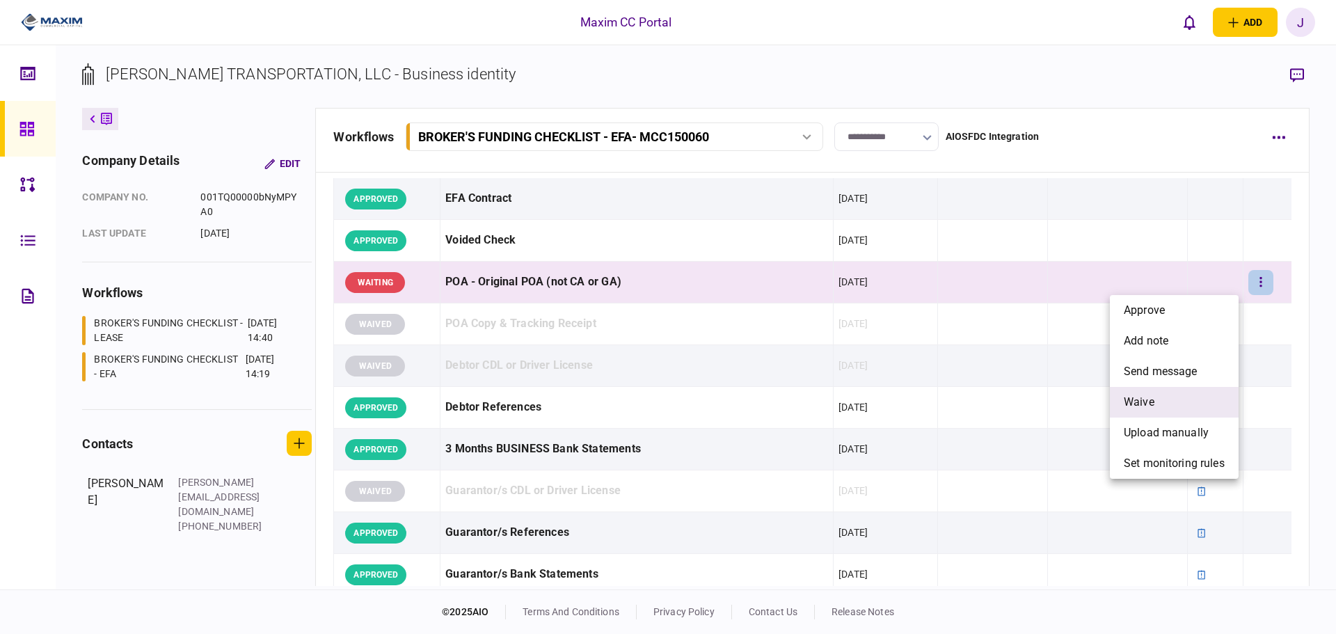
click at [1141, 407] on span "waive" at bounding box center [1139, 402] width 31 height 17
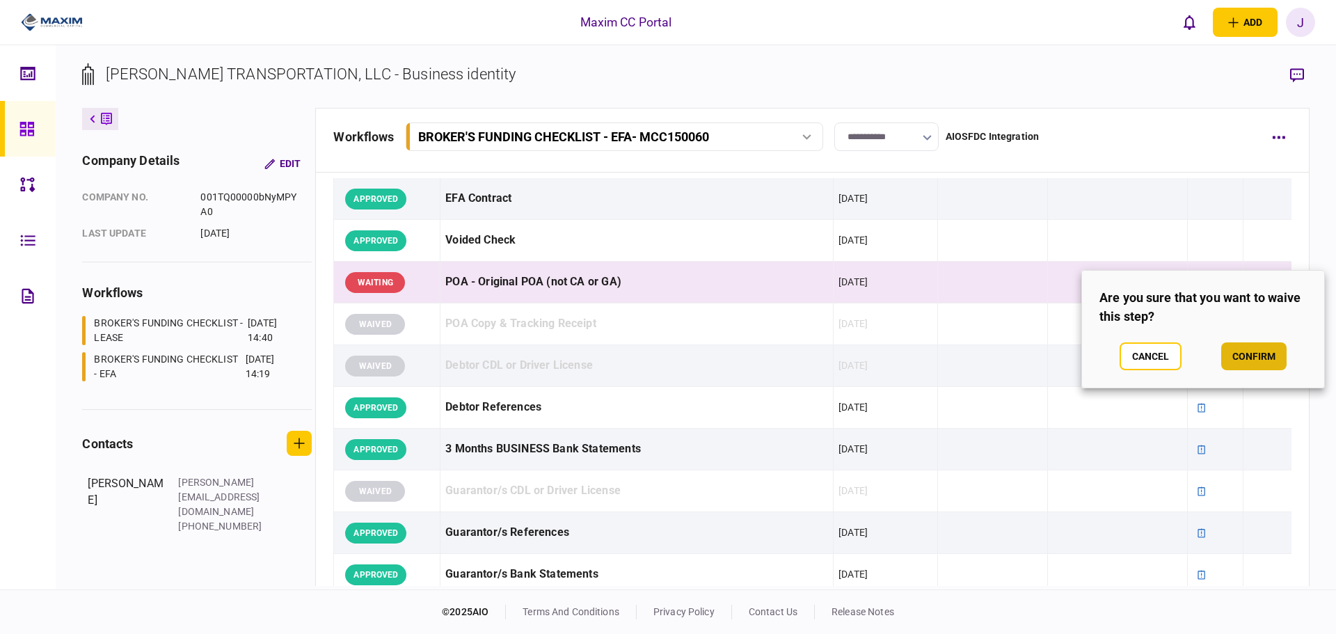
click at [1251, 349] on button "confirm" at bounding box center [1254, 356] width 65 height 28
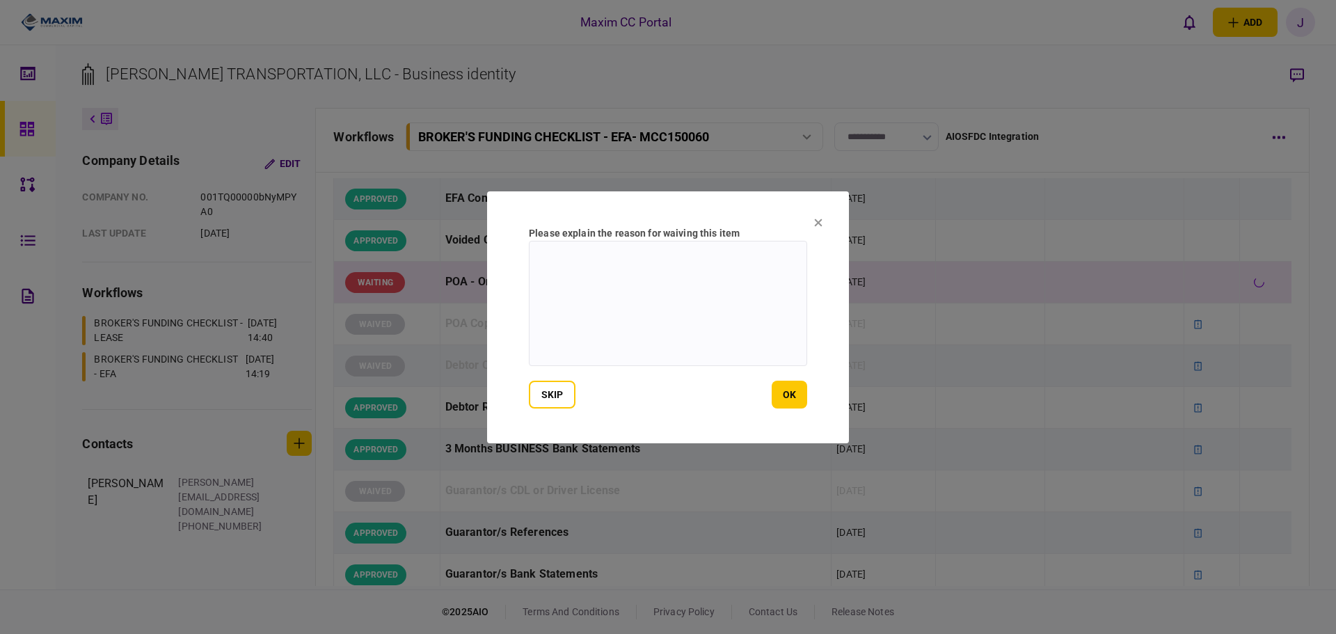
click at [706, 338] on textarea at bounding box center [668, 303] width 278 height 125
type textarea "***"
click at [790, 385] on button "ok" at bounding box center [789, 395] width 35 height 28
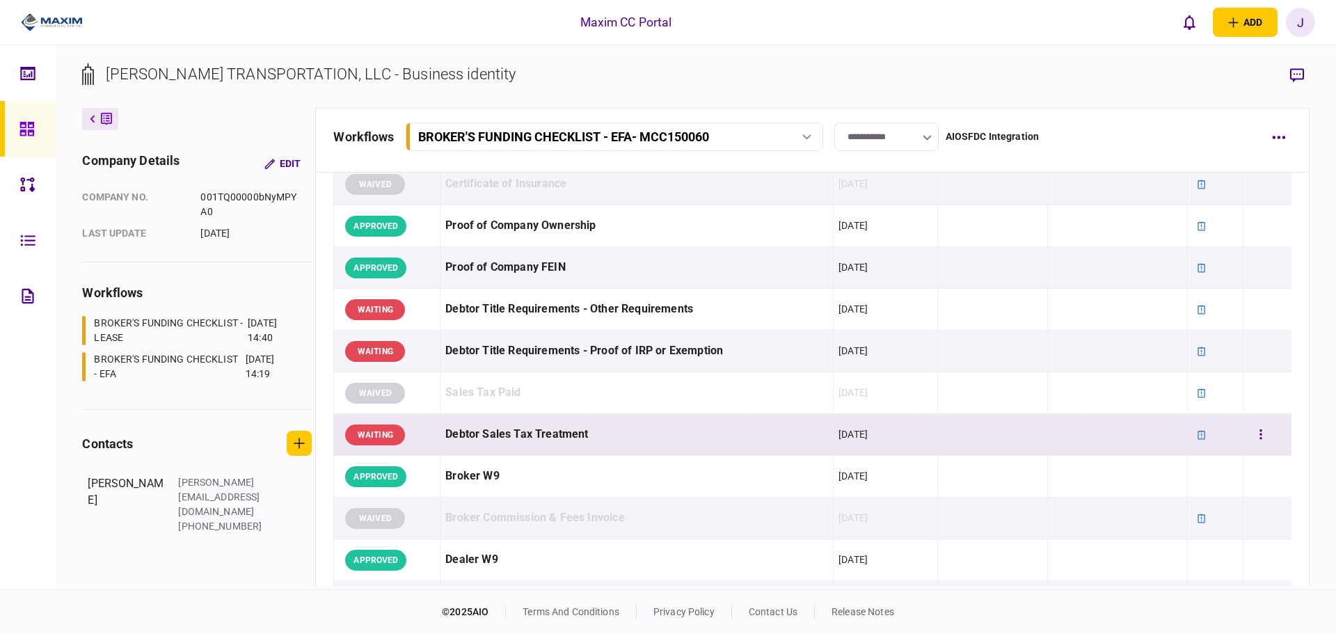
scroll to position [418, 0]
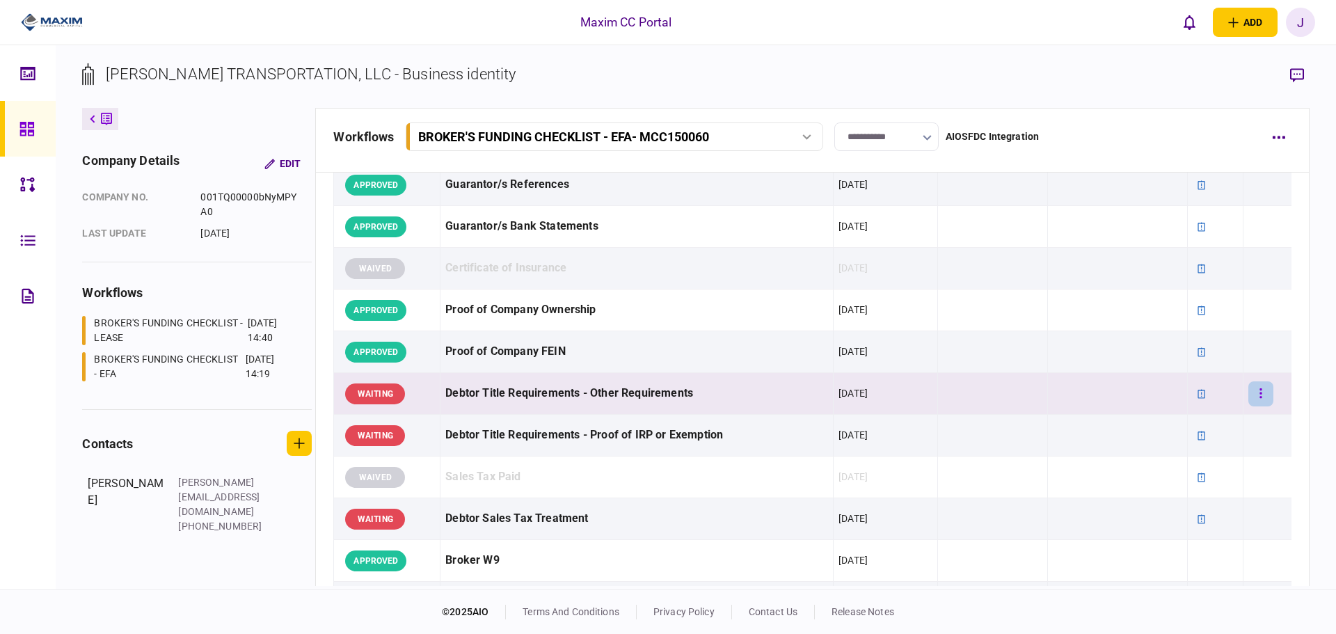
click at [1260, 394] on icon "button" at bounding box center [1261, 393] width 3 height 13
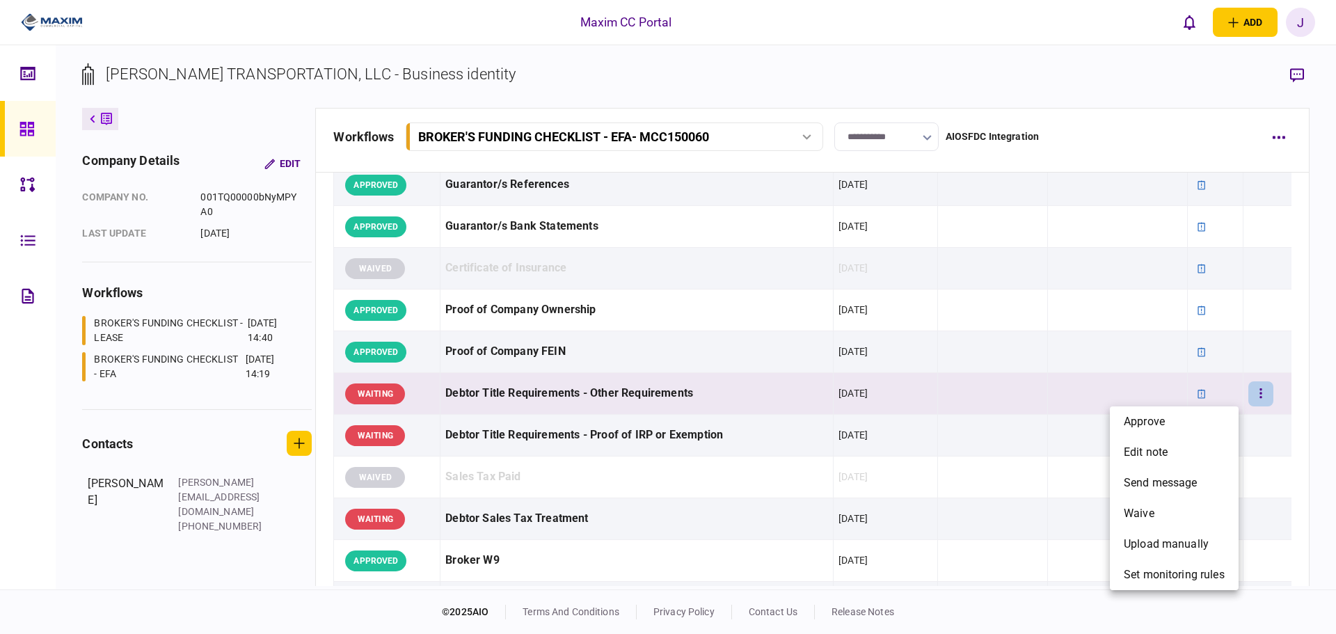
click at [940, 394] on div at bounding box center [668, 317] width 1336 height 634
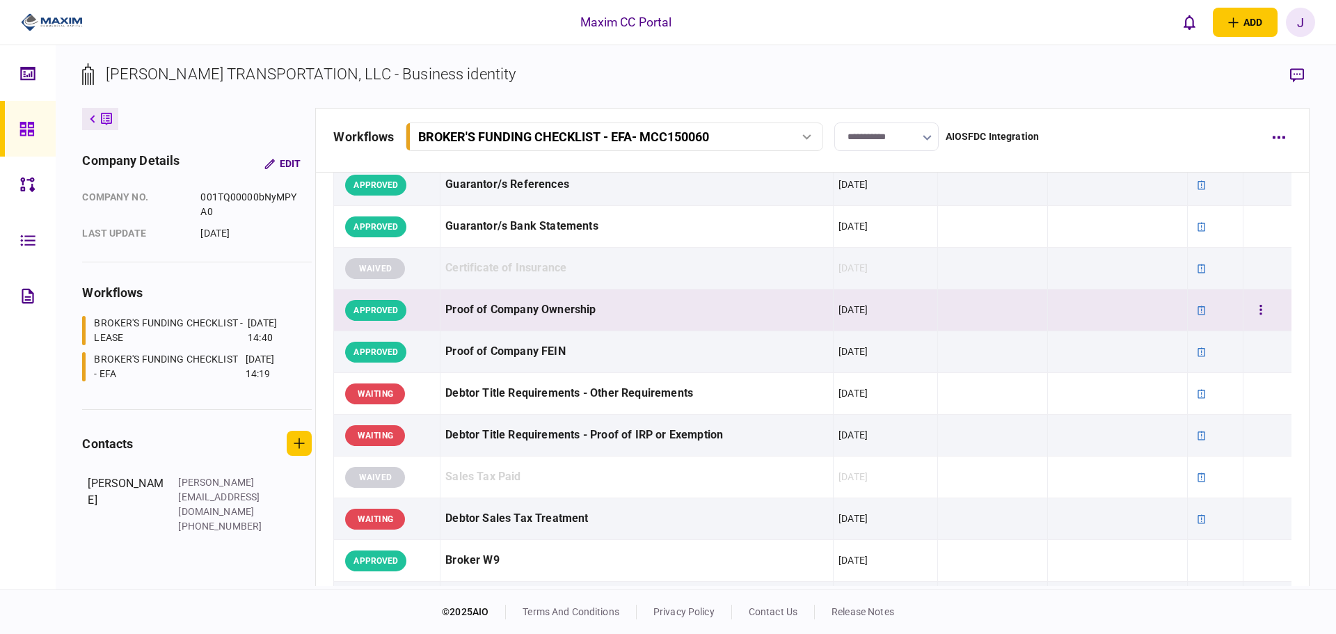
scroll to position [139, 0]
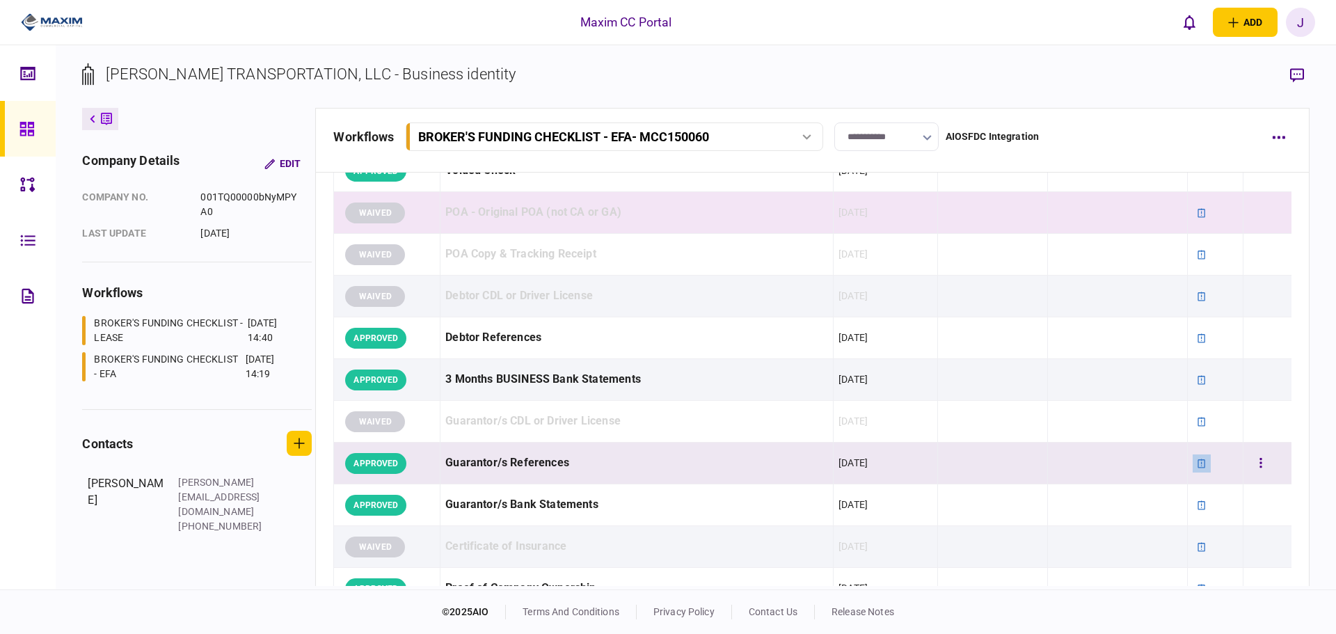
click at [1198, 465] on icon at bounding box center [1202, 464] width 10 height 10
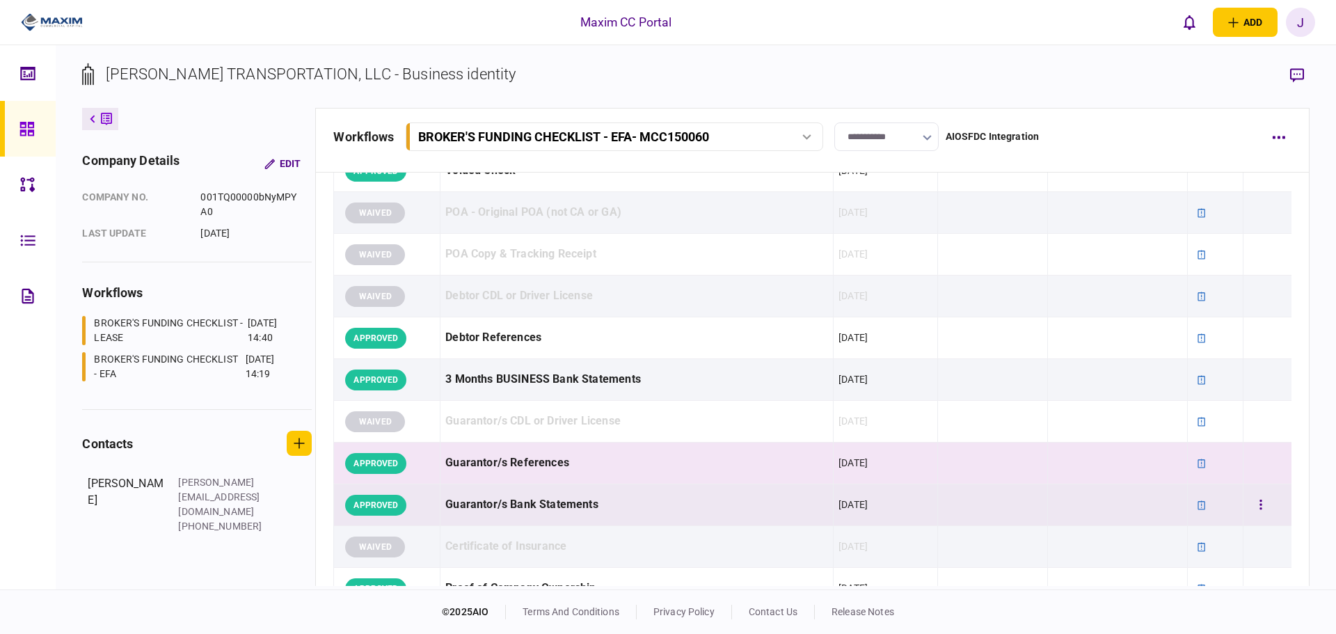
drag, startPoint x: 977, startPoint y: 433, endPoint x: 1121, endPoint y: 498, distance: 158.2
click at [993, 438] on td at bounding box center [993, 422] width 110 height 42
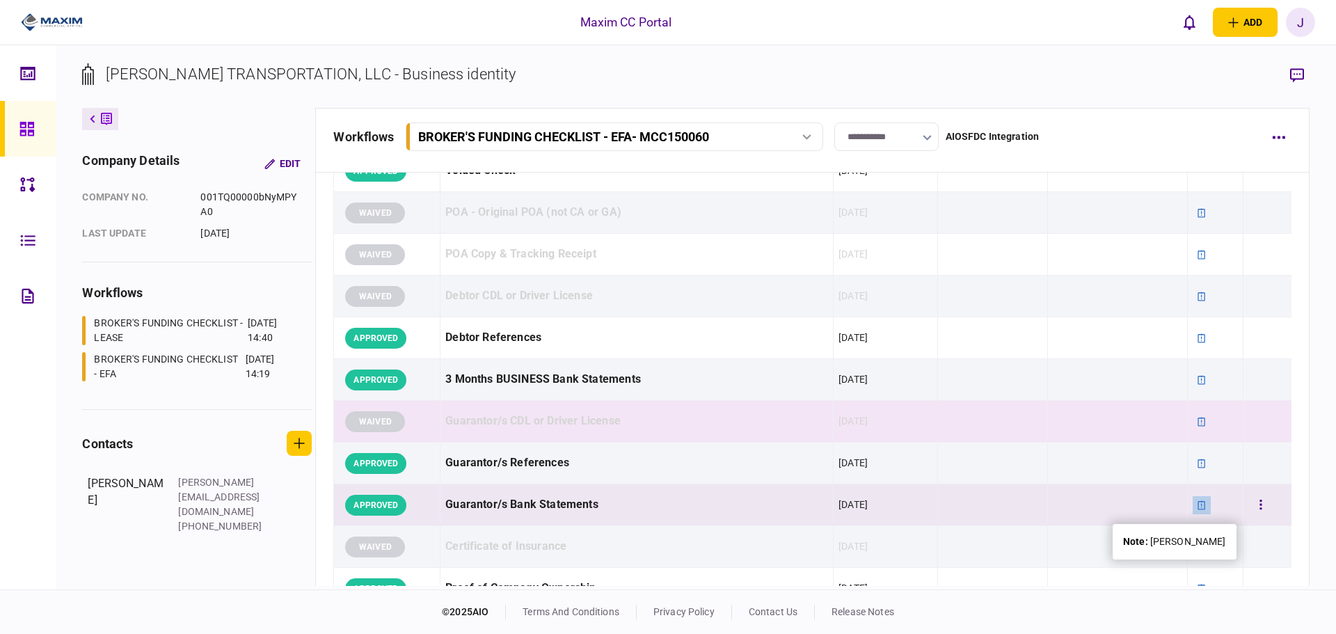
click at [1199, 509] on icon at bounding box center [1203, 504] width 8 height 9
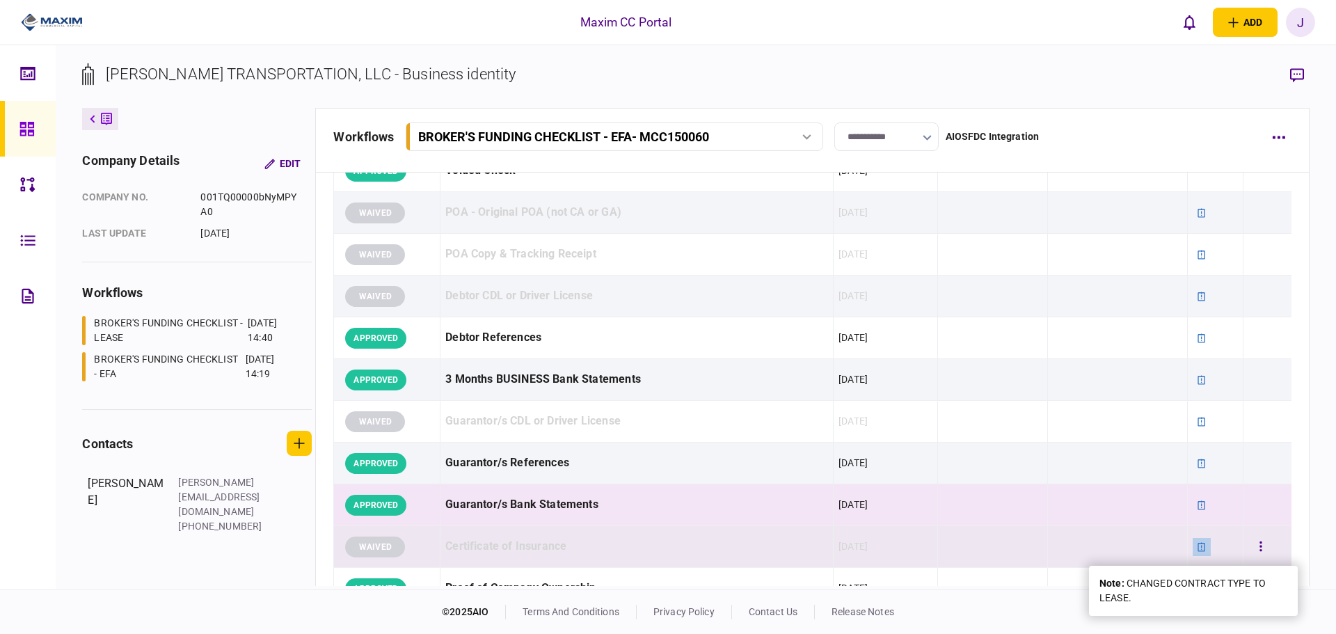
click at [1199, 547] on icon at bounding box center [1203, 546] width 8 height 9
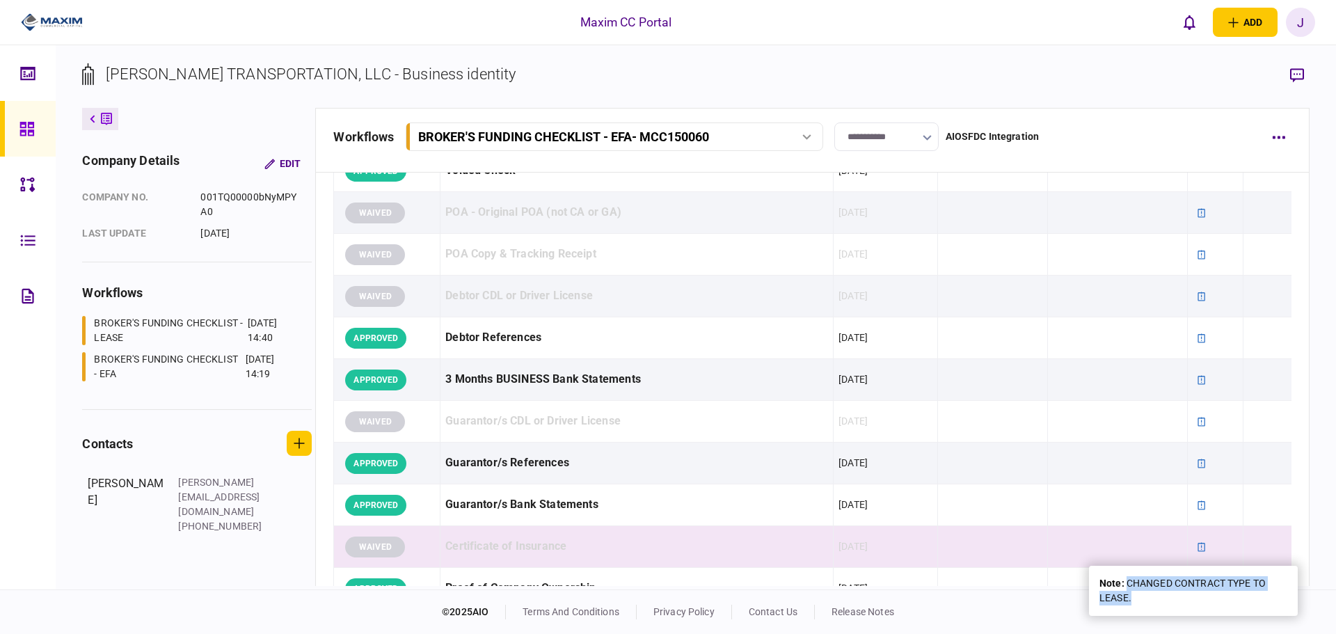
drag, startPoint x: 1135, startPoint y: 601, endPoint x: 1127, endPoint y: 583, distance: 19.9
click at [1127, 583] on div "note : CHANGED CONTRACT TYPE TO LEASE." at bounding box center [1194, 590] width 188 height 29
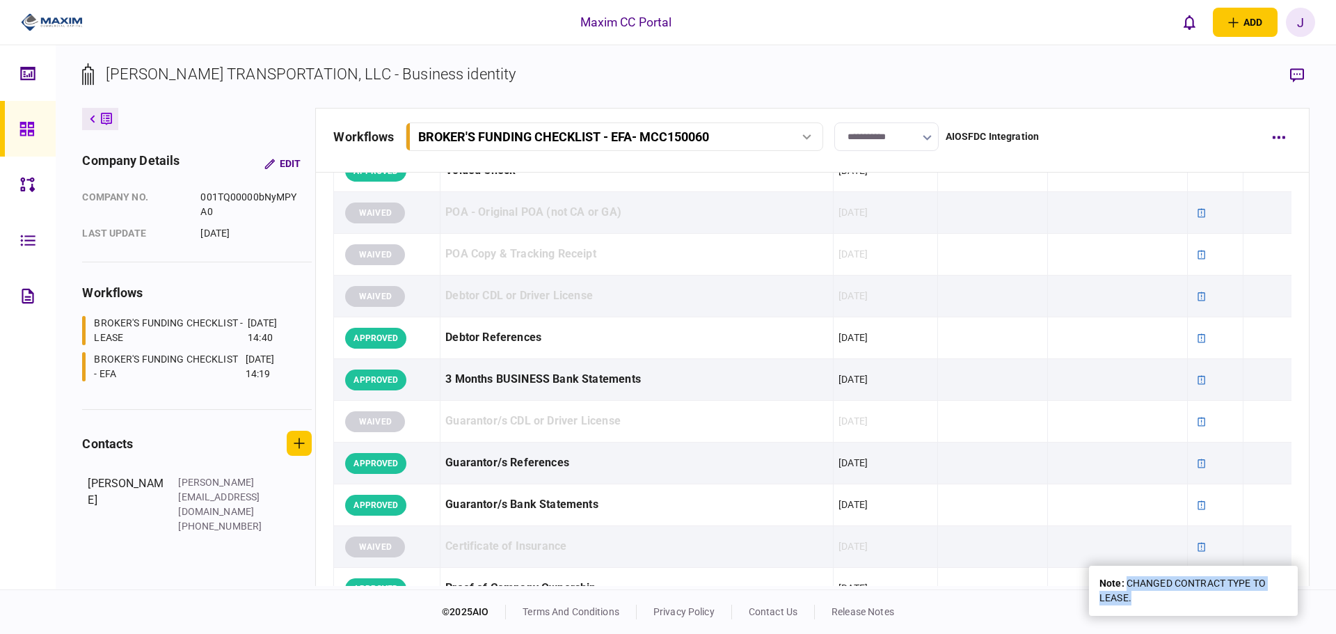
copy div "CHANGED CONTRACT TYPE TO LEASE."
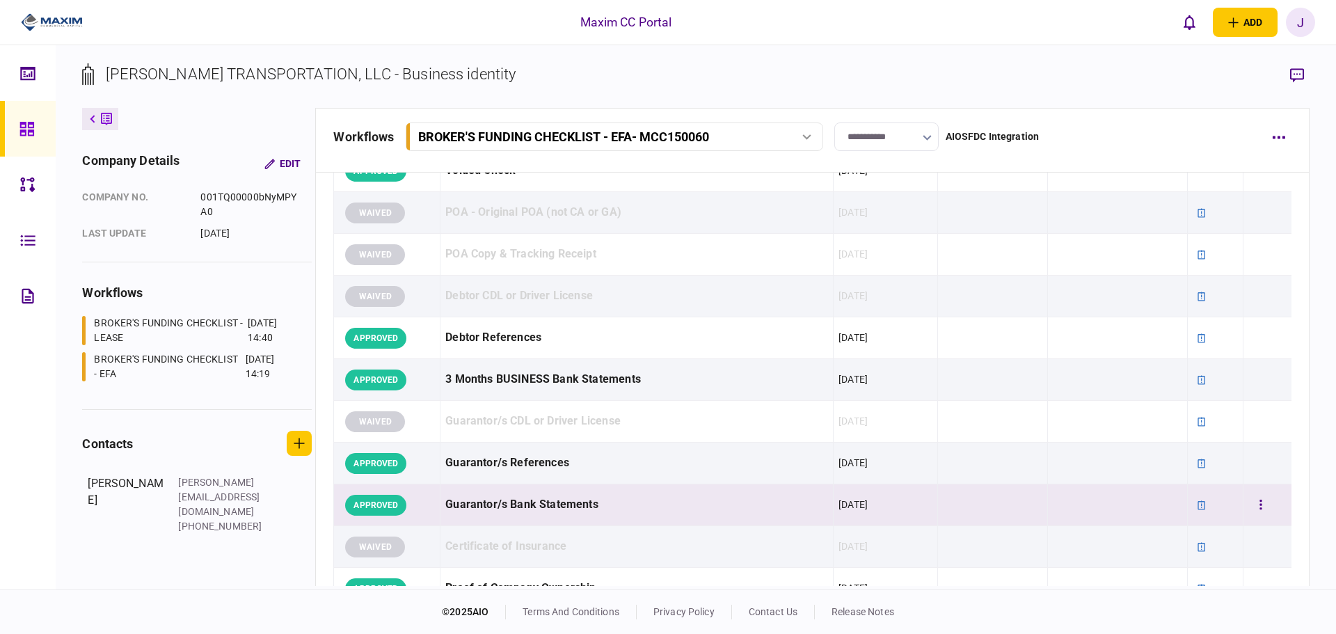
drag, startPoint x: 957, startPoint y: 491, endPoint x: 970, endPoint y: 474, distance: 20.9
click at [958, 491] on td at bounding box center [993, 505] width 110 height 42
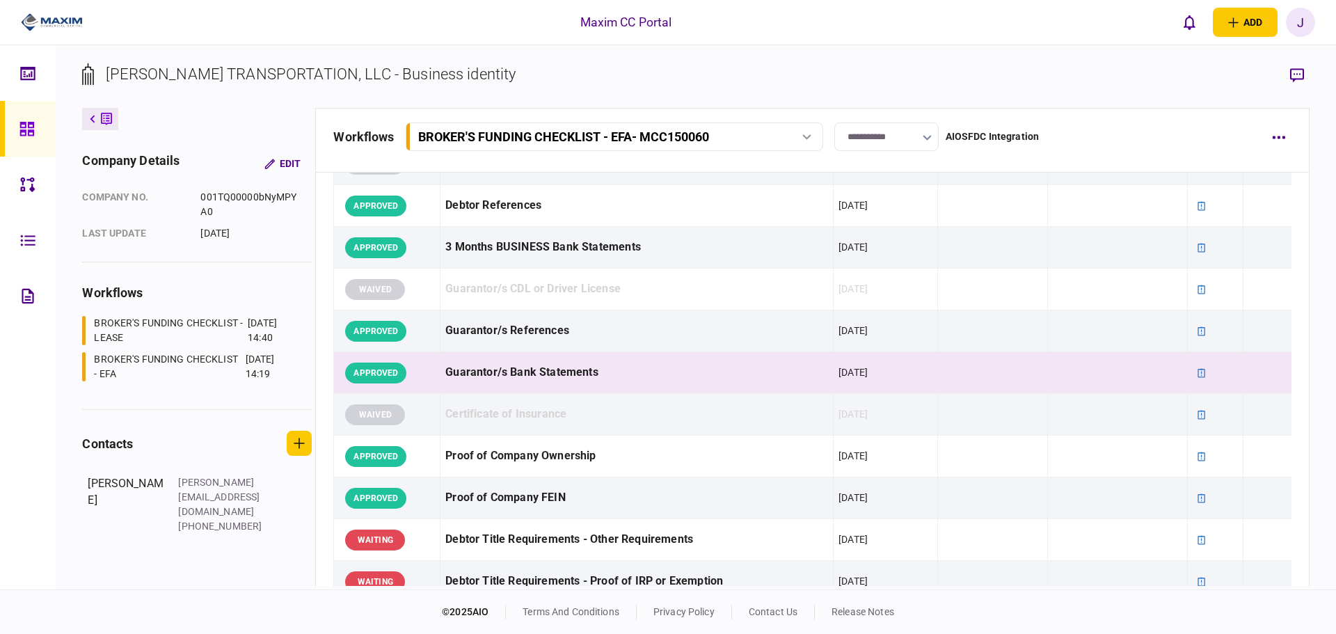
scroll to position [487, 0]
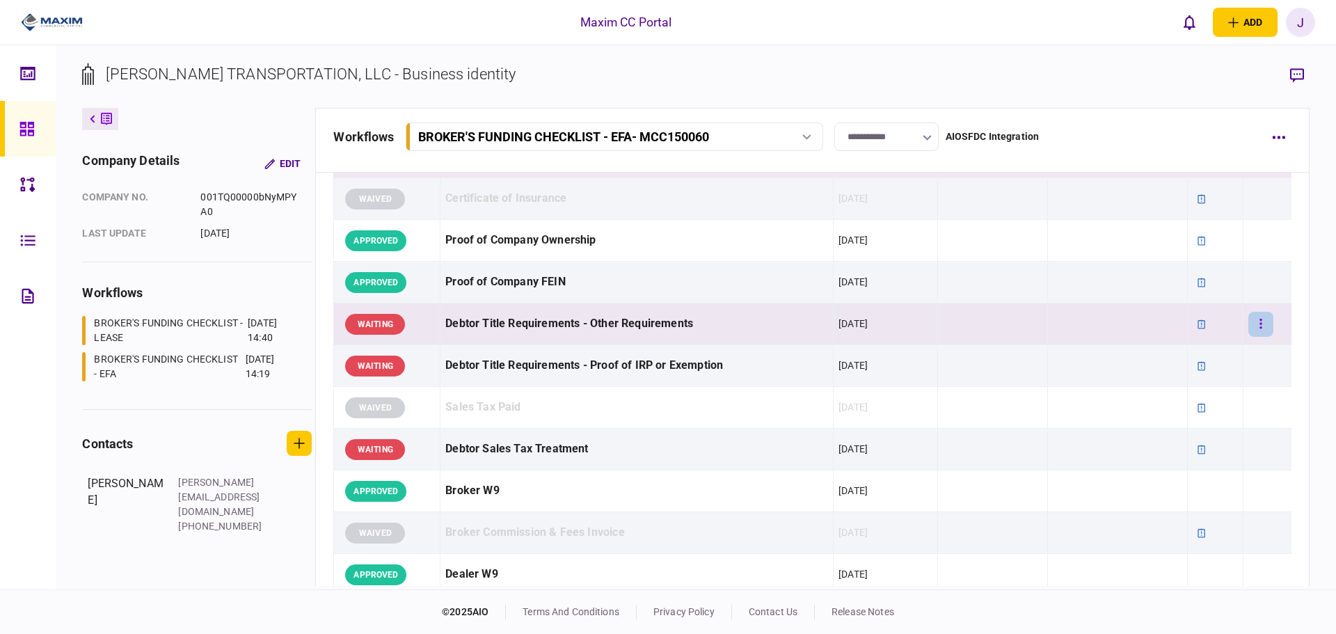
click at [1258, 324] on button "button" at bounding box center [1261, 324] width 25 height 25
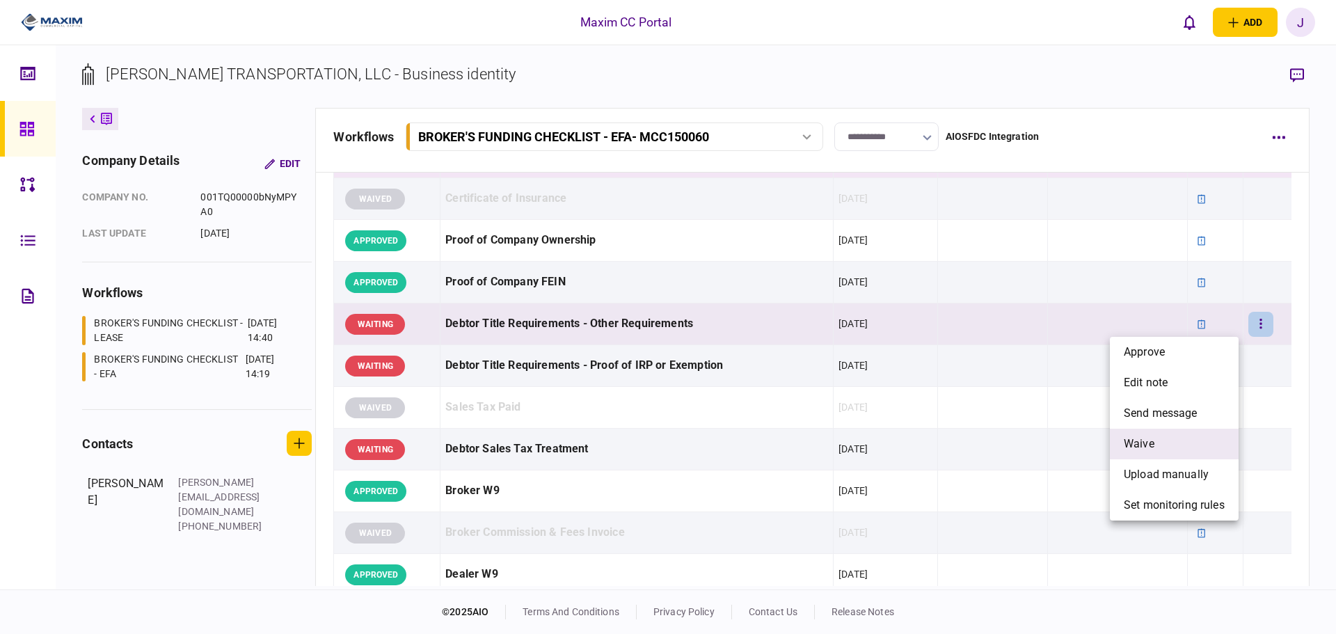
click at [1160, 441] on li "waive" at bounding box center [1174, 444] width 129 height 31
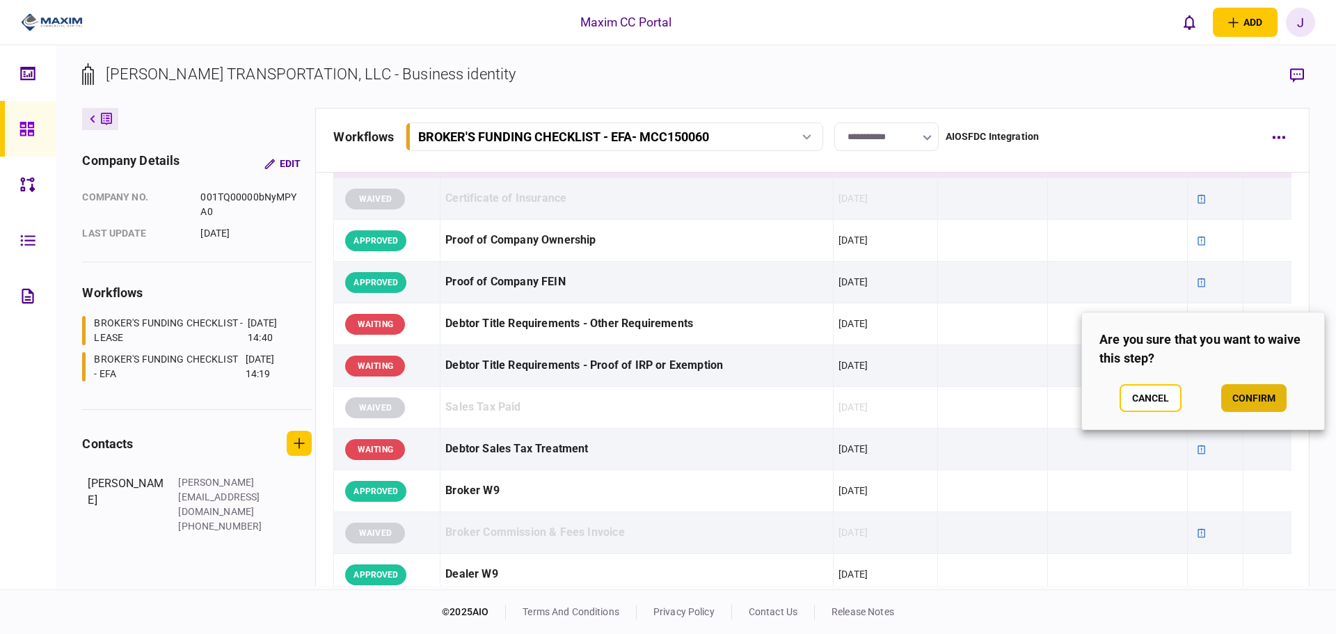
click at [1228, 411] on button "confirm" at bounding box center [1254, 398] width 65 height 28
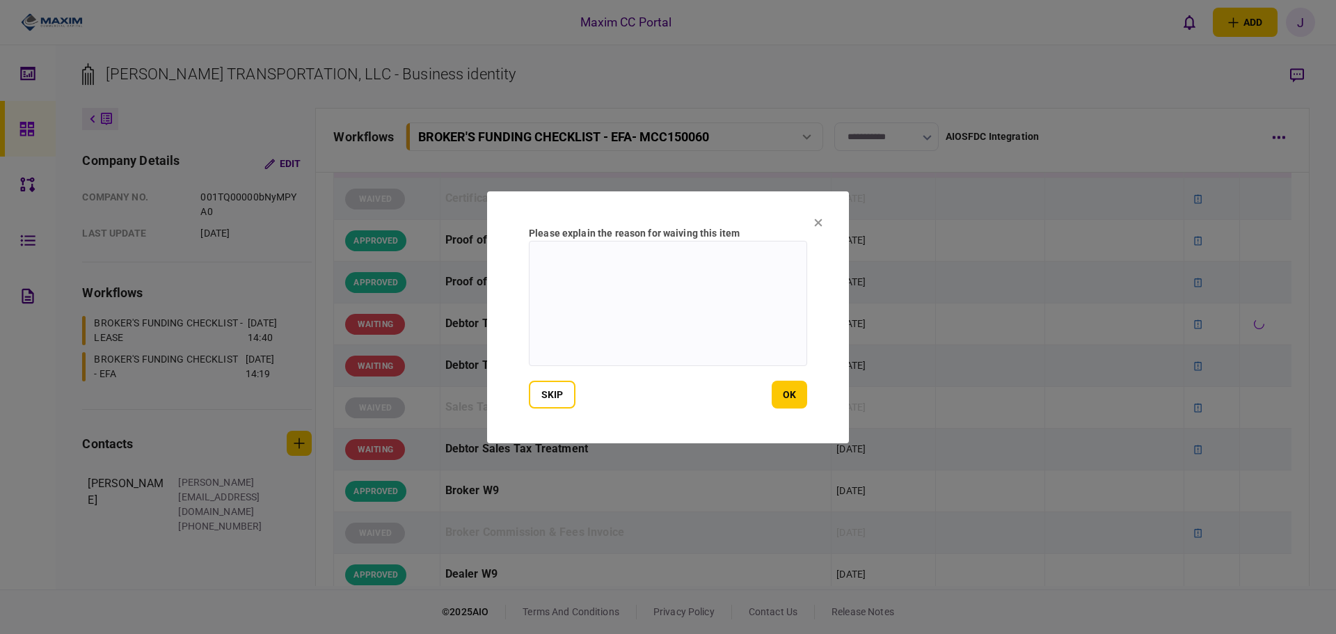
click at [697, 307] on textarea at bounding box center [668, 303] width 278 height 125
paste textarea "**********"
type textarea "**********"
click at [786, 391] on button "ok" at bounding box center [789, 395] width 35 height 28
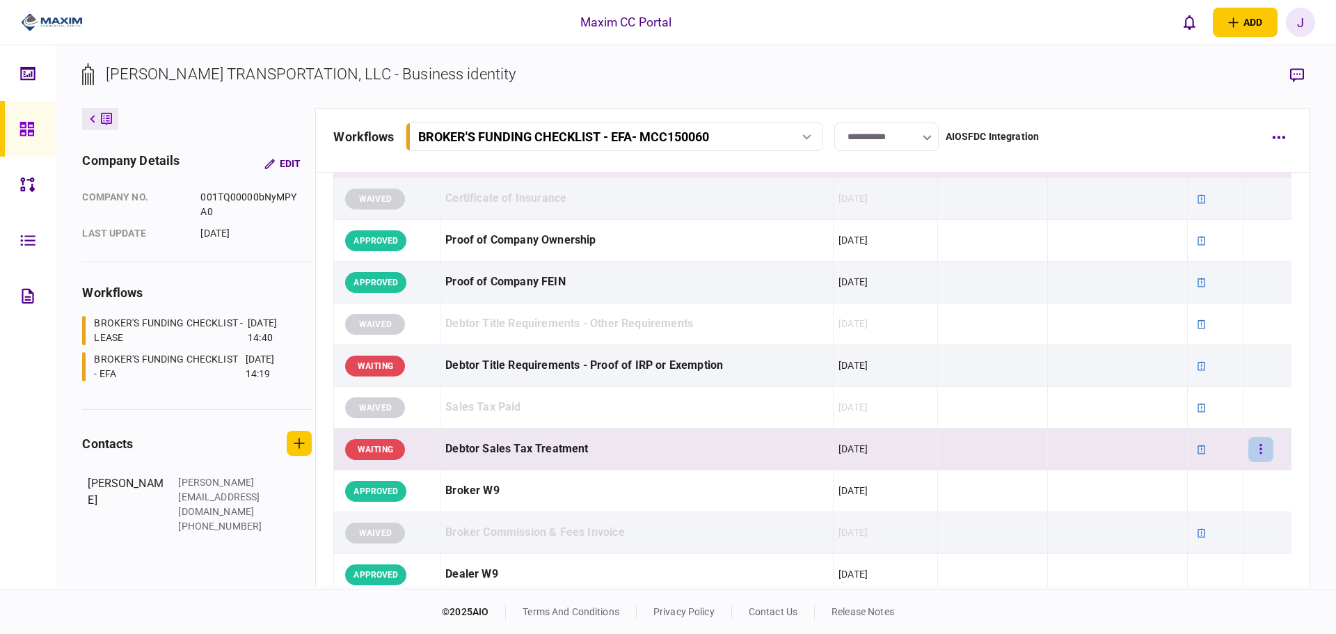
click at [1261, 450] on icon "button" at bounding box center [1262, 449] width 2 height 10
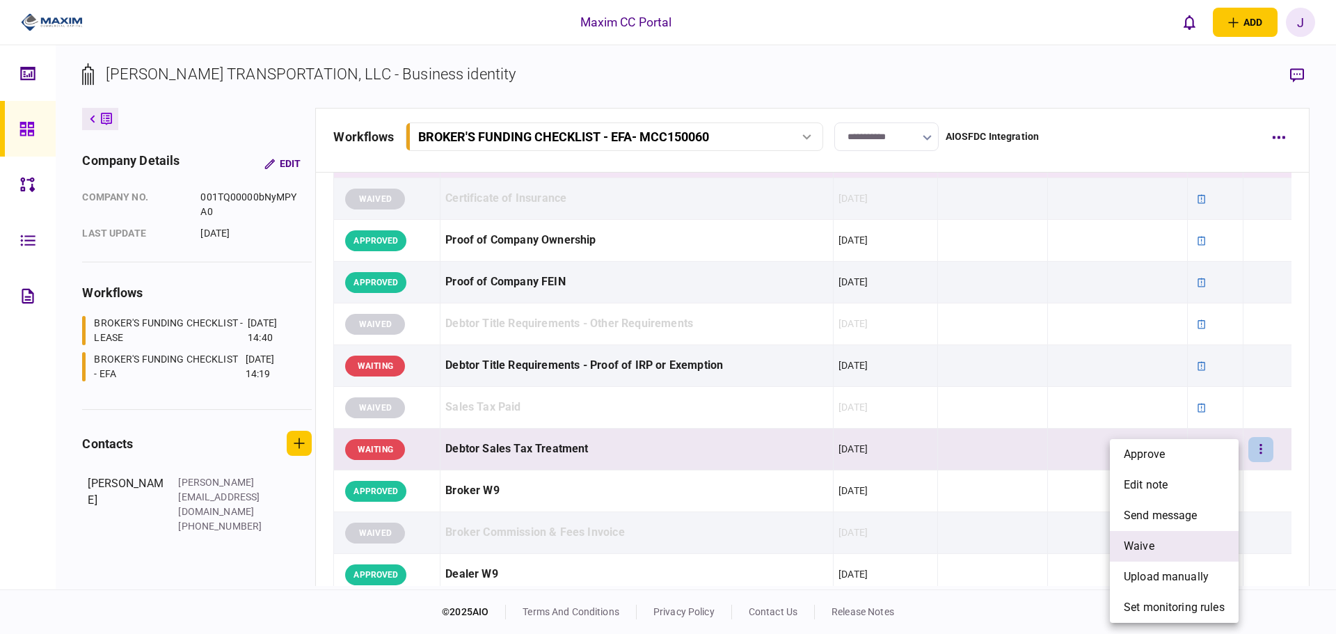
click at [1165, 548] on li "waive" at bounding box center [1174, 546] width 129 height 31
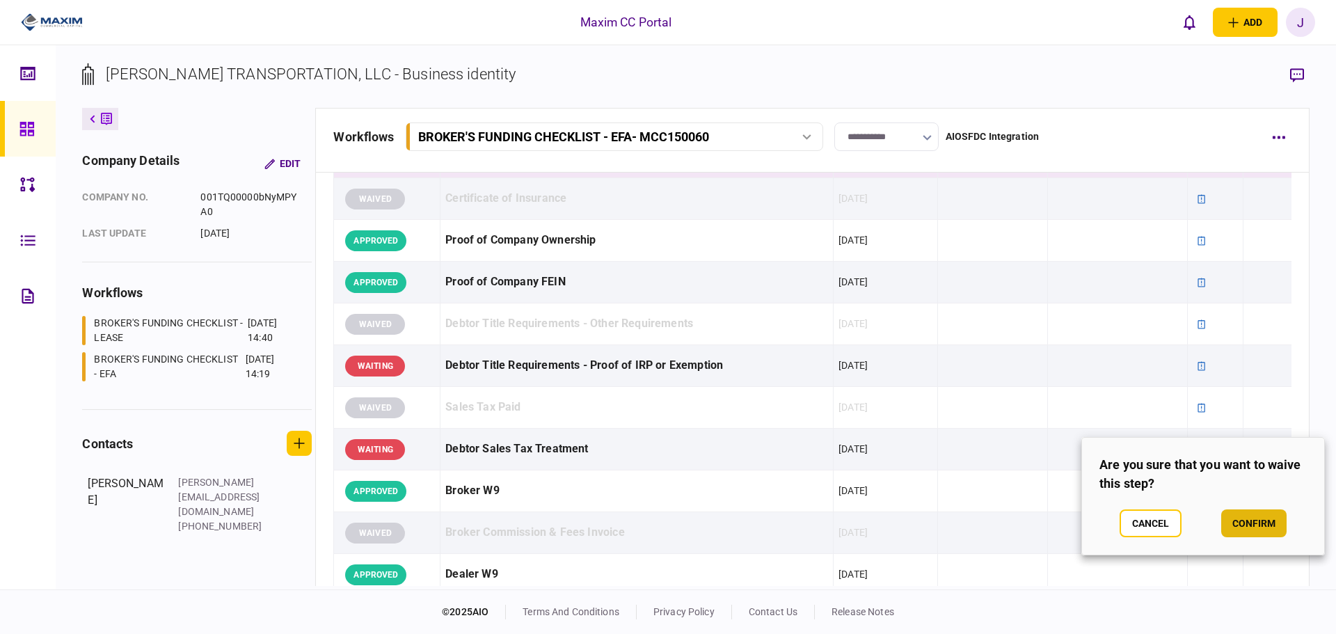
click at [1242, 524] on button "confirm" at bounding box center [1254, 523] width 65 height 28
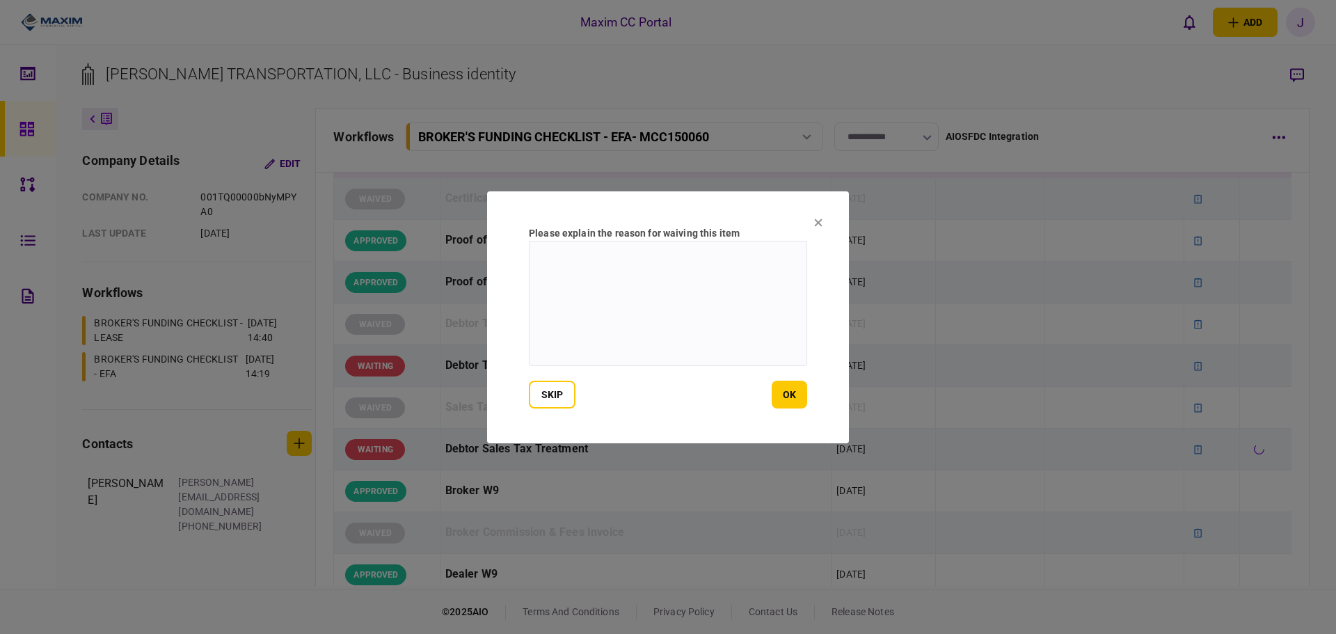
click at [631, 335] on textarea at bounding box center [668, 303] width 278 height 125
paste textarea "**********"
type textarea "**********"
click at [800, 391] on button "ok" at bounding box center [789, 395] width 35 height 28
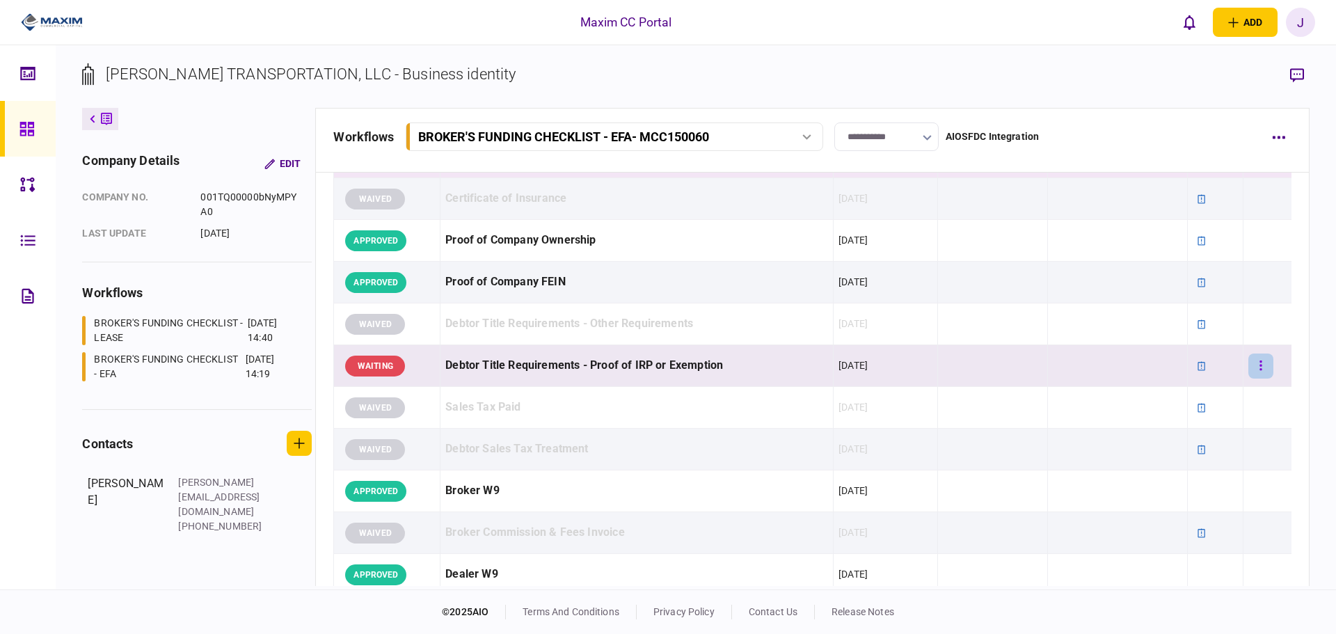
click at [1249, 366] on button "button" at bounding box center [1261, 366] width 25 height 25
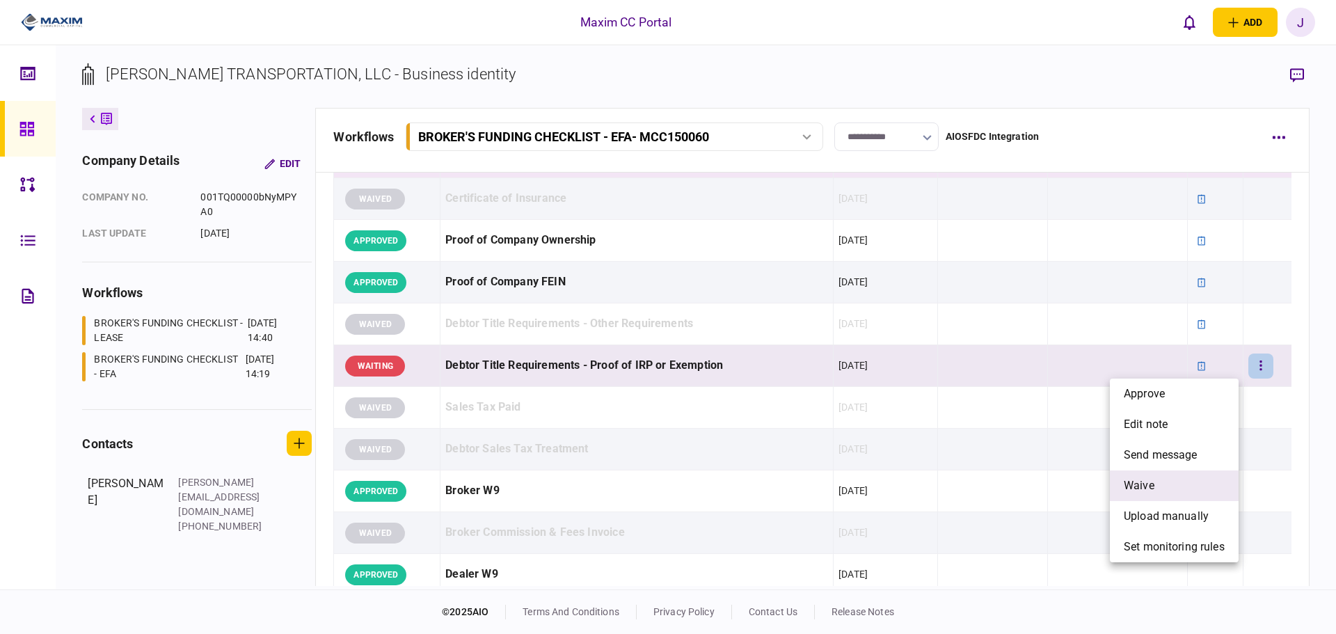
click at [1176, 480] on li "waive" at bounding box center [1174, 486] width 129 height 31
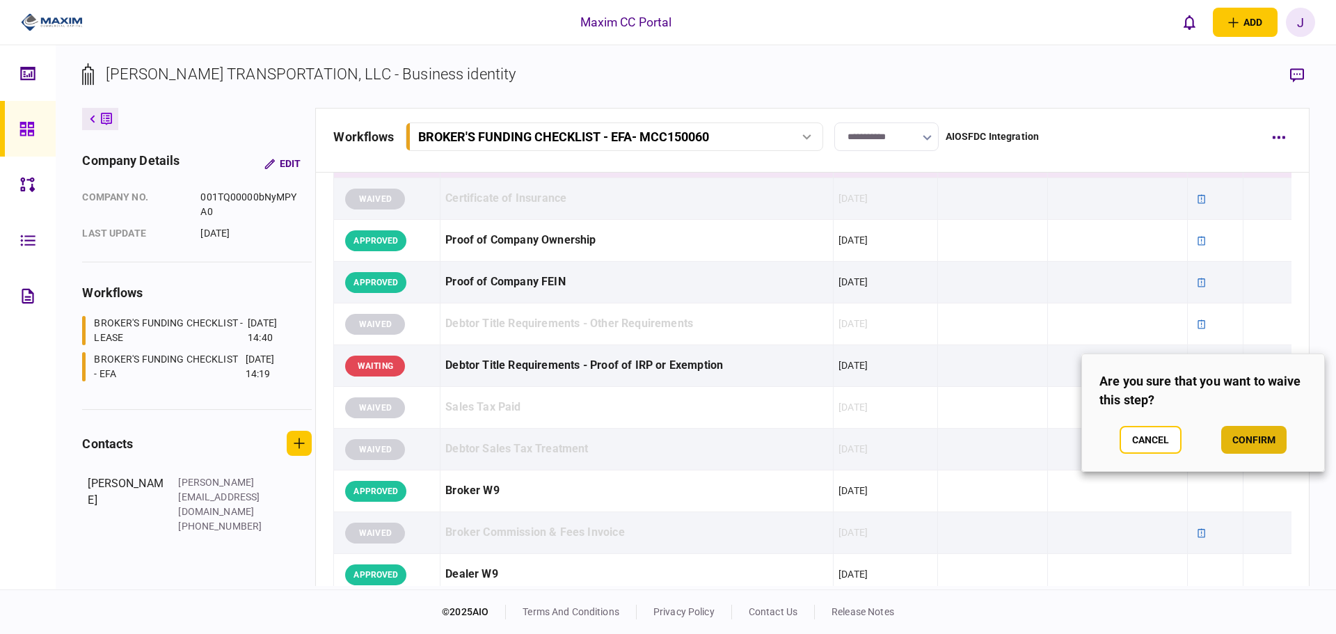
click at [1258, 441] on button "confirm" at bounding box center [1254, 440] width 65 height 28
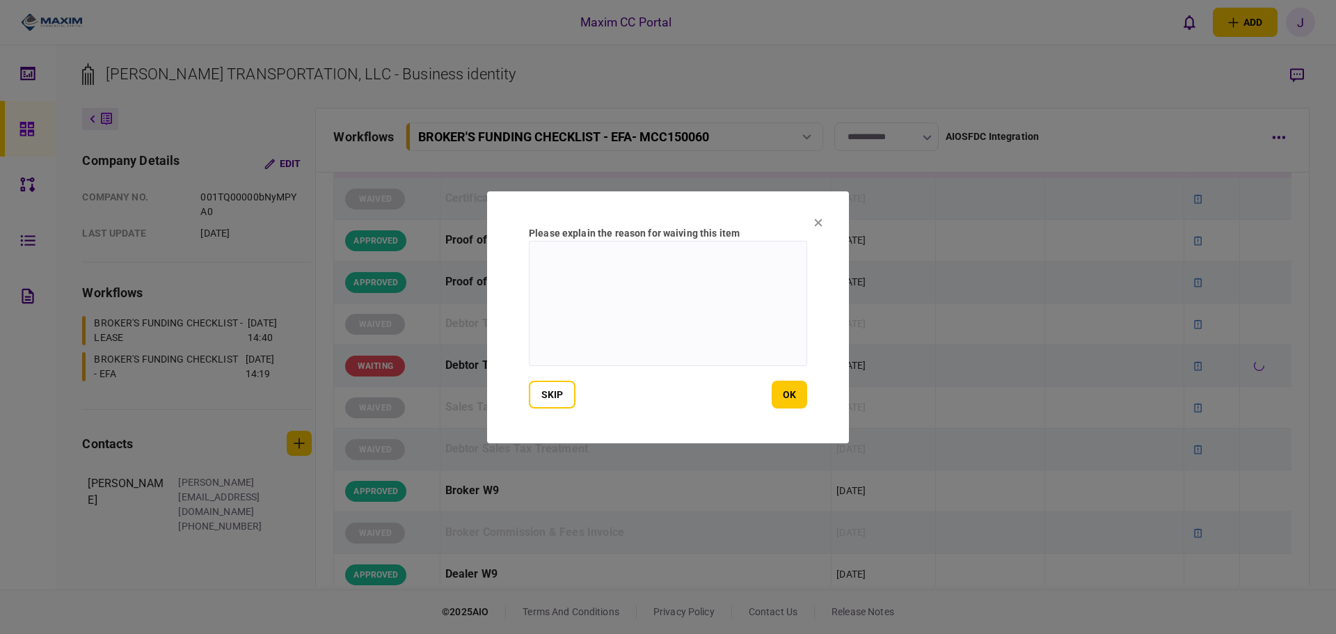
click at [667, 318] on textarea at bounding box center [668, 303] width 278 height 125
paste textarea "**********"
type textarea "**********"
drag, startPoint x: 771, startPoint y: 382, endPoint x: 780, endPoint y: 388, distance: 11.0
click at [773, 382] on div "skip ok" at bounding box center [668, 395] width 278 height 28
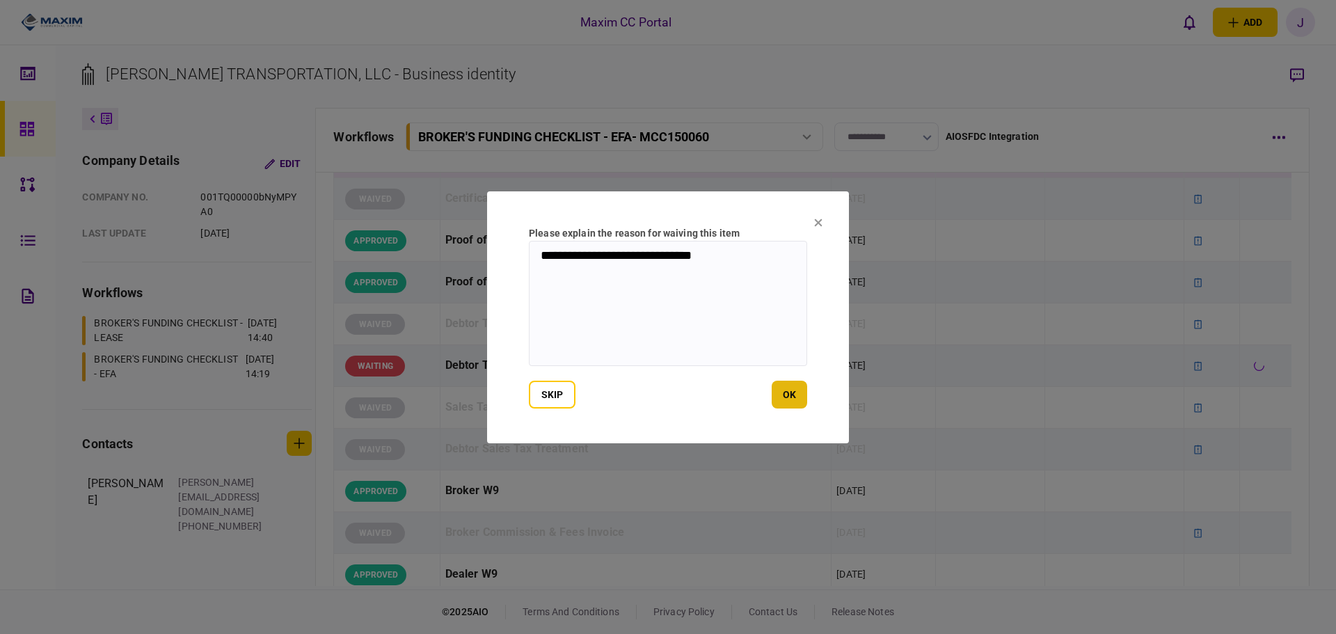
click at [783, 397] on button "ok" at bounding box center [789, 395] width 35 height 28
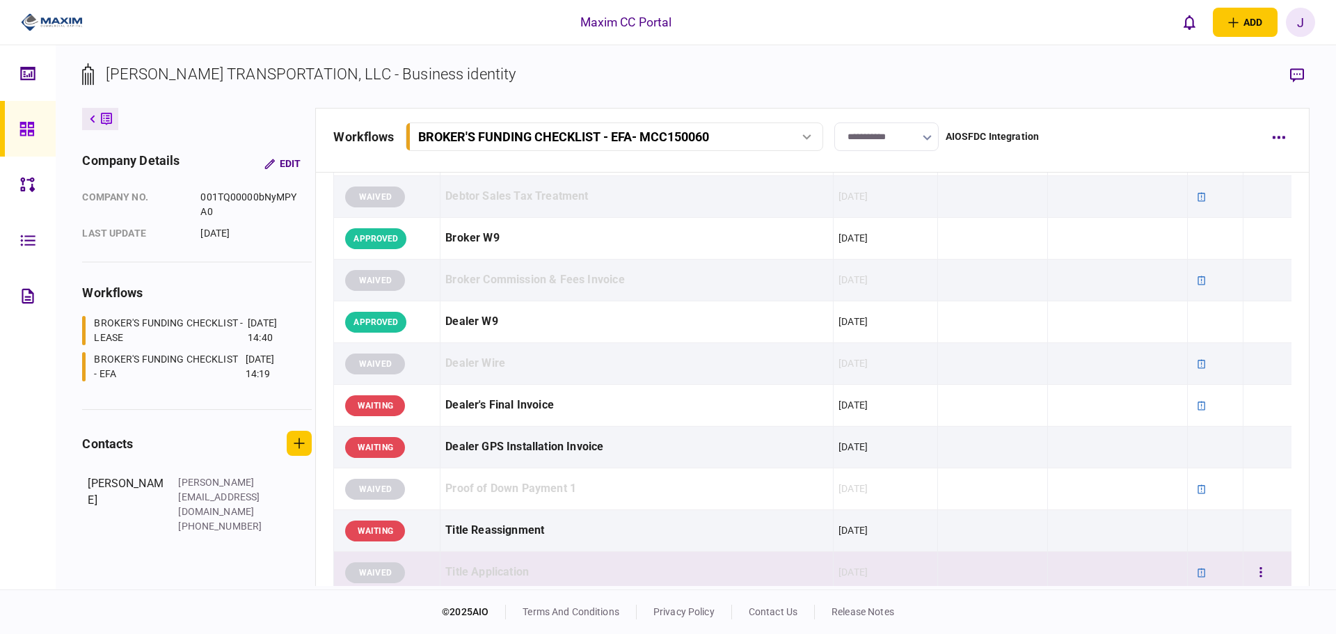
scroll to position [905, 0]
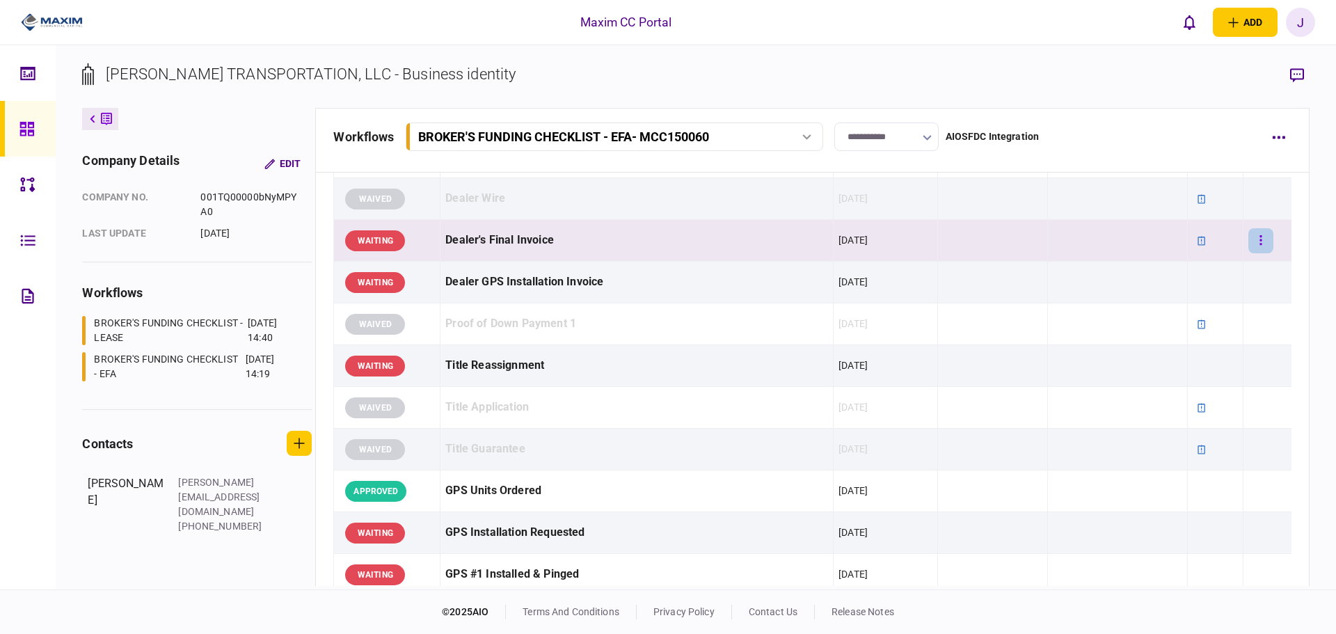
click at [1254, 245] on button "button" at bounding box center [1261, 240] width 25 height 25
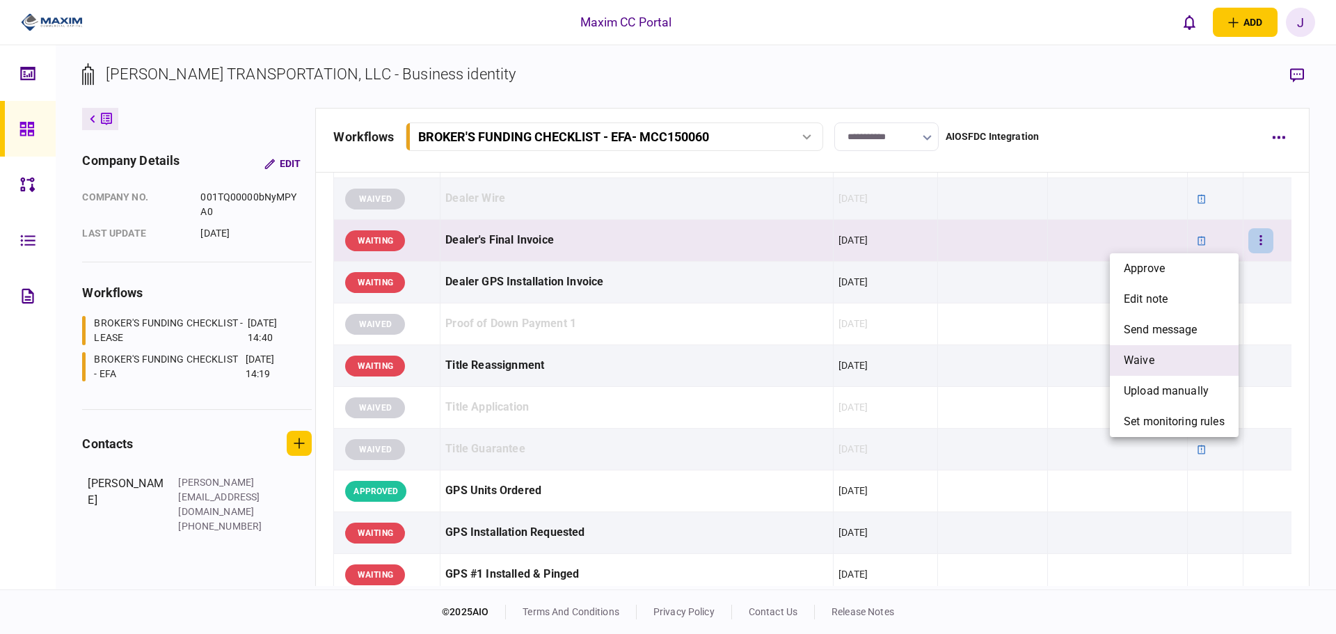
click at [1178, 358] on li "waive" at bounding box center [1174, 360] width 129 height 31
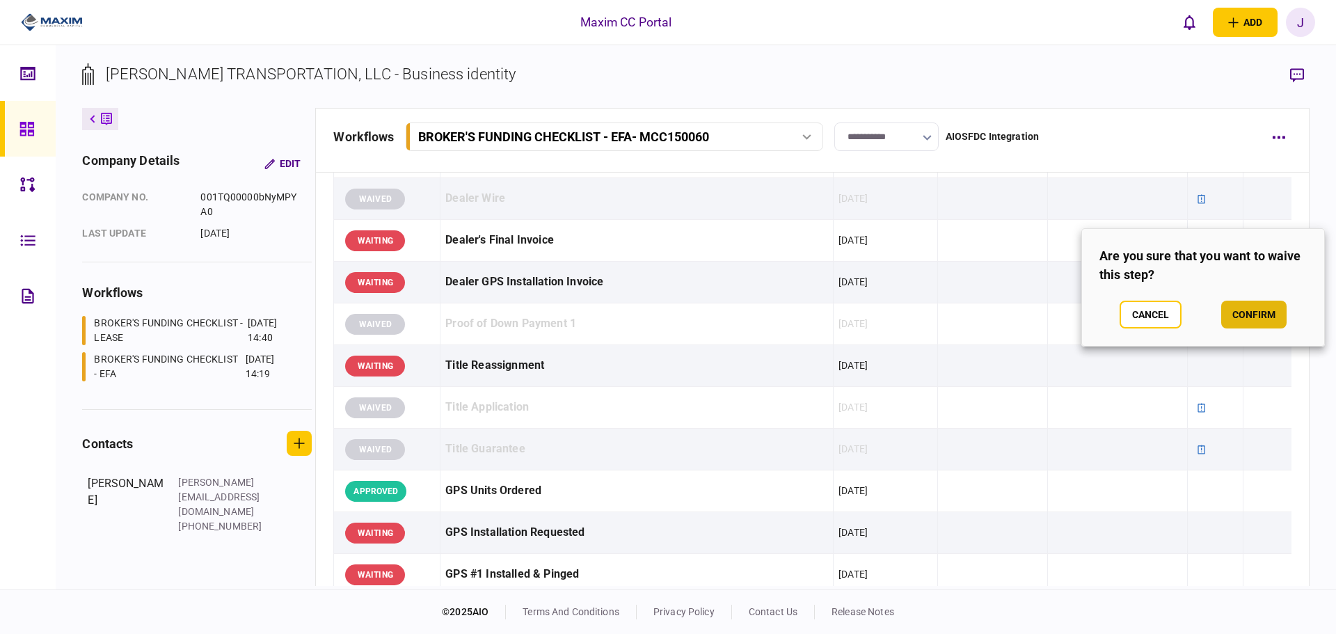
click at [1246, 317] on button "confirm" at bounding box center [1254, 315] width 65 height 28
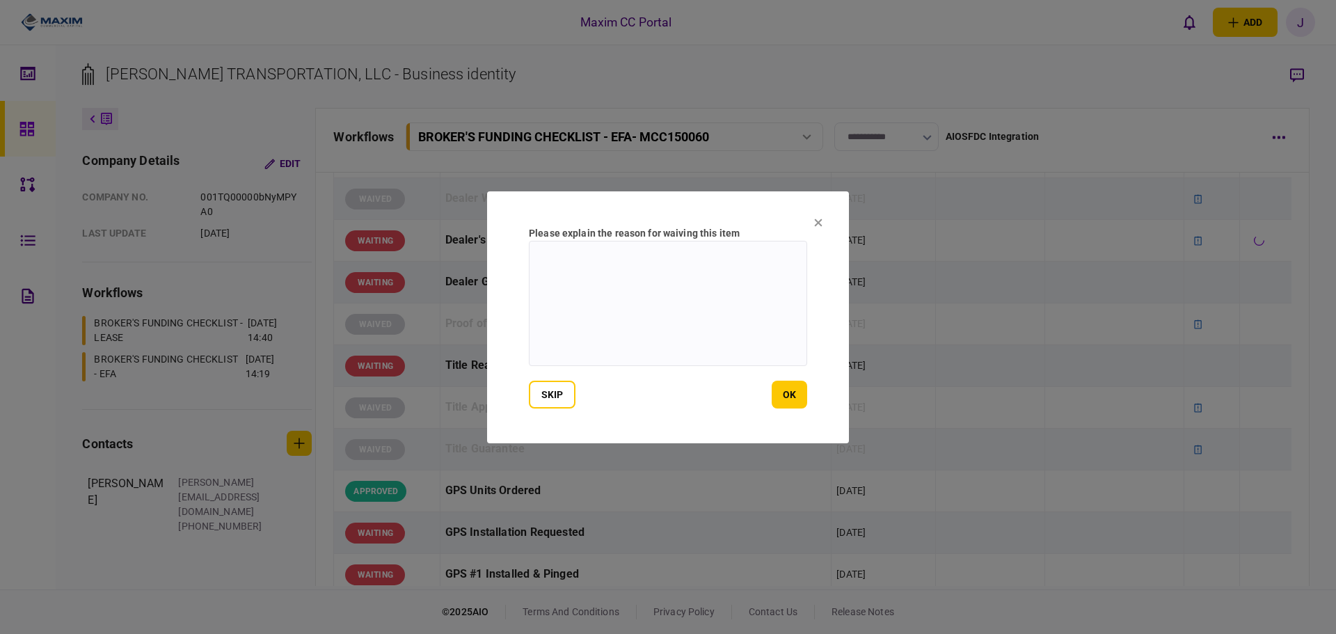
click at [665, 286] on textarea at bounding box center [668, 303] width 278 height 125
paste textarea "**********"
type textarea "**********"
click at [793, 393] on button "ok" at bounding box center [789, 395] width 35 height 28
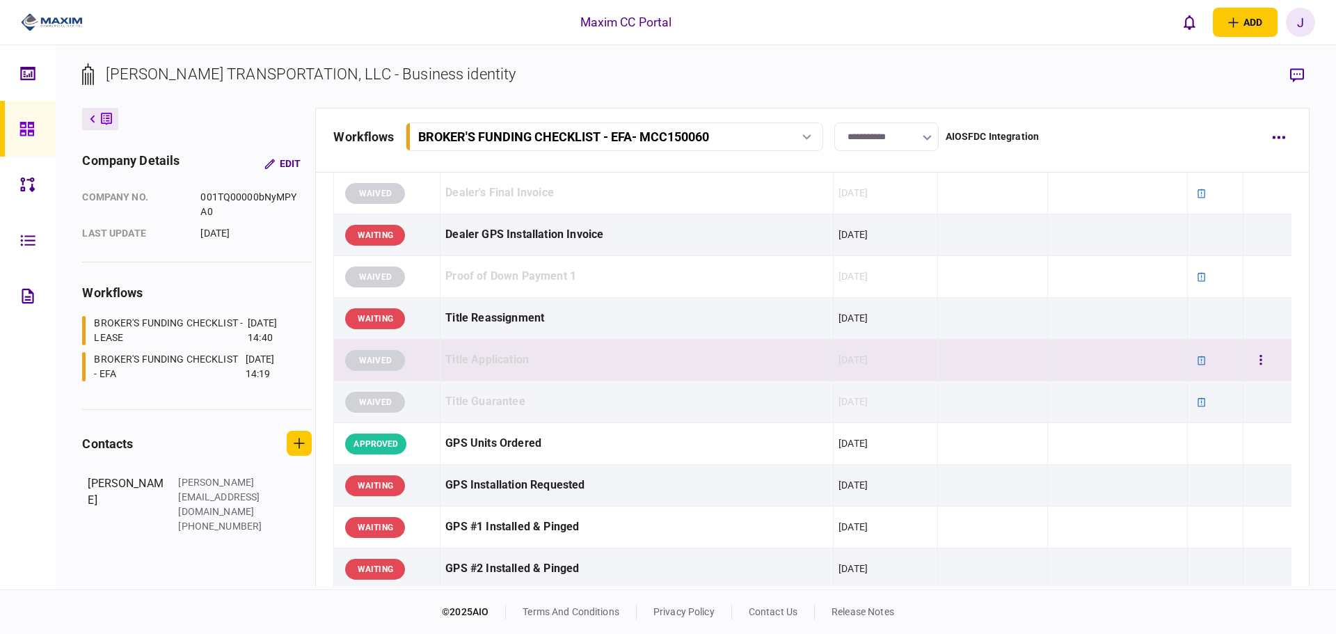
scroll to position [974, 0]
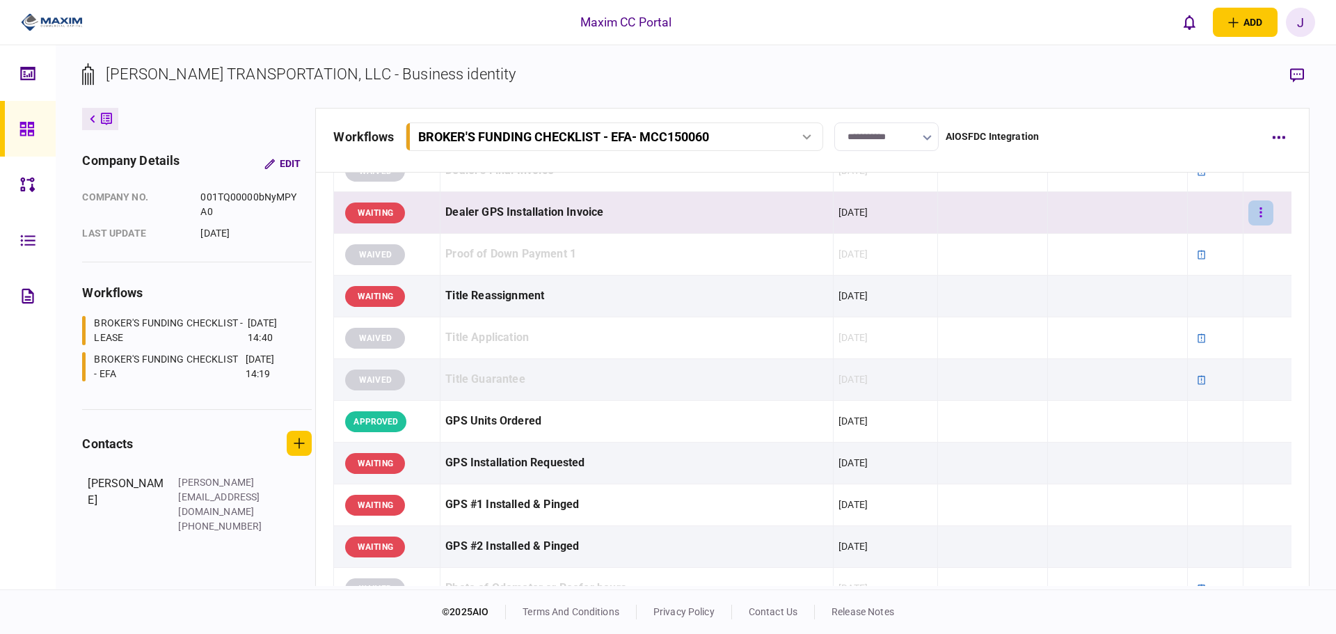
click at [1255, 217] on button "button" at bounding box center [1261, 212] width 25 height 25
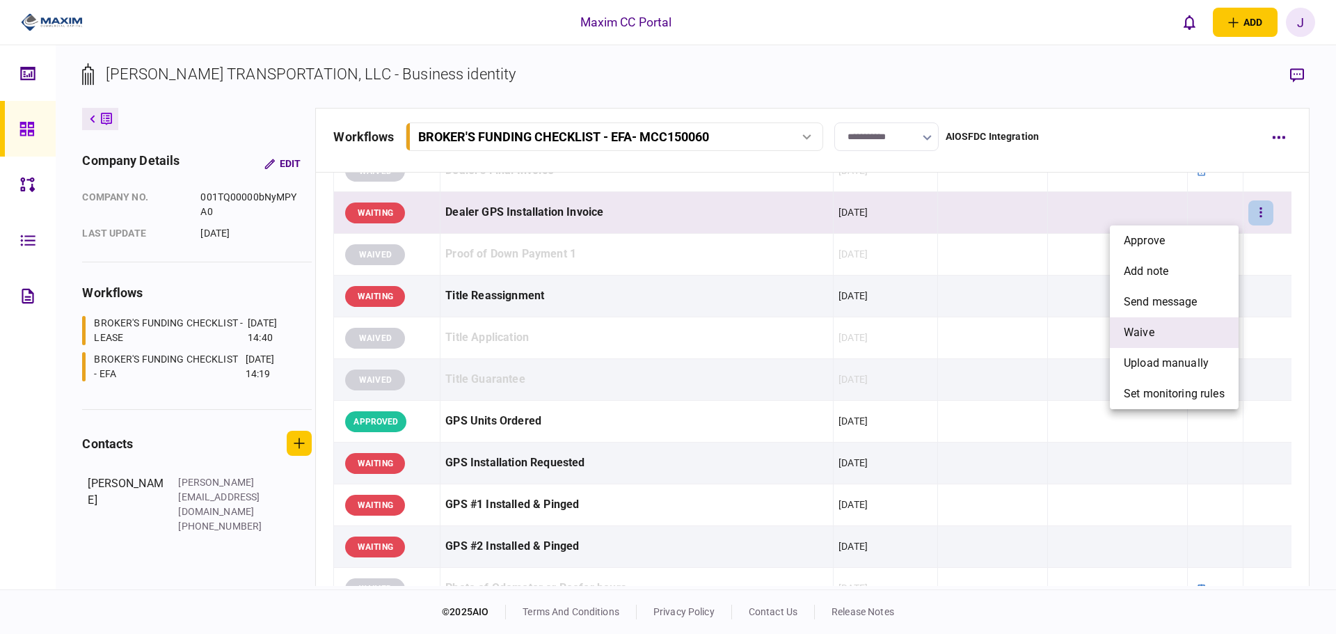
click at [1164, 331] on li "waive" at bounding box center [1174, 332] width 129 height 31
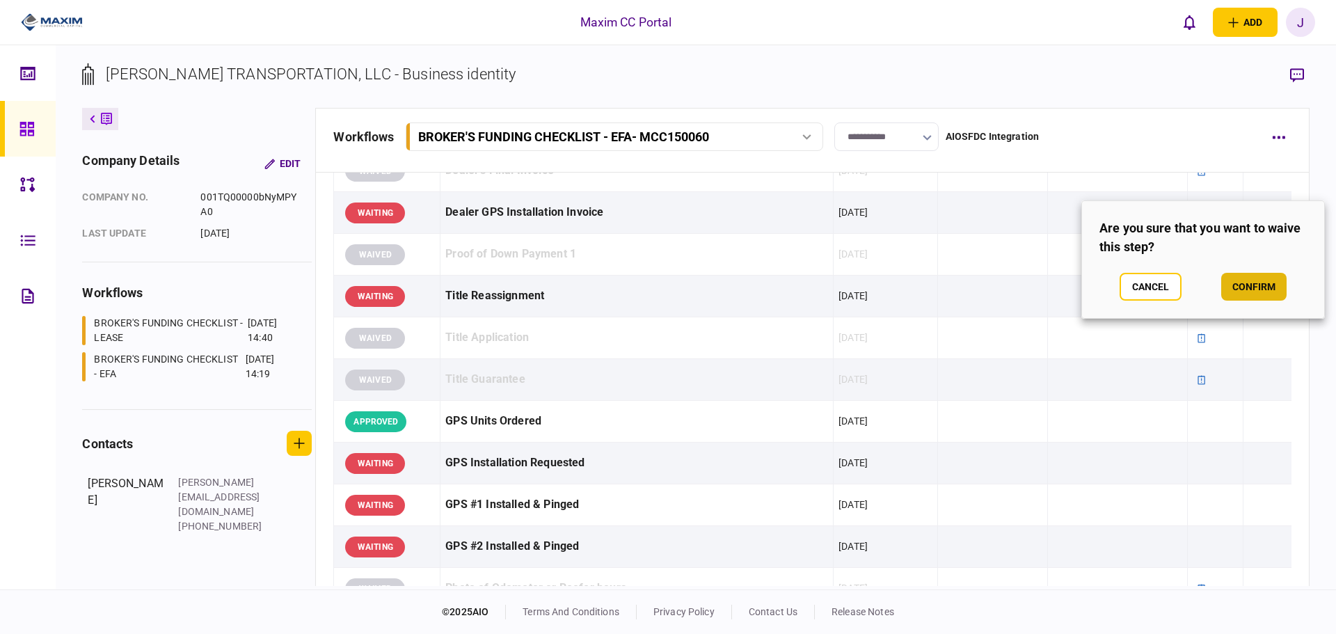
click at [1268, 283] on button "confirm" at bounding box center [1254, 287] width 65 height 28
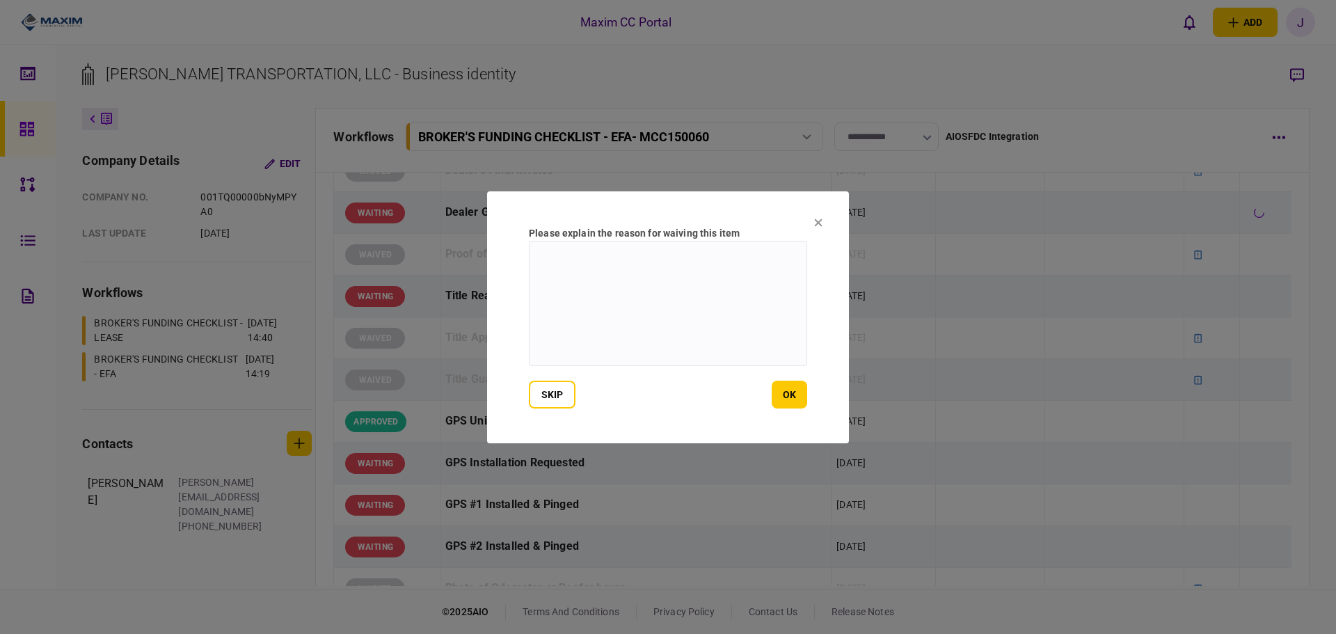
click at [718, 294] on textarea at bounding box center [668, 303] width 278 height 125
paste textarea "**********"
type textarea "**********"
click at [799, 395] on button "ok" at bounding box center [789, 395] width 35 height 28
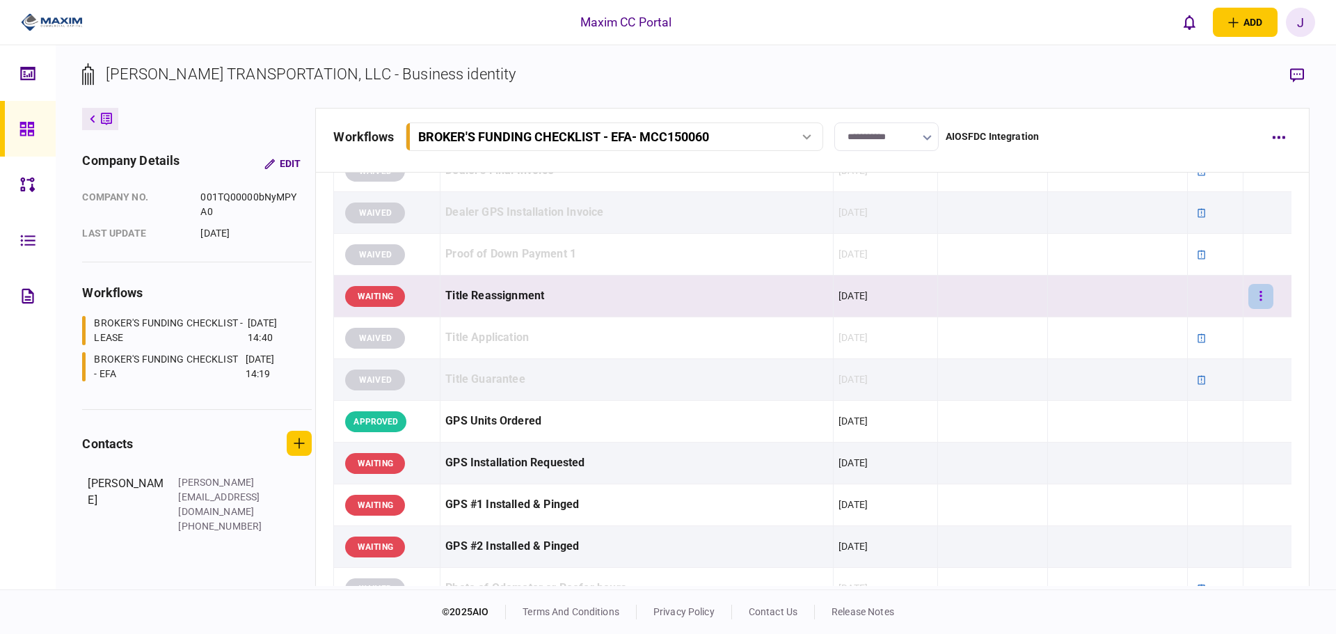
click at [1261, 295] on icon "button" at bounding box center [1262, 296] width 2 height 10
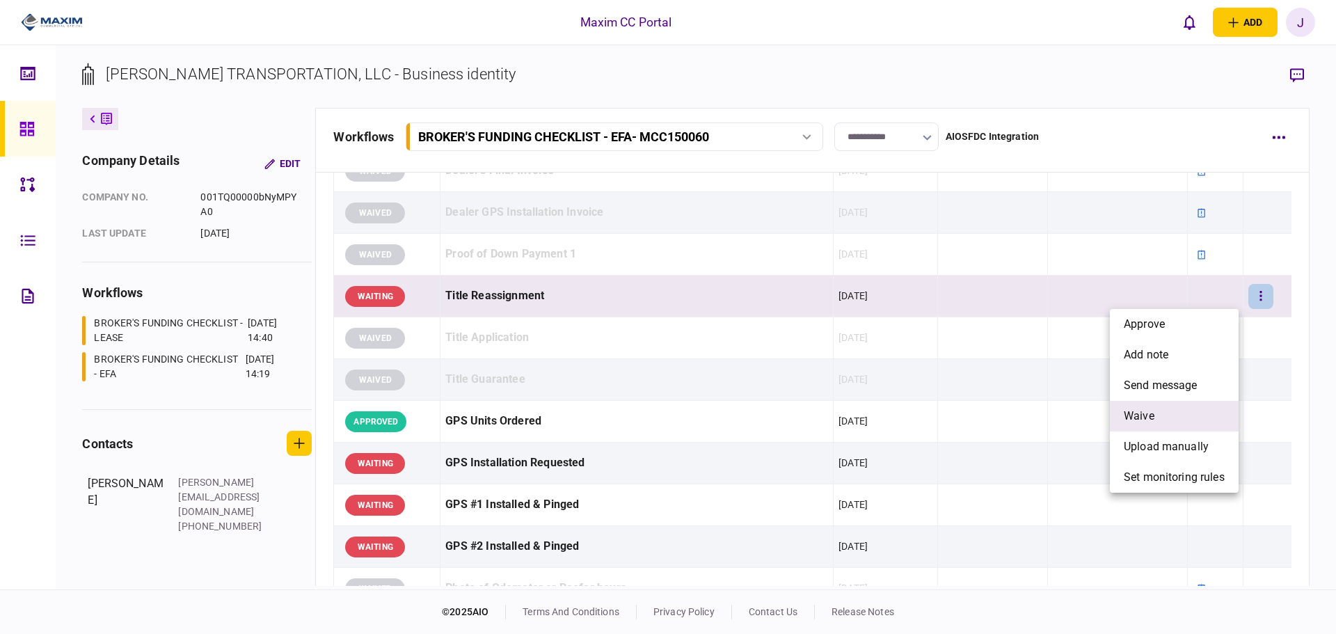
click at [1162, 411] on li "waive" at bounding box center [1174, 416] width 129 height 31
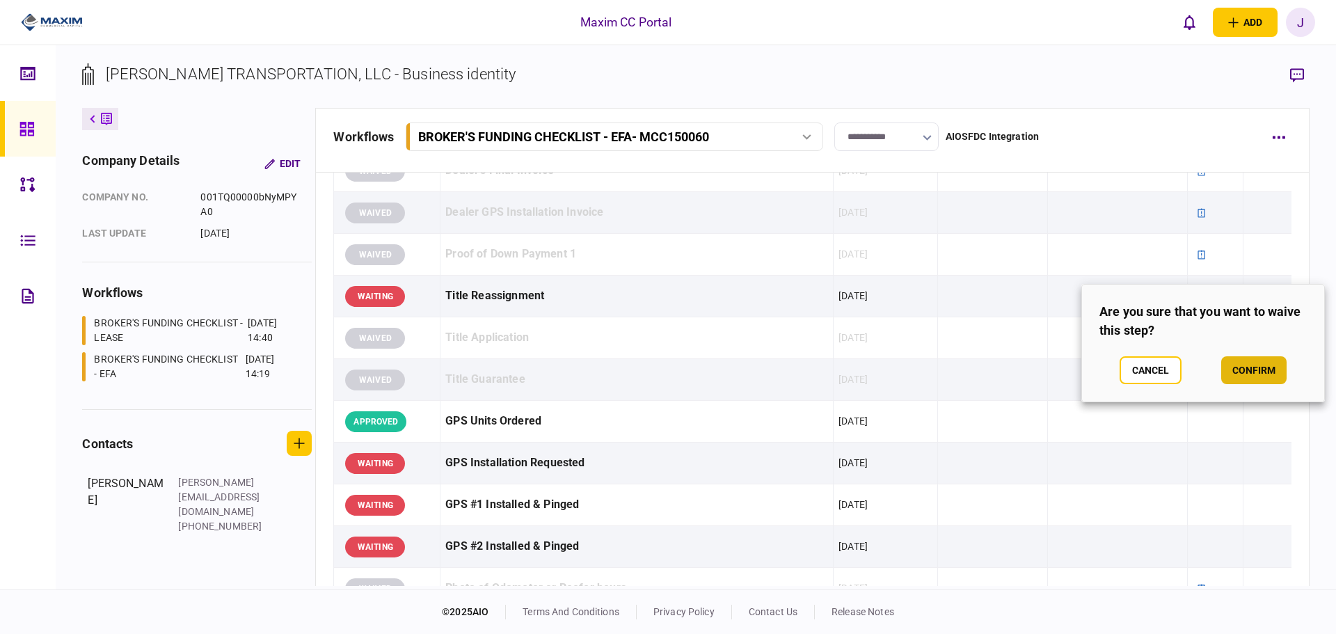
click at [1252, 364] on button "confirm" at bounding box center [1254, 370] width 65 height 28
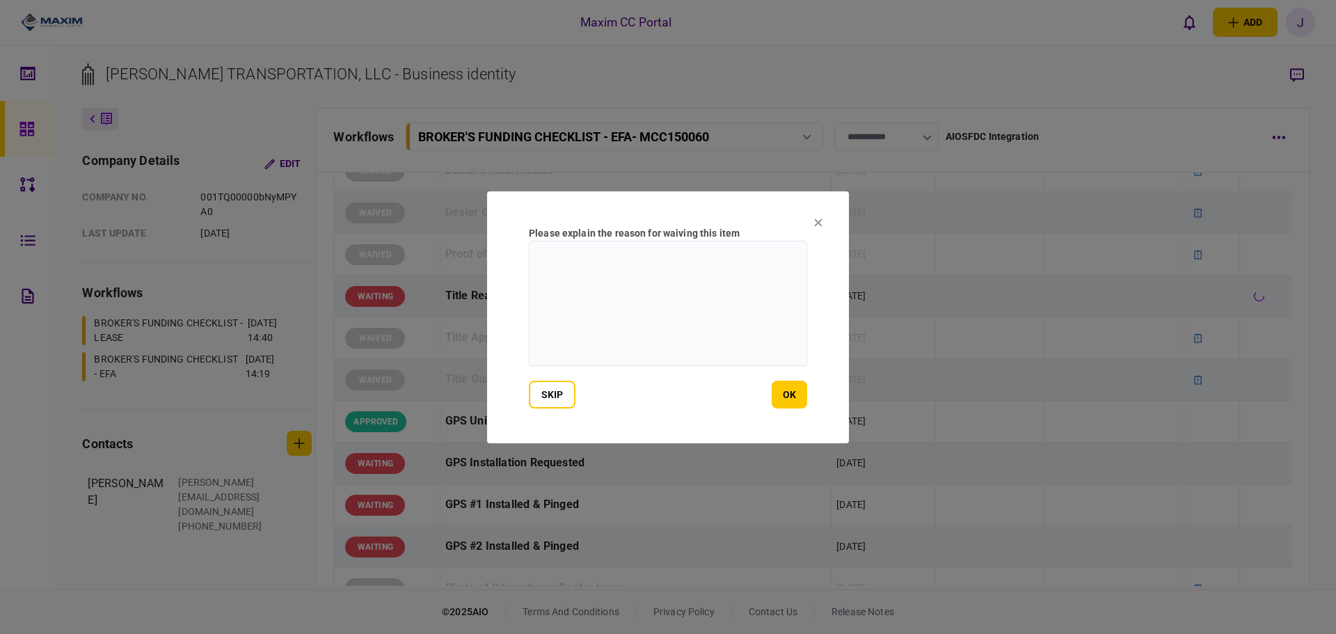
click at [693, 306] on textarea at bounding box center [668, 303] width 278 height 125
paste textarea "**********"
type textarea "**********"
click at [789, 390] on button "ok" at bounding box center [789, 395] width 35 height 28
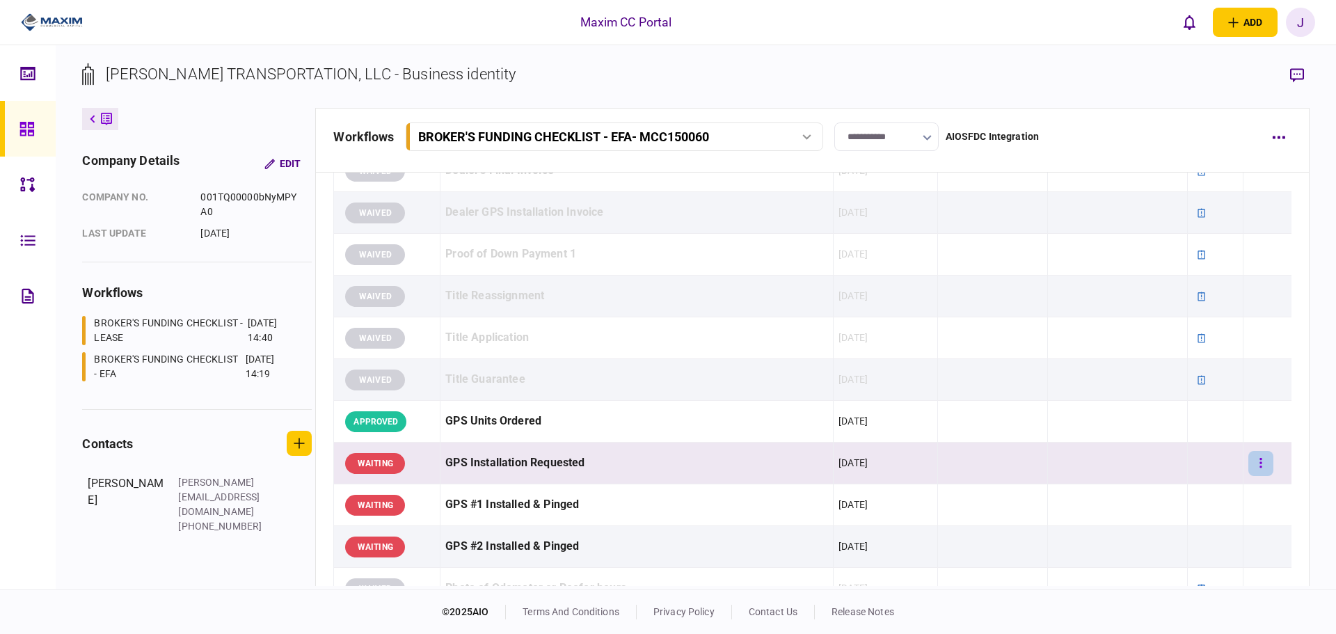
click at [1249, 462] on button "button" at bounding box center [1261, 463] width 25 height 25
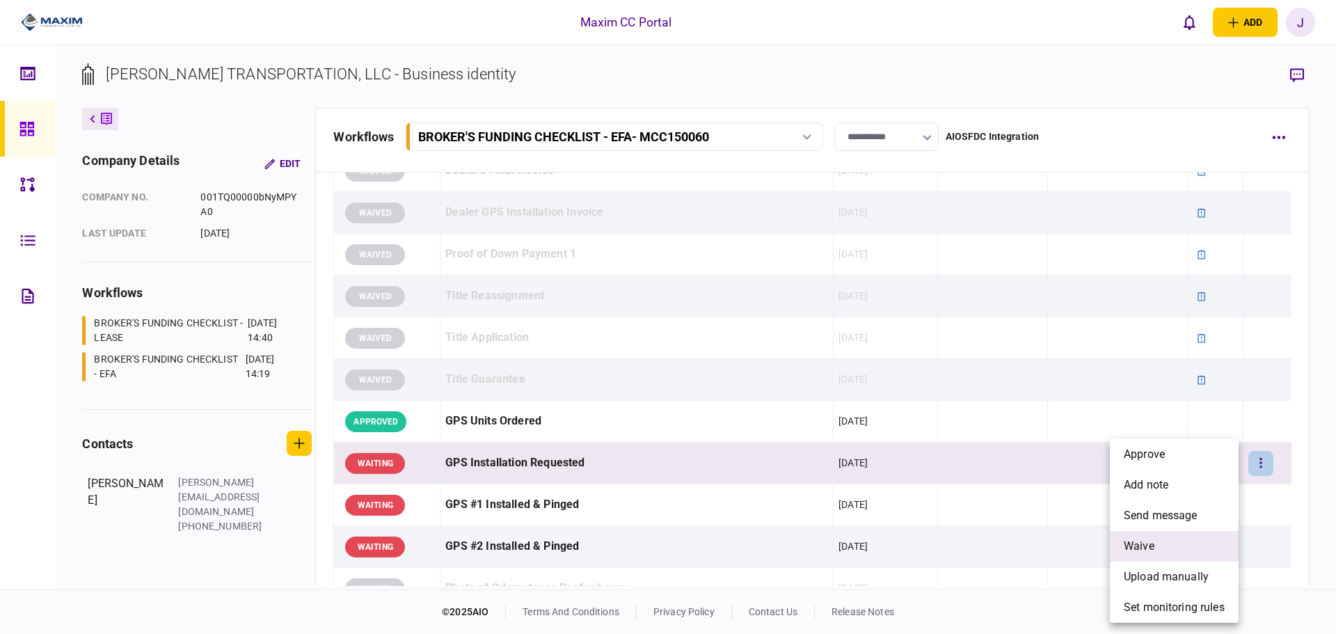
click at [1158, 543] on li "waive" at bounding box center [1174, 546] width 129 height 31
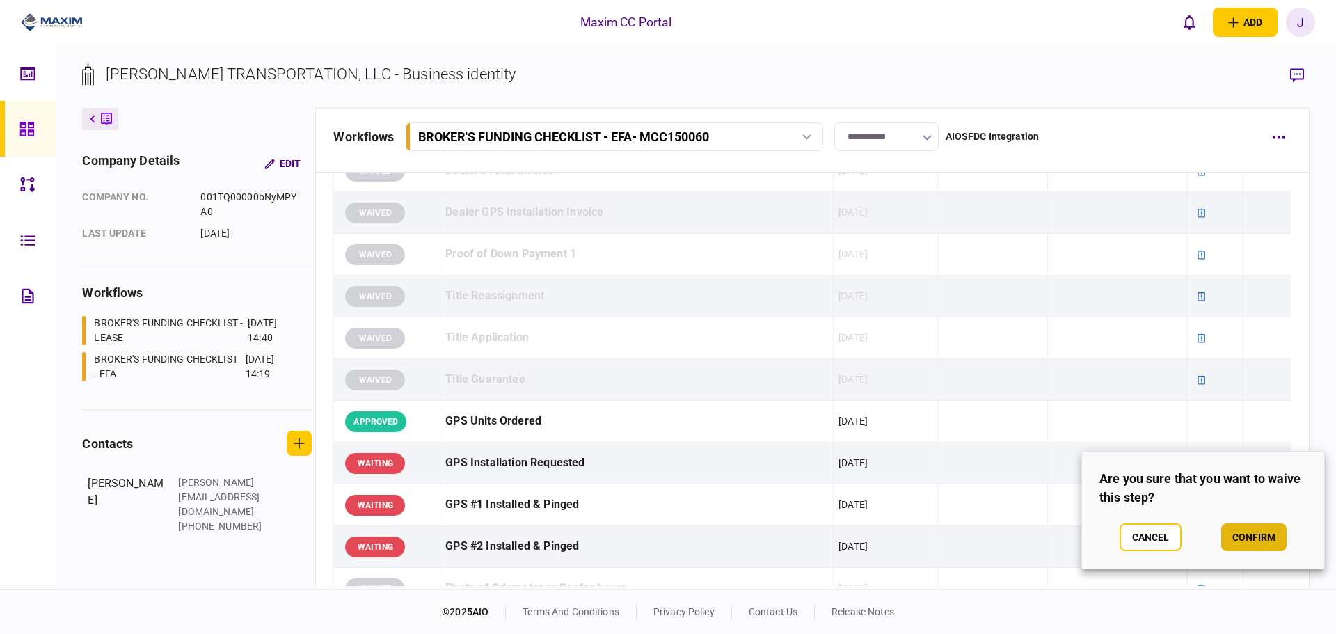
click at [1254, 538] on button "confirm" at bounding box center [1254, 537] width 65 height 28
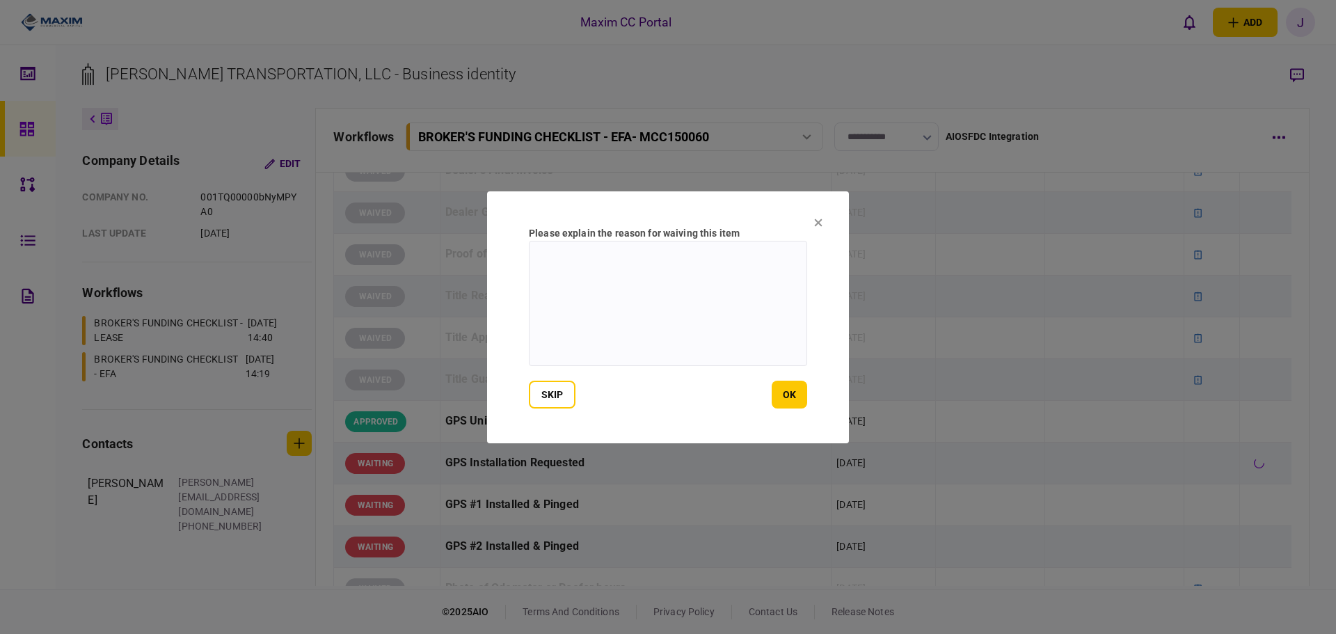
click at [661, 341] on textarea at bounding box center [668, 303] width 278 height 125
paste textarea "**********"
type textarea "**********"
click at [803, 390] on button "ok" at bounding box center [789, 395] width 35 height 28
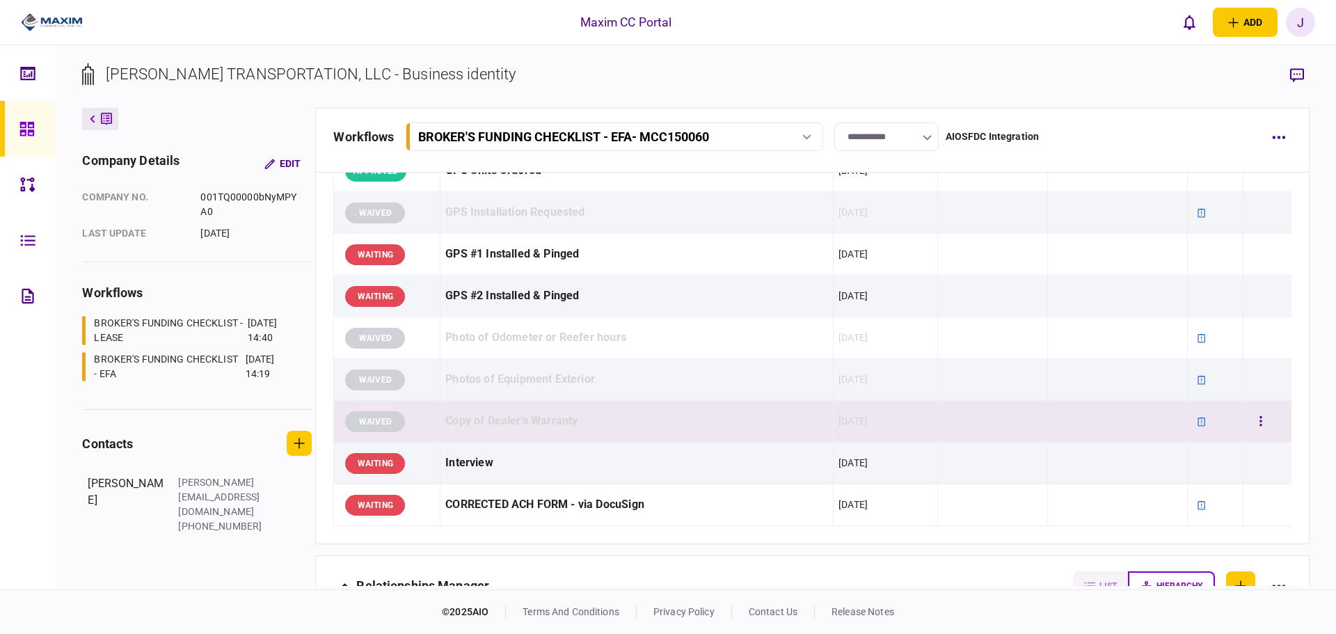
scroll to position [1253, 0]
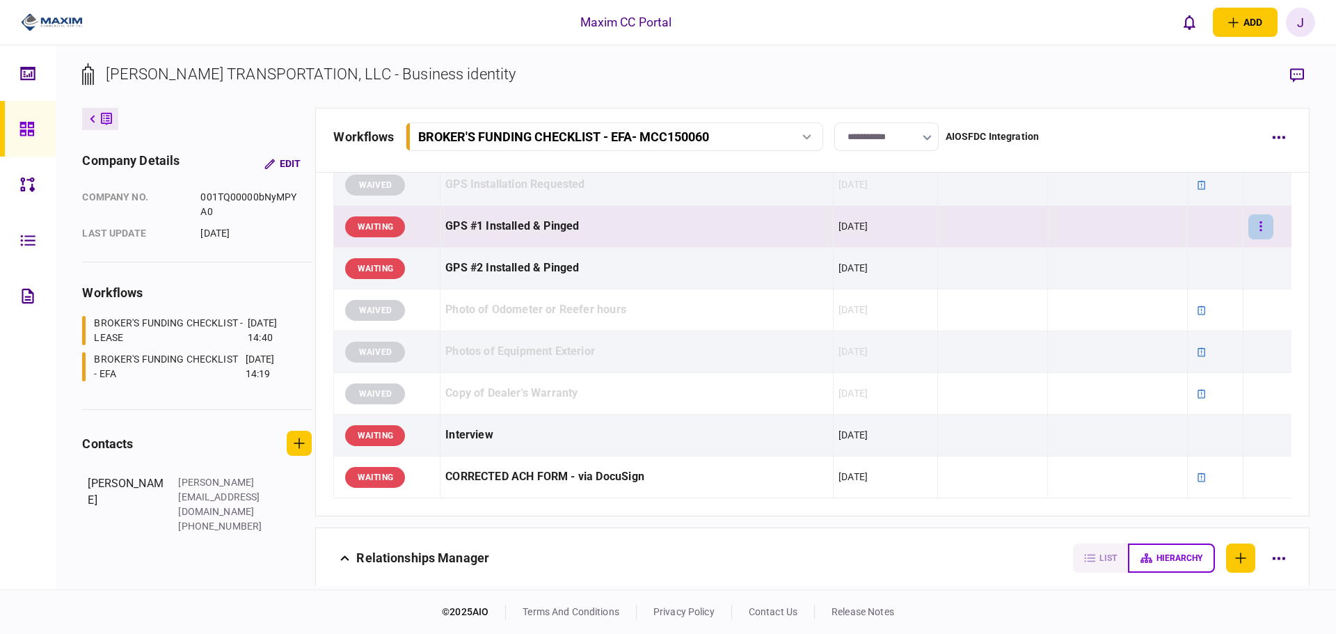
click at [1250, 233] on button "button" at bounding box center [1261, 226] width 25 height 25
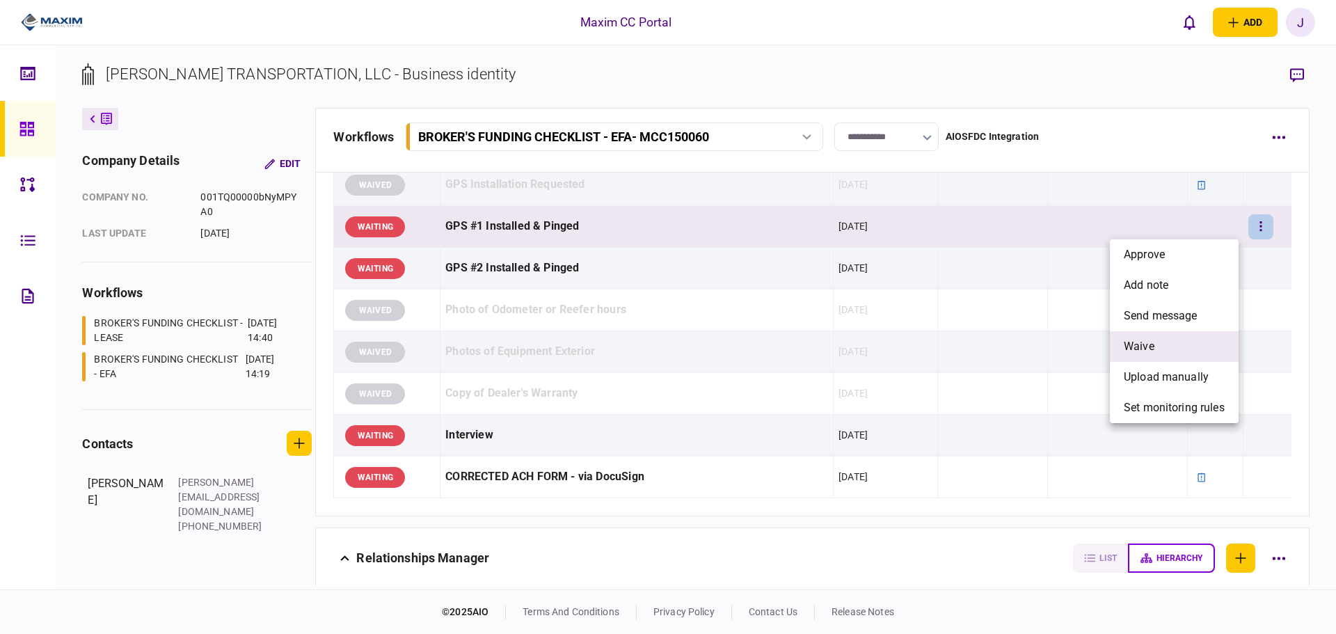
click at [1167, 339] on li "waive" at bounding box center [1174, 346] width 129 height 31
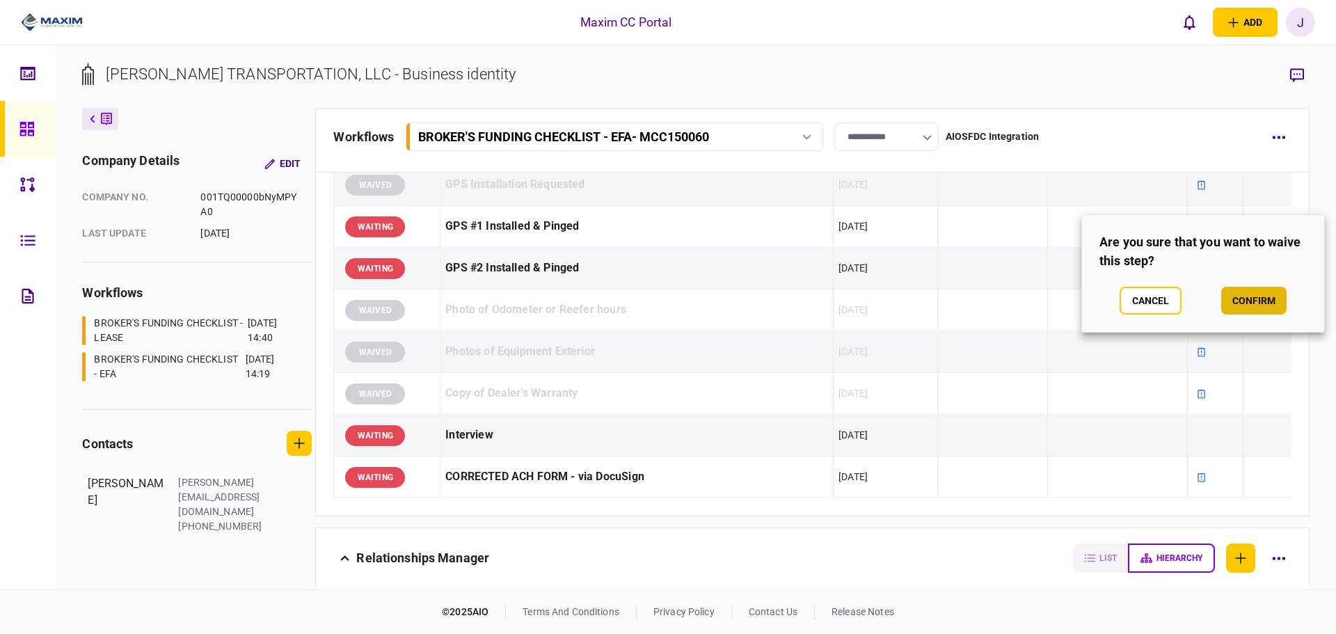
click at [1258, 307] on button "confirm" at bounding box center [1254, 301] width 65 height 28
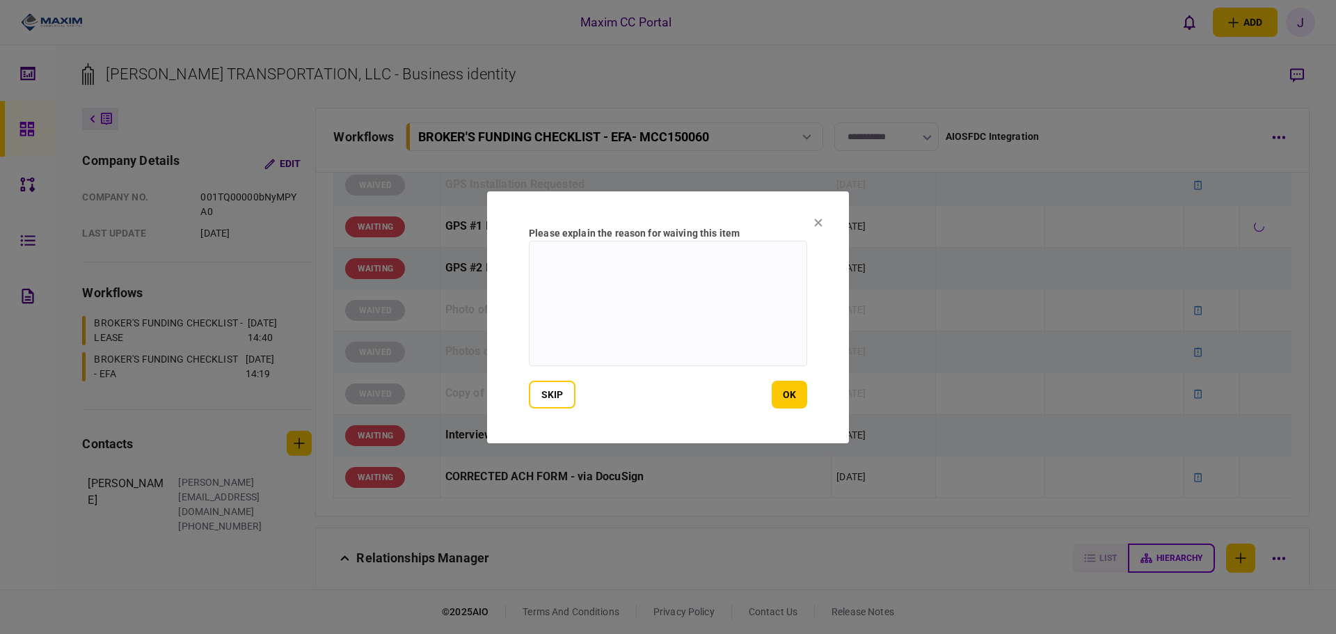
click at [709, 292] on textarea at bounding box center [668, 303] width 278 height 125
paste textarea "**********"
type textarea "**********"
click at [777, 402] on button "ok" at bounding box center [789, 395] width 35 height 28
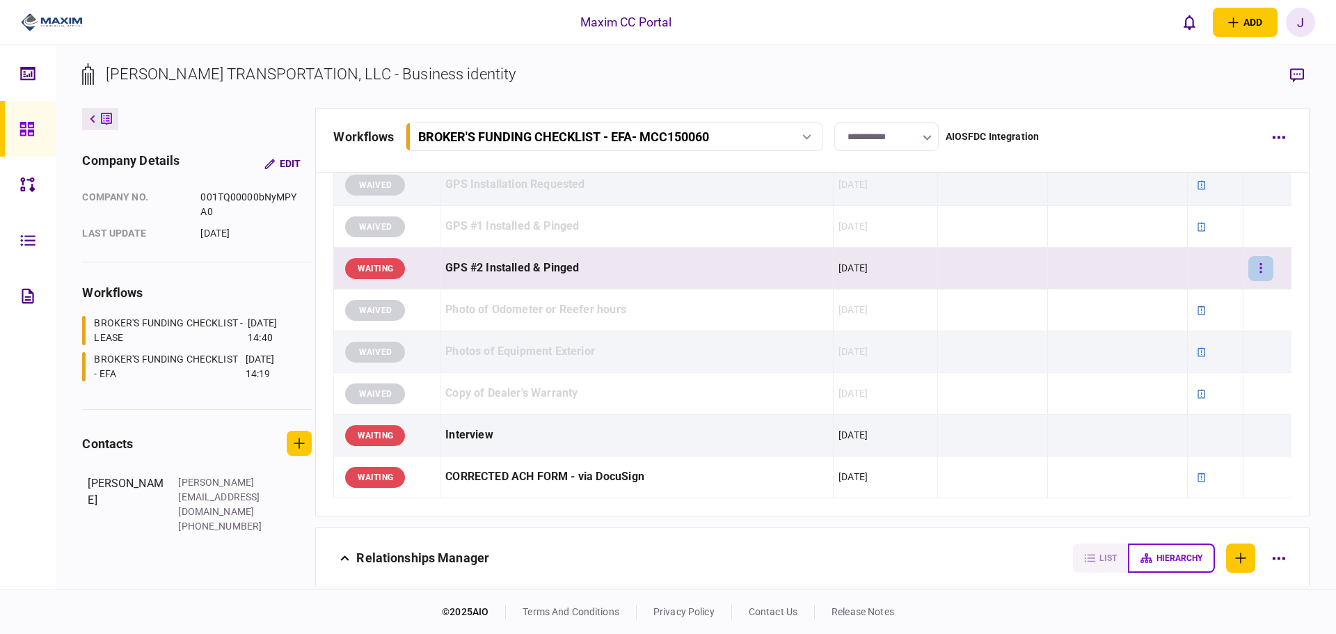
click at [1260, 269] on icon "button" at bounding box center [1261, 268] width 3 height 13
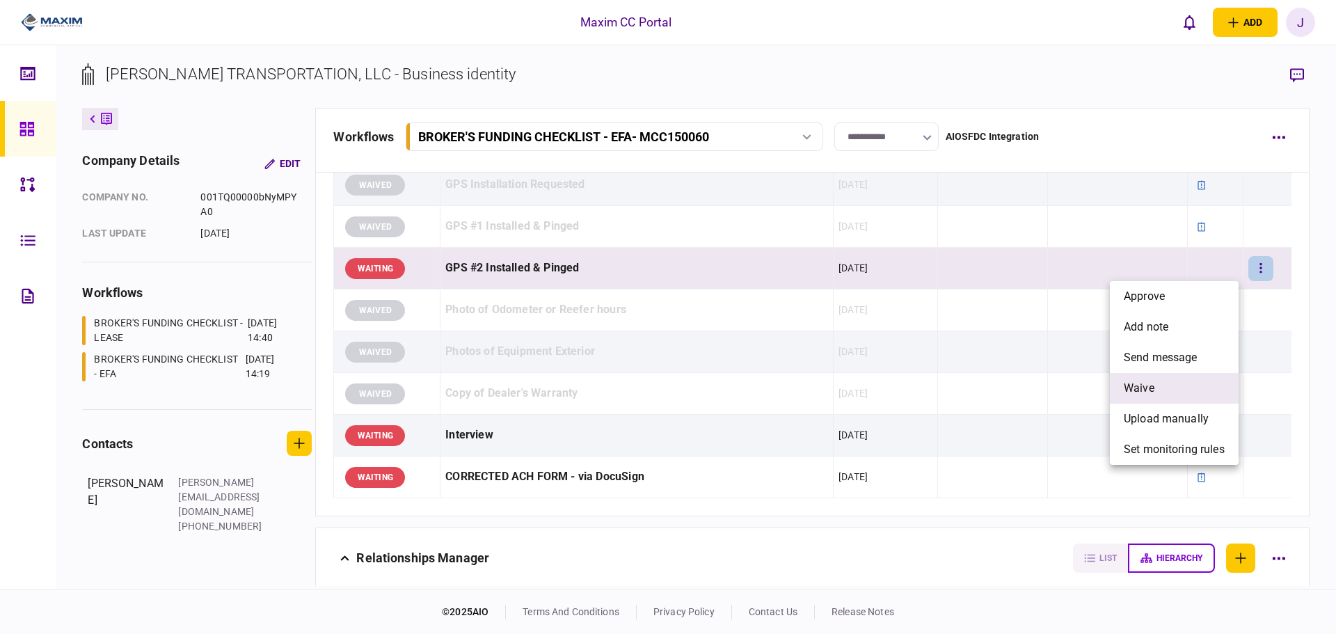
click at [1176, 384] on li "waive" at bounding box center [1174, 388] width 129 height 31
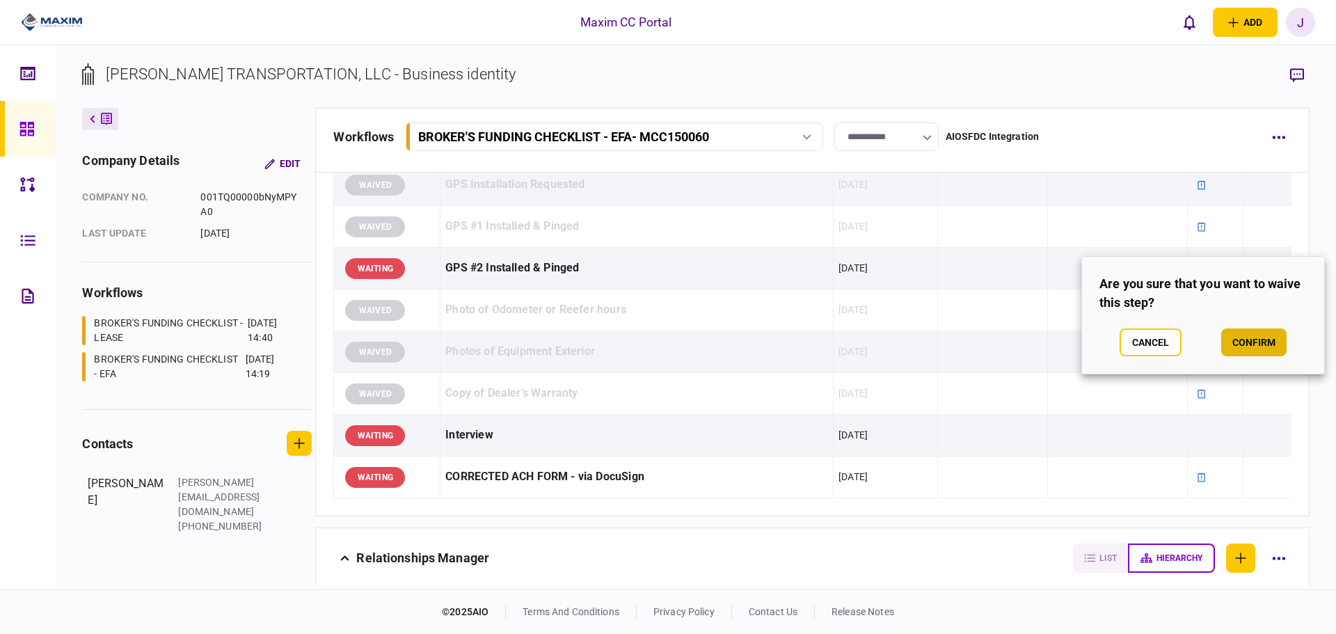
click at [1233, 345] on button "confirm" at bounding box center [1254, 343] width 65 height 28
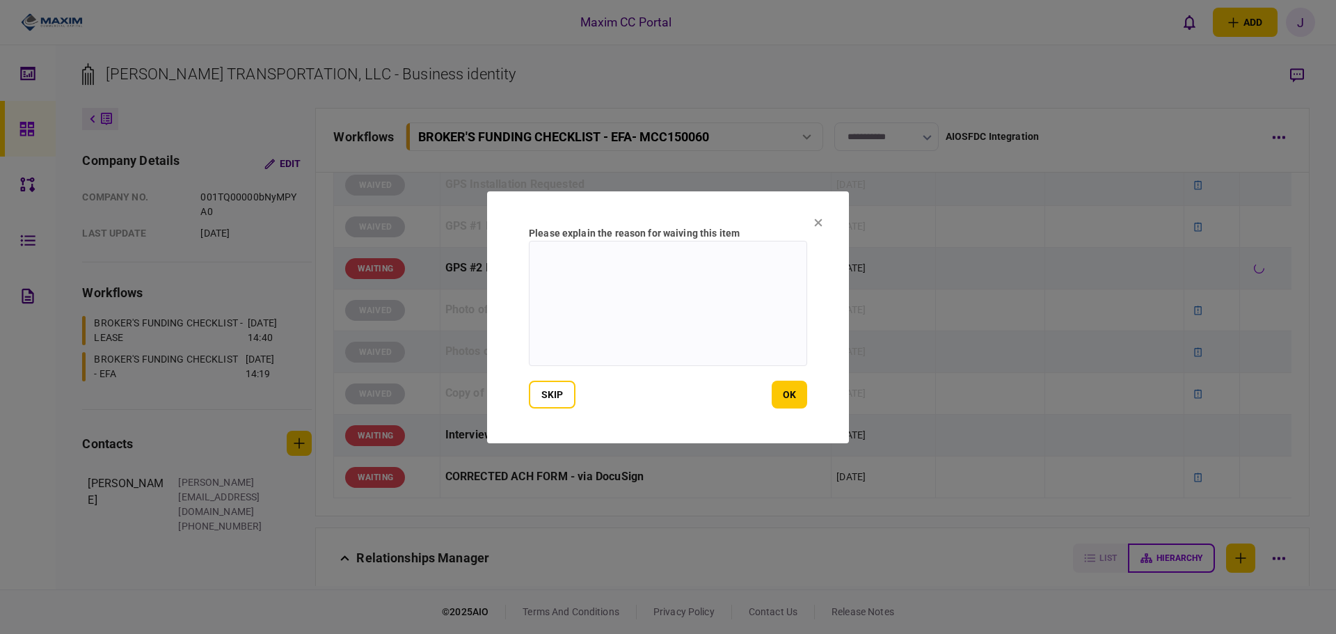
click at [517, 273] on section "Please explain the reason for waiving this item skip ok" at bounding box center [668, 317] width 362 height 252
click at [626, 284] on textarea at bounding box center [668, 303] width 278 height 125
paste textarea "**********"
type textarea "**********"
drag, startPoint x: 770, startPoint y: 388, endPoint x: 790, endPoint y: 391, distance: 20.5
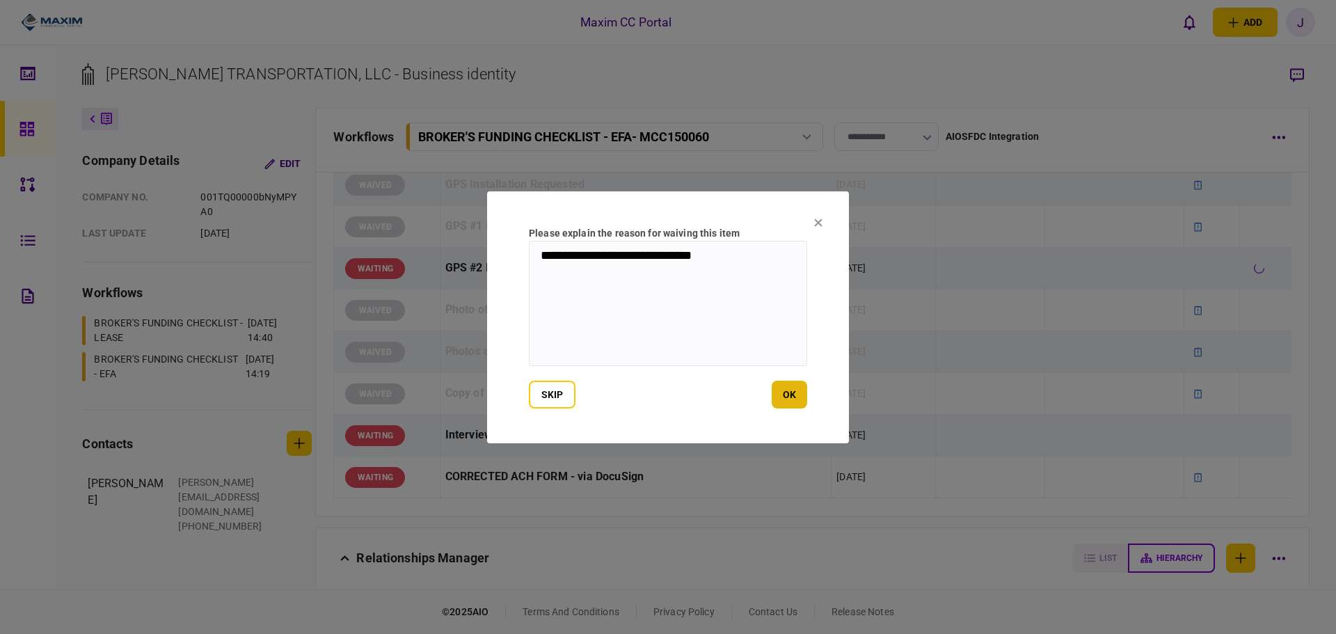
click at [770, 389] on div "skip ok" at bounding box center [668, 395] width 278 height 28
click at [790, 391] on button "ok" at bounding box center [789, 395] width 35 height 28
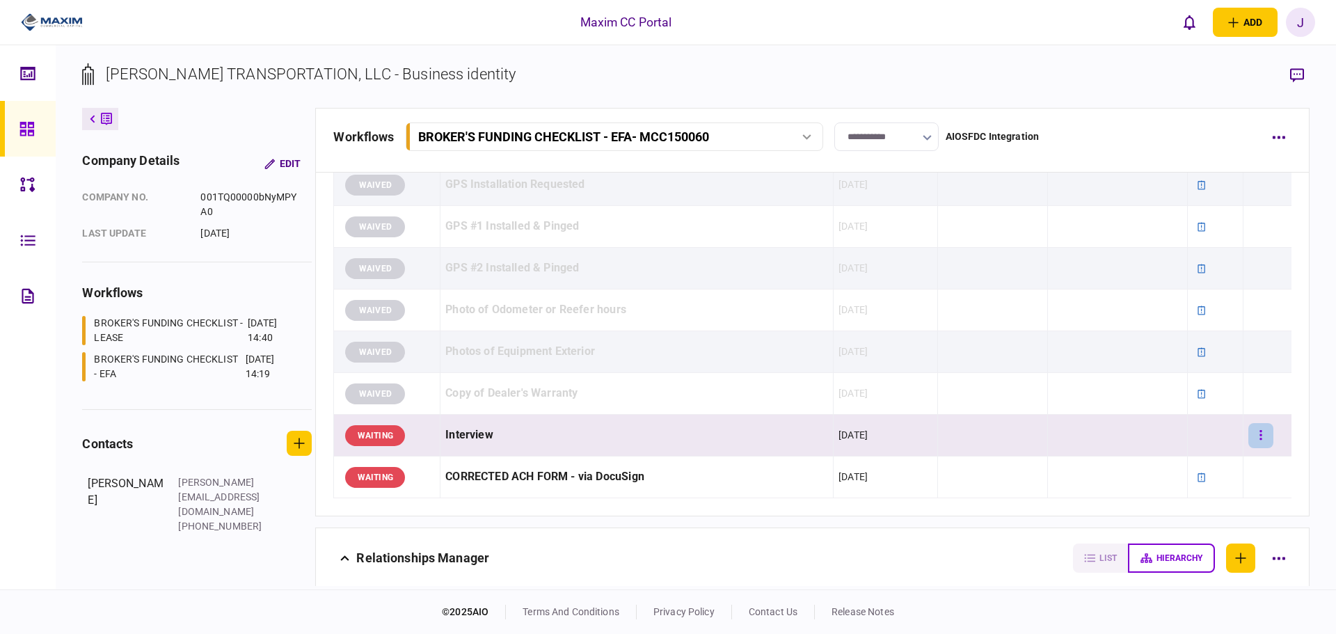
click at [1263, 436] on button "button" at bounding box center [1261, 435] width 25 height 25
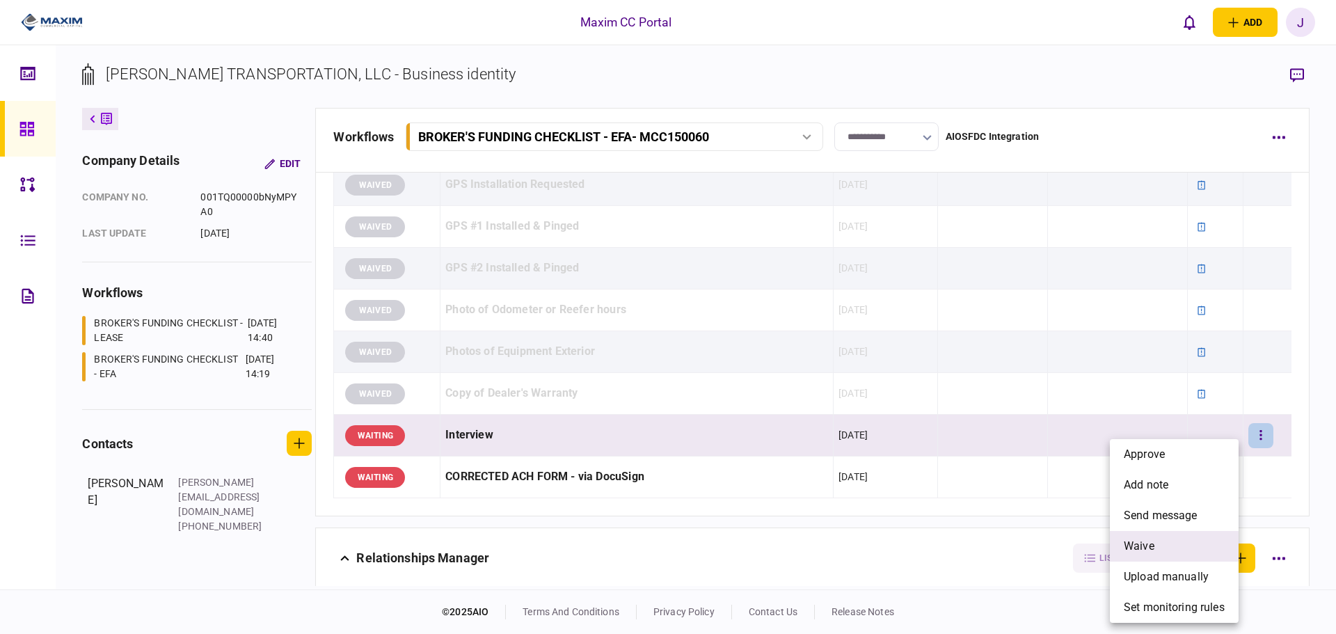
click at [1173, 544] on li "waive" at bounding box center [1174, 546] width 129 height 31
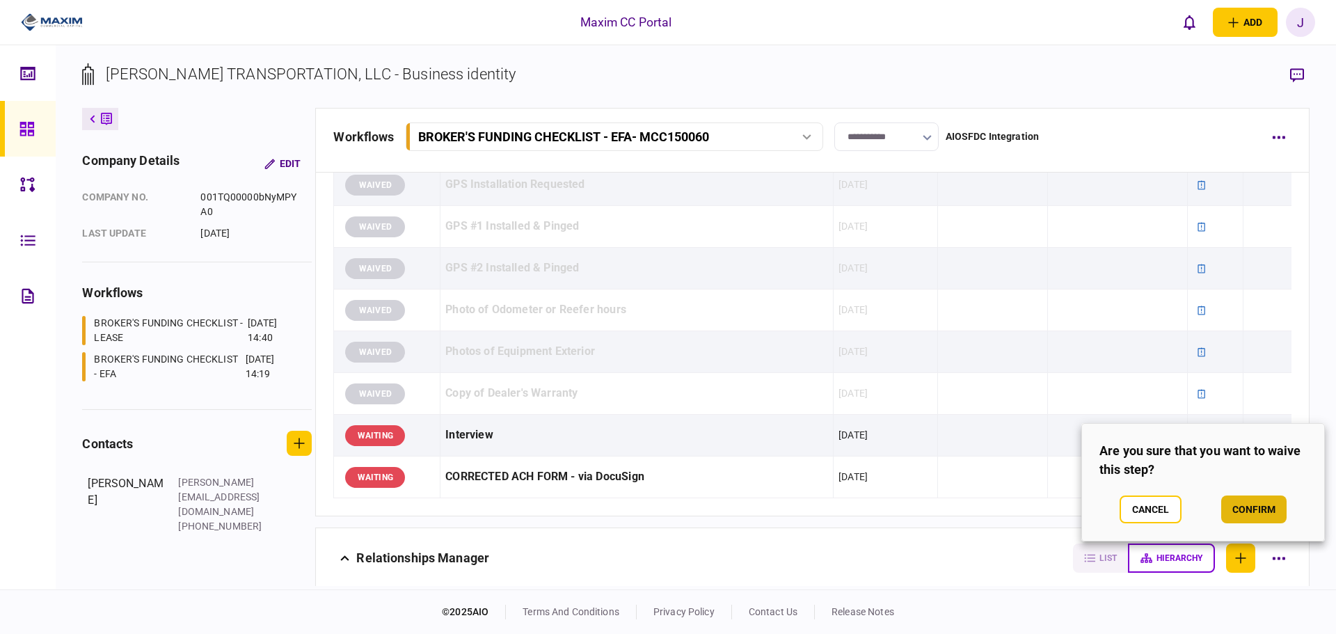
click at [1257, 506] on button "confirm" at bounding box center [1254, 510] width 65 height 28
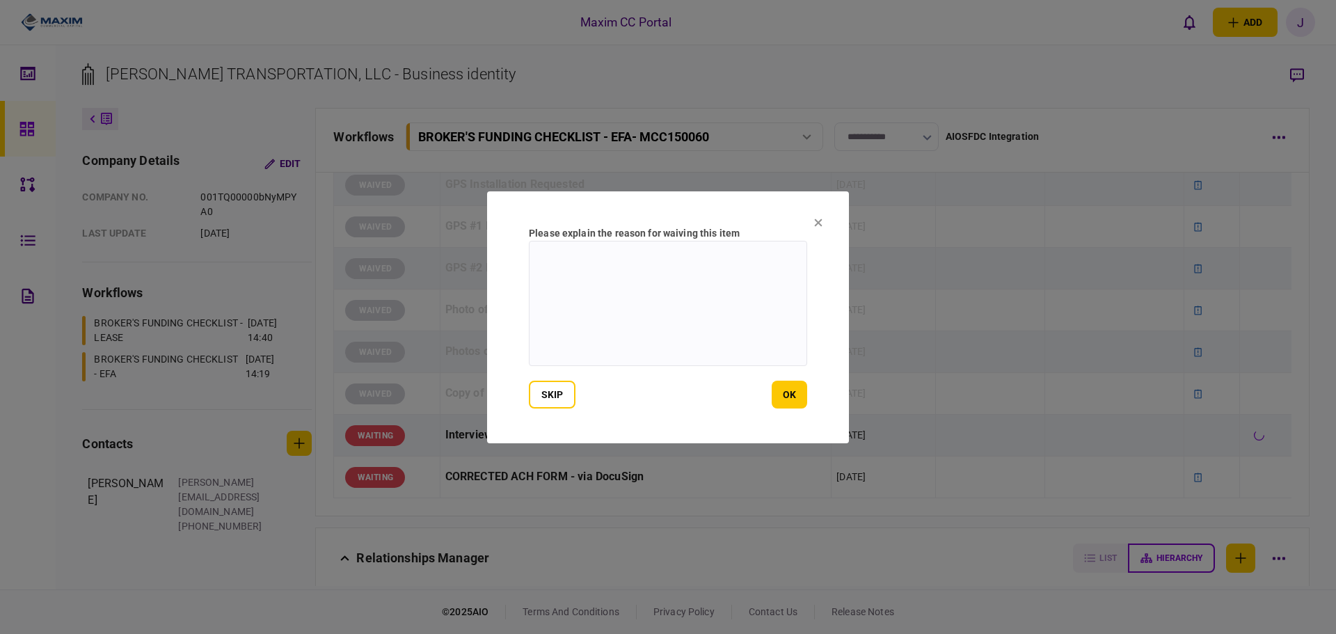
click at [613, 302] on textarea at bounding box center [668, 303] width 278 height 125
paste textarea "**********"
type textarea "**********"
drag, startPoint x: 771, startPoint y: 392, endPoint x: 781, endPoint y: 394, distance: 10.0
click at [773, 393] on div "skip ok" at bounding box center [668, 395] width 278 height 28
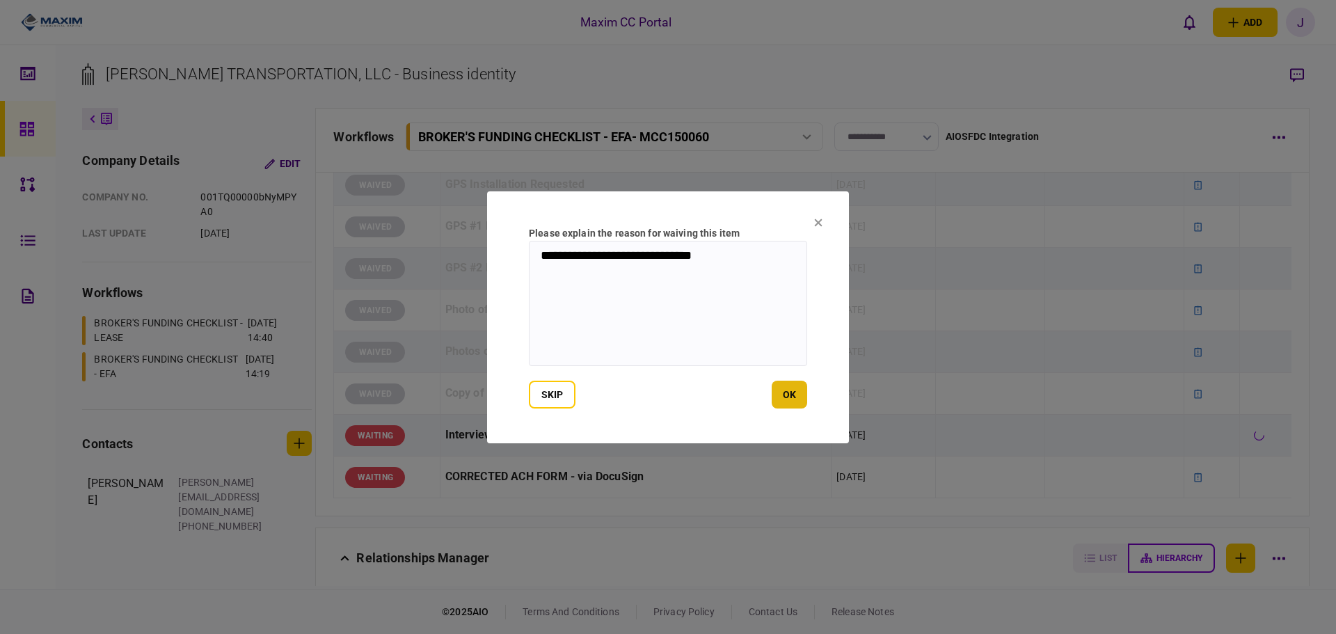
click at [781, 394] on button "ok" at bounding box center [789, 395] width 35 height 28
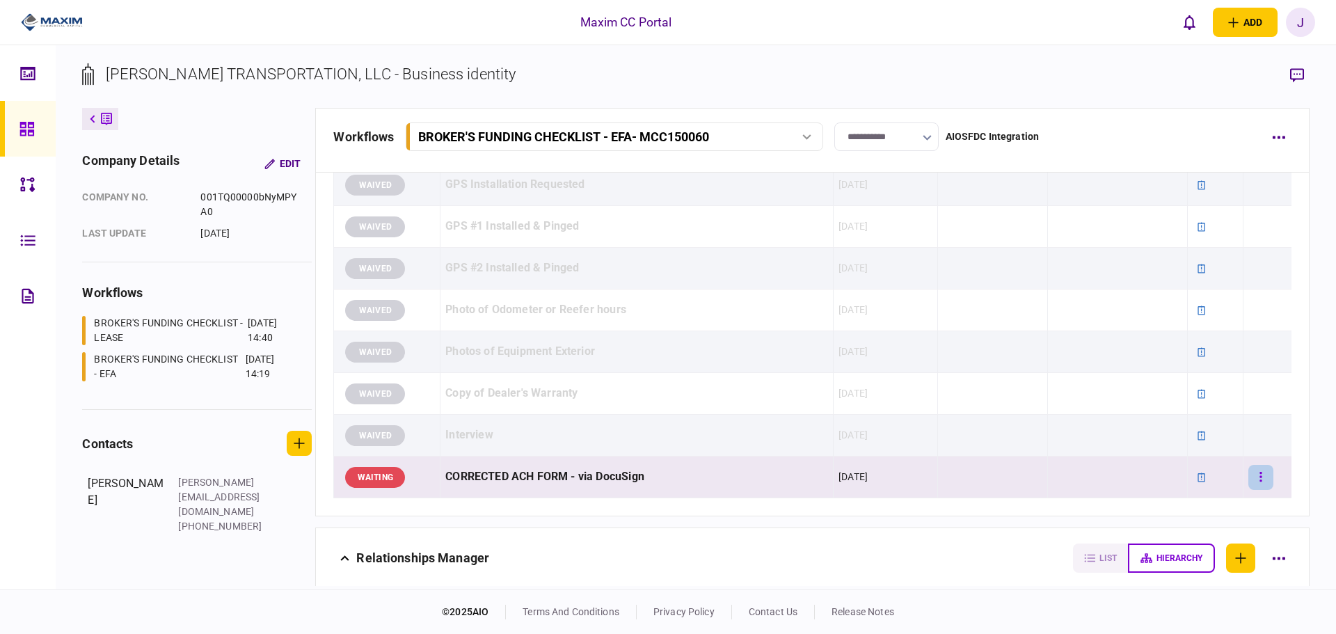
click at [1249, 475] on button "button" at bounding box center [1261, 477] width 25 height 25
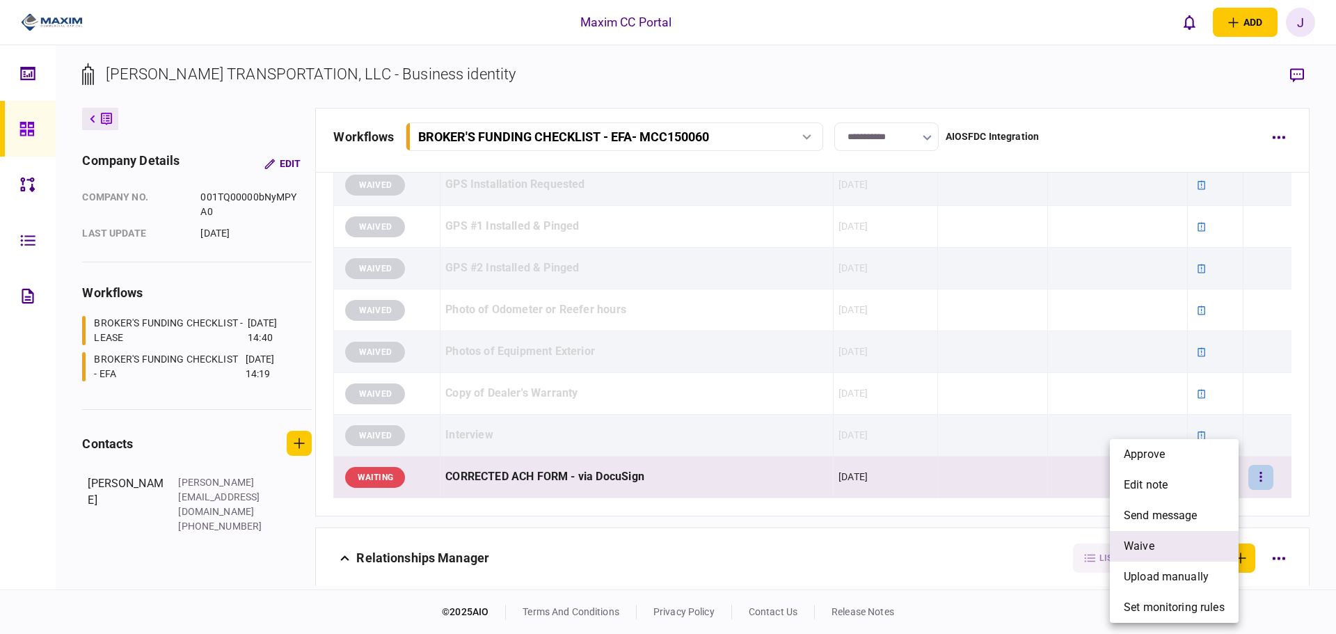
click at [1157, 540] on li "waive" at bounding box center [1174, 546] width 129 height 31
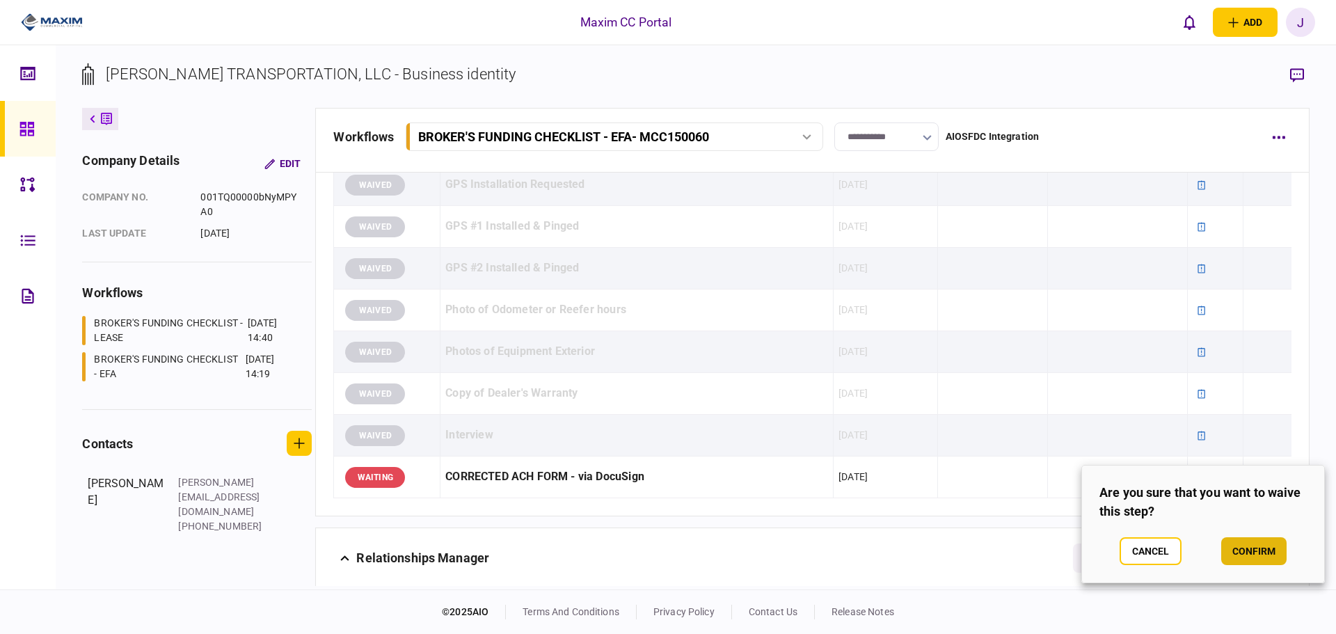
click at [1238, 551] on button "confirm" at bounding box center [1254, 551] width 65 height 28
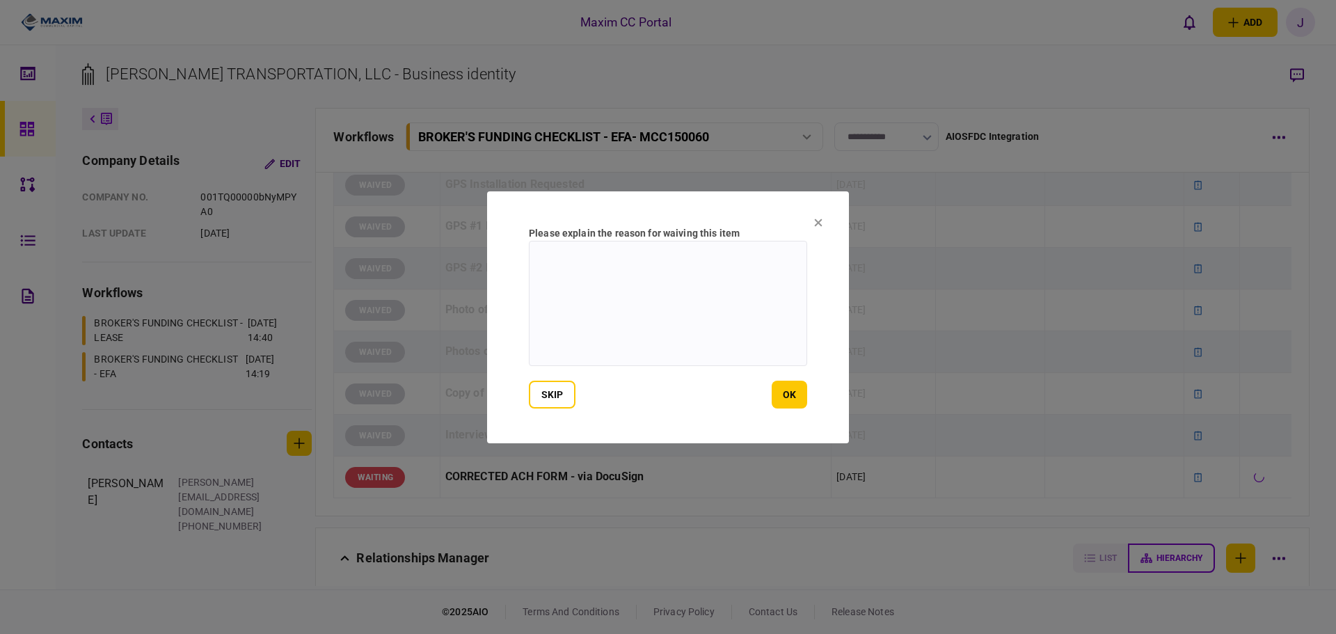
click at [652, 343] on textarea at bounding box center [668, 303] width 278 height 125
paste textarea "**********"
type textarea "**********"
click at [792, 386] on button "ok" at bounding box center [789, 395] width 35 height 28
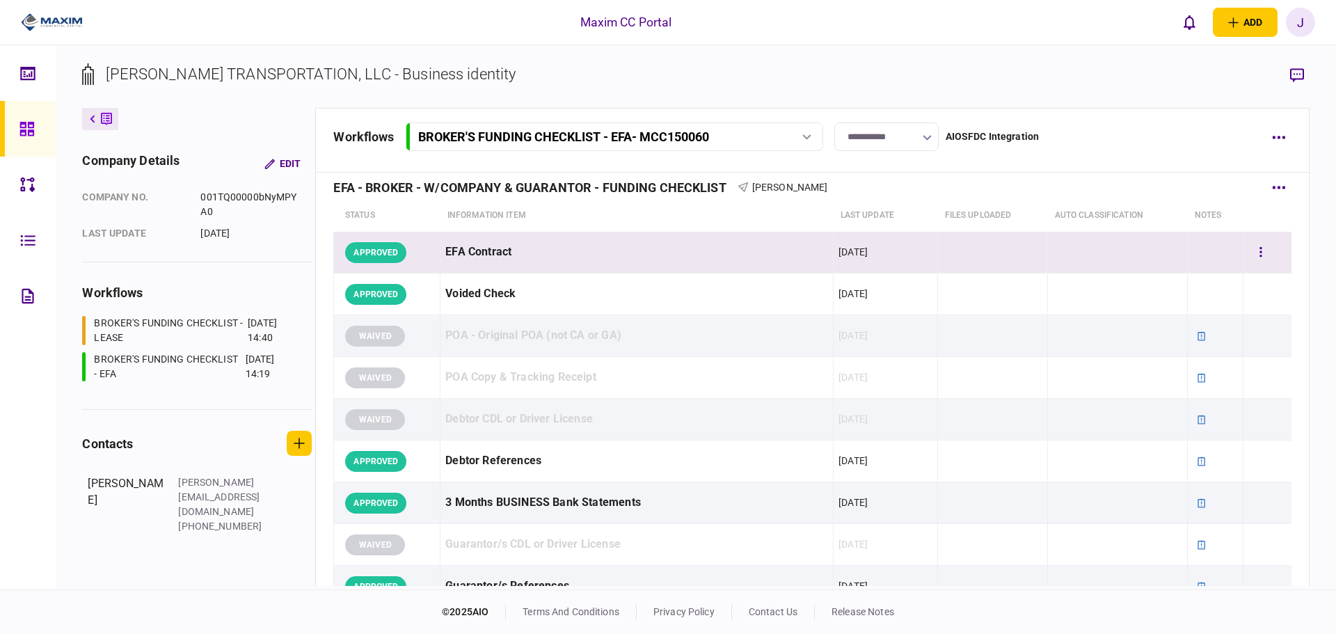
scroll to position [0, 0]
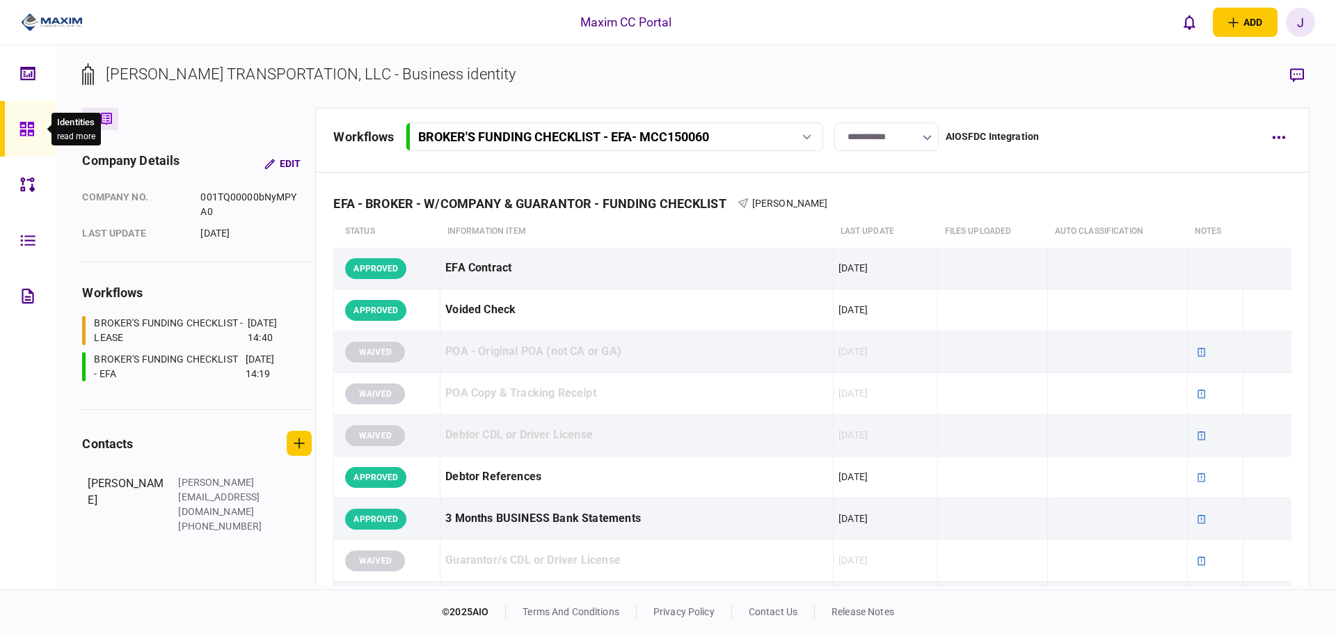
click at [24, 136] on icon at bounding box center [26, 129] width 15 height 16
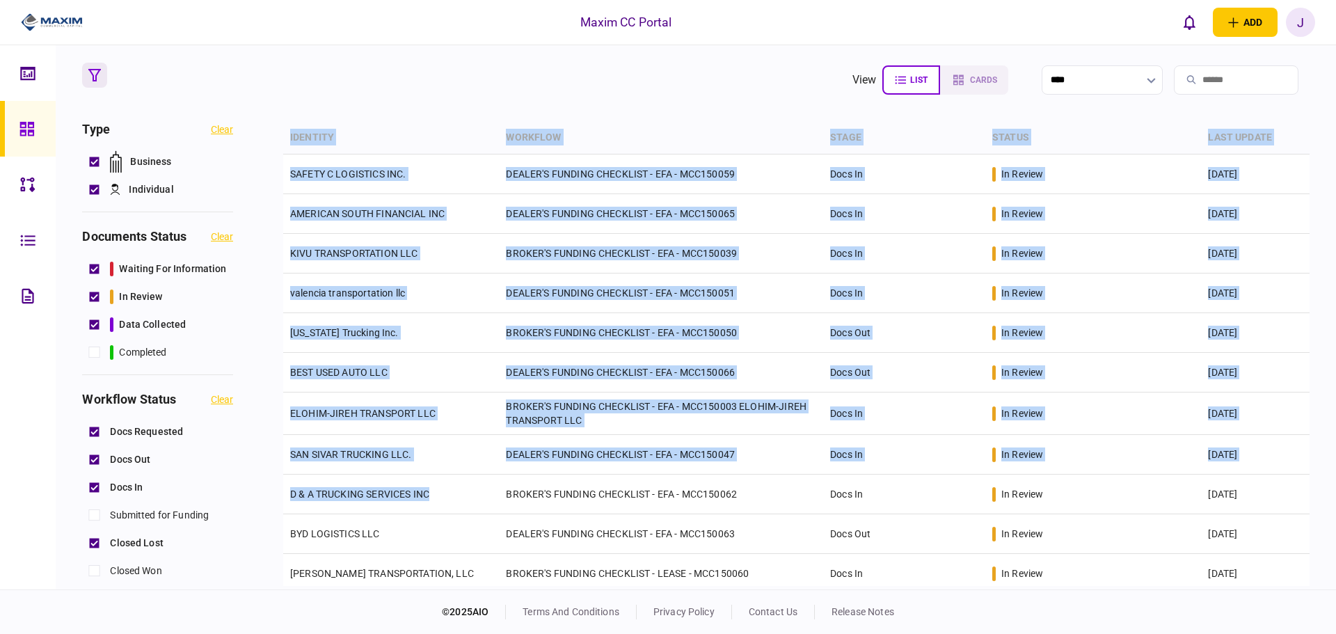
drag, startPoint x: 448, startPoint y: 499, endPoint x: 281, endPoint y: 503, distance: 167.1
click at [281, 503] on div "Type clear Business Individual documents status clear waiting for information i…" at bounding box center [695, 354] width 1227 height 464
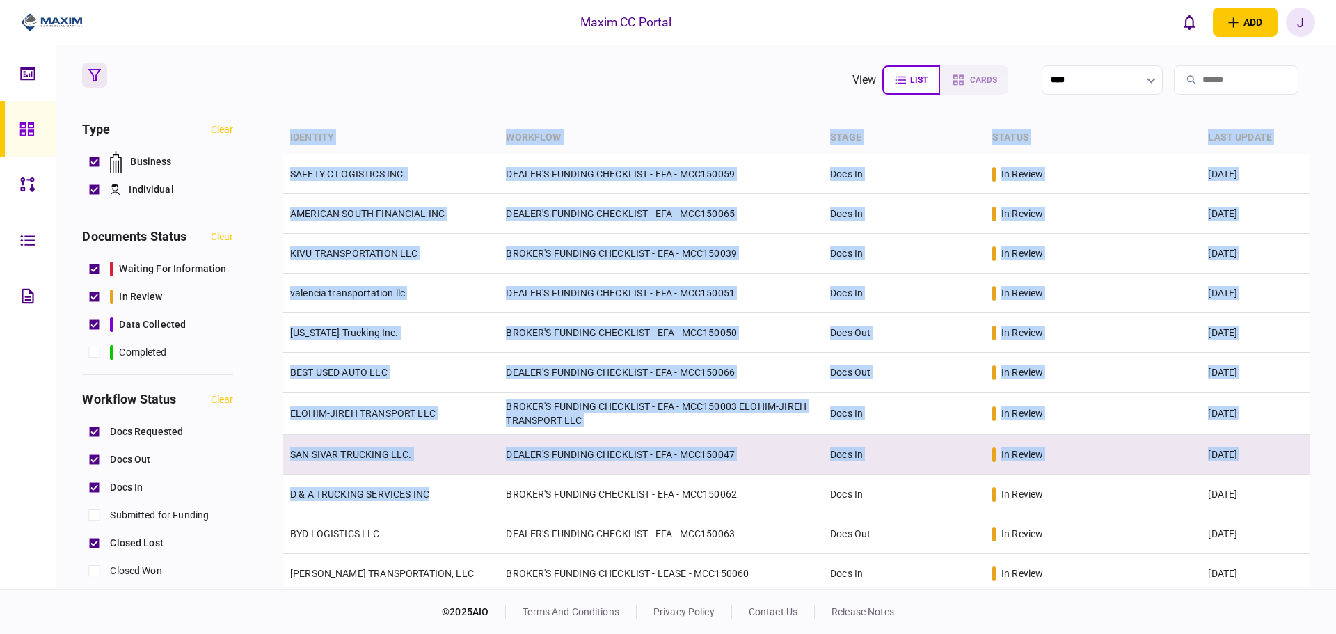
click at [437, 474] on td "SAN SIVAR TRUCKING LLC." at bounding box center [391, 455] width 216 height 40
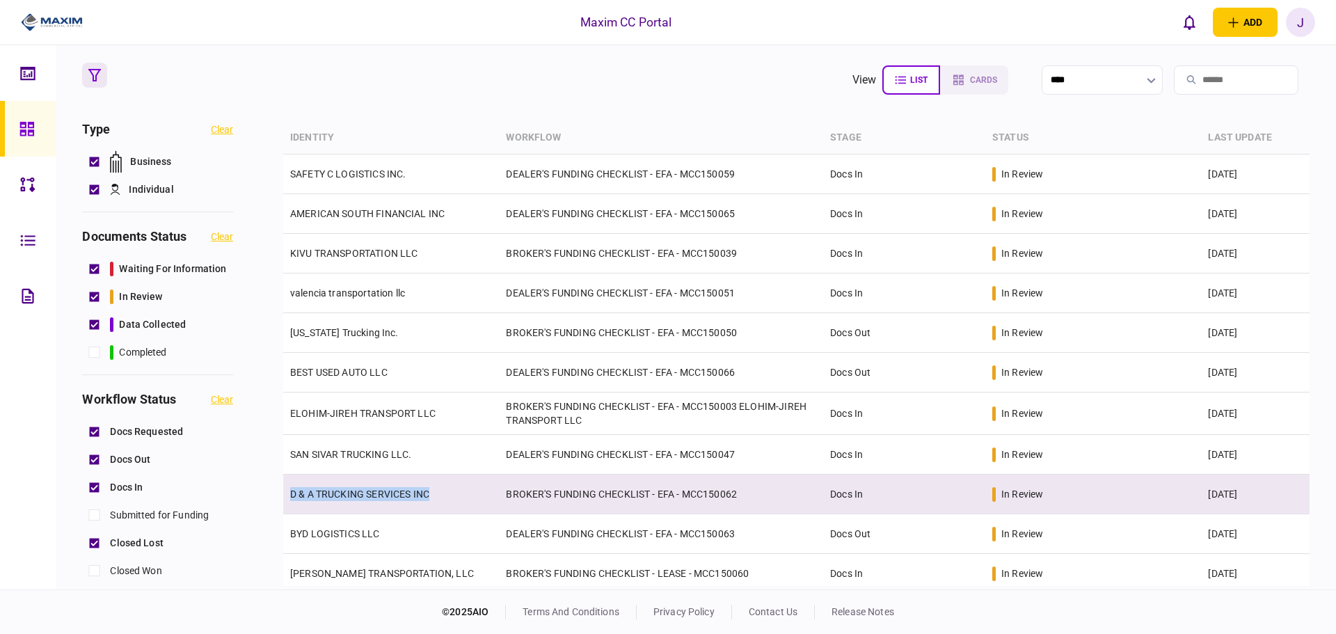
drag, startPoint x: 452, startPoint y: 496, endPoint x: 285, endPoint y: 495, distance: 166.4
click at [285, 495] on td "D & A TRUCKING SERVICES INC" at bounding box center [391, 495] width 216 height 40
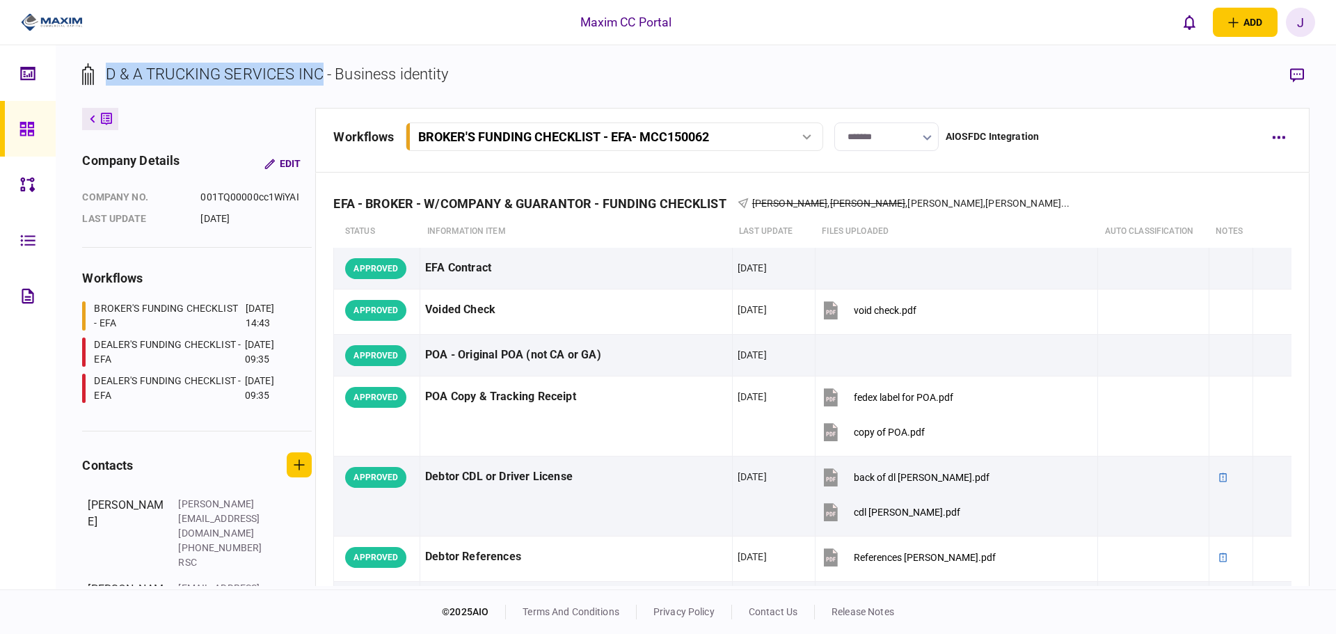
drag, startPoint x: 322, startPoint y: 77, endPoint x: 123, endPoint y: 77, distance: 198.4
click at [118, 71] on div "D & A TRUCKING SERVICES INC - Business identity" at bounding box center [277, 74] width 342 height 23
copy div "& A TRUCKING SERVICES INC"
click at [105, 73] on div "D & A TRUCKING SERVICES INC - Business identity" at bounding box center [265, 74] width 366 height 23
copy div "D & A TRUCKING SERVICES INC"
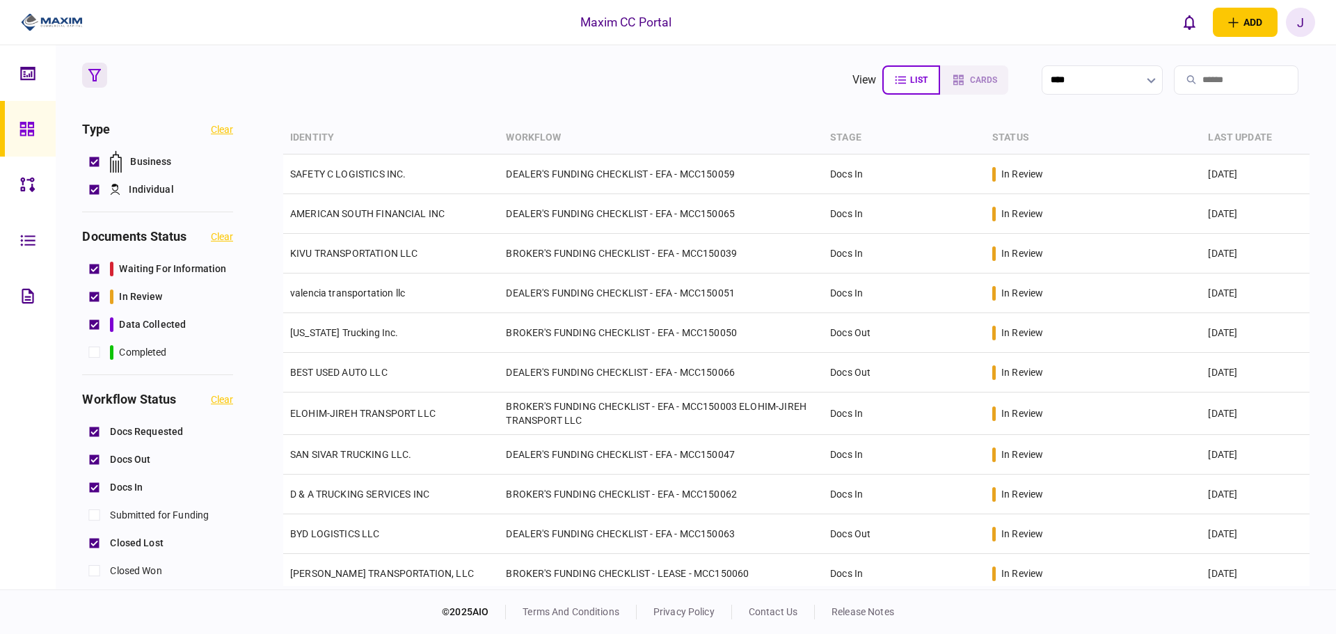
click at [1192, 81] on input "search" at bounding box center [1236, 79] width 125 height 29
paste input "**********"
type input "**********"
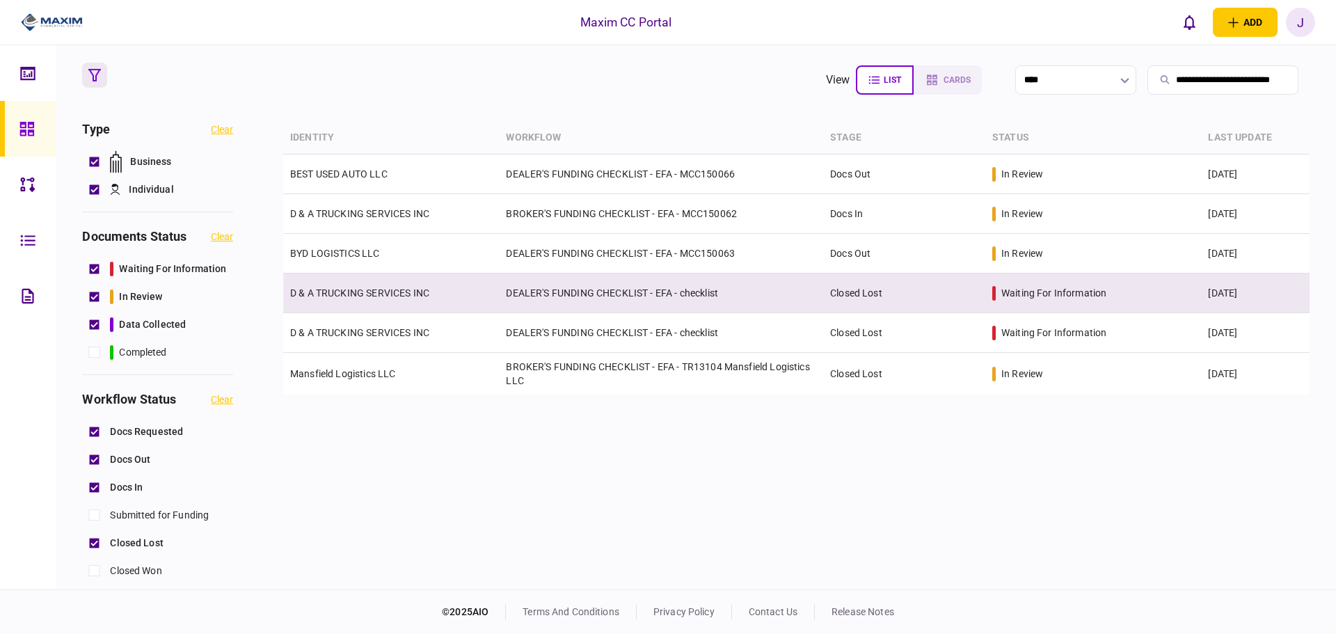
scroll to position [0, 0]
click at [363, 300] on td "D & A TRUCKING SERVICES INC" at bounding box center [391, 294] width 216 height 40
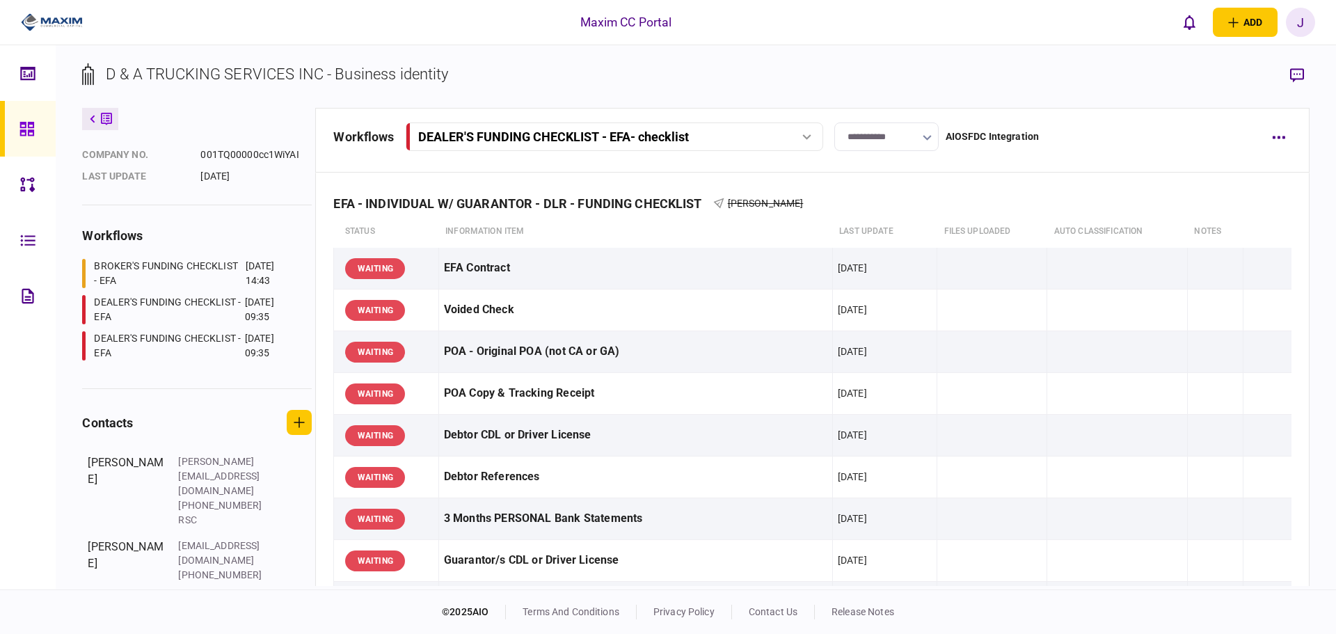
scroll to position [61, 0]
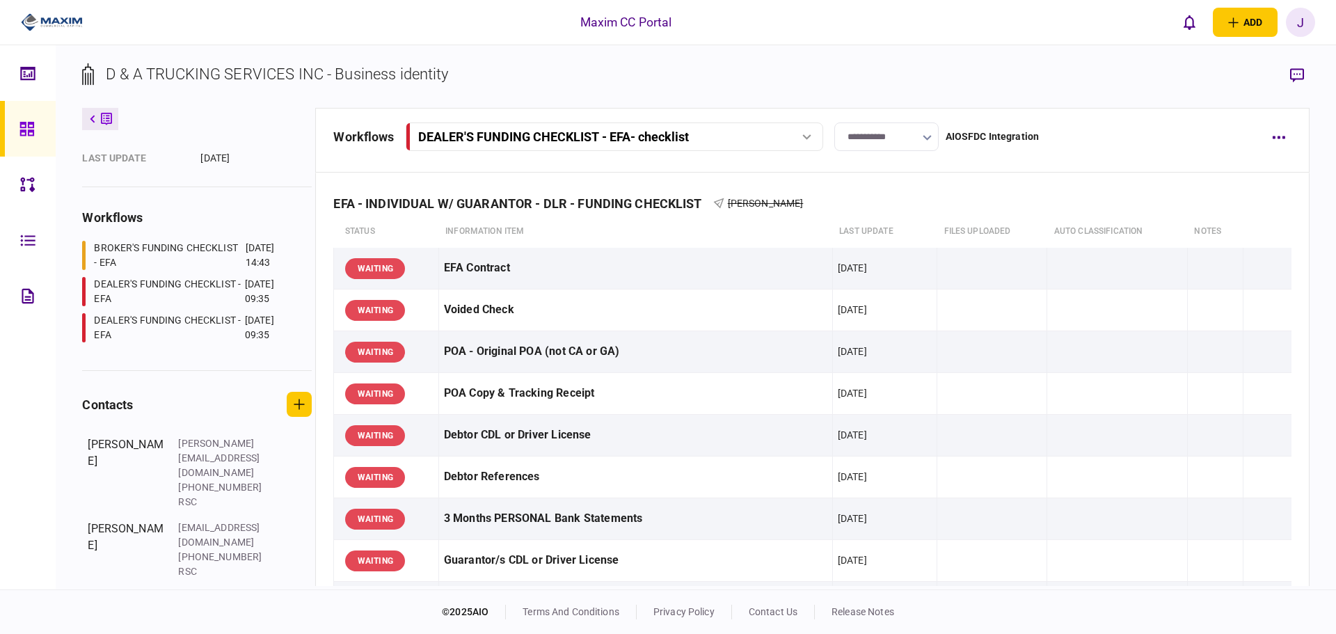
click at [13, 125] on link at bounding box center [28, 129] width 56 height 56
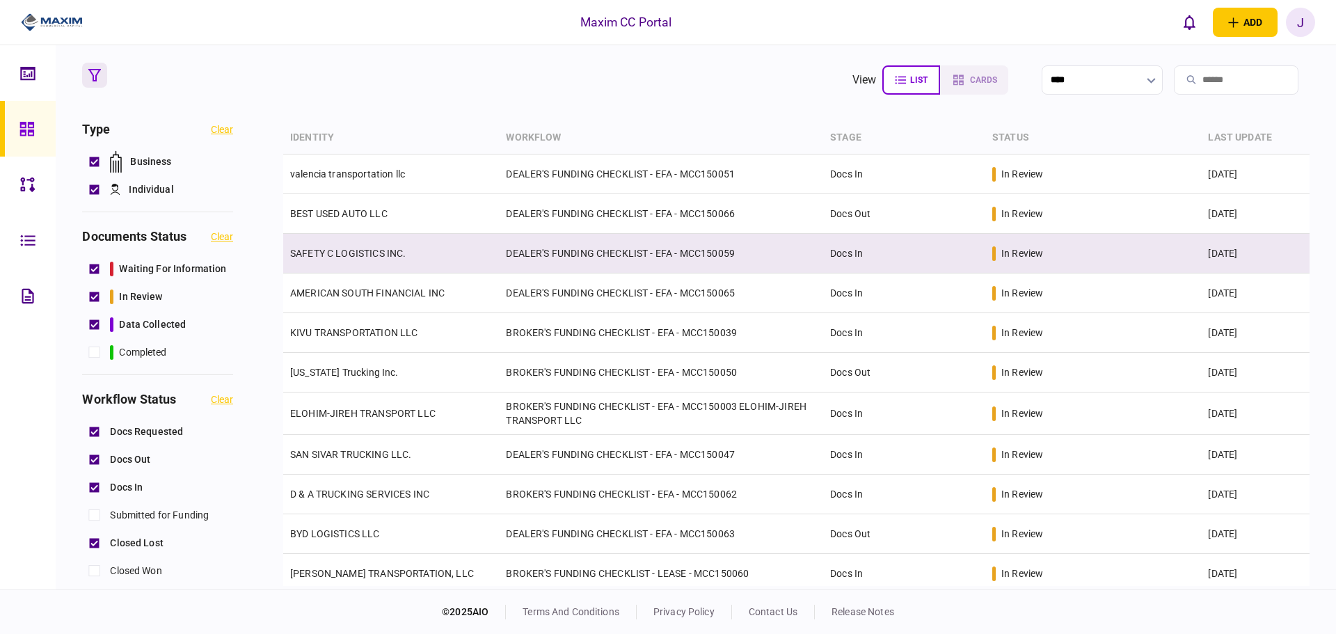
click at [351, 248] on link "SAFETY C LOGISTICS INC." at bounding box center [348, 253] width 116 height 11
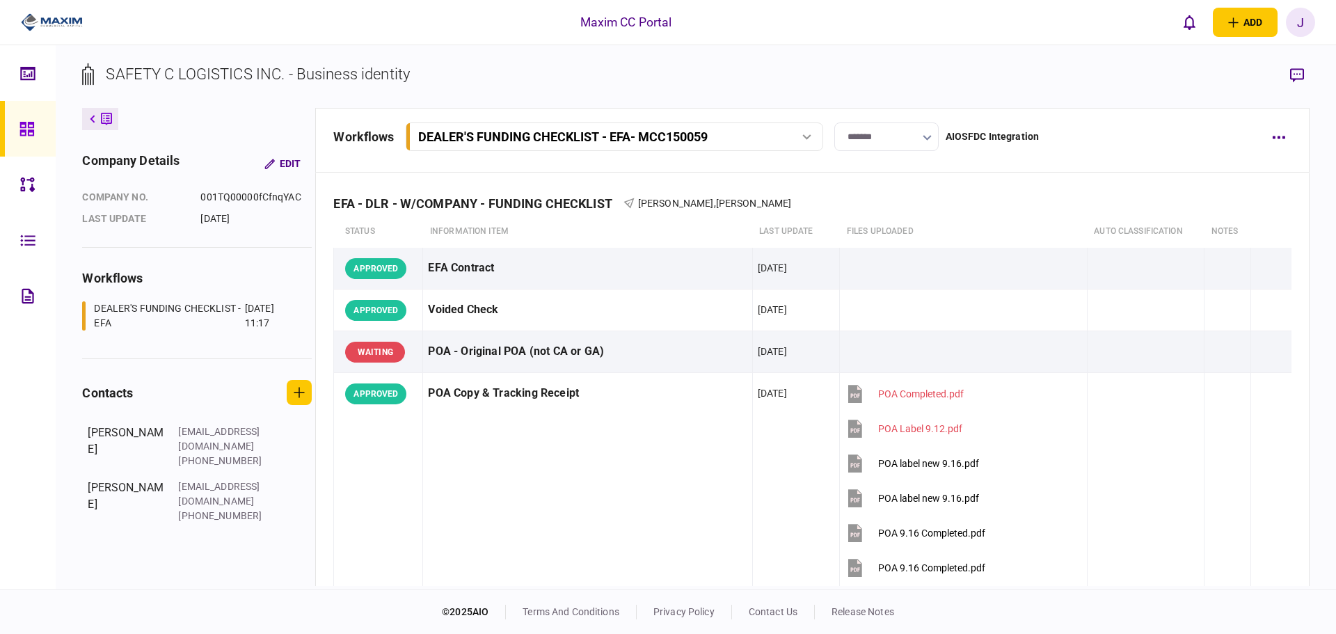
click at [1, 107] on link at bounding box center [28, 129] width 56 height 56
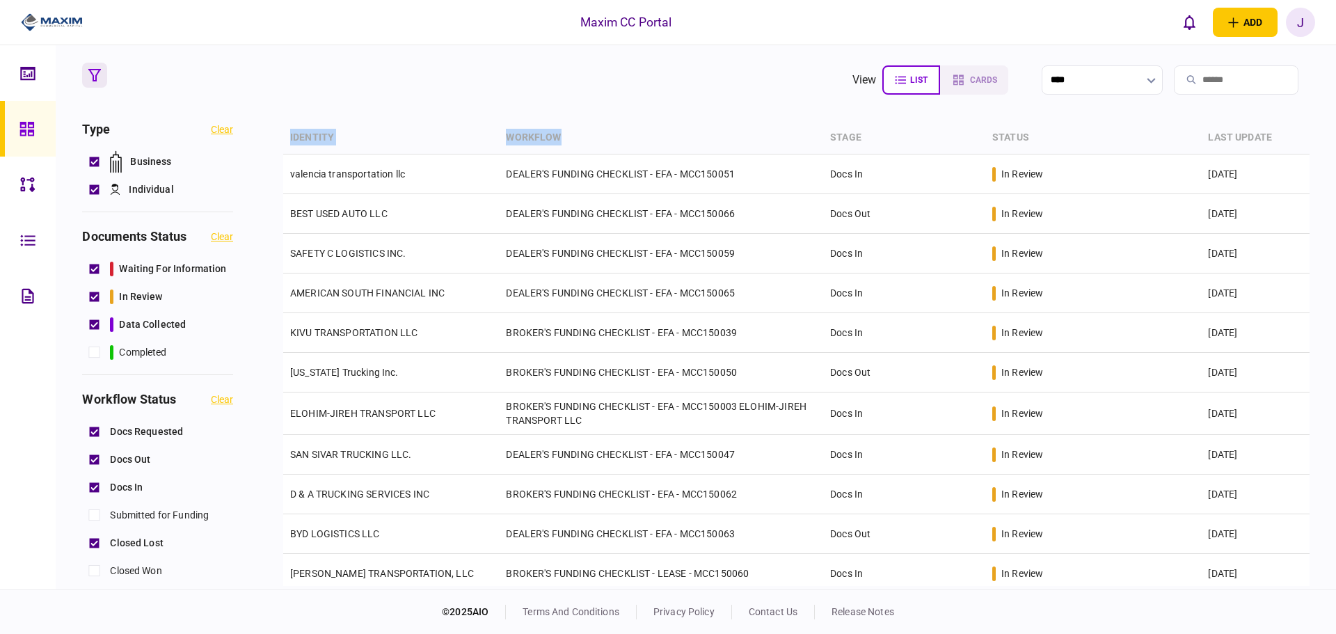
drag, startPoint x: 570, startPoint y: 135, endPoint x: 329, endPoint y: 124, distance: 241.1
click at [264, 138] on div "Type clear Business Individual documents status clear waiting for information i…" at bounding box center [695, 354] width 1227 height 464
click at [389, 107] on section "view list cards **** Type clear Business Individual documents status clear wait…" at bounding box center [696, 317] width 1281 height 544
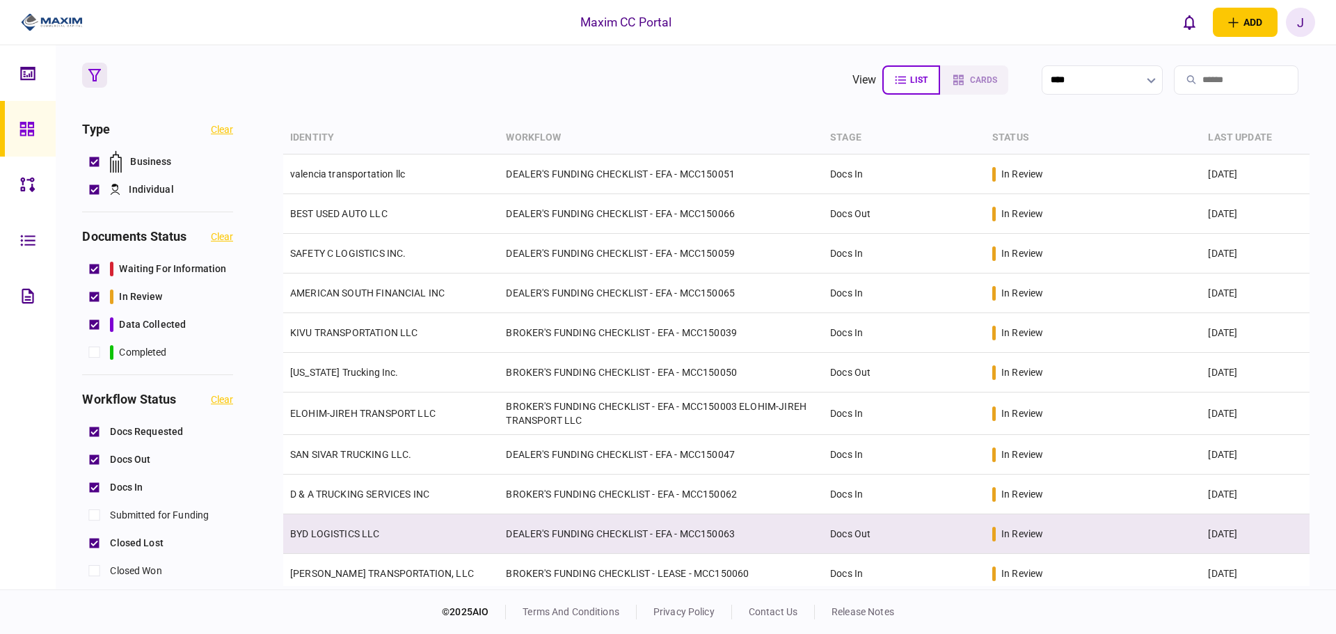
click at [340, 539] on link "BYD LOGISTICS LLC" at bounding box center [335, 533] width 90 height 11
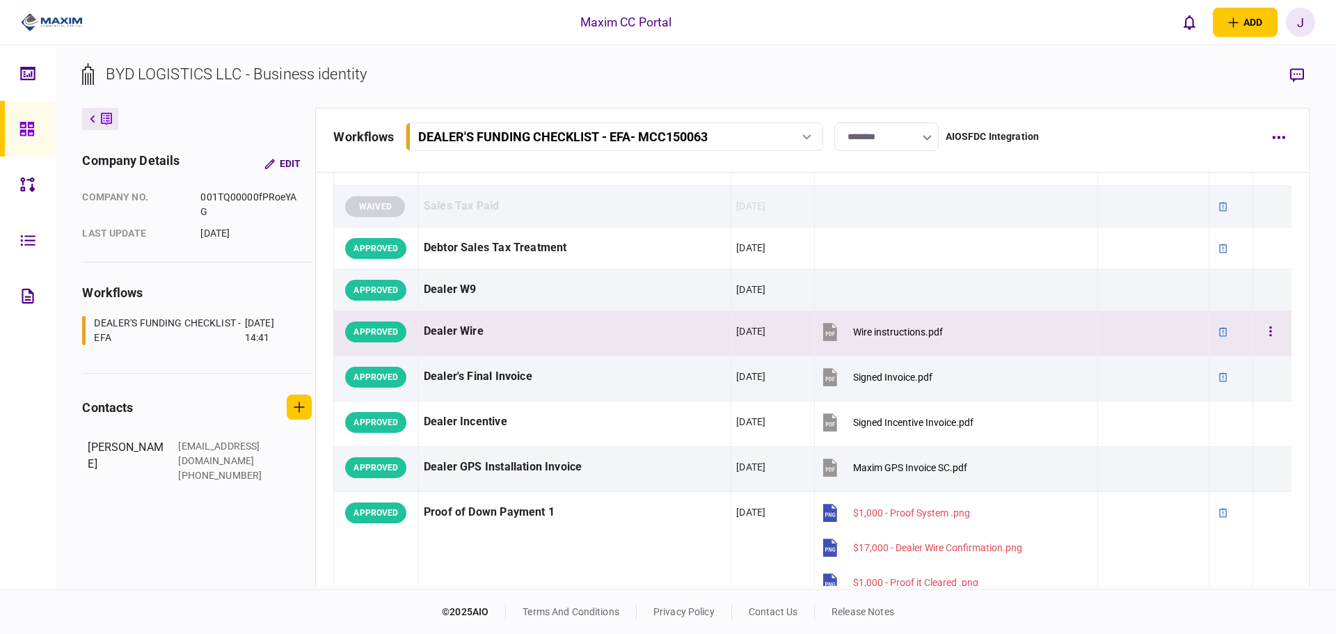
scroll to position [905, 0]
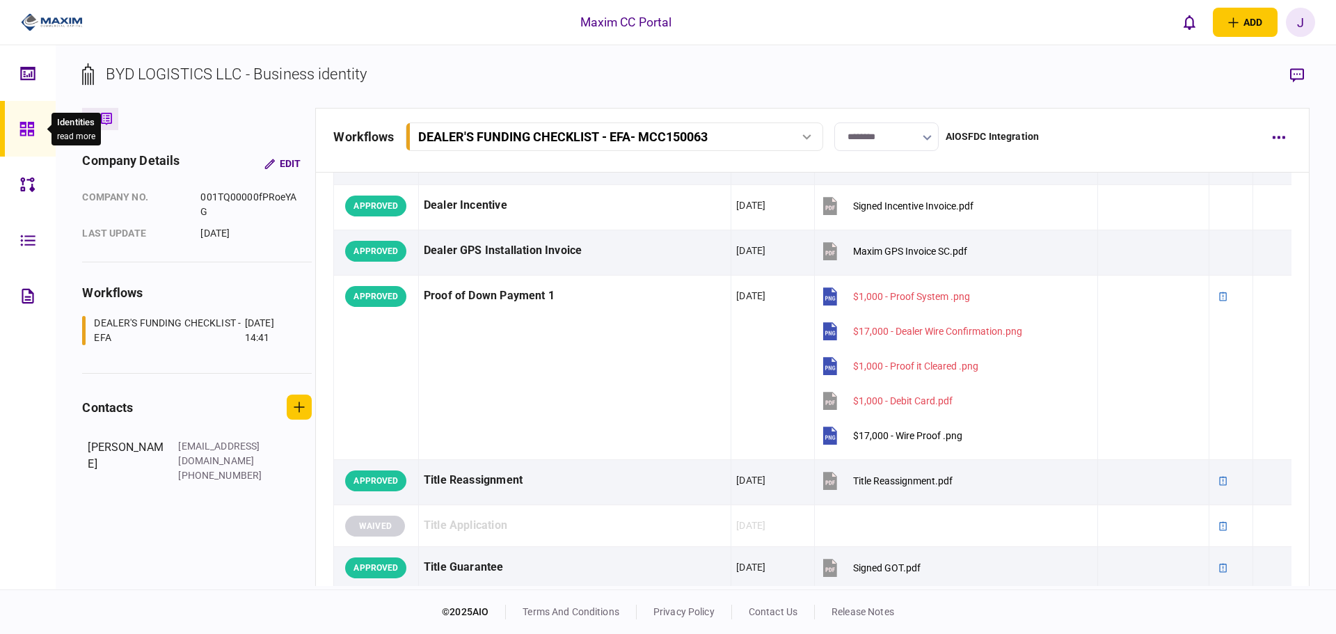
click at [24, 132] on icon at bounding box center [26, 129] width 15 height 16
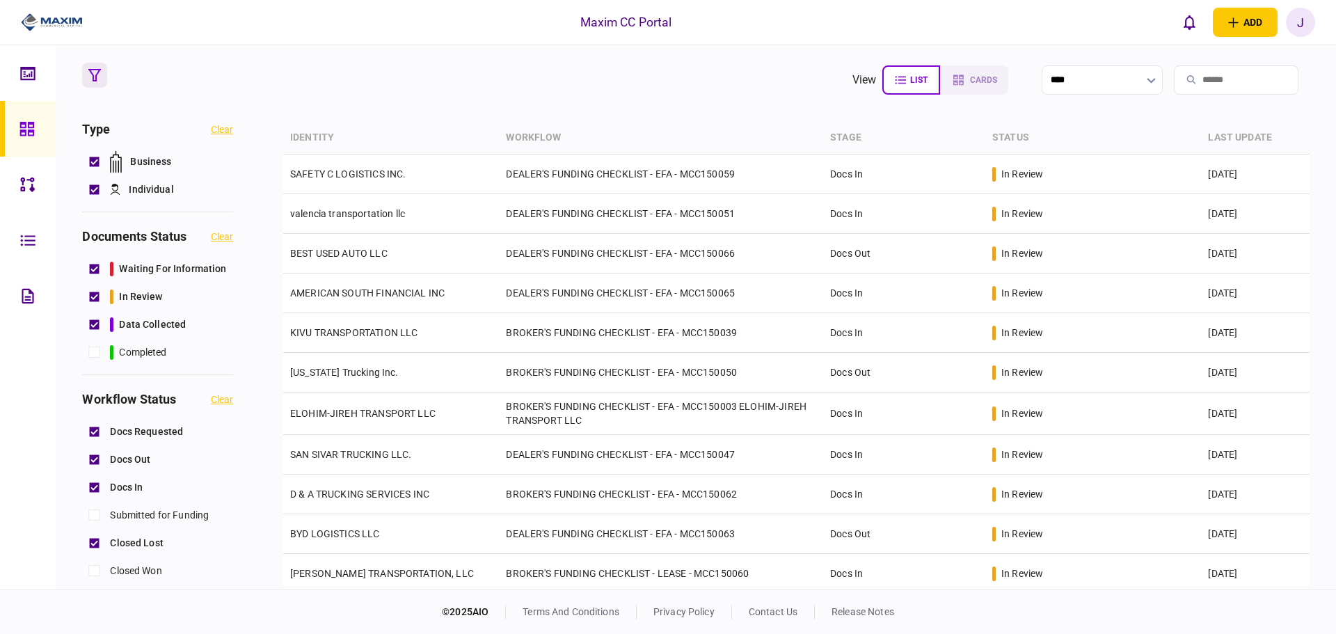
click at [401, 104] on section "view list cards **** Type clear Business Individual documents status clear wait…" at bounding box center [696, 317] width 1281 height 544
click at [487, 90] on section "view list cards ****" at bounding box center [695, 80] width 1227 height 35
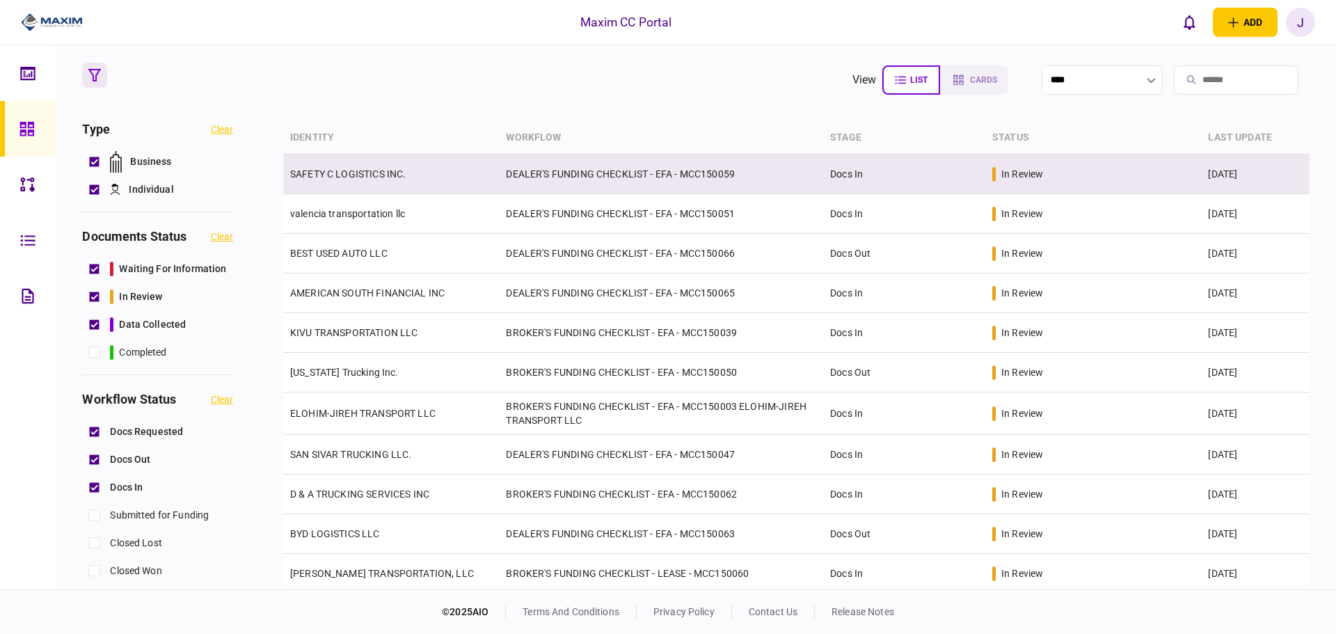
click at [351, 168] on link "SAFETY C LOGISTICS INC." at bounding box center [348, 173] width 116 height 11
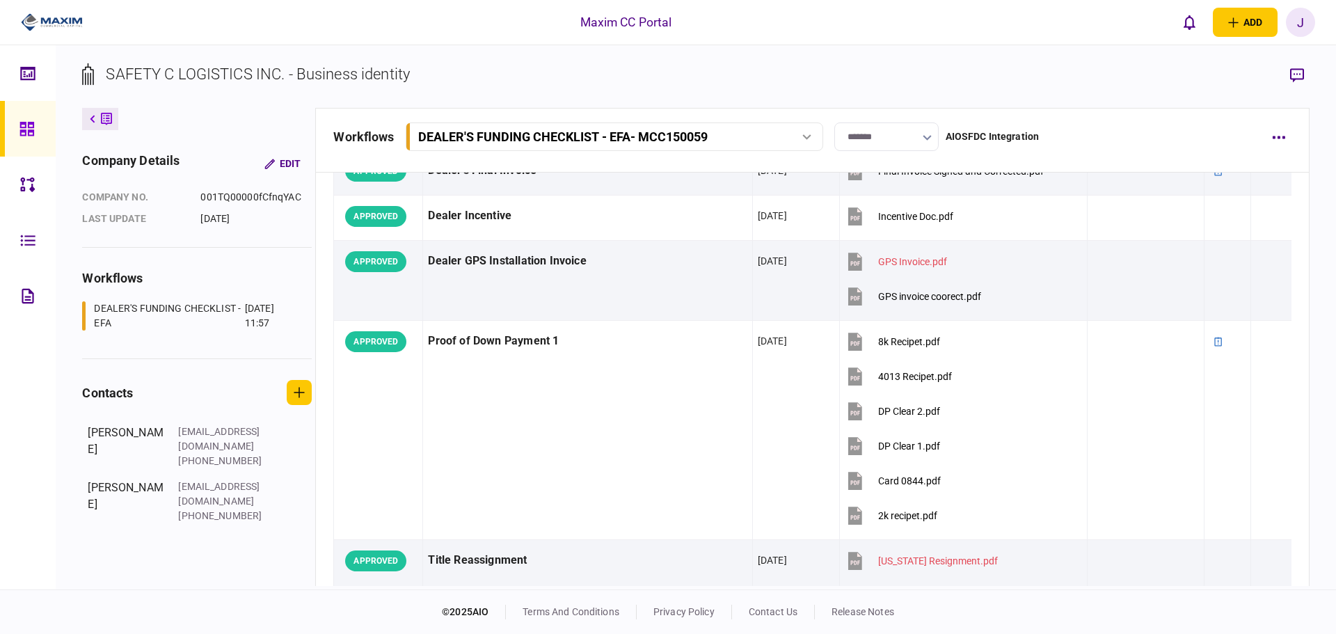
scroll to position [974, 0]
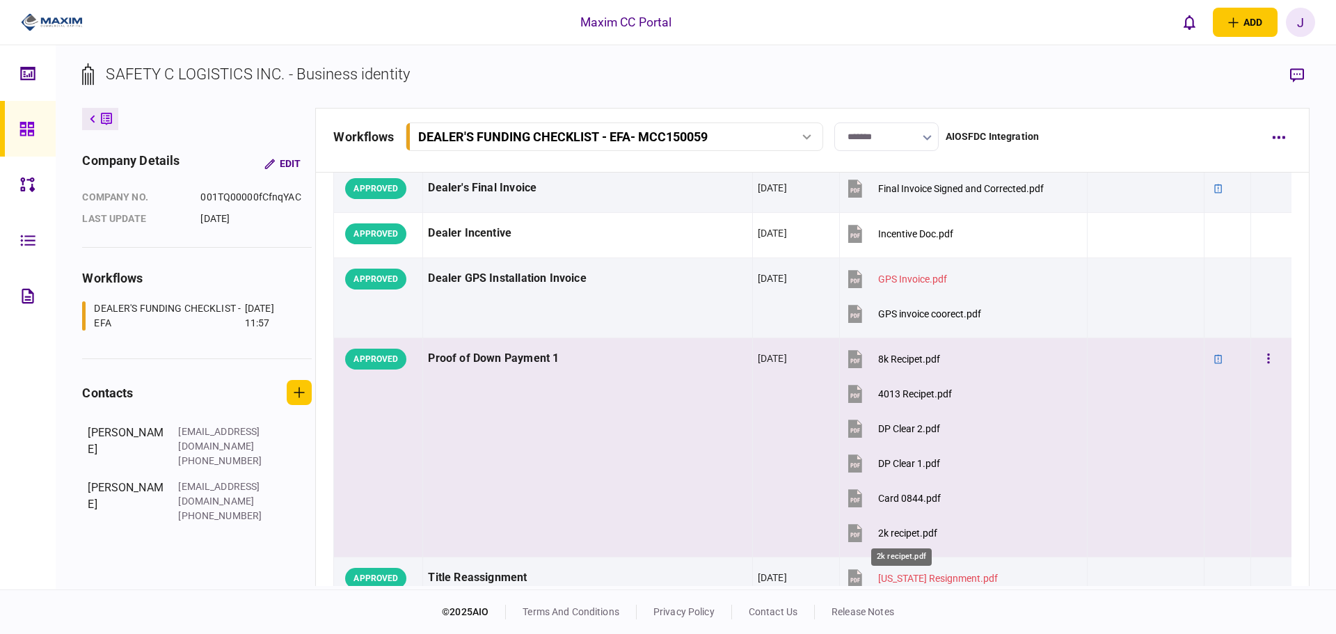
click at [899, 534] on div "2k recipet.pdf" at bounding box center [907, 533] width 59 height 11
click at [1263, 360] on button "button" at bounding box center [1268, 359] width 25 height 25
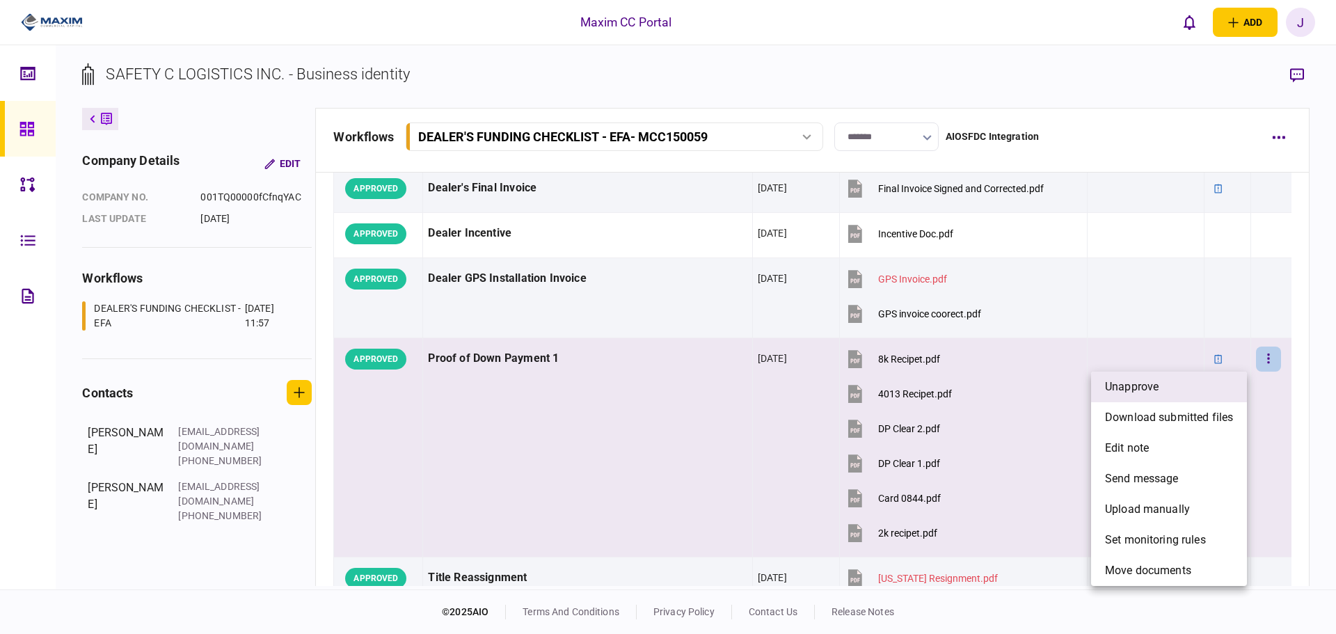
click at [1188, 388] on li "unapprove" at bounding box center [1169, 387] width 156 height 31
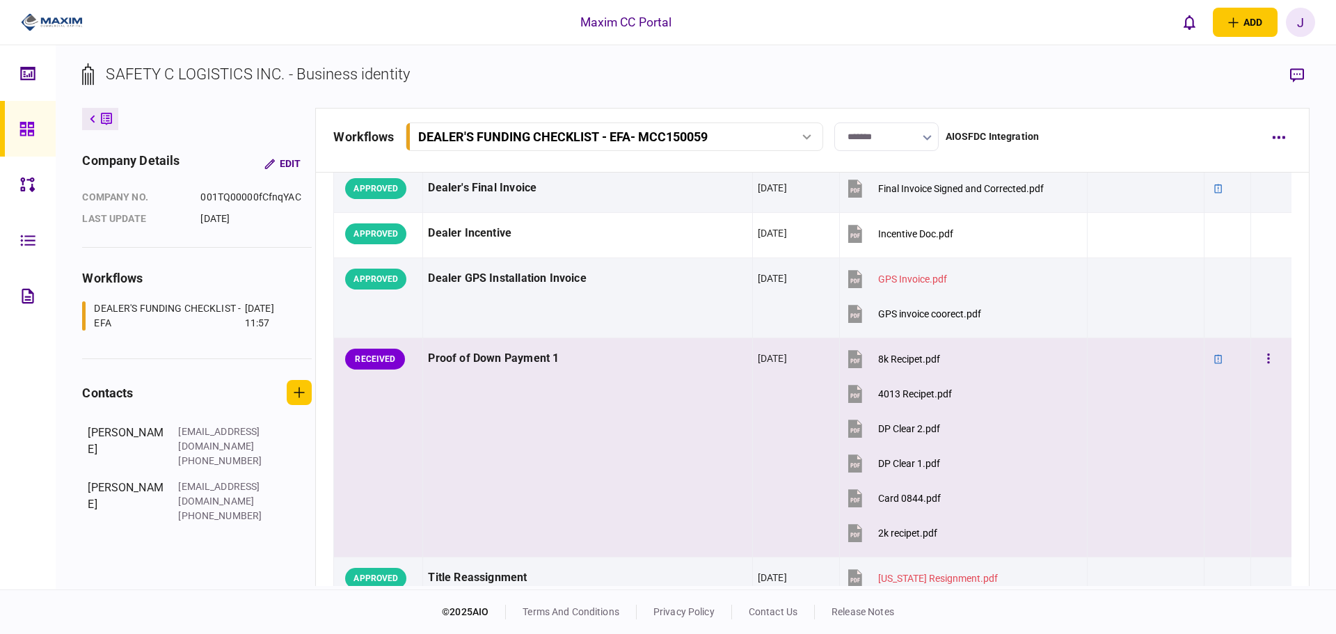
click at [1274, 354] on div at bounding box center [1271, 358] width 30 height 31
click at [1264, 357] on button "button" at bounding box center [1268, 359] width 25 height 25
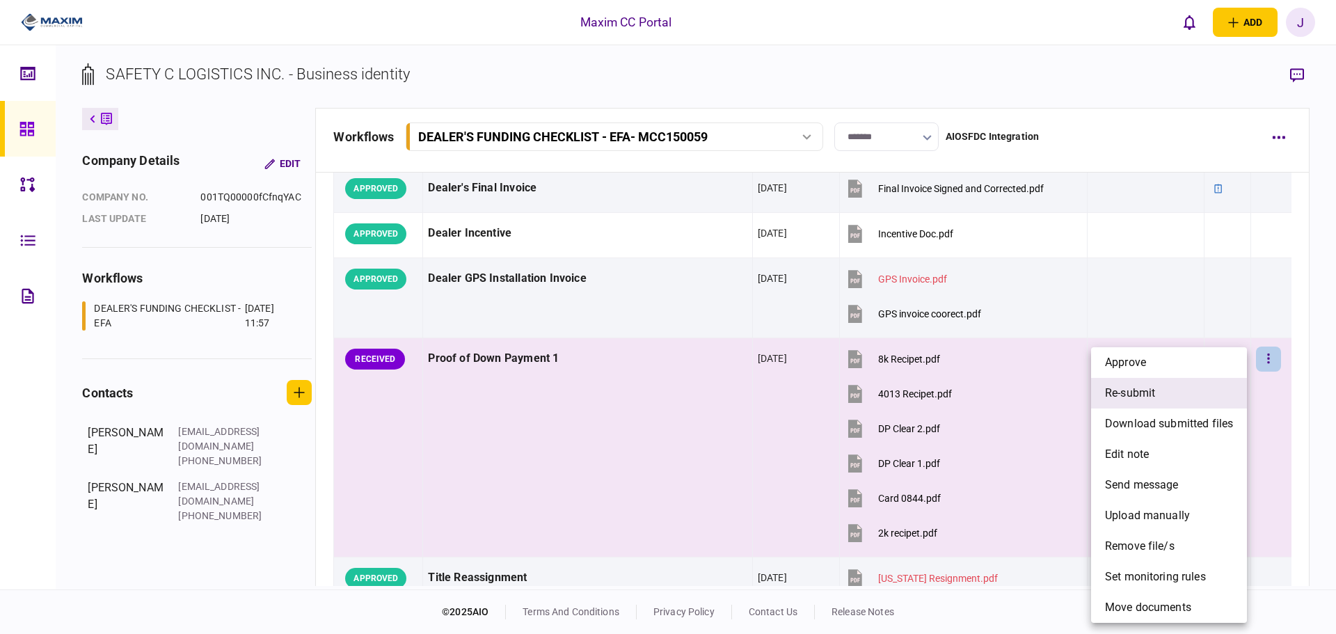
click at [1155, 390] on span "re-submit" at bounding box center [1130, 393] width 50 height 17
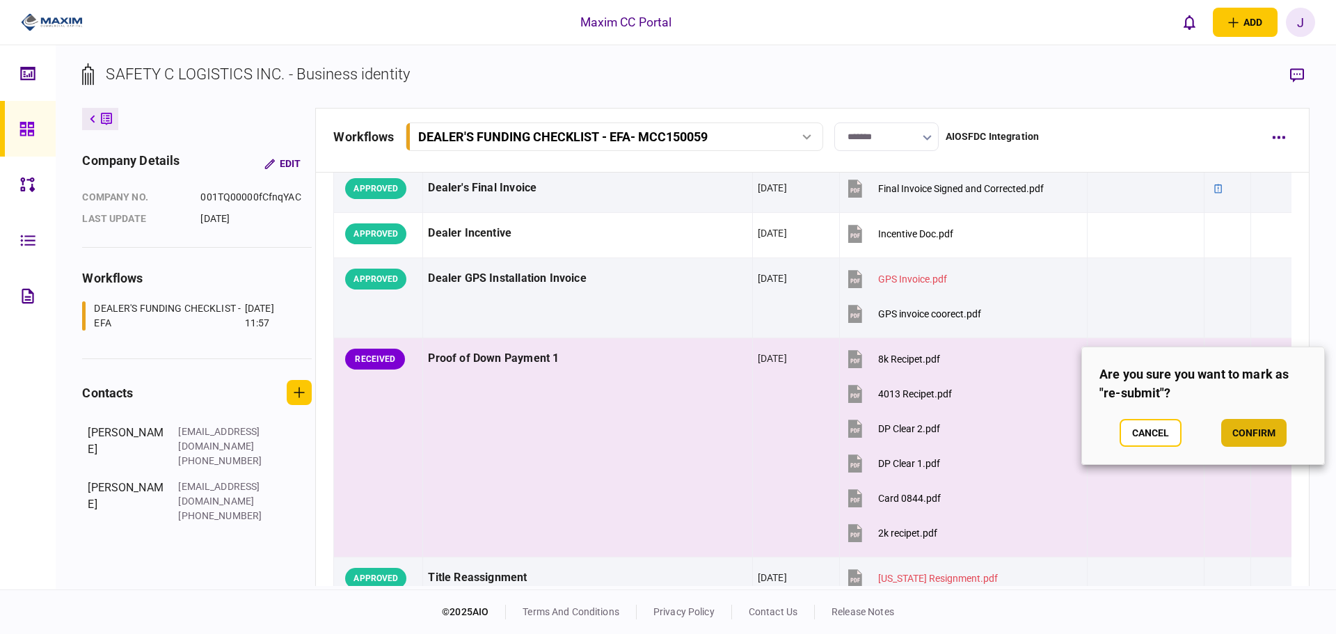
click at [1240, 428] on button "confirm" at bounding box center [1254, 433] width 65 height 28
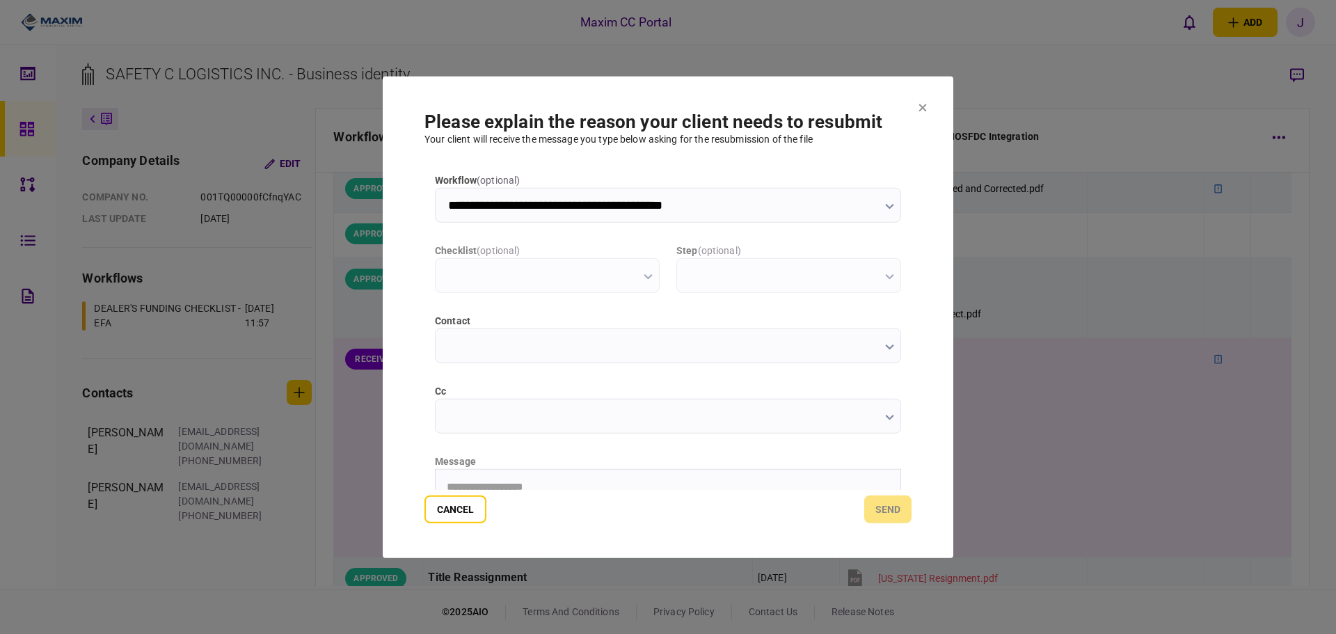
scroll to position [0, 0]
type input "**********"
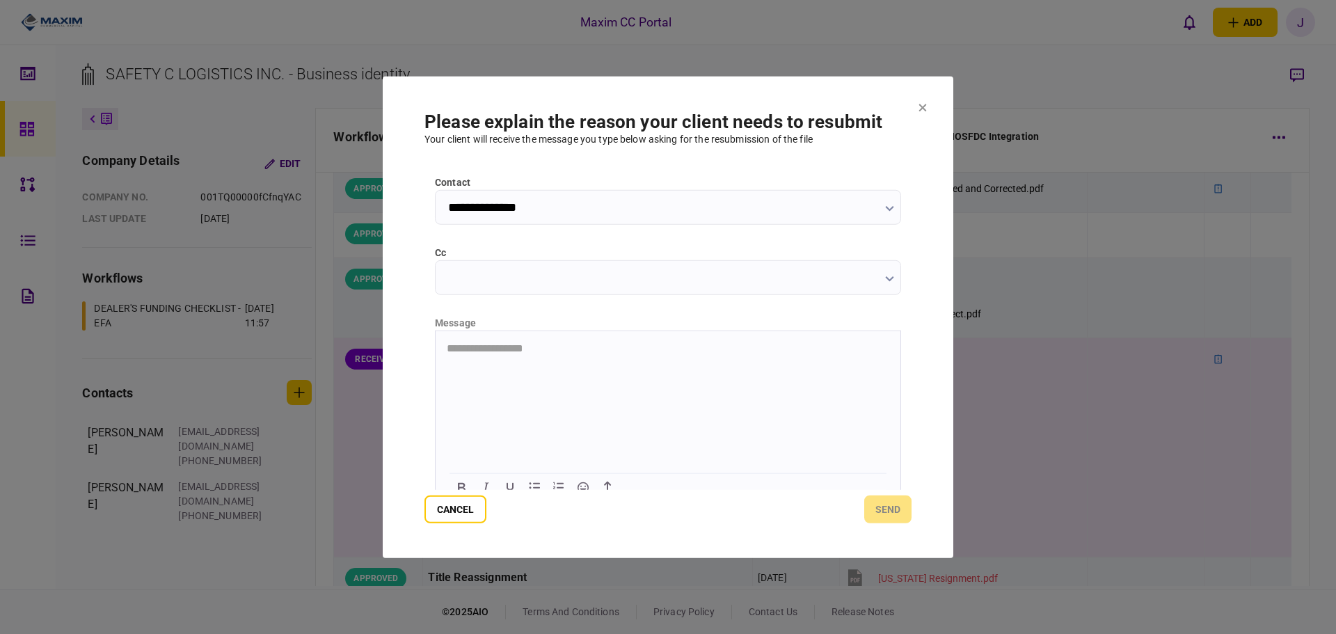
scroll to position [139, 0]
click at [503, 364] on html at bounding box center [668, 347] width 465 height 34
click at [899, 512] on button "send" at bounding box center [887, 510] width 47 height 28
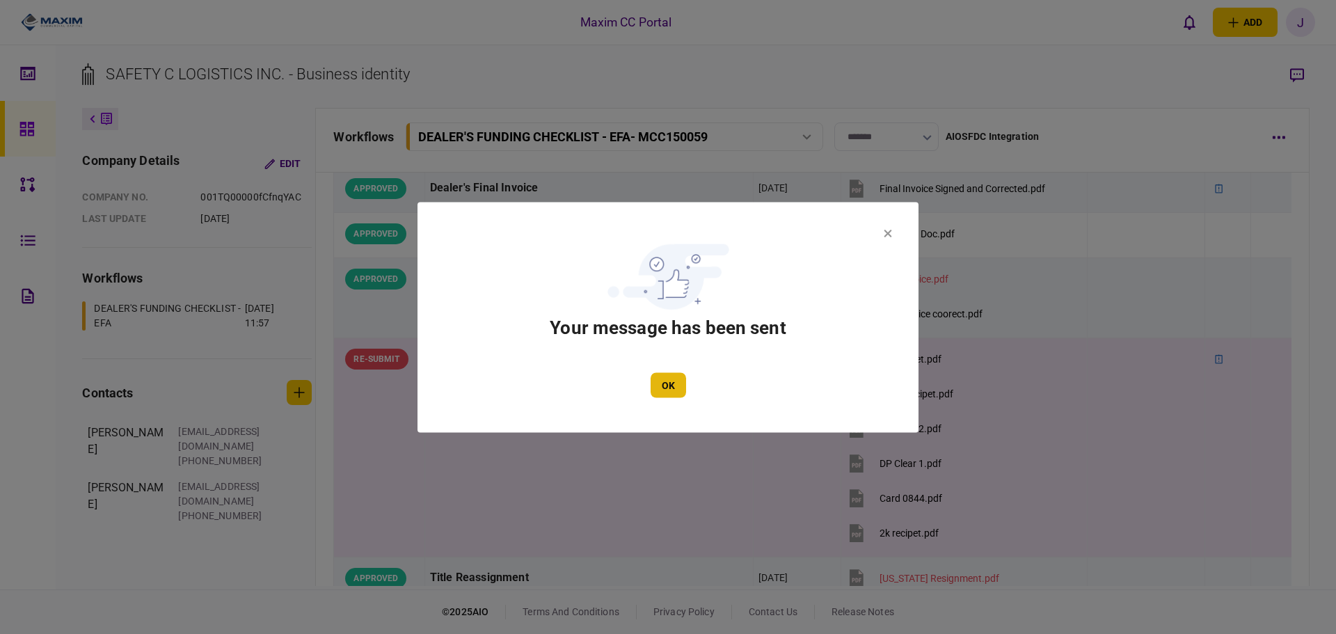
click at [680, 381] on button "OK" at bounding box center [668, 384] width 35 height 25
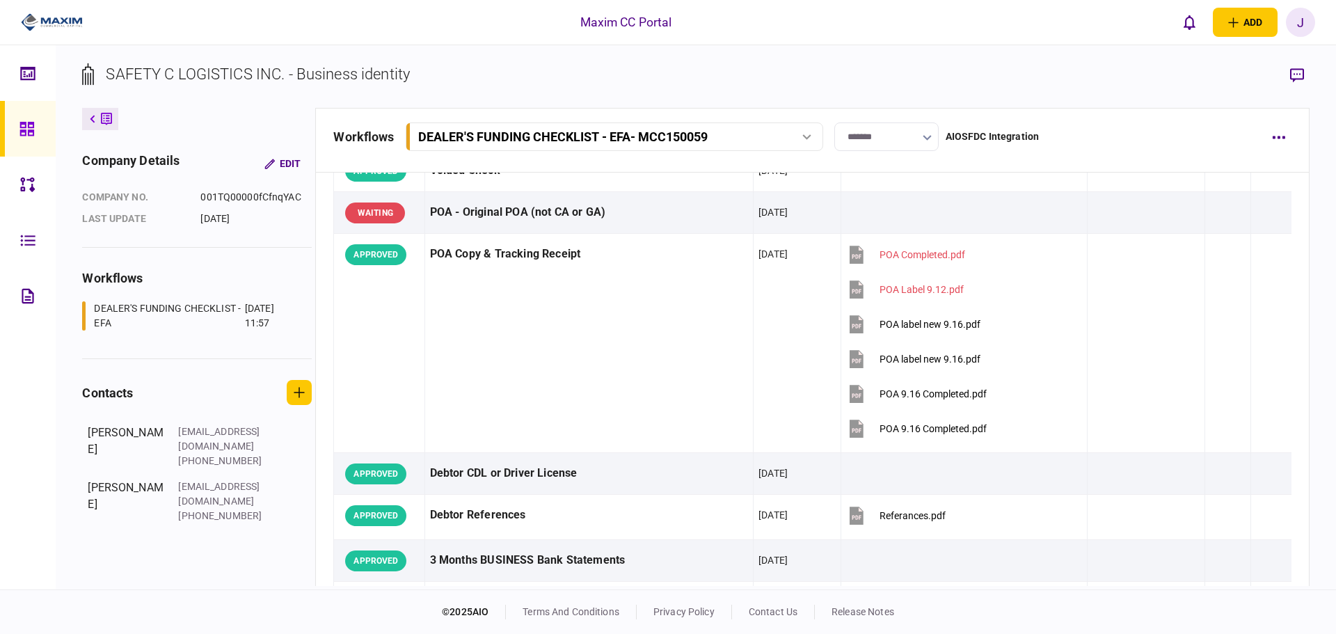
click at [209, 350] on section "workflows DEALER'S FUNDING CHECKLIST - EFA 18 Sep 2025 11:57" at bounding box center [197, 314] width 230 height 90
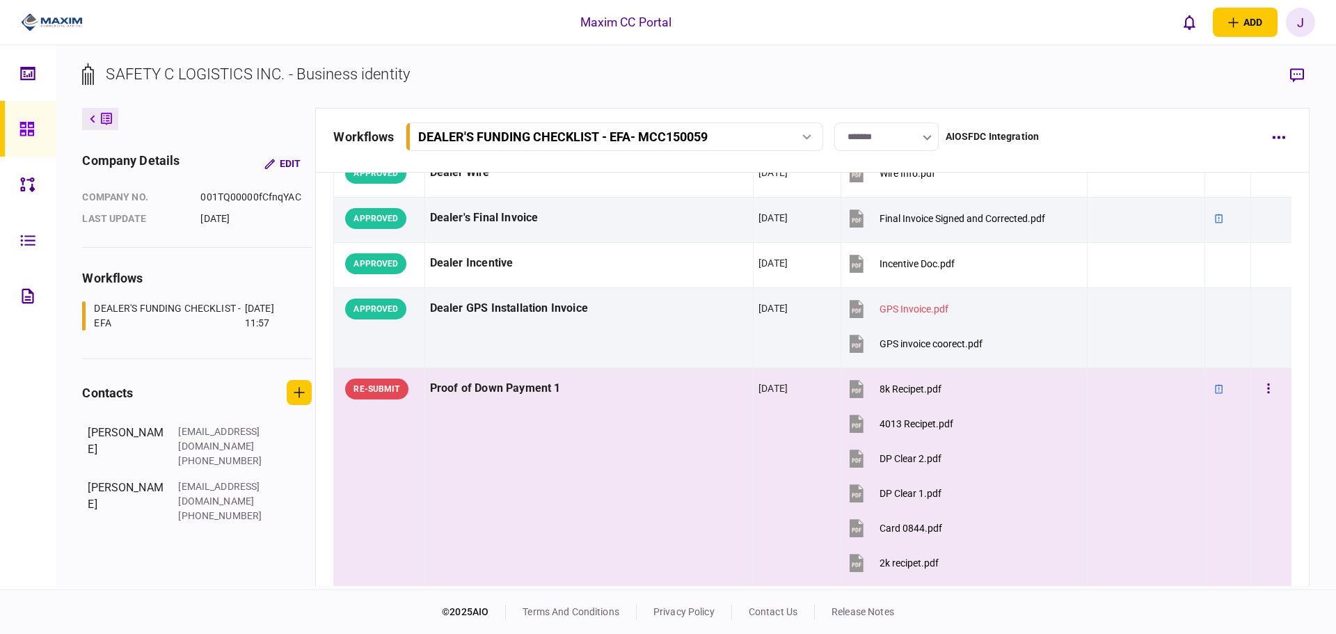
scroll to position [974, 0]
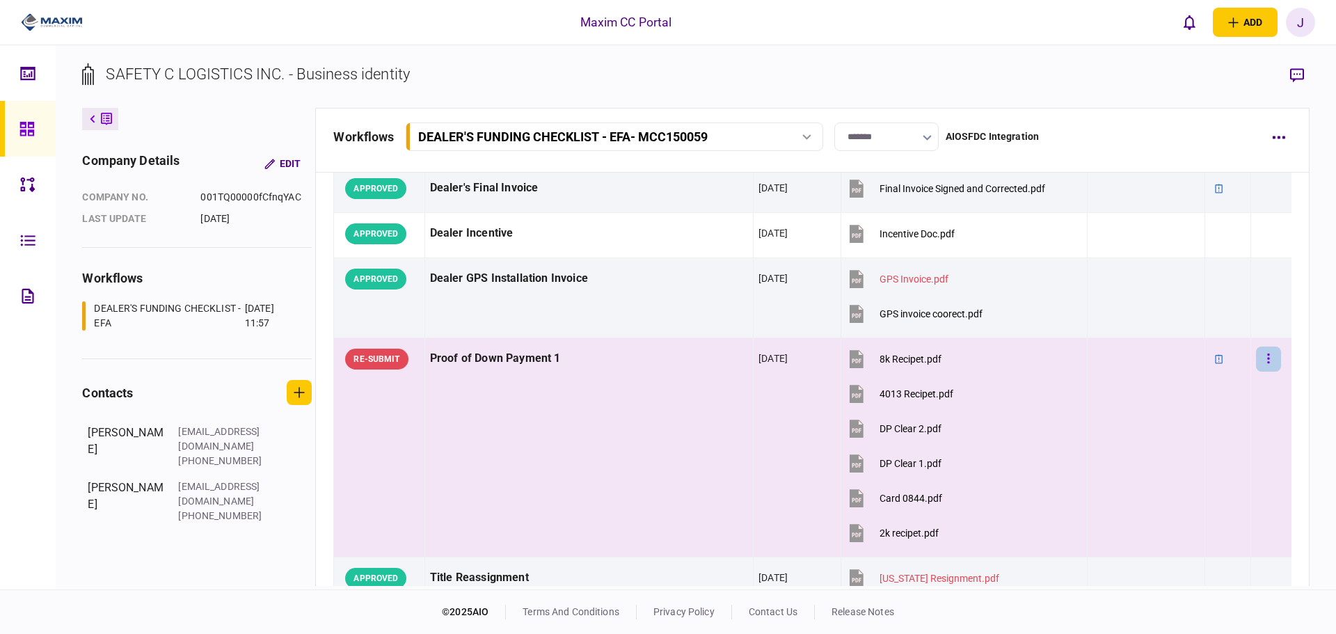
click at [1256, 361] on button "button" at bounding box center [1268, 359] width 25 height 25
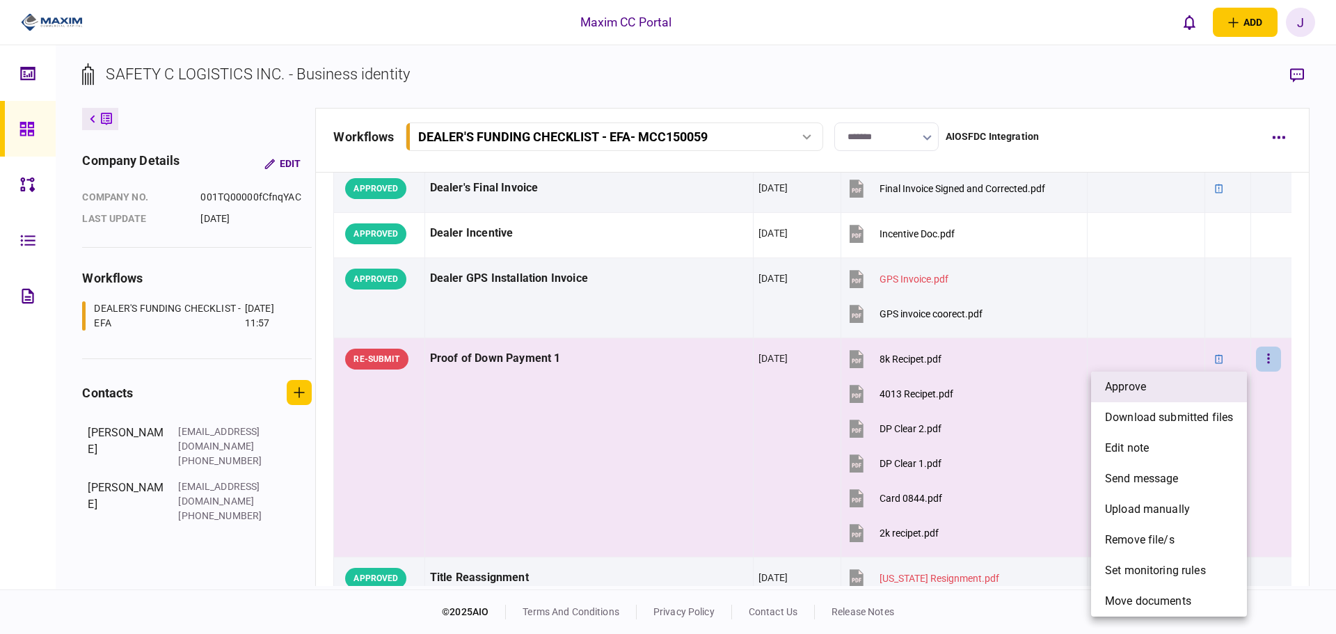
click at [1184, 388] on li "approve" at bounding box center [1169, 387] width 156 height 31
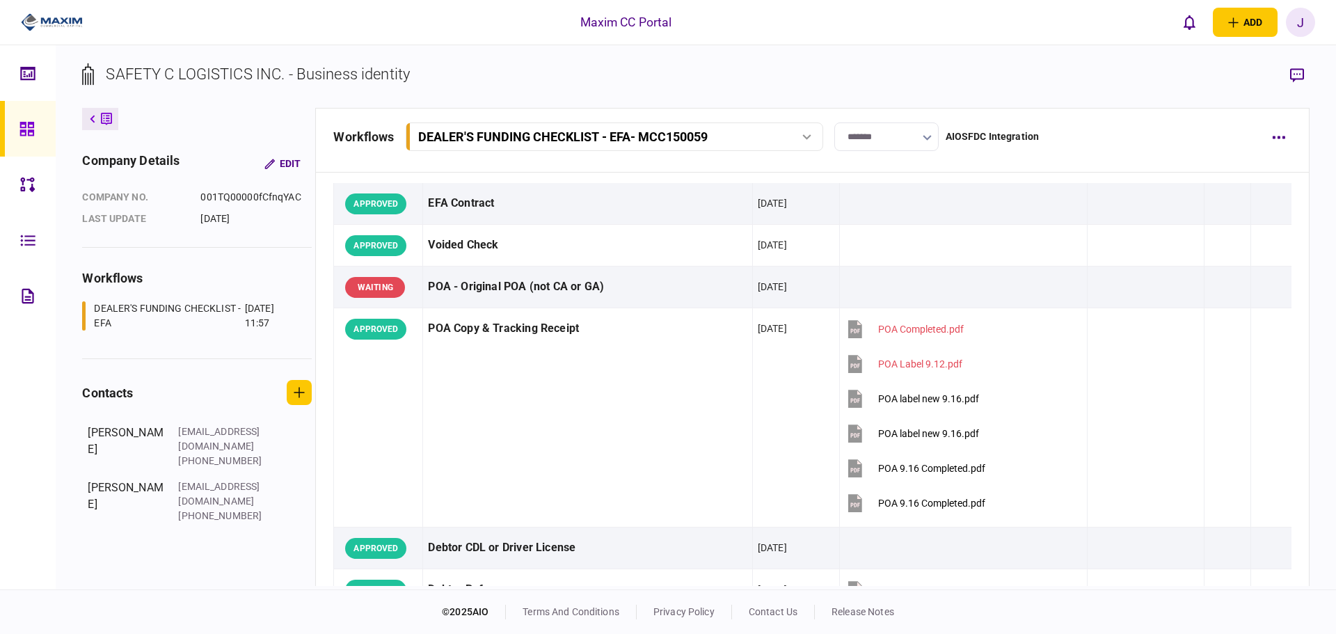
scroll to position [0, 0]
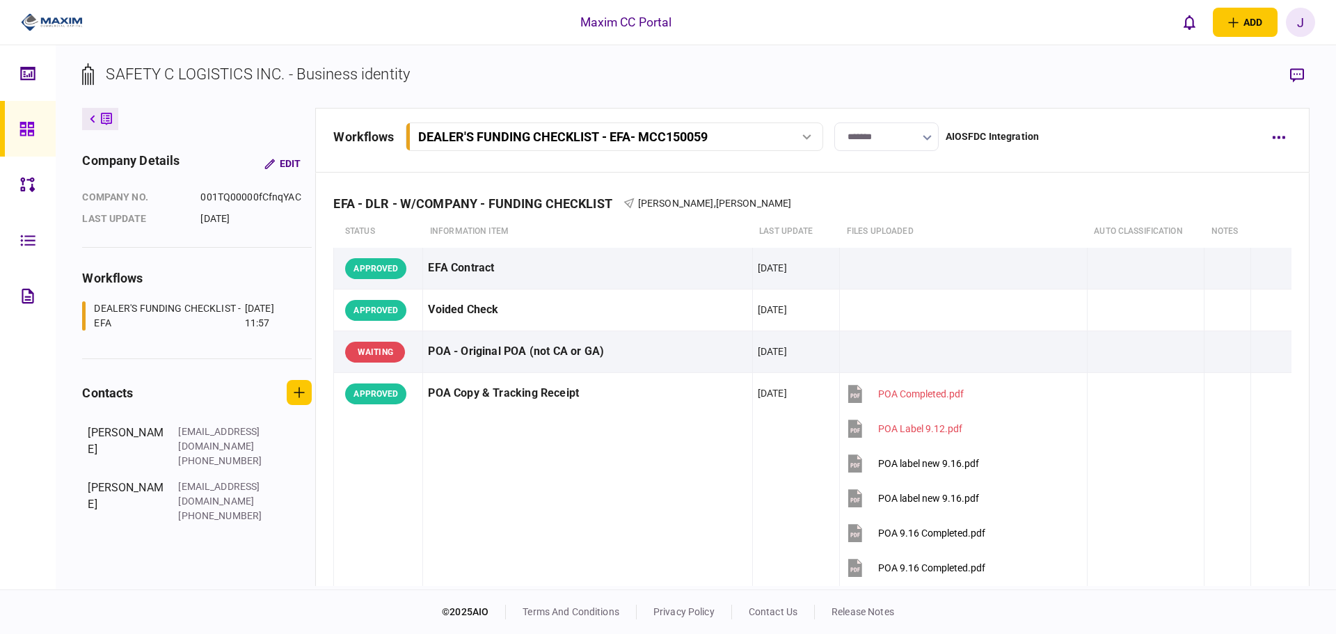
click at [21, 125] on icon at bounding box center [26, 129] width 14 height 14
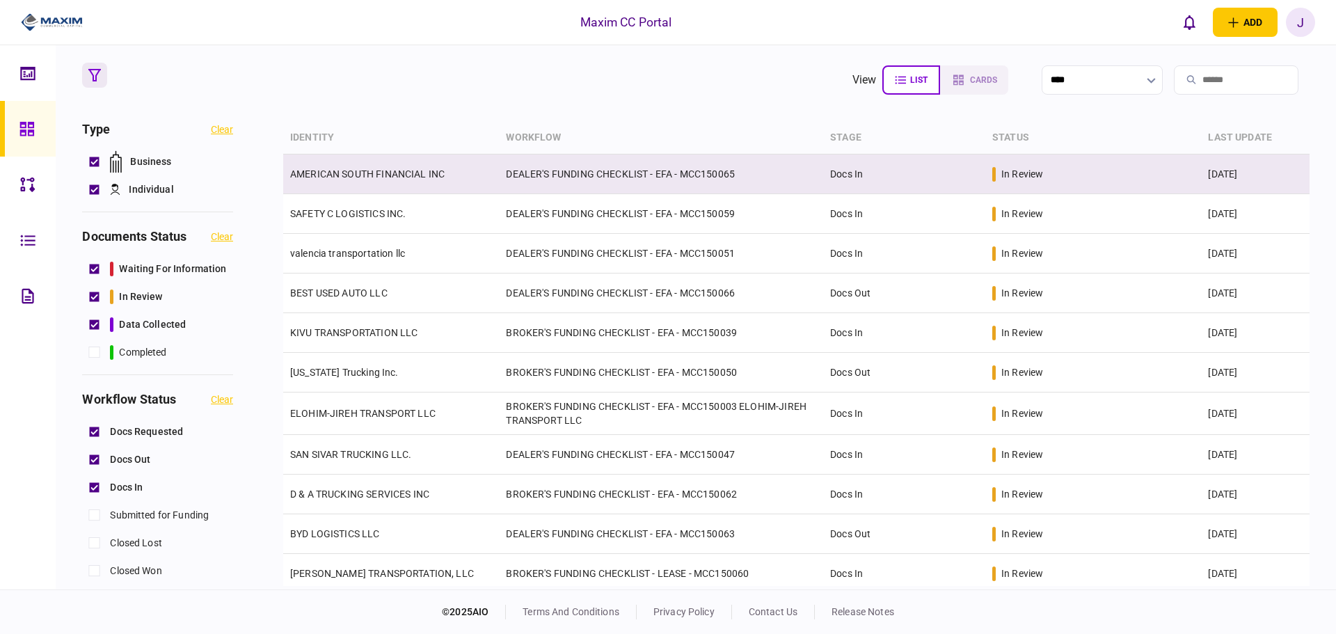
click at [388, 163] on td "AMERICAN SOUTH FINANCIAL INC" at bounding box center [391, 175] width 216 height 40
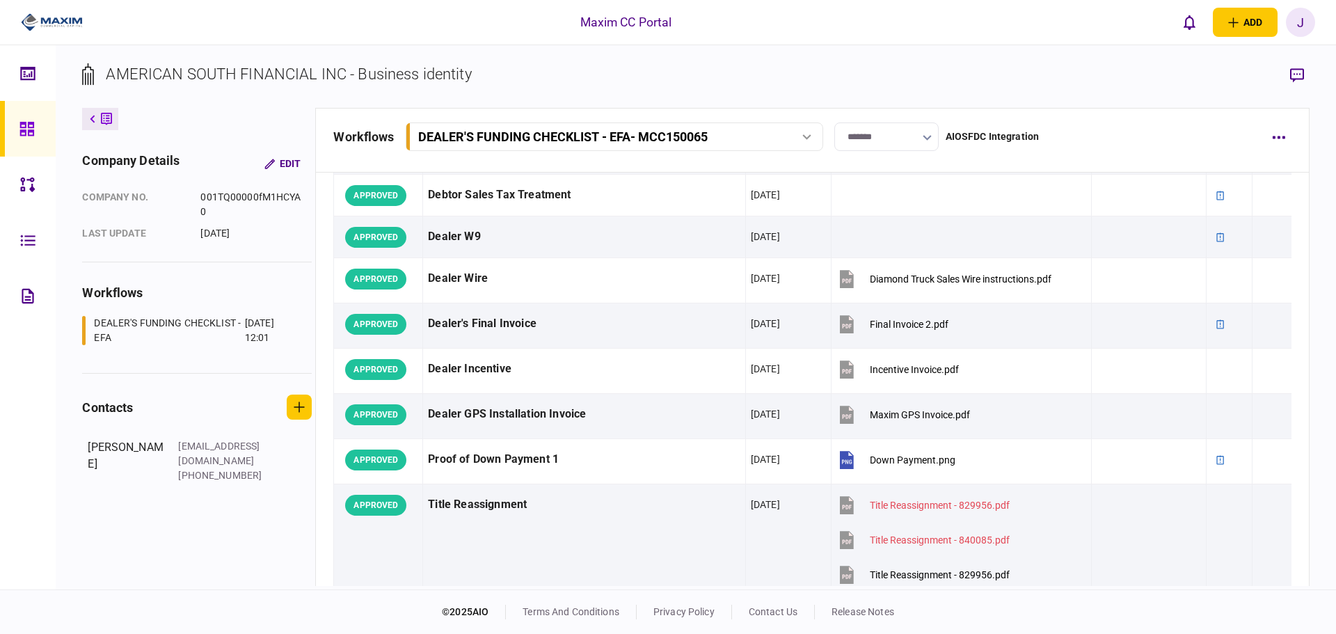
scroll to position [487, 0]
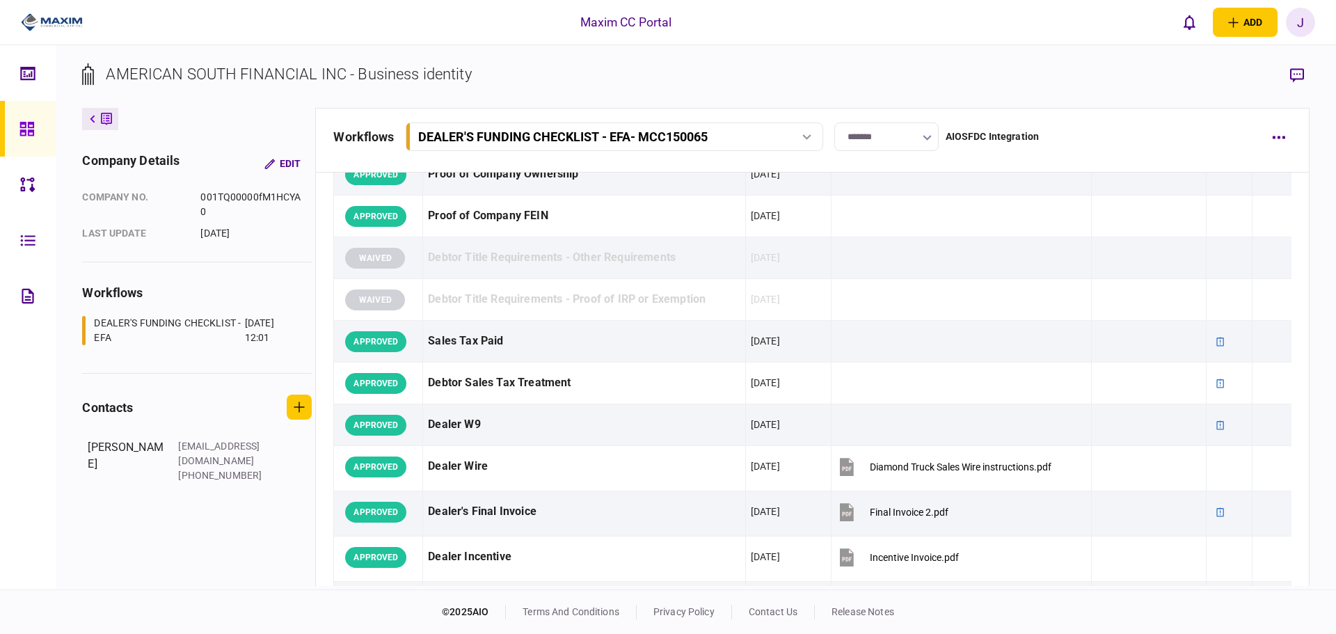
click at [26, 129] on icon at bounding box center [26, 129] width 14 height 14
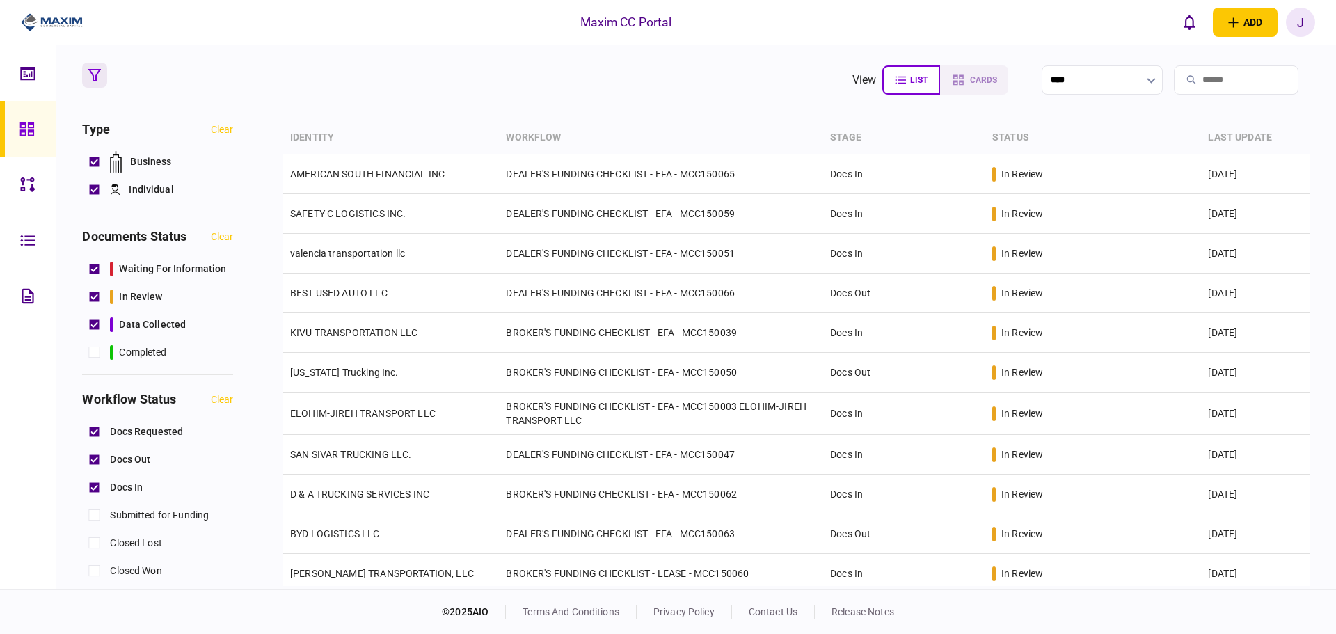
click at [465, 31] on div "Maxim CC Portal add business identity individual identity J J Juan Guevara juan…" at bounding box center [668, 22] width 1336 height 45
click at [49, 473] on div at bounding box center [28, 317] width 56 height 544
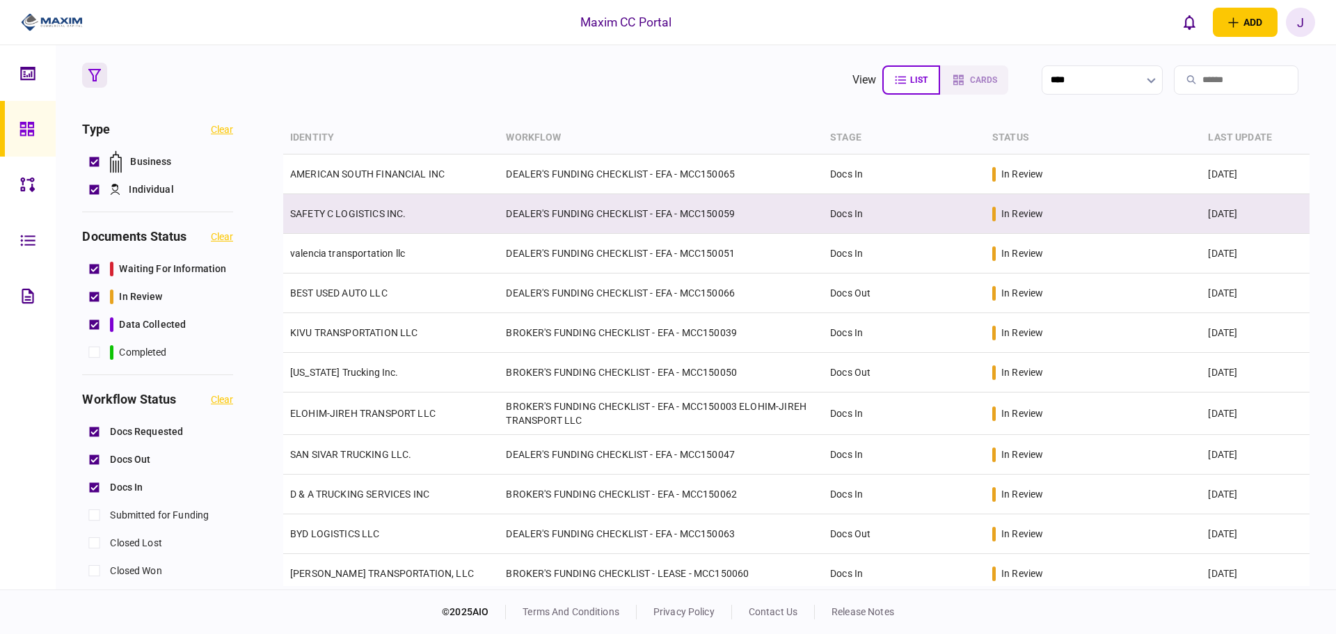
click at [334, 221] on td "SAFETY C LOGISTICS INC." at bounding box center [391, 214] width 216 height 40
